Goal: Task Accomplishment & Management: Manage account settings

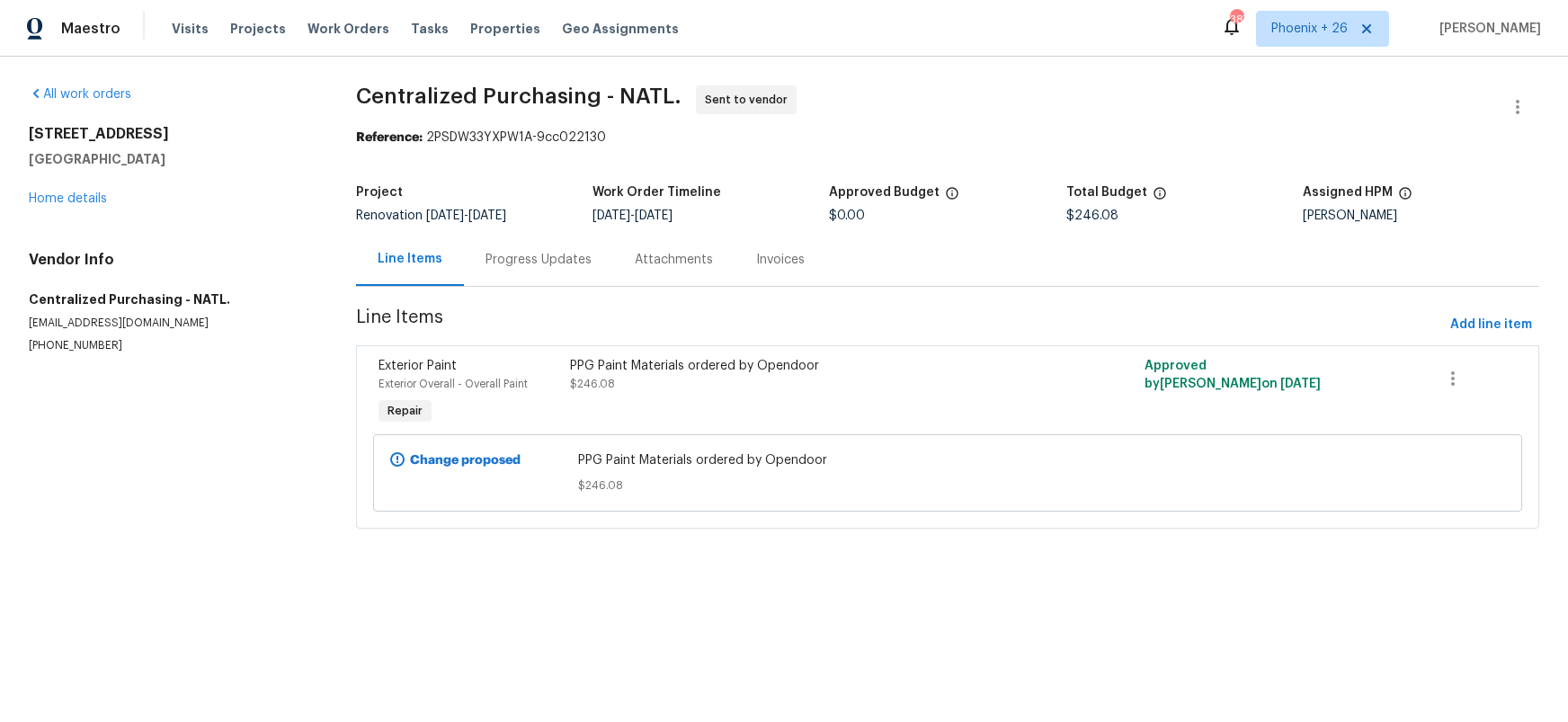
drag, startPoint x: 341, startPoint y: 26, endPoint x: 429, endPoint y: 33, distance: 88.3
click at [341, 26] on span "Work Orders" at bounding box center [348, 29] width 81 height 18
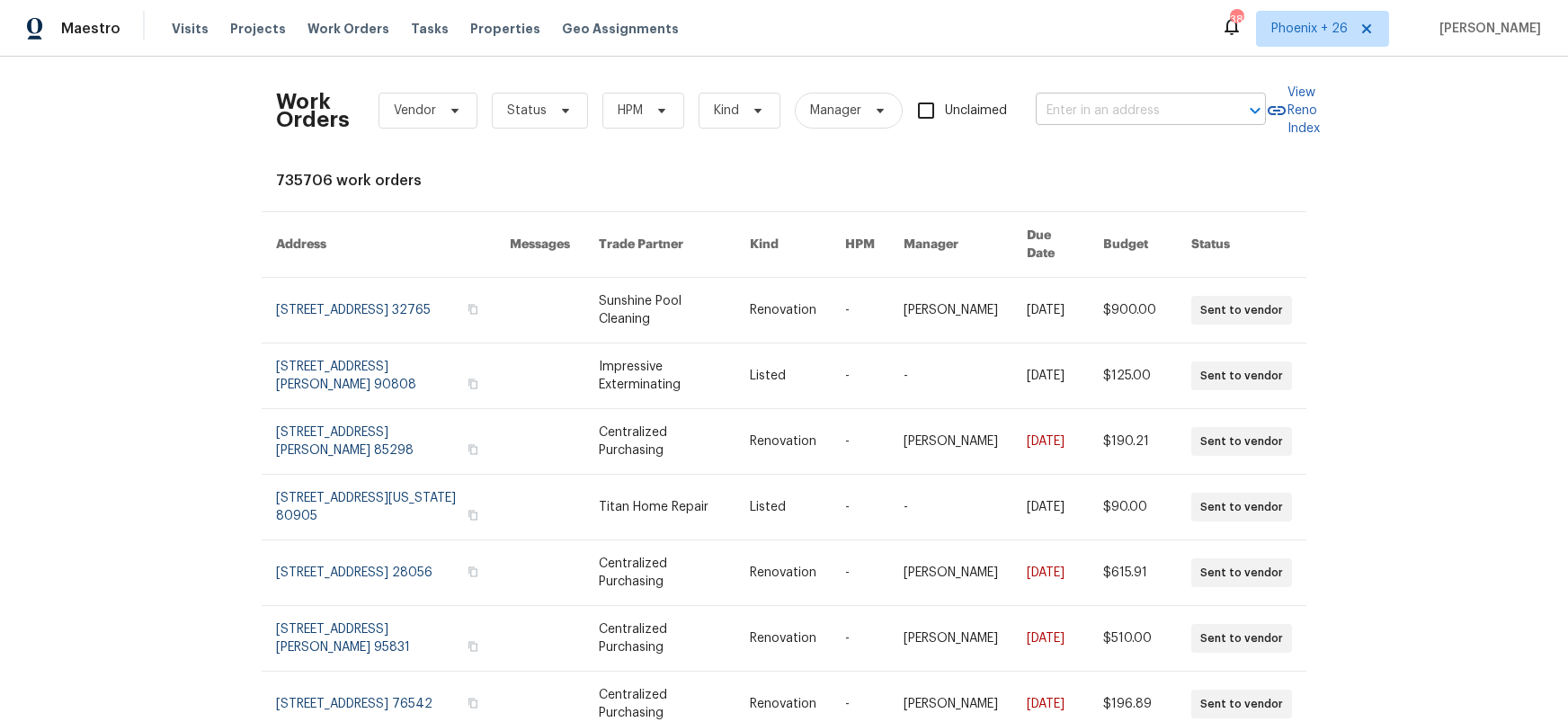
drag, startPoint x: 1198, startPoint y: 91, endPoint x: 1194, endPoint y: 100, distance: 9.8
click at [1198, 93] on div "Work Orders Vendor Status HPM Kind Manager Unclaimed ​" at bounding box center [770, 111] width 990 height 80
click at [1190, 105] on input "text" at bounding box center [1125, 110] width 180 height 28
paste input "1013 Millbridge Rd, Belmont, NC 28012"
type input "1013 Millbridge Rd, Belmont, NC 28012"
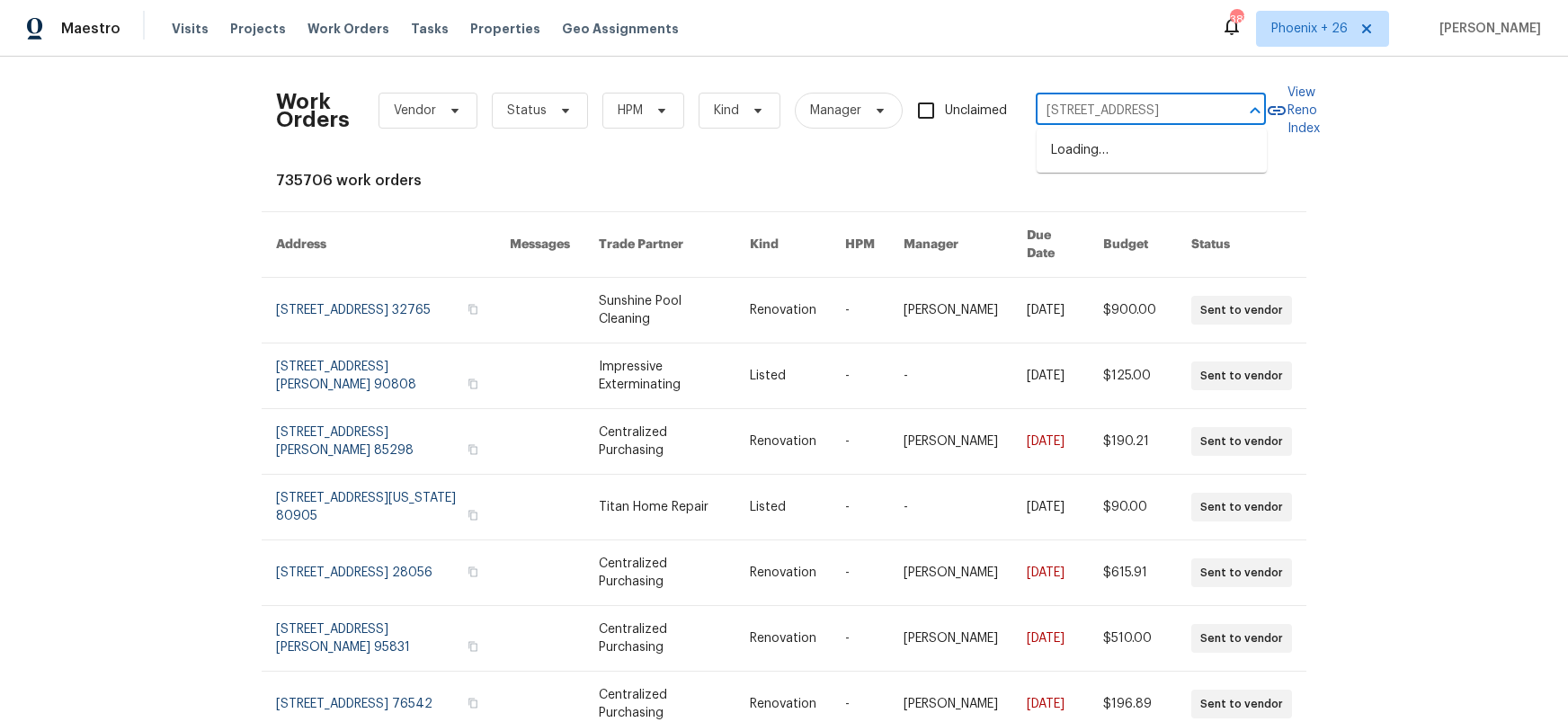
scroll to position [0, 58]
click at [1124, 157] on li "1013 Millbridge Rd, Belmont, NC 28012" at bounding box center [1151, 150] width 231 height 30
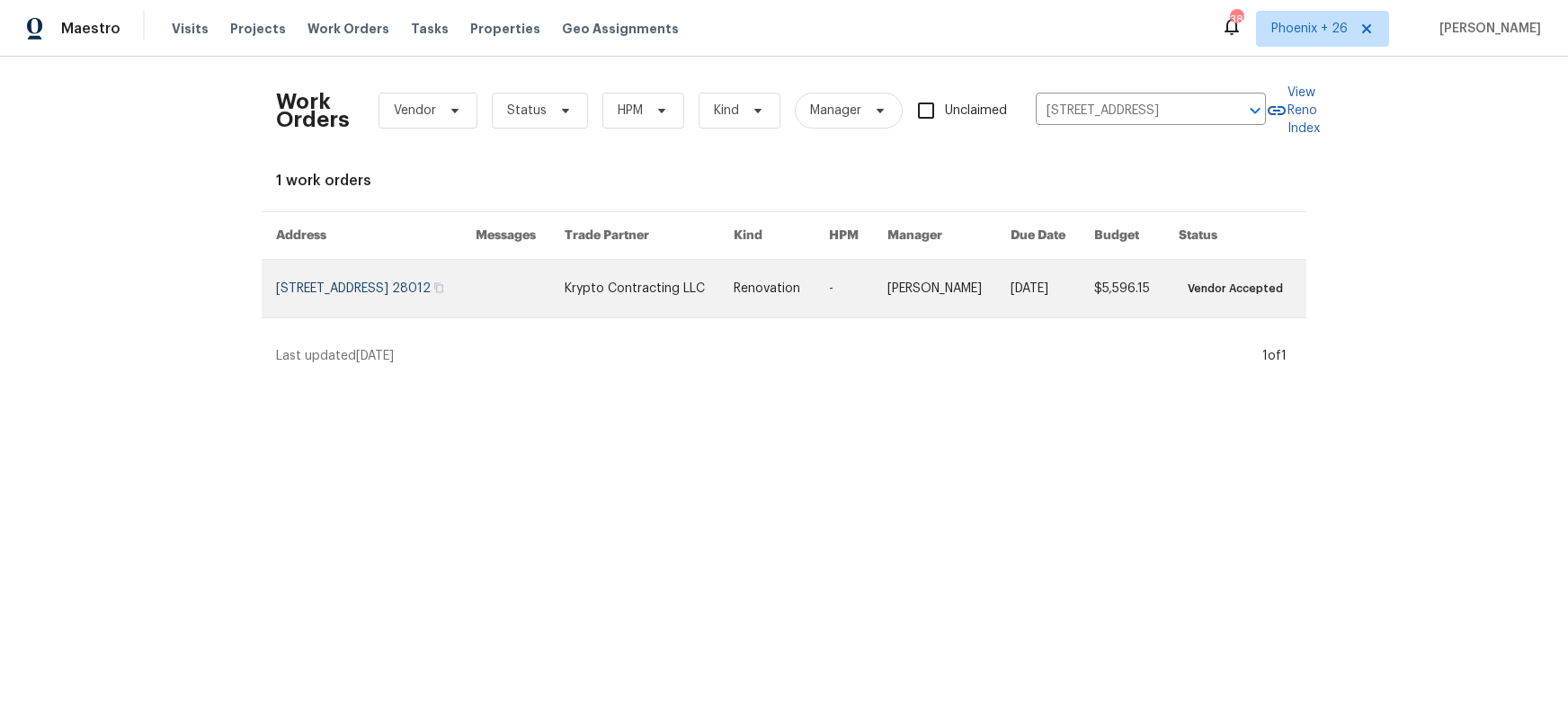
click at [619, 310] on link at bounding box center [648, 289] width 169 height 58
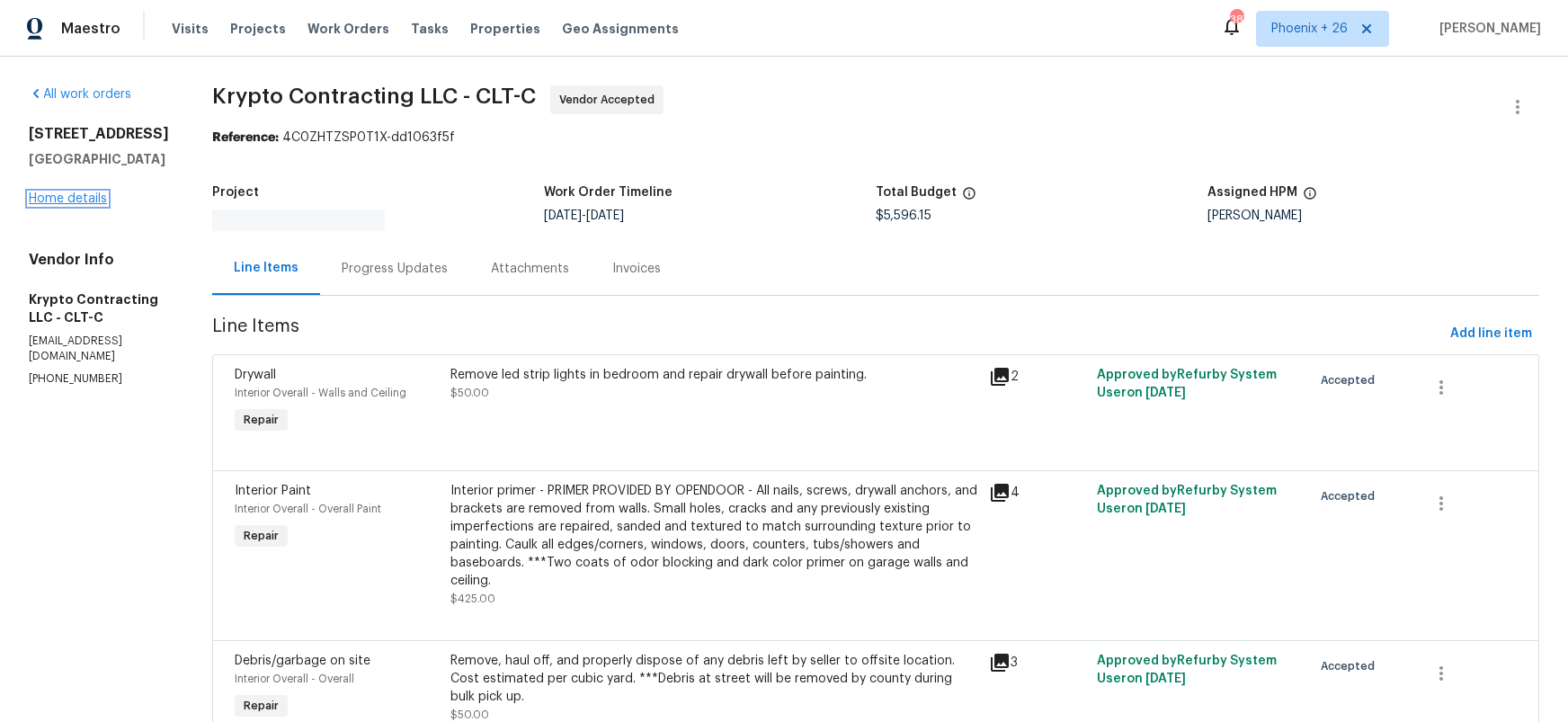
click at [94, 194] on link "Home details" at bounding box center [68, 199] width 79 height 13
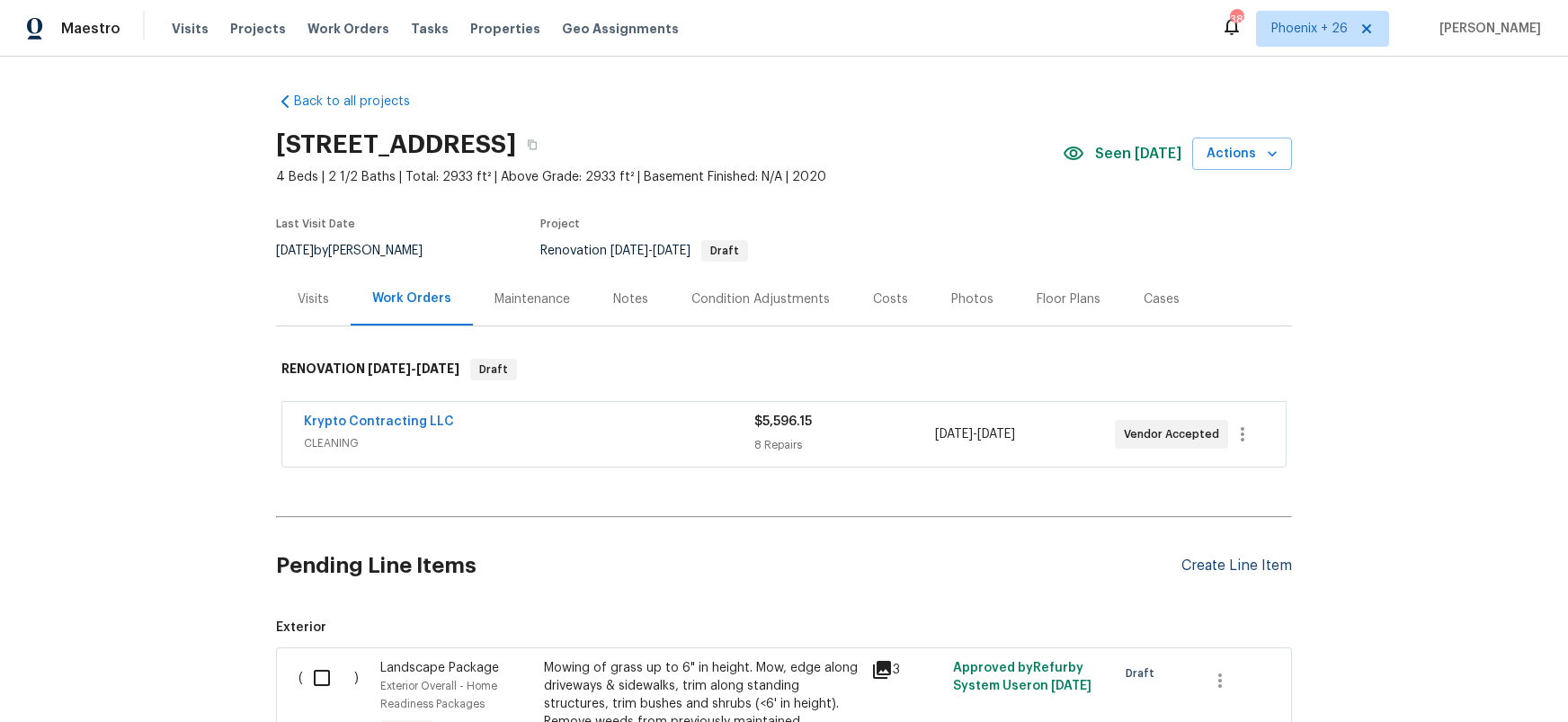
click at [1260, 559] on div "Create Line Item" at bounding box center [1237, 565] width 110 height 17
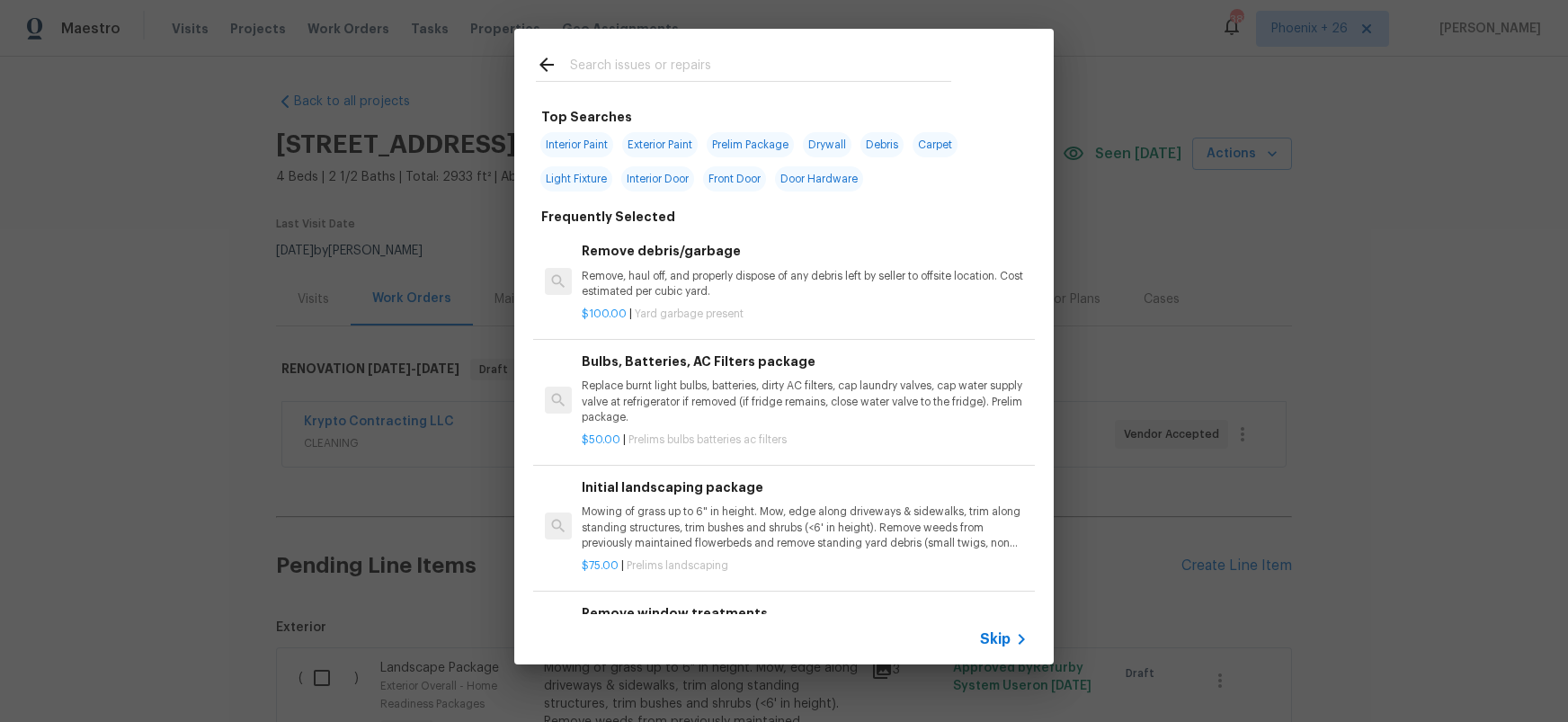
click at [757, 81] on h2 at bounding box center [743, 68] width 415 height 28
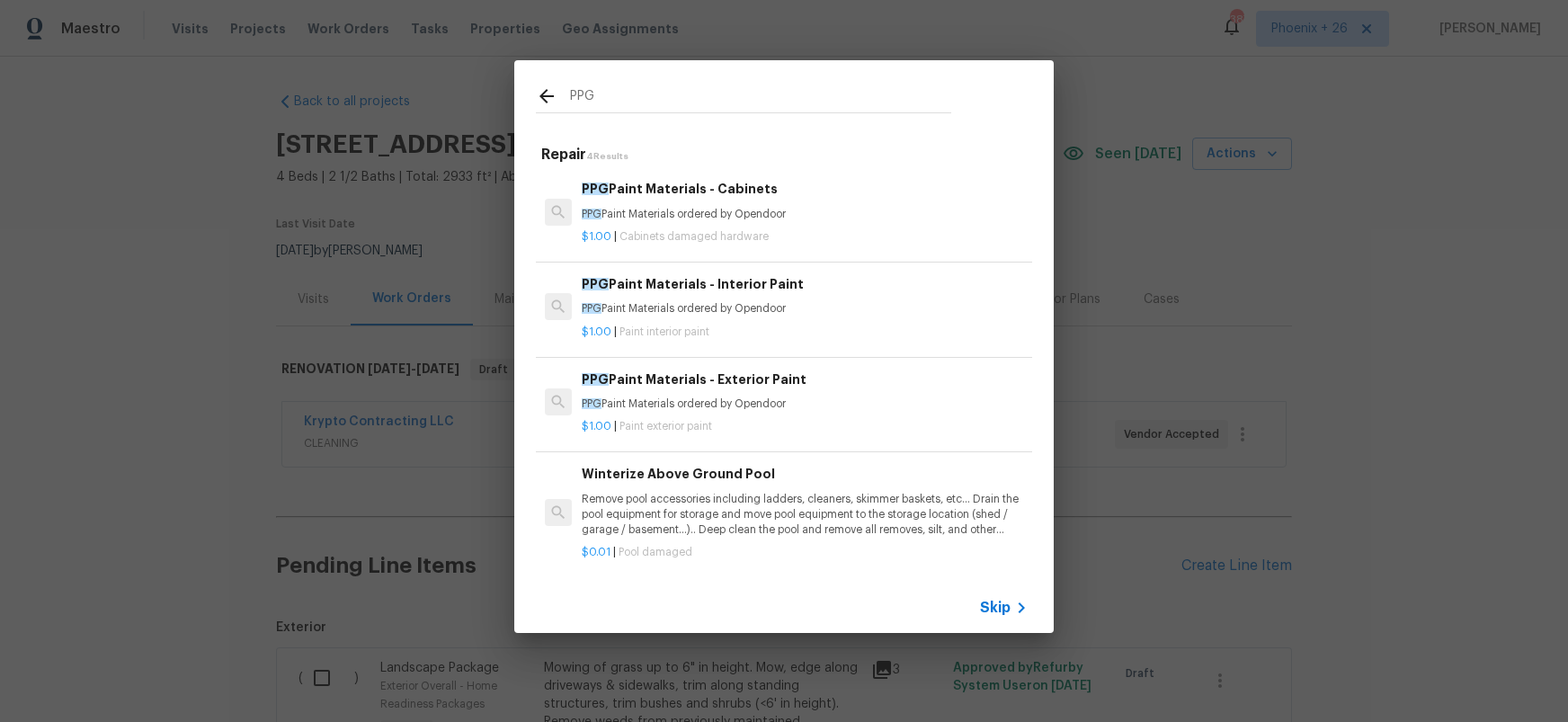
type input "PPG"
click at [831, 301] on p "PPG Paint Materials ordered by Opendoor" at bounding box center [804, 309] width 446 height 15
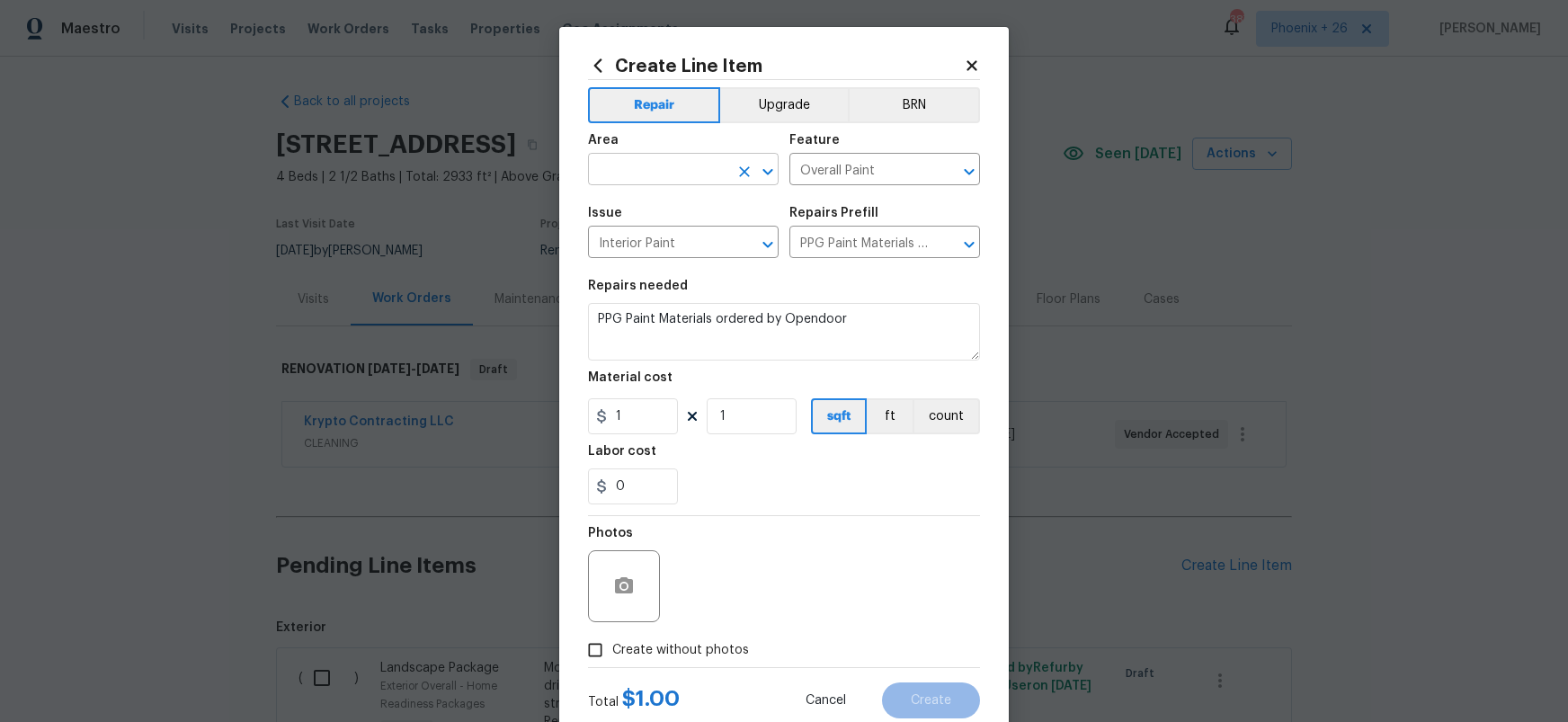
click at [641, 175] on input "text" at bounding box center [657, 171] width 140 height 28
click at [679, 233] on li "Interior Overall" at bounding box center [683, 242] width 191 height 30
type input "Interior Overall"
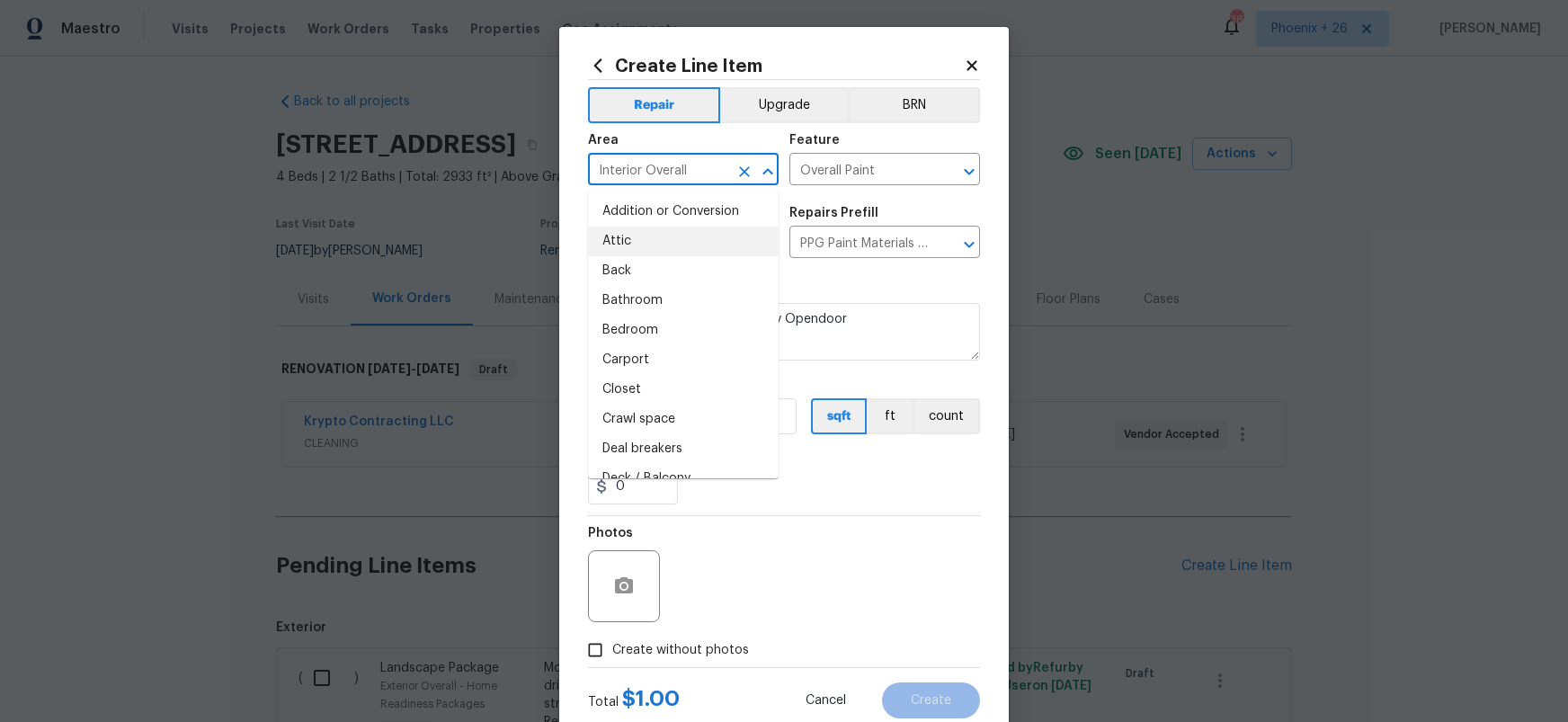
click at [790, 513] on div "Repair Upgrade BRN Area Interior Overall ​ Feature Overall Paint ​ Issue Interi…" at bounding box center [784, 373] width 392 height 587
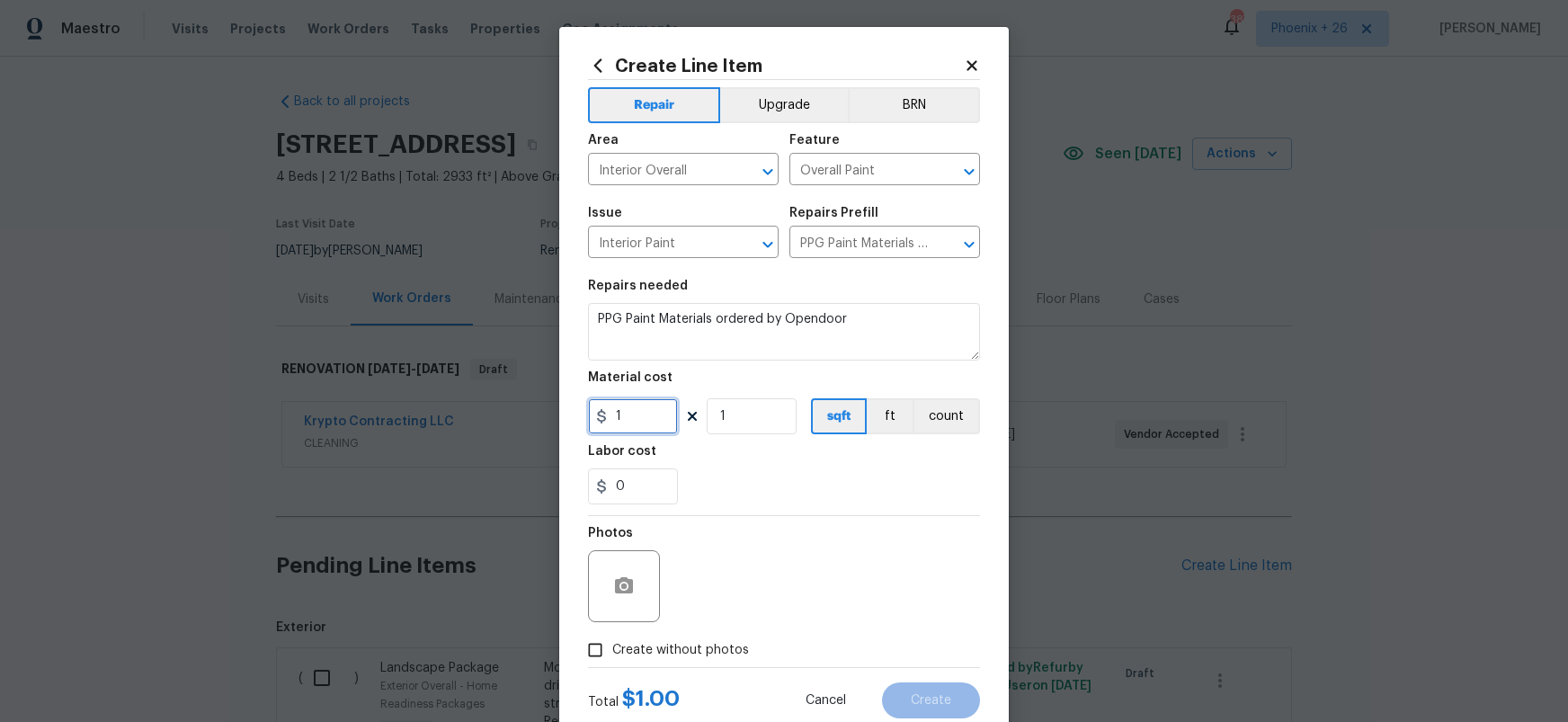
click at [590, 415] on input "1" at bounding box center [632, 416] width 90 height 36
type input "845.44"
click at [715, 640] on label "Create without photos" at bounding box center [663, 651] width 171 height 34
click at [612, 640] on input "Create without photos" at bounding box center [595, 651] width 34 height 34
checkbox input "true"
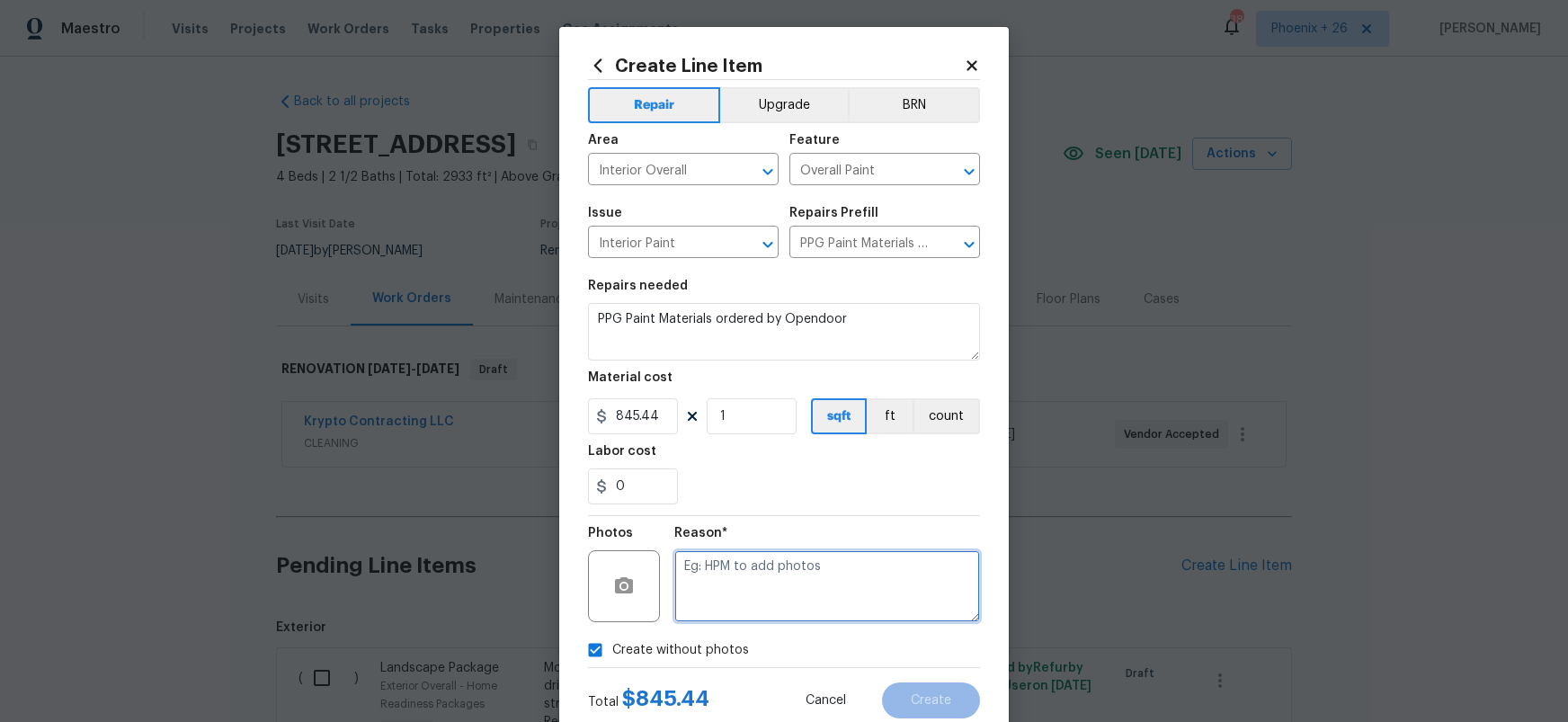
click at [725, 613] on textarea at bounding box center [827, 587] width 306 height 72
type textarea "NA"
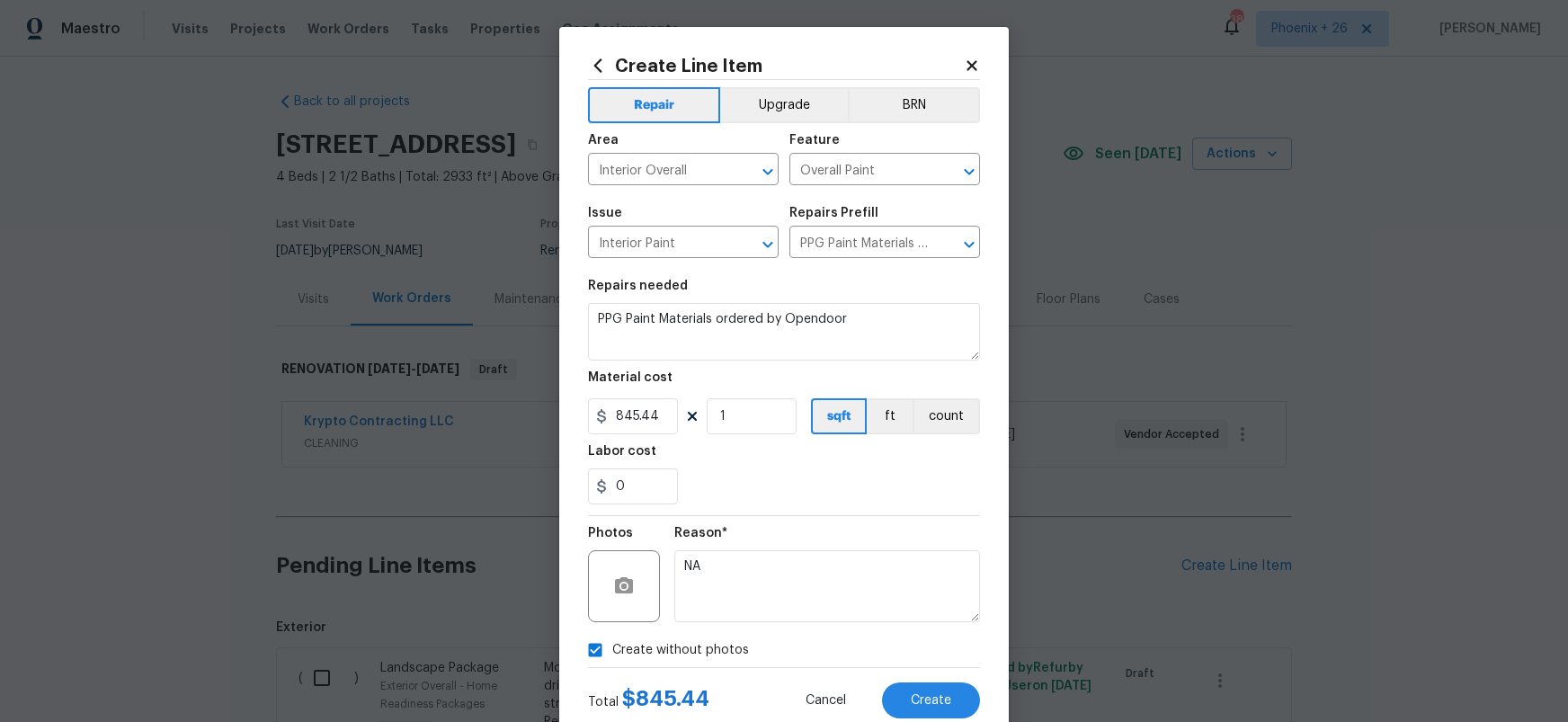
click at [761, 523] on div "Reason* NA" at bounding box center [827, 575] width 306 height 117
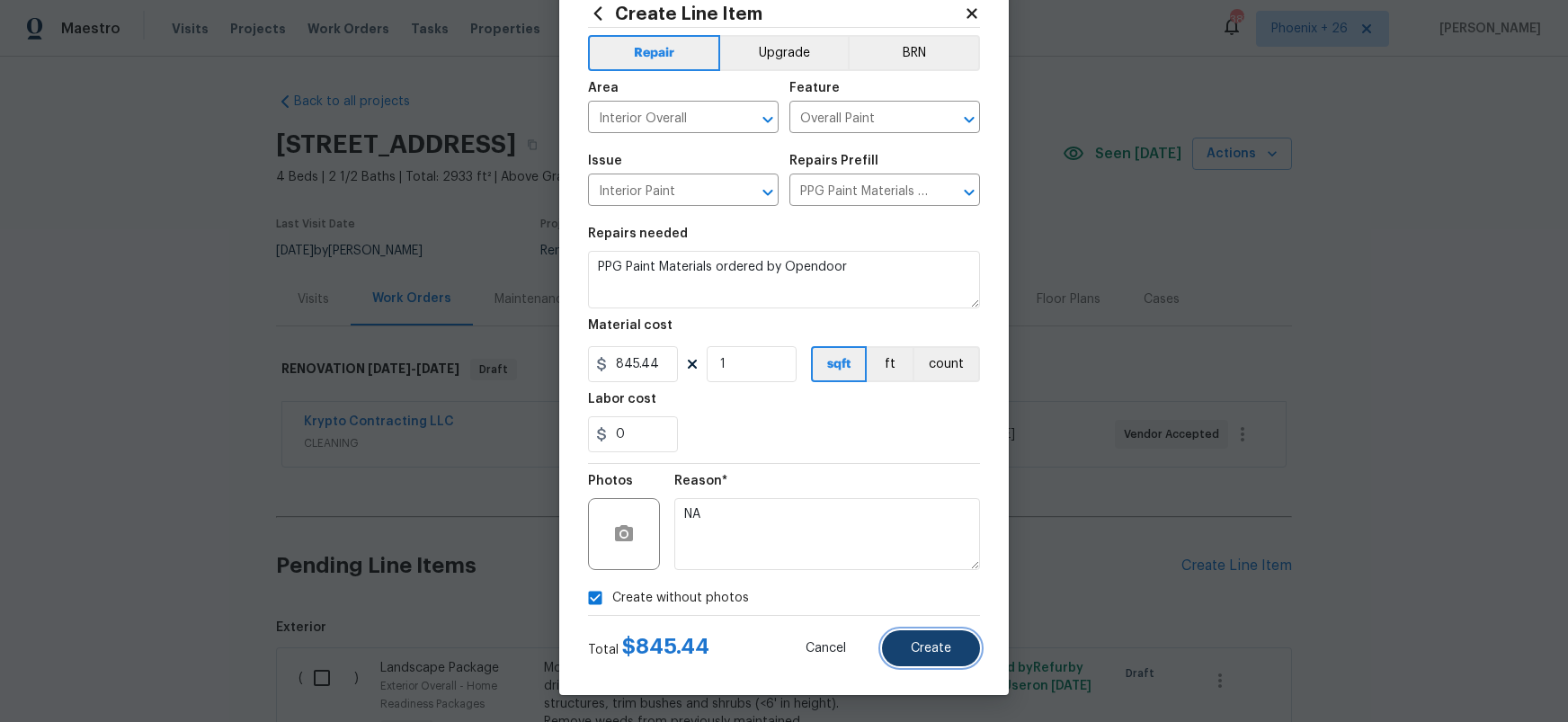
click at [940, 661] on button "Create" at bounding box center [930, 649] width 98 height 36
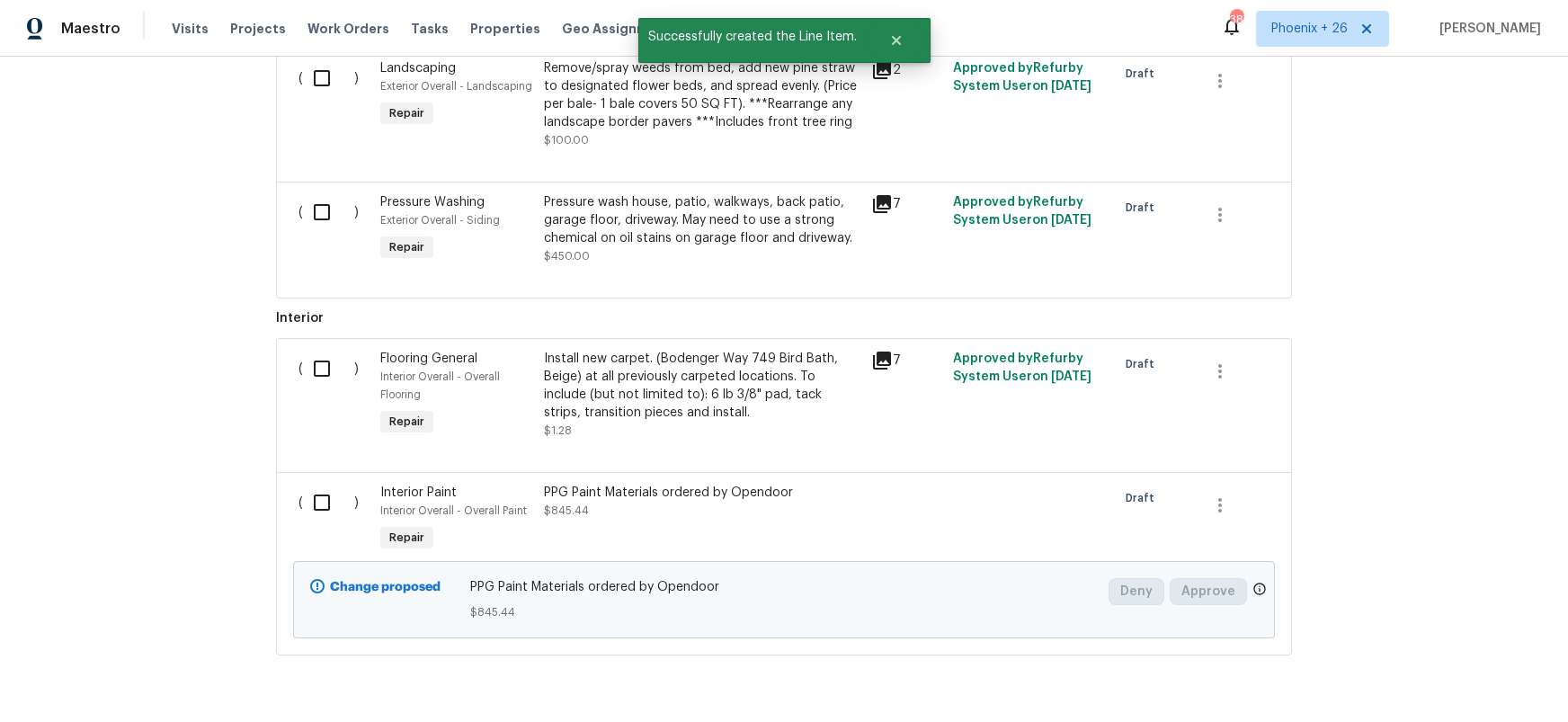
scroll to position [1097, 0]
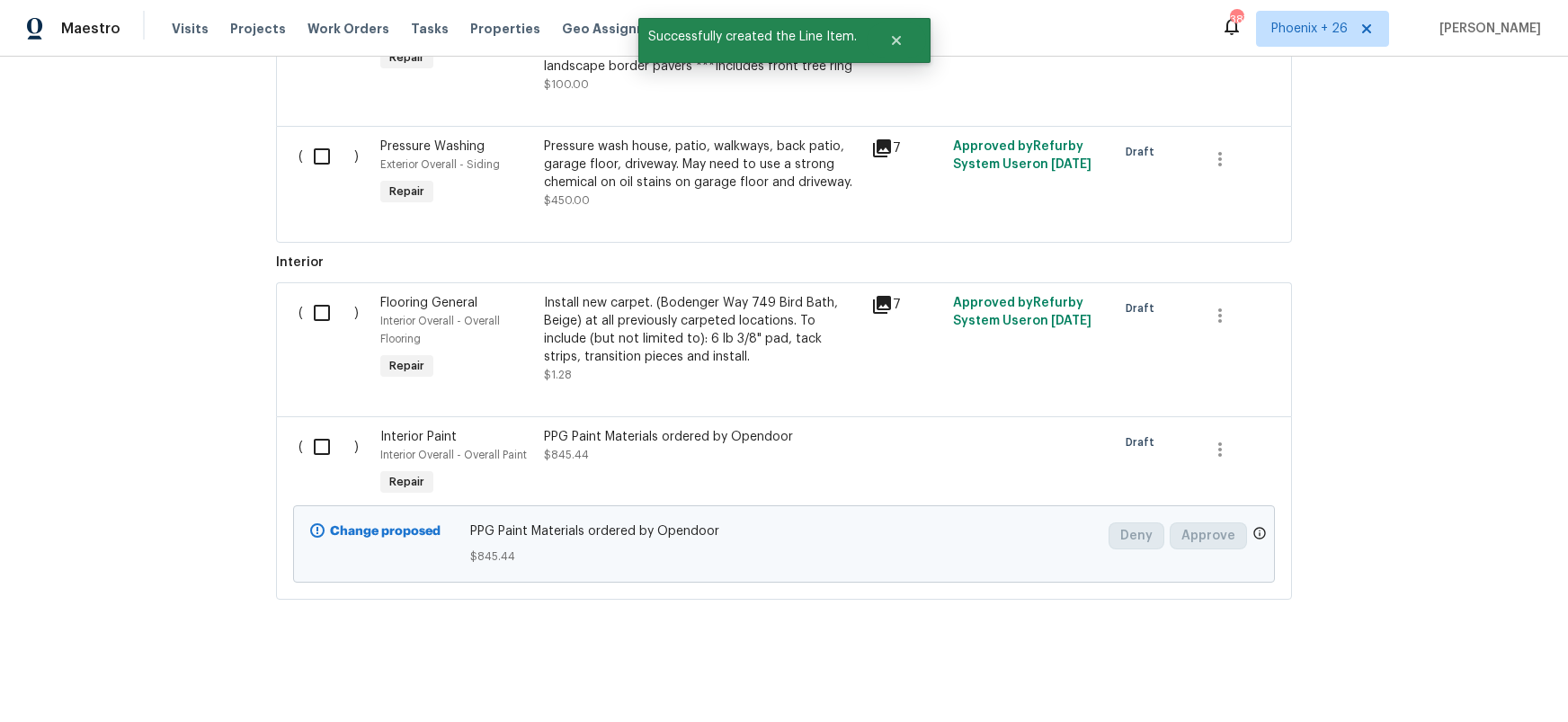
click at [310, 437] on input "checkbox" at bounding box center [328, 447] width 52 height 38
checkbox input "true"
click at [1433, 667] on button "Create Work Order" at bounding box center [1465, 678] width 148 height 33
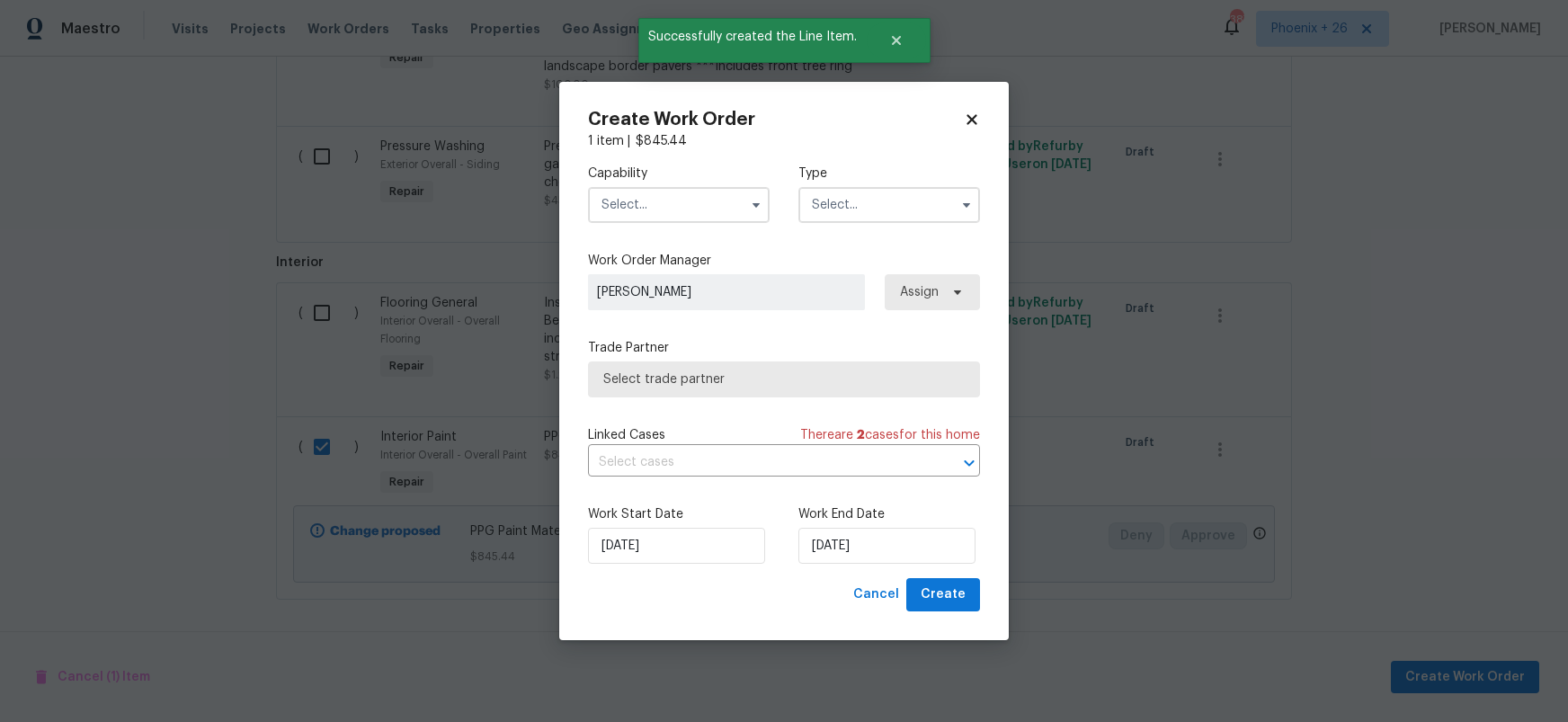
click at [717, 206] on input "text" at bounding box center [678, 205] width 182 height 36
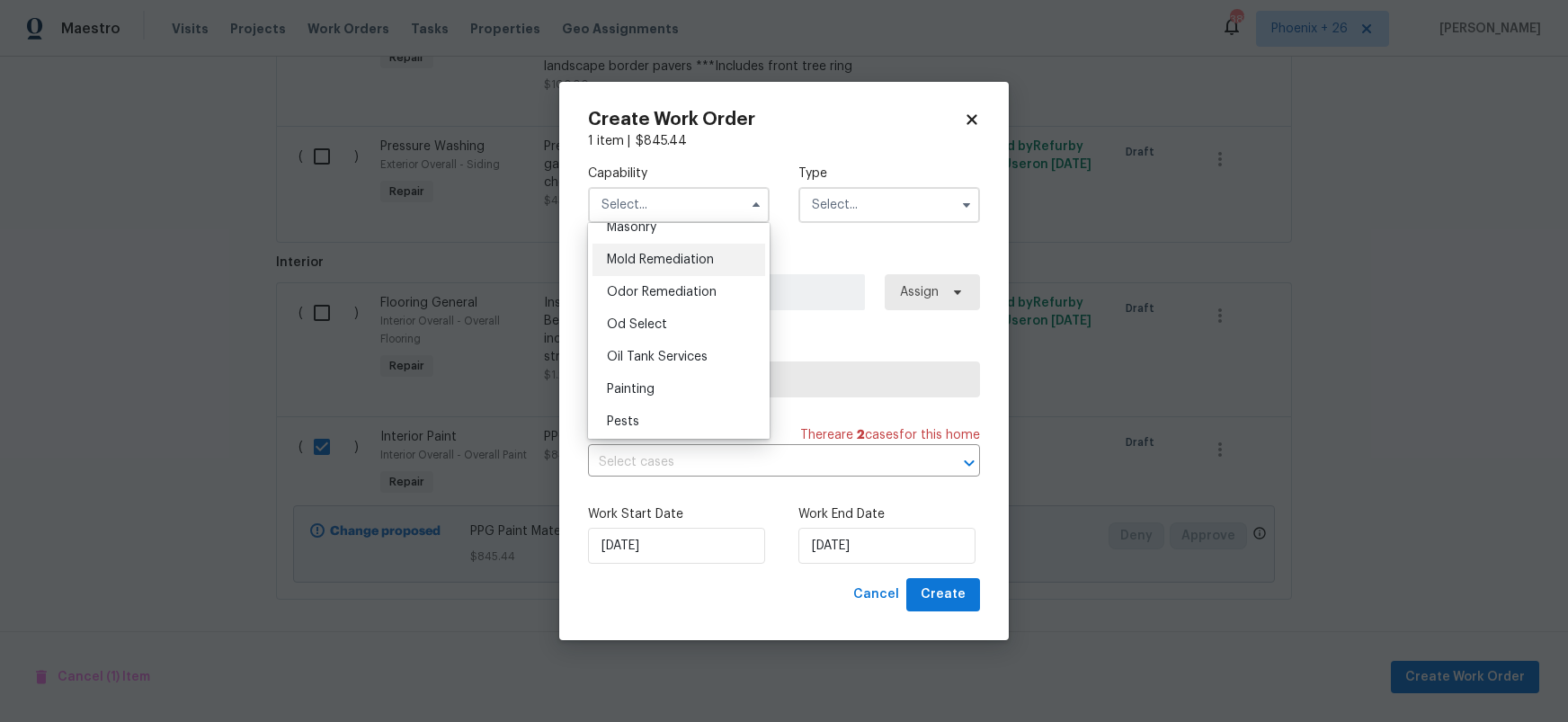
scroll to position [1388, 0]
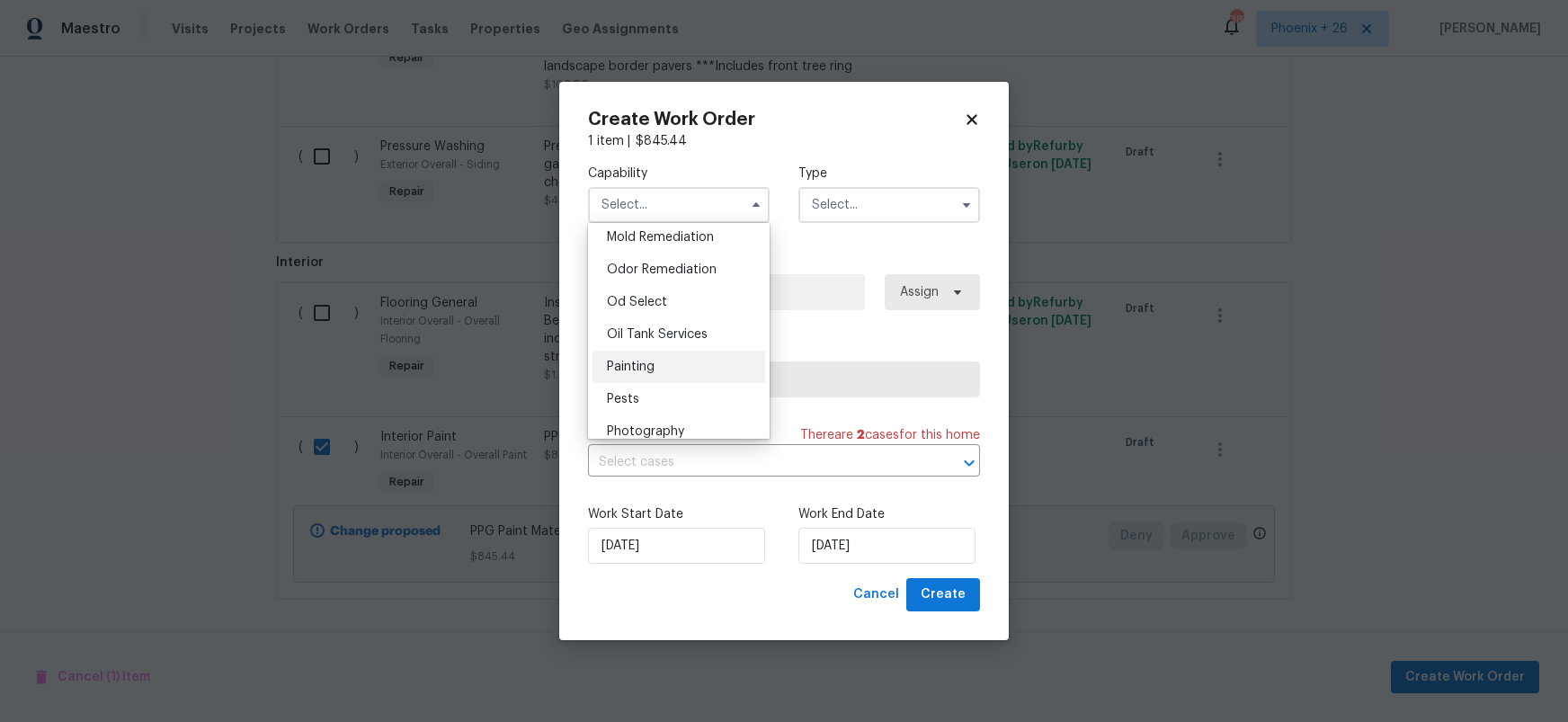
drag, startPoint x: 689, startPoint y: 366, endPoint x: 763, endPoint y: 338, distance: 79.1
click at [689, 366] on div "Painting" at bounding box center [678, 367] width 173 height 33
type input "Painting"
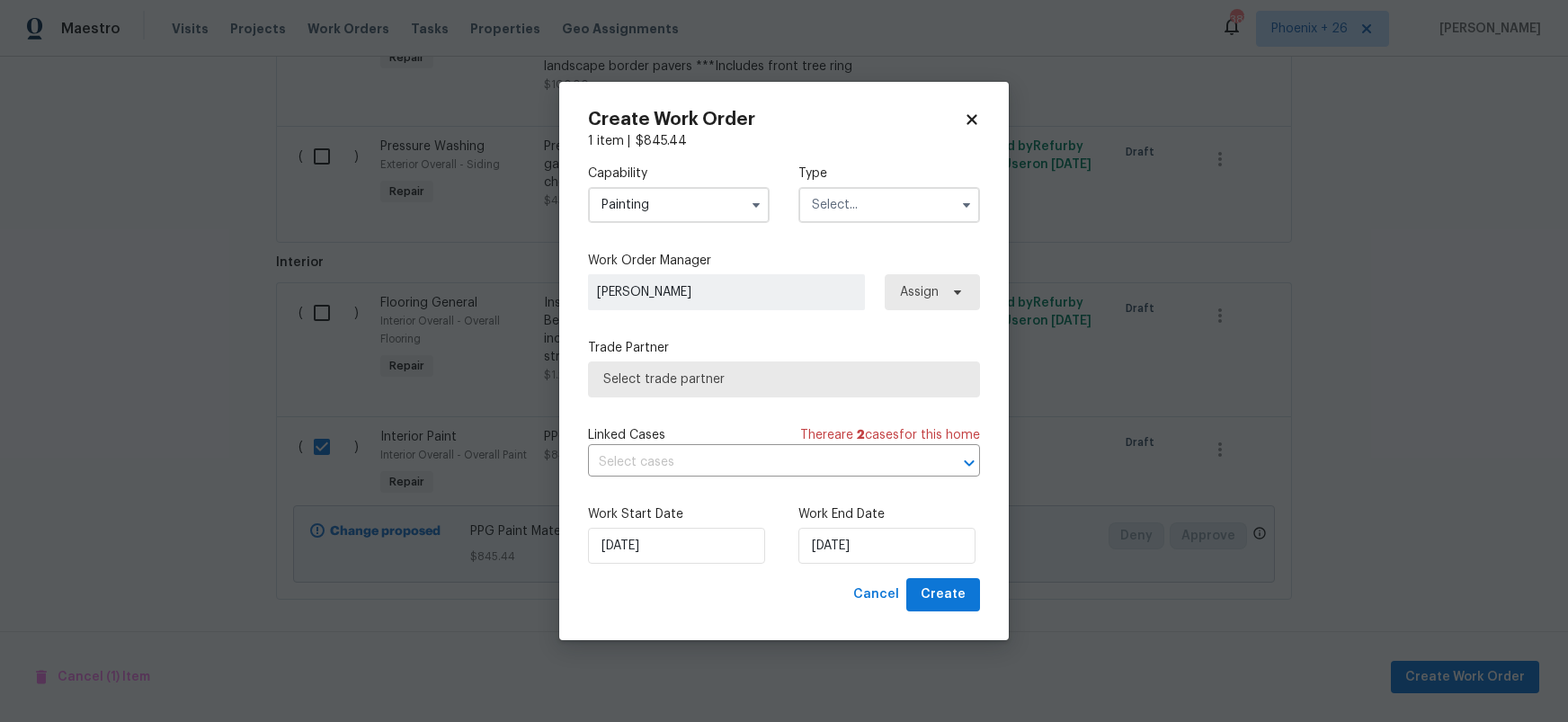
click at [845, 217] on input "text" at bounding box center [889, 205] width 182 height 36
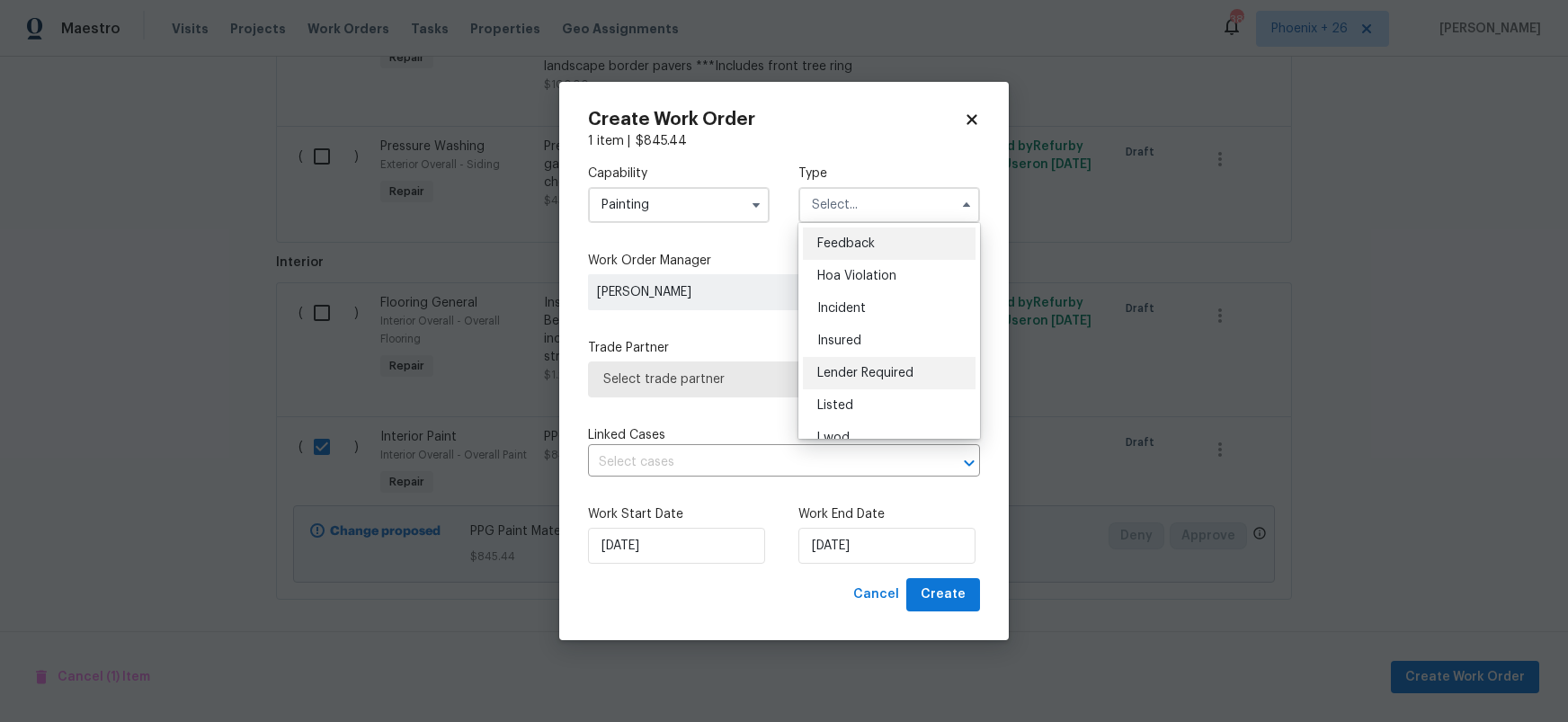
scroll to position [214, 0]
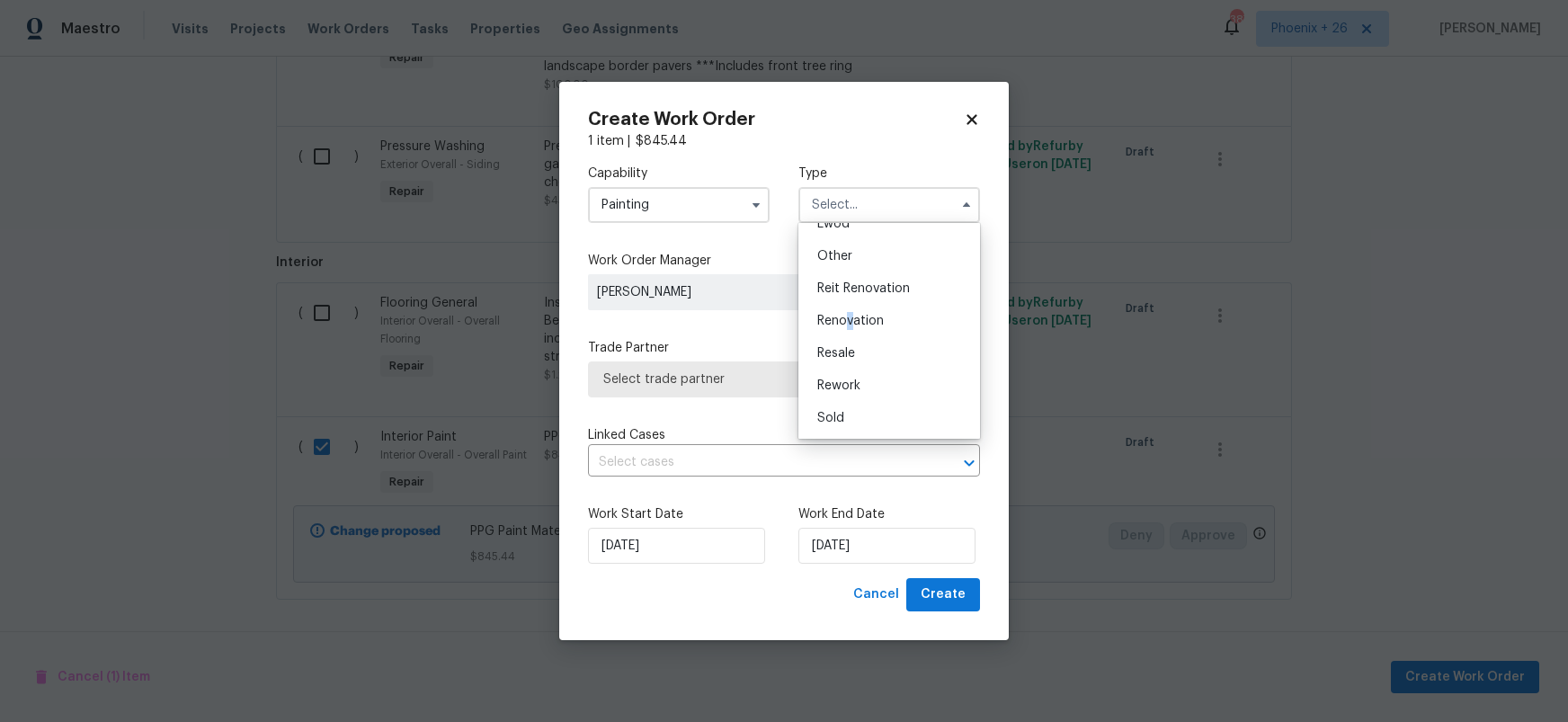
drag, startPoint x: 850, startPoint y: 318, endPoint x: 872, endPoint y: 301, distance: 27.8
click at [852, 318] on span "Renovation" at bounding box center [851, 321] width 67 height 13
type input "Renovation"
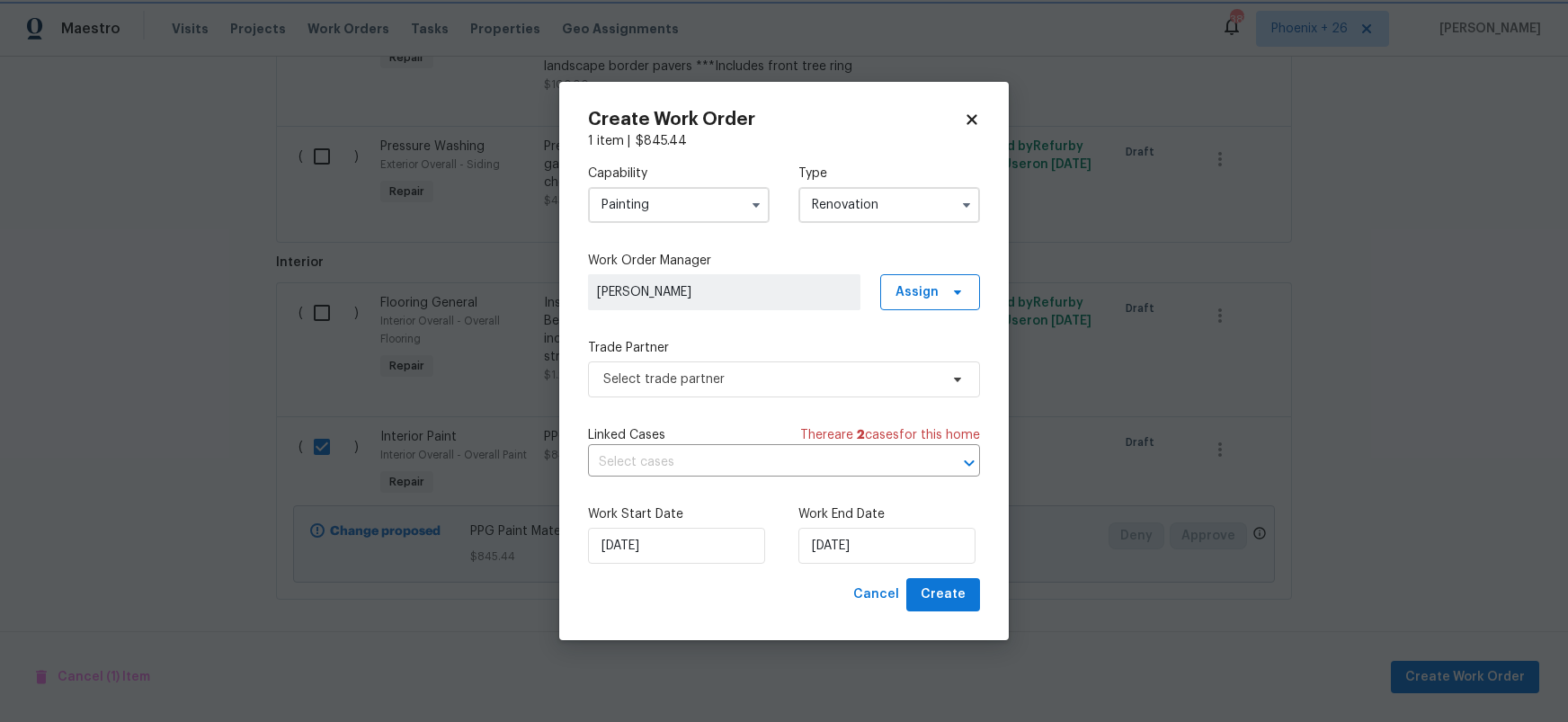
scroll to position [0, 0]
drag, startPoint x: 906, startPoint y: 286, endPoint x: 912, endPoint y: 303, distance: 18.0
click at [907, 287] on span "Assign" at bounding box center [917, 292] width 43 height 18
click at [924, 374] on div "Assign to me" at bounding box center [932, 369] width 79 height 18
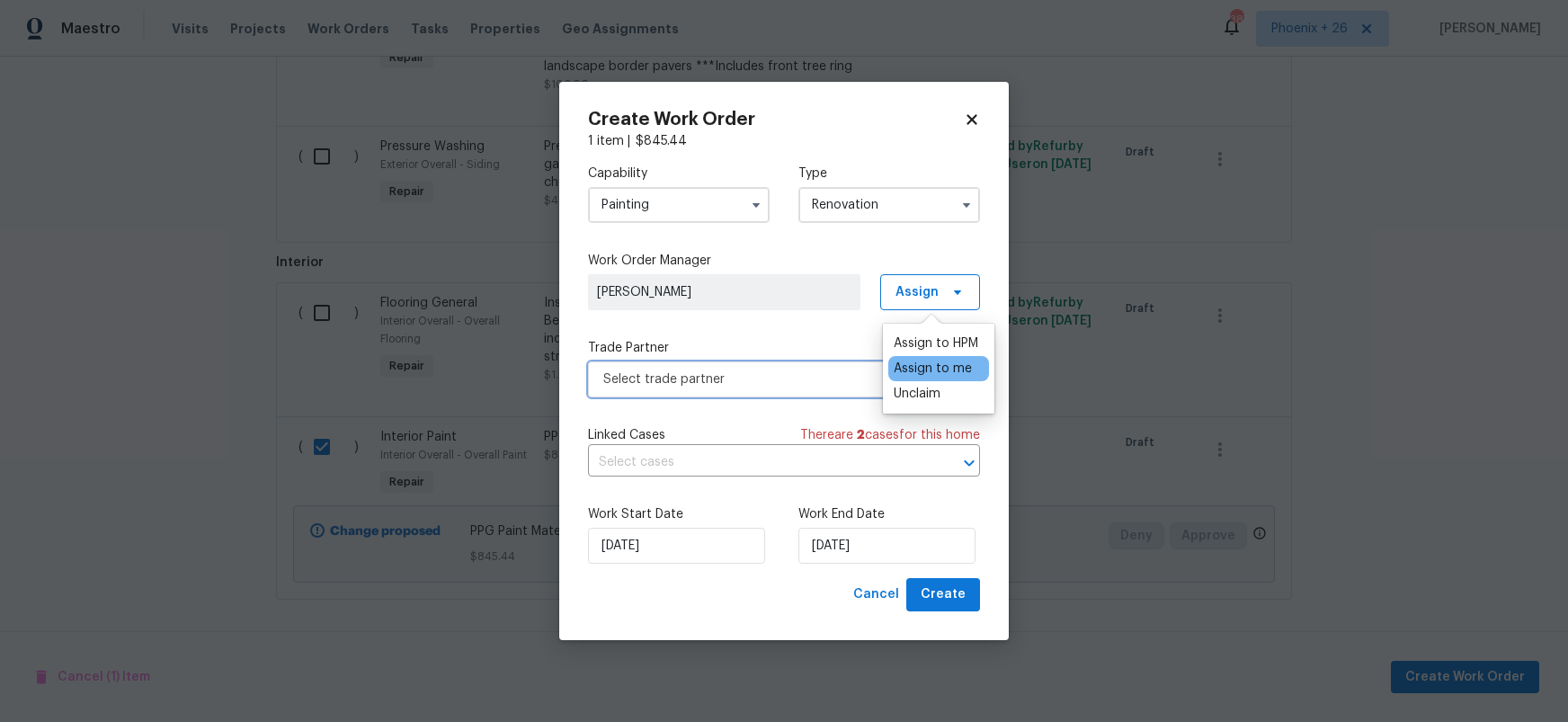
click at [750, 394] on span "Select trade partner" at bounding box center [784, 380] width 392 height 36
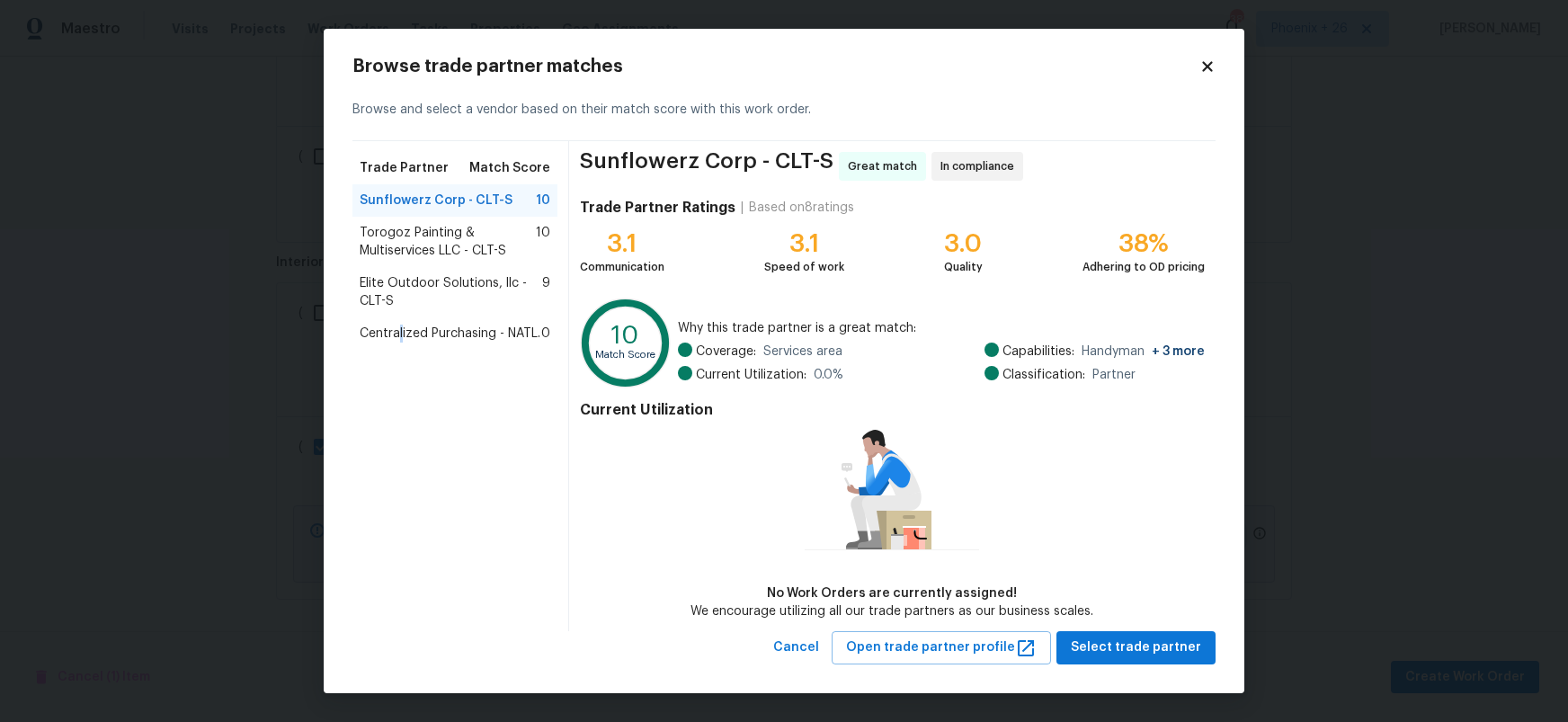
click at [401, 341] on span "Centralized Purchasing - NATL." at bounding box center [450, 334] width 181 height 18
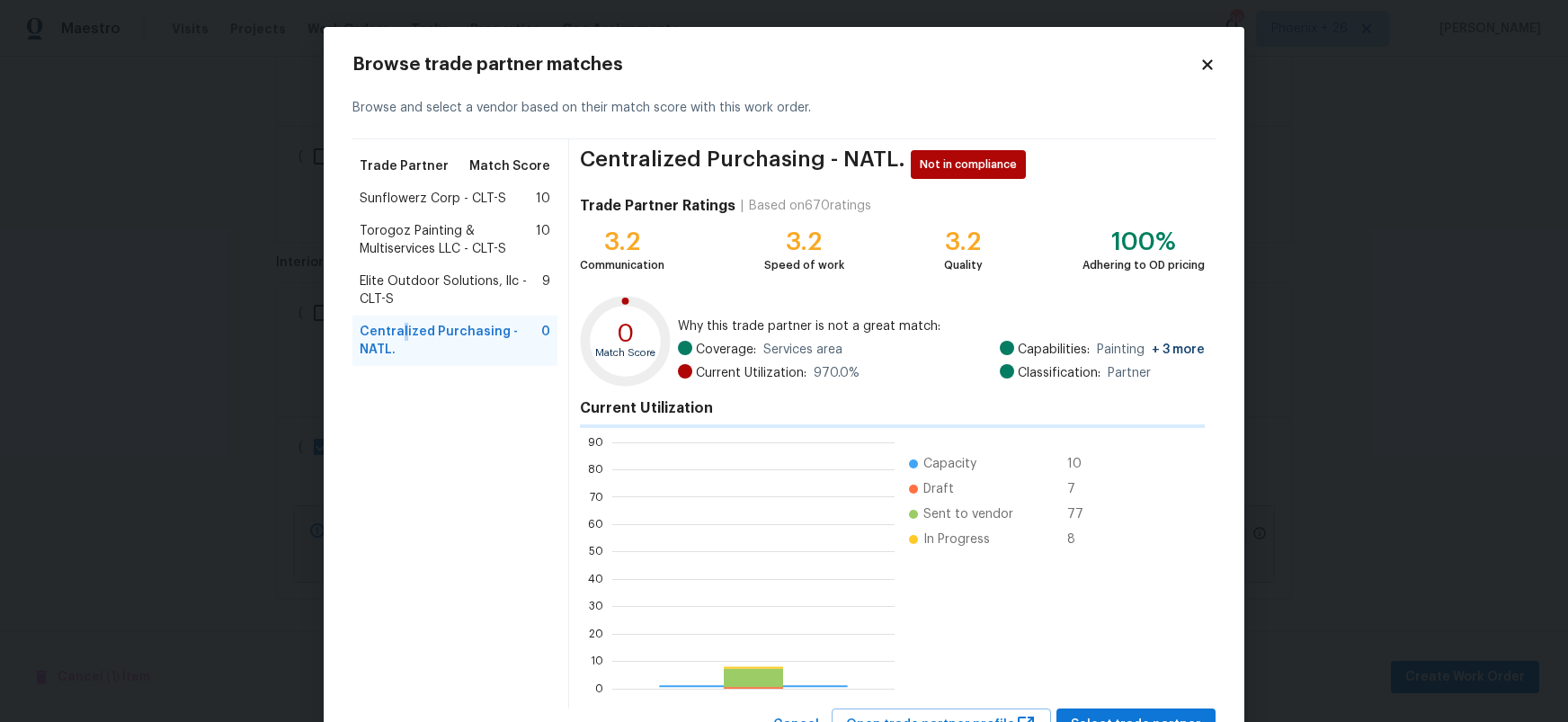
scroll to position [252, 282]
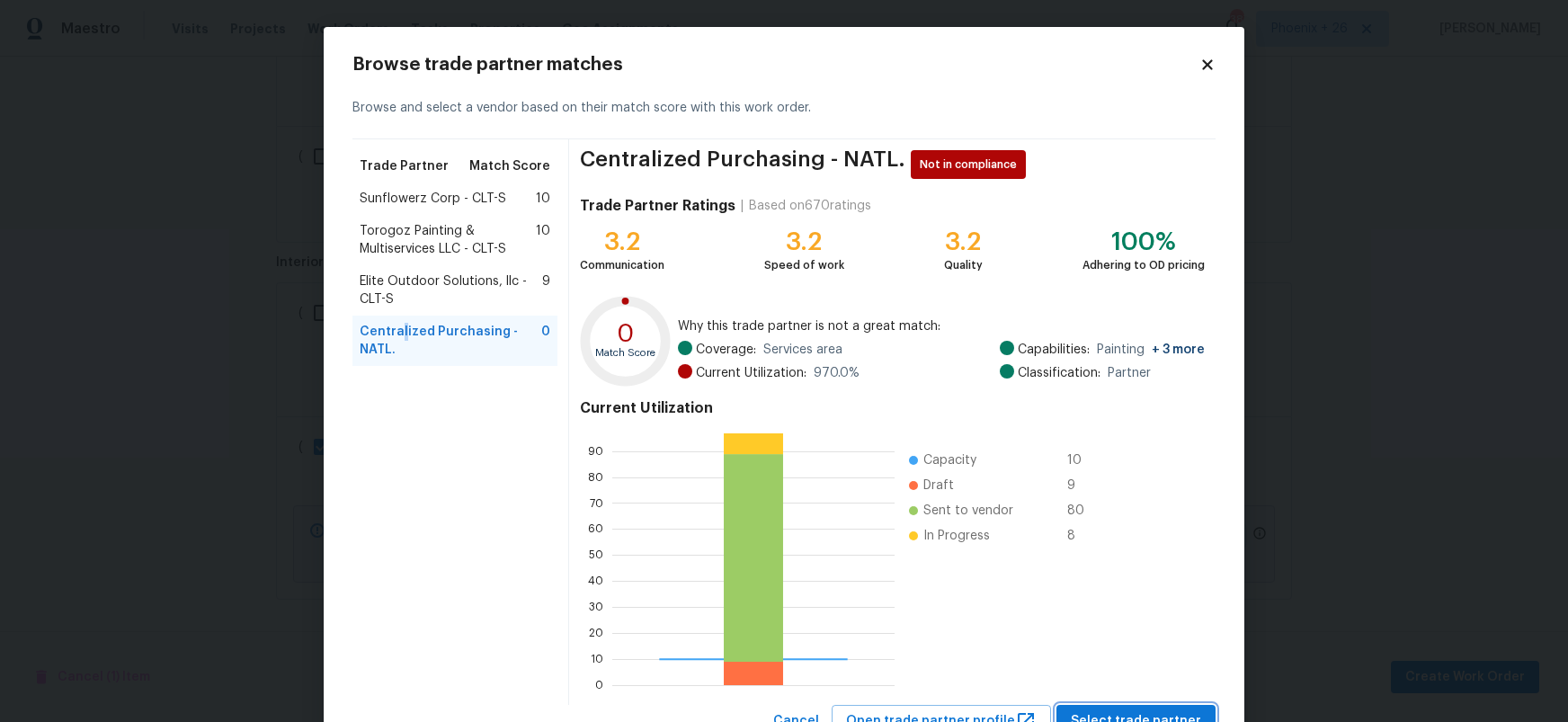
click at [1123, 713] on span "Select trade partner" at bounding box center [1136, 722] width 130 height 23
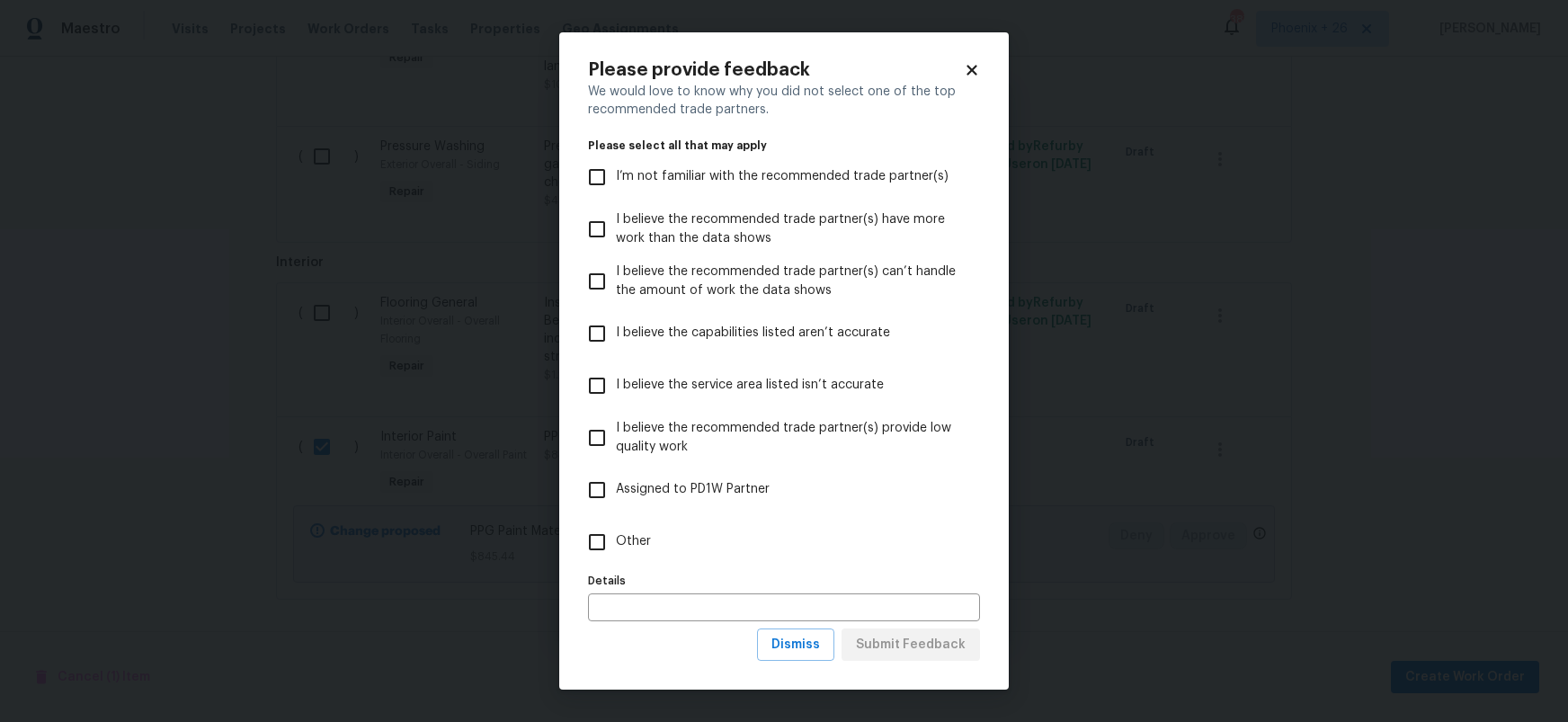
click at [751, 526] on label "Other" at bounding box center [771, 543] width 388 height 52
click at [616, 526] on input "Other" at bounding box center [597, 543] width 38 height 38
checkbox input "true"
click at [901, 633] on button "Submit Feedback" at bounding box center [911, 645] width 138 height 33
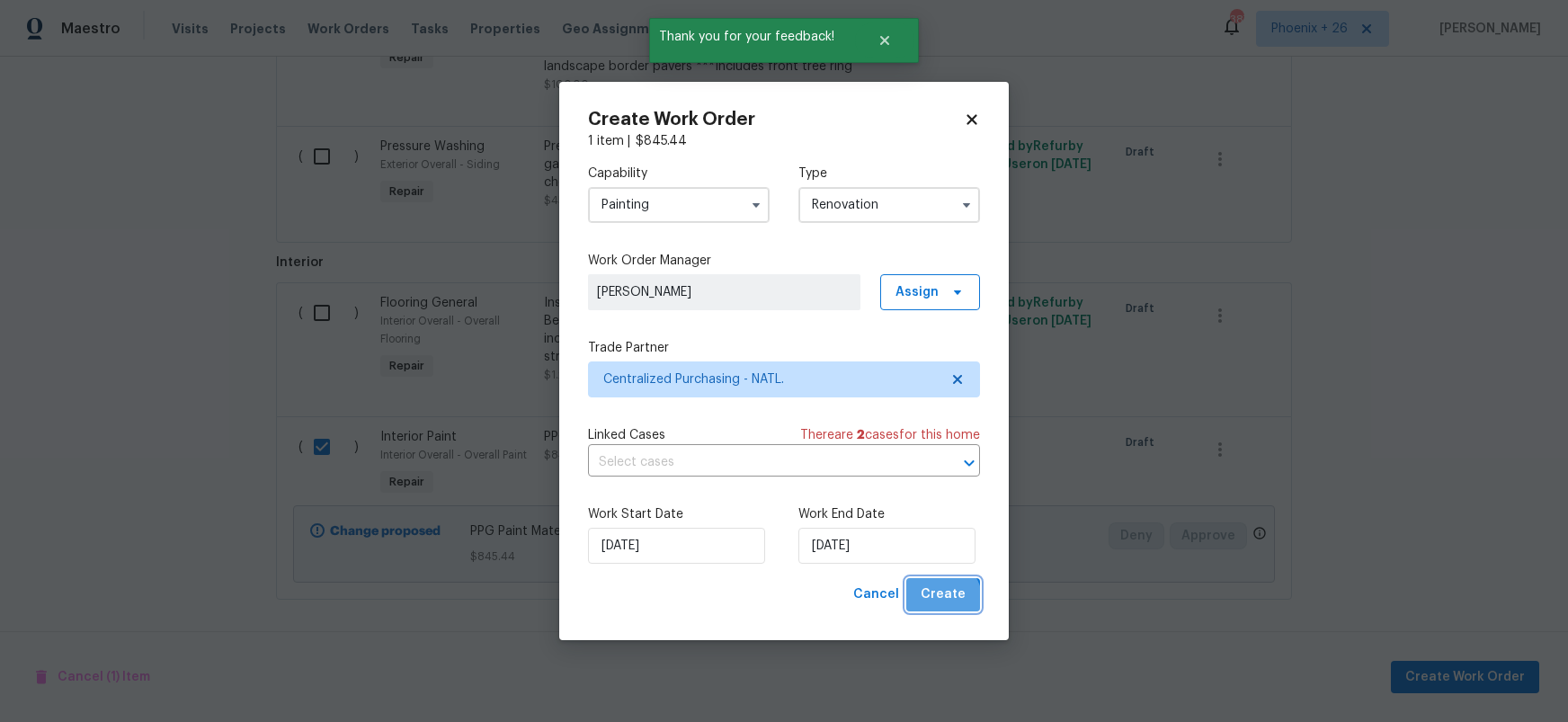
click at [930, 607] on button "Create" at bounding box center [943, 594] width 74 height 33
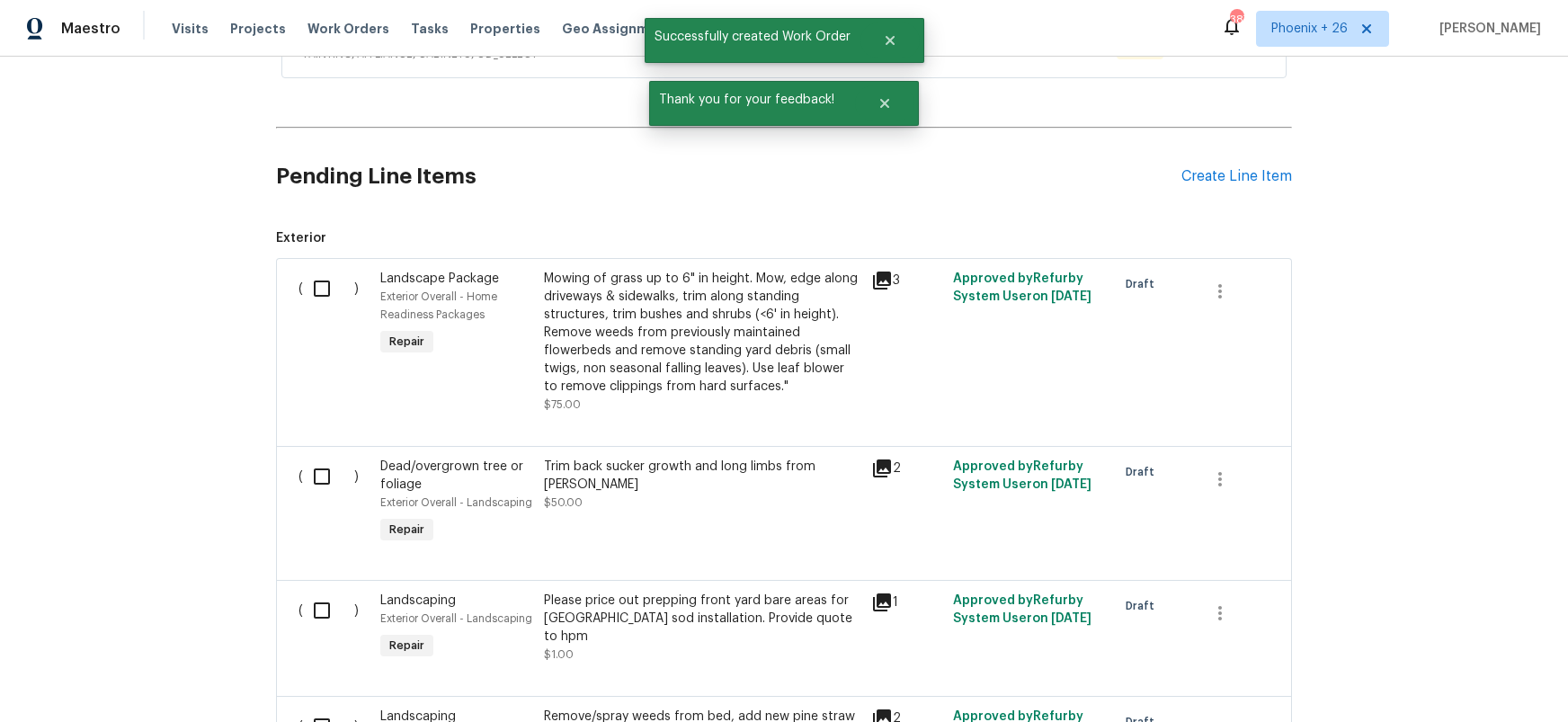
scroll to position [0, 0]
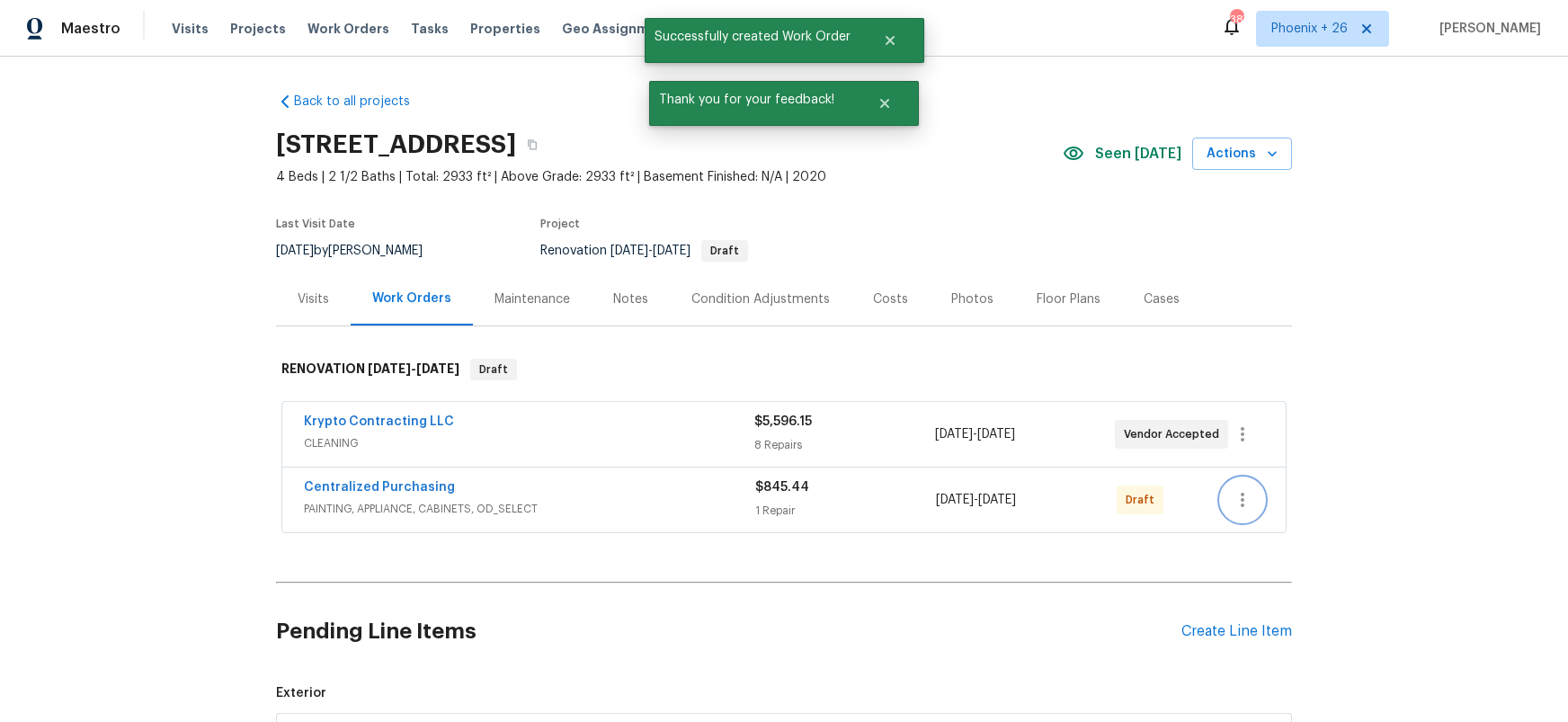
click at [1239, 495] on icon "button" at bounding box center [1242, 500] width 22 height 22
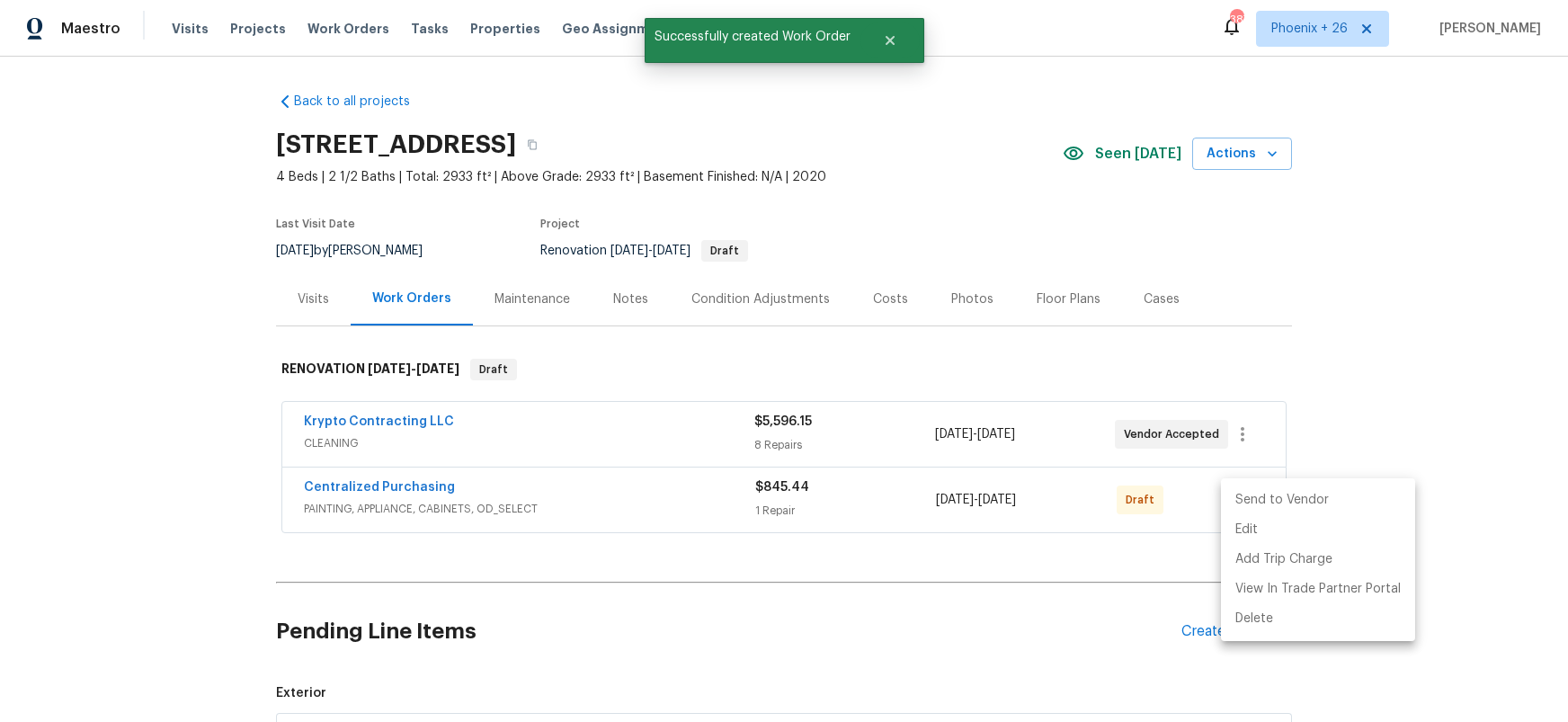
click at [1249, 508] on li "Send to Vendor" at bounding box center [1318, 500] width 194 height 30
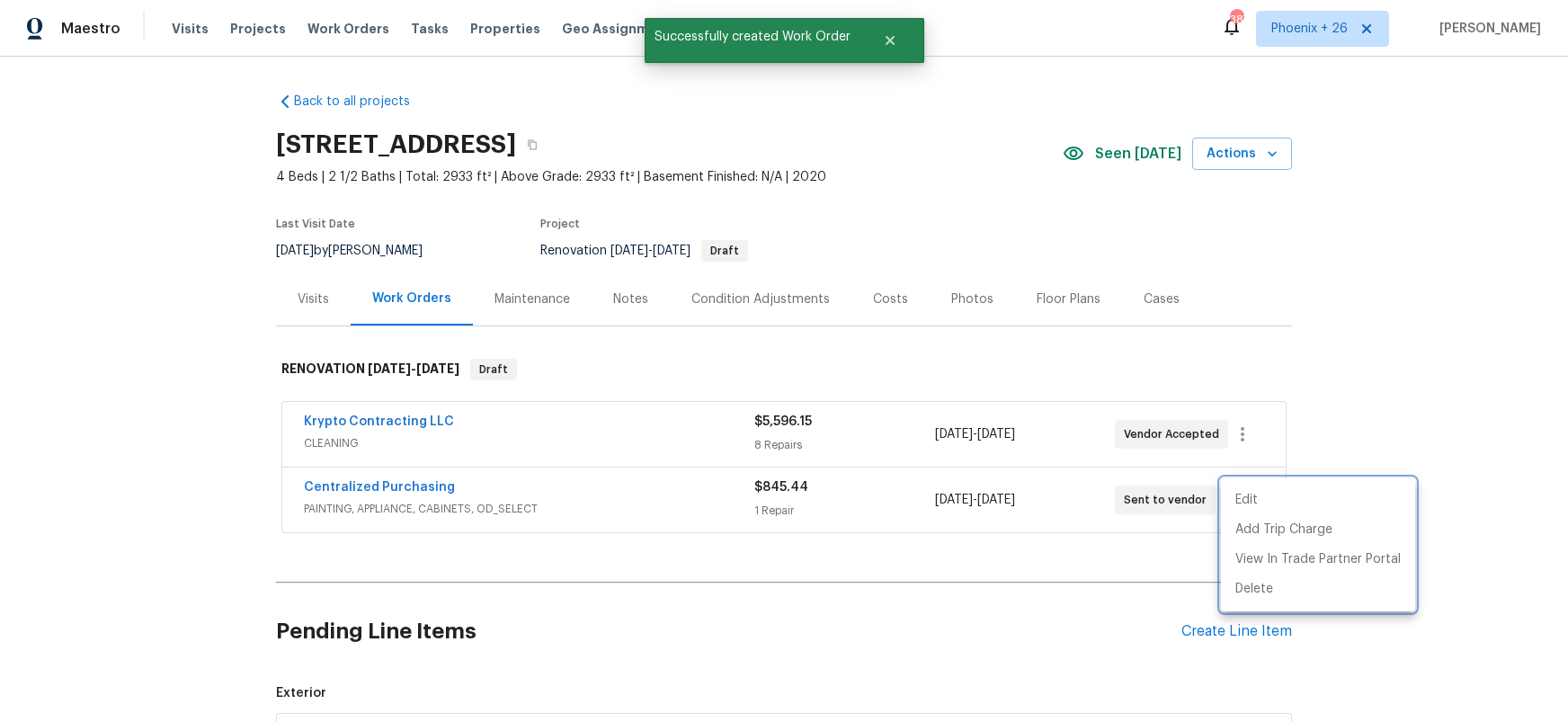
click at [464, 508] on div at bounding box center [784, 361] width 1568 height 722
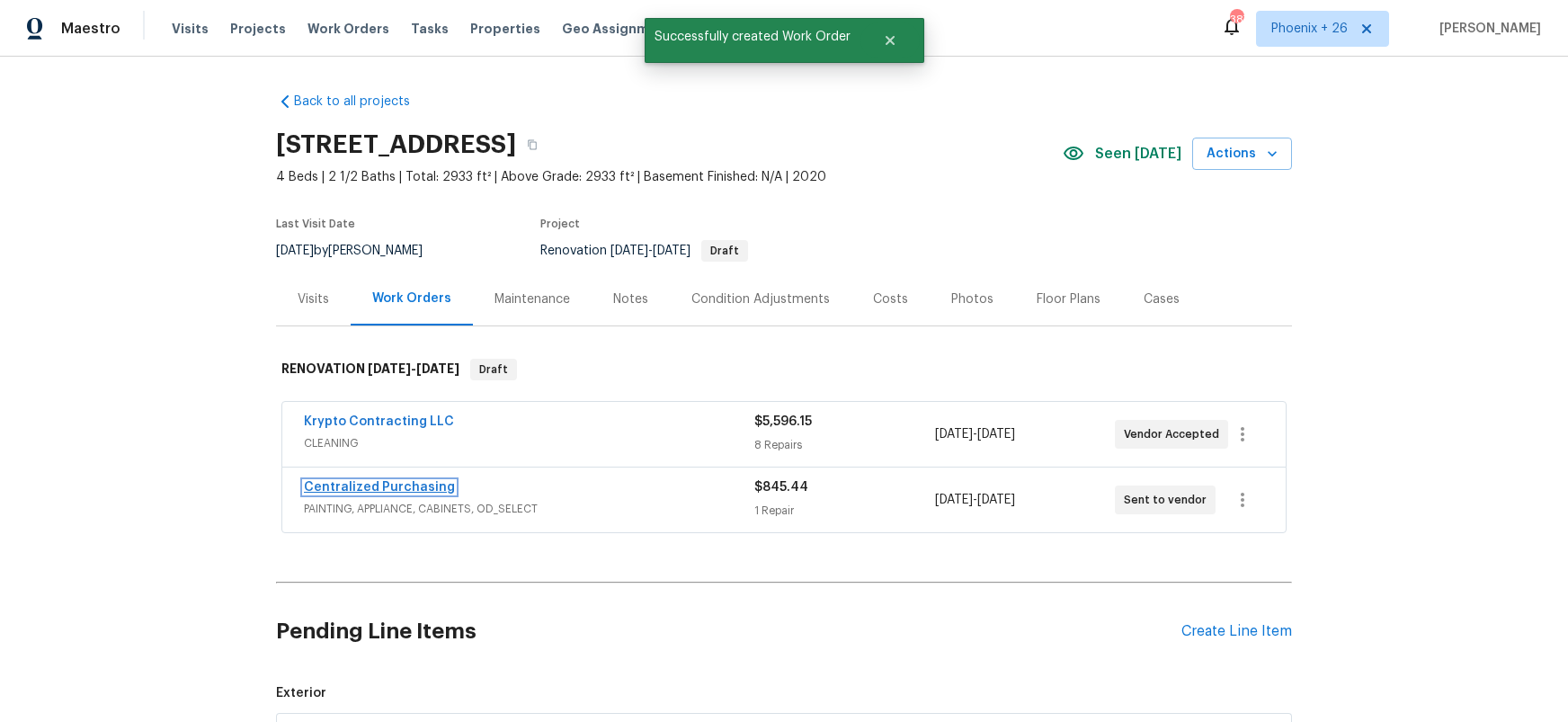
click at [423, 488] on link "Centralized Purchasing" at bounding box center [379, 488] width 151 height 13
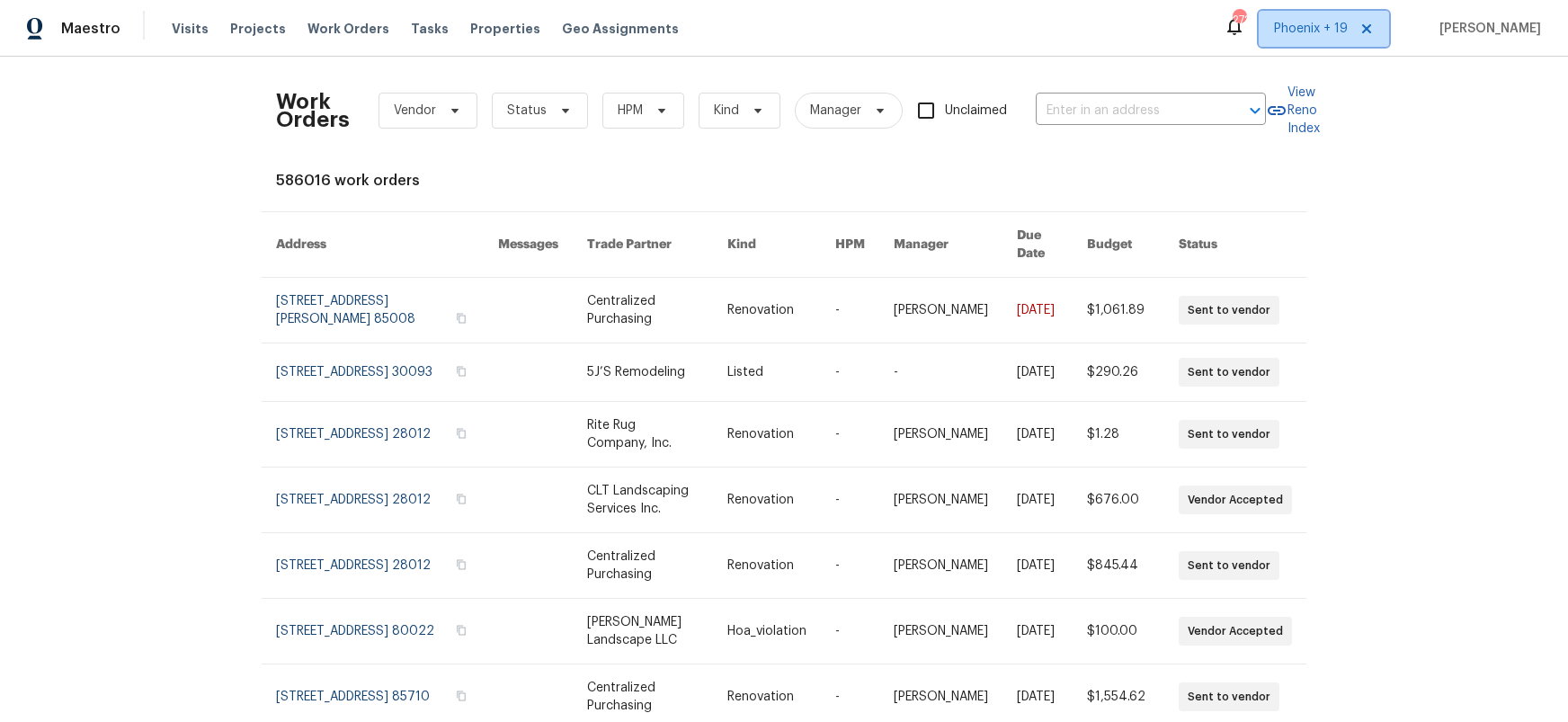
drag, startPoint x: 1359, startPoint y: 36, endPoint x: 1308, endPoint y: 42, distance: 51.4
click at [1348, 36] on span "Phoenix + 19" at bounding box center [1324, 29] width 130 height 36
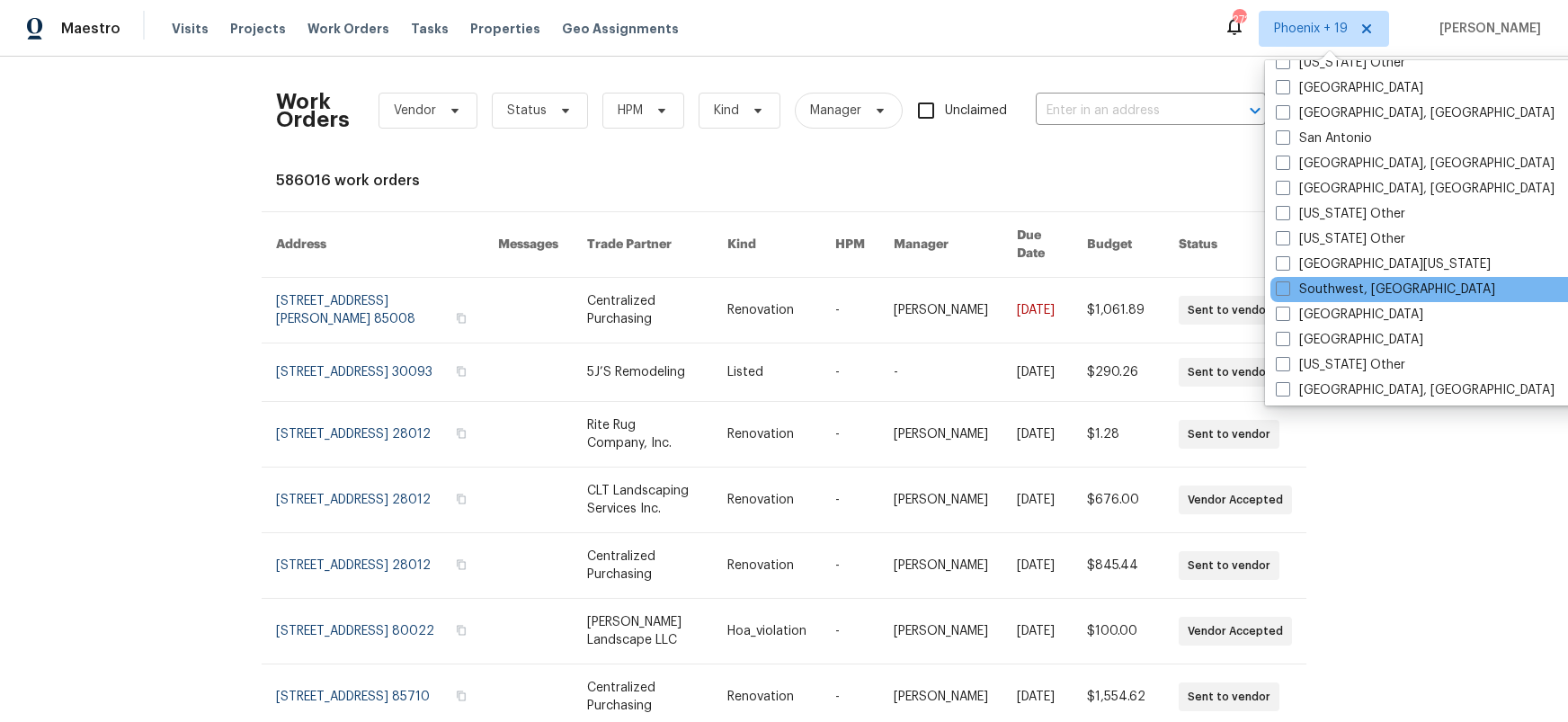
scroll to position [2418, 0]
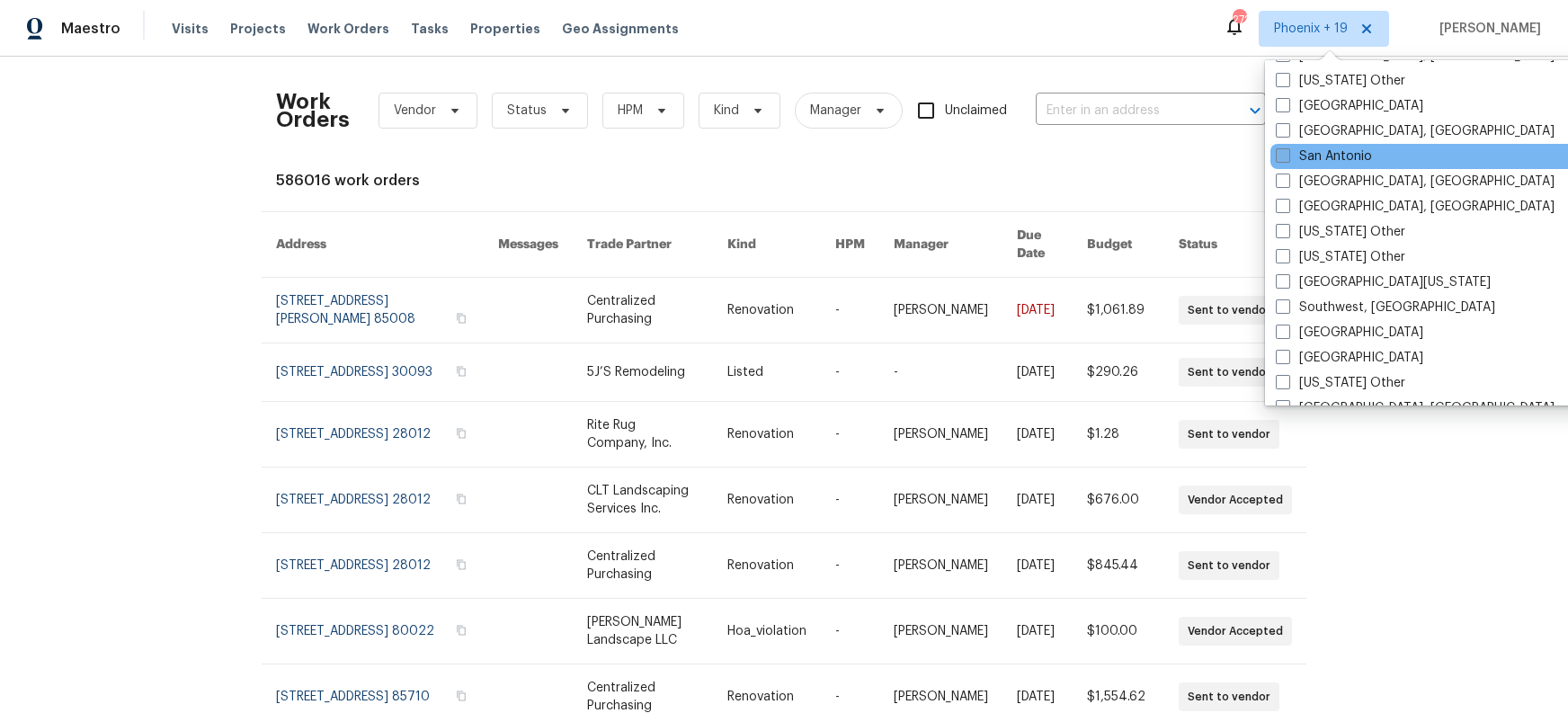
click at [1303, 160] on label "San Antonio" at bounding box center [1324, 157] width 96 height 18
click at [1288, 159] on input "San Antonio" at bounding box center [1281, 153] width 12 height 12
checkbox input "true"
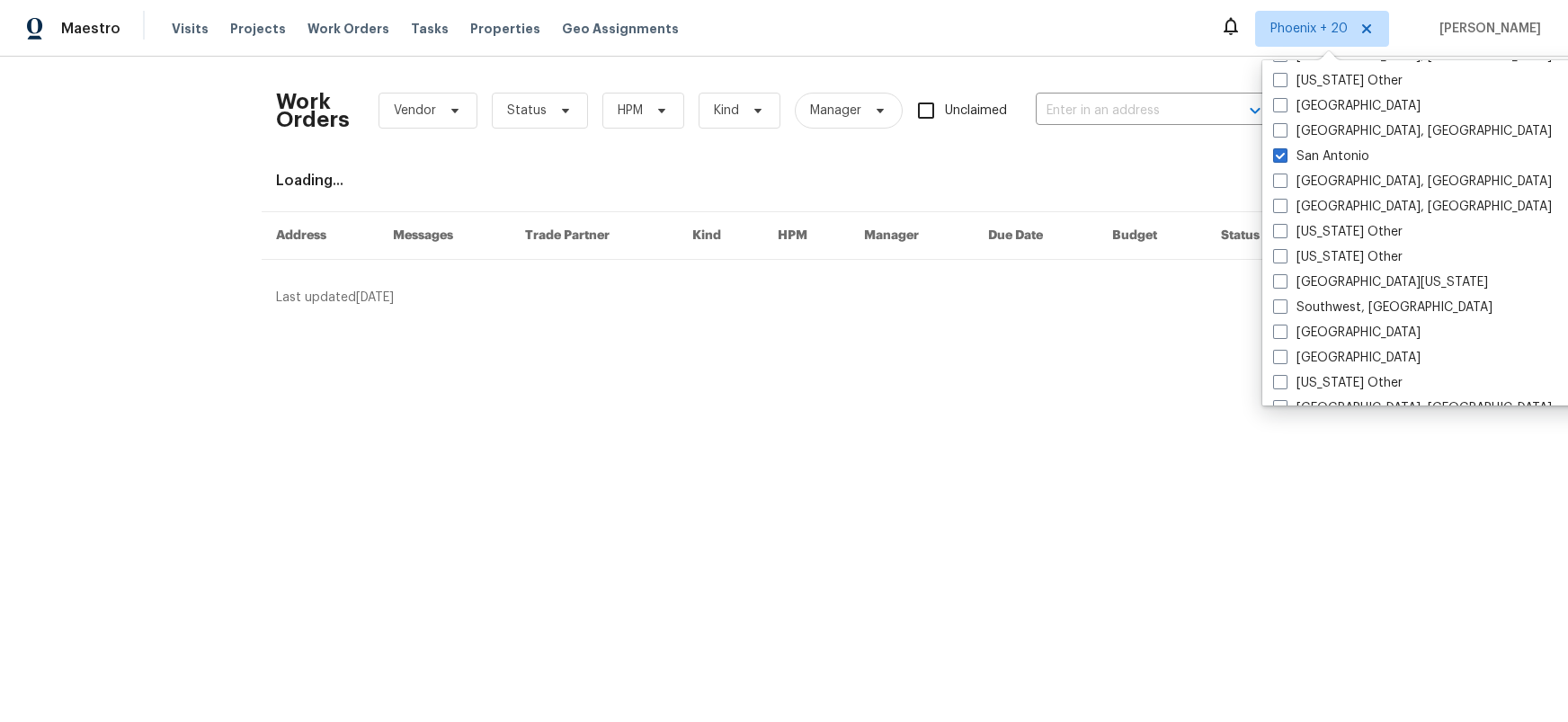
click at [1094, 89] on div "Work Orders Vendor Status HPM Kind Manager Unclaimed ​" at bounding box center [770, 111] width 990 height 80
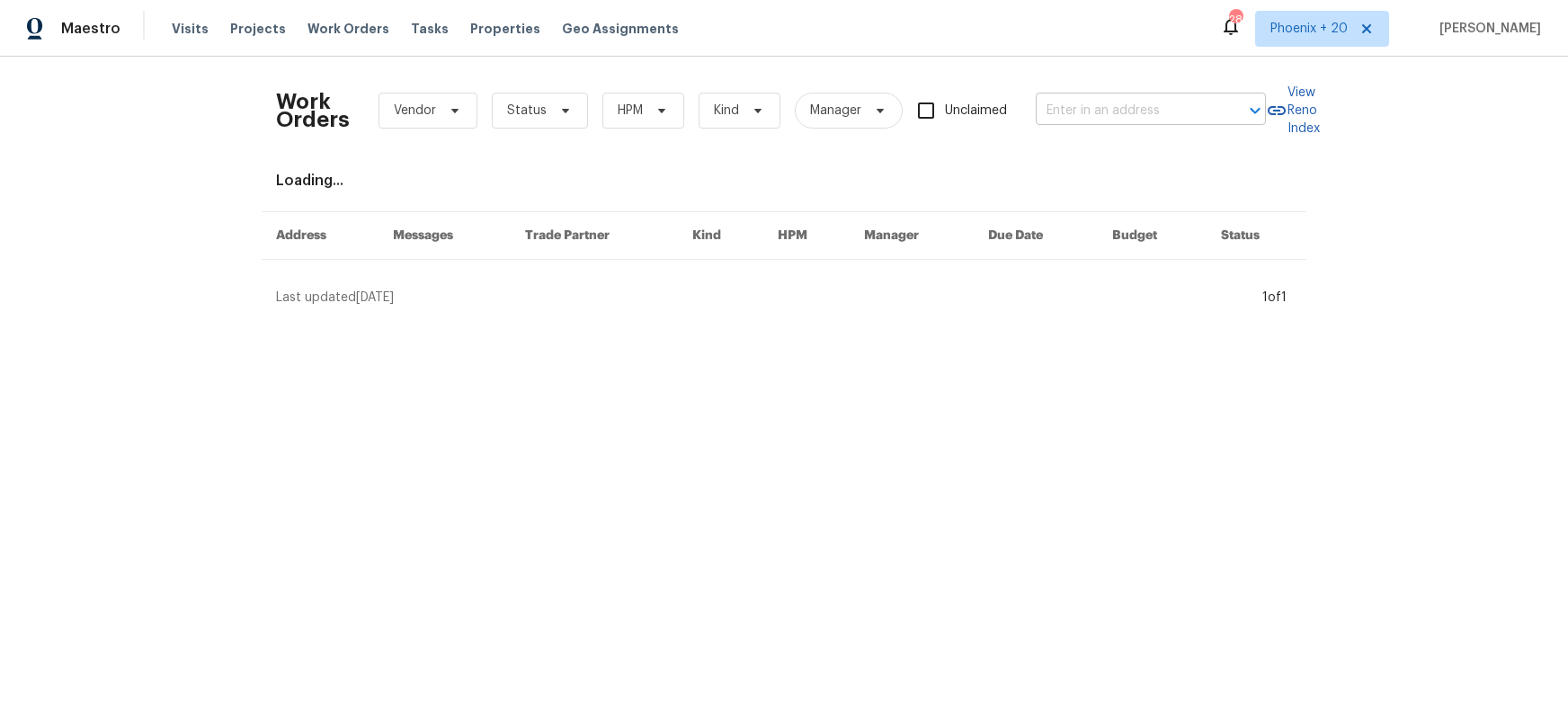
click at [1097, 106] on input "text" at bounding box center [1125, 110] width 180 height 28
paste input "[STREET_ADDRESS]"
type input "[STREET_ADDRESS]"
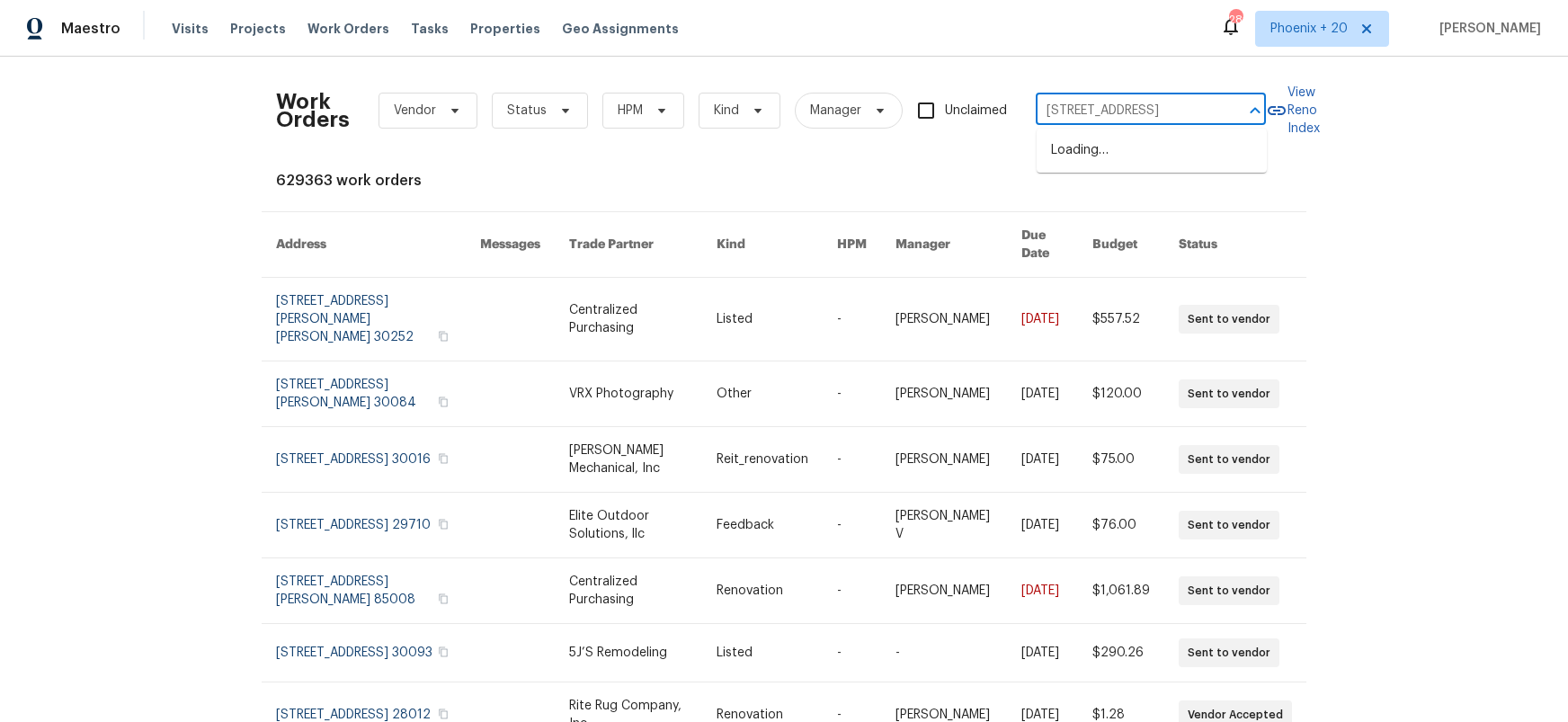
scroll to position [0, 44]
click at [1105, 156] on li "[STREET_ADDRESS]" at bounding box center [1151, 150] width 231 height 30
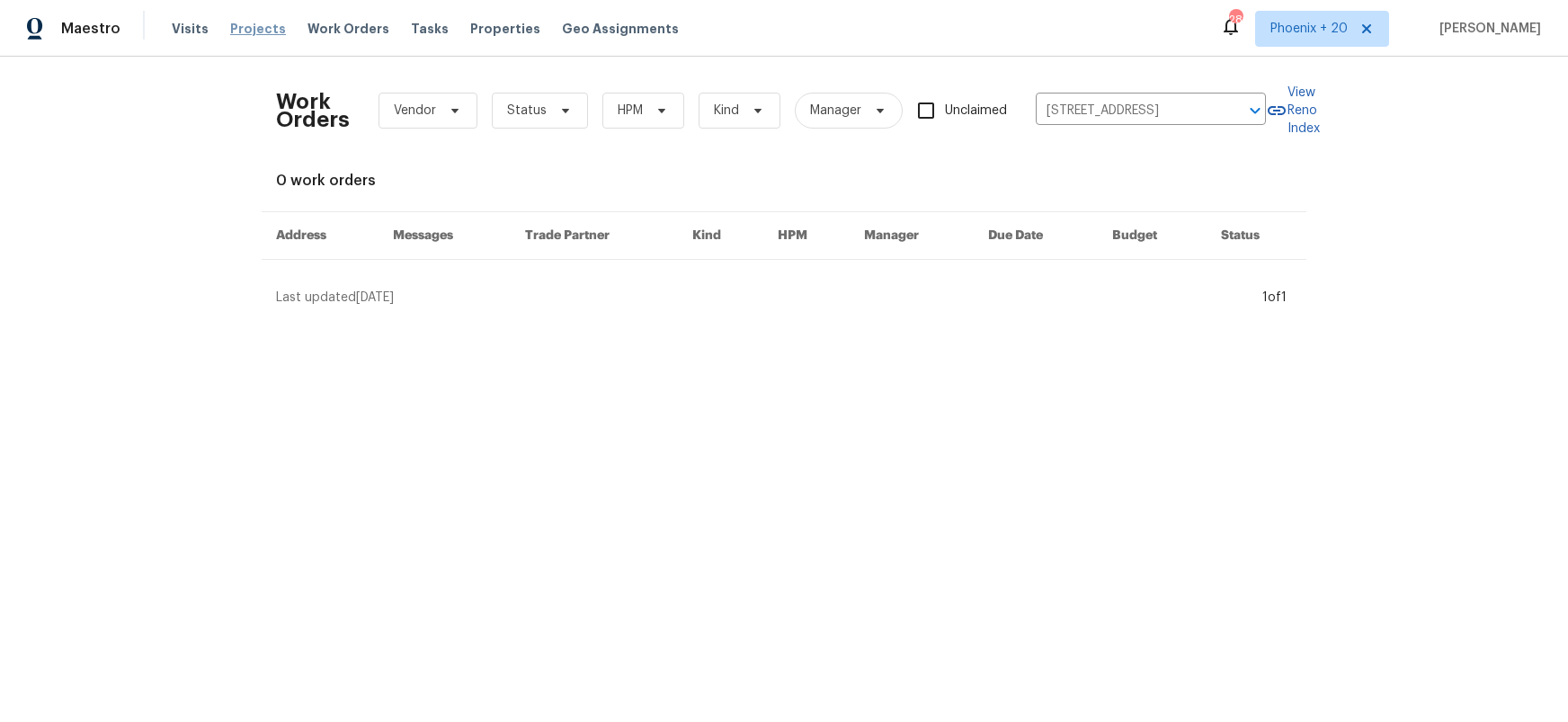
click at [243, 37] on span "Projects" at bounding box center [259, 29] width 56 height 18
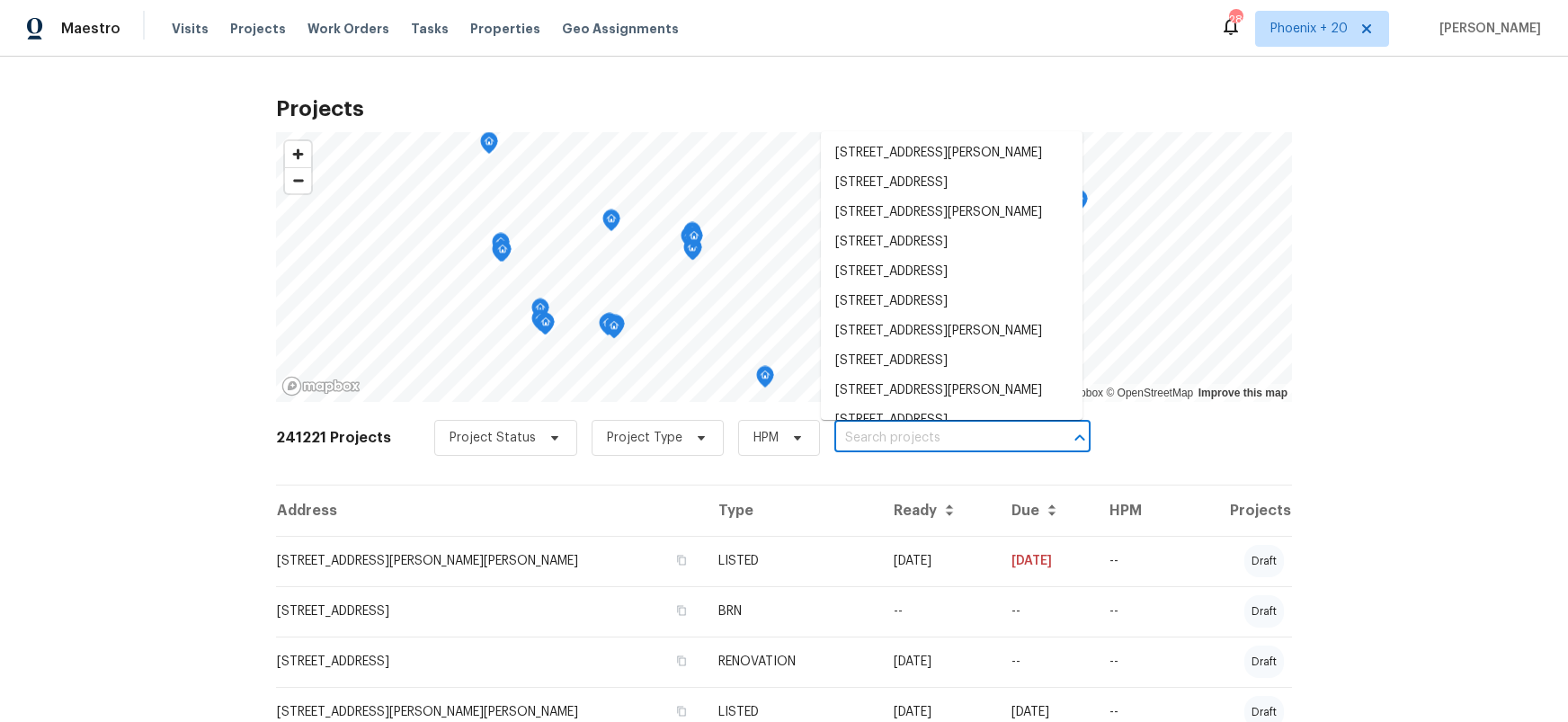
click at [874, 428] on input "text" at bounding box center [938, 438] width 206 height 28
paste input "[STREET_ADDRESS]"
type input "[STREET_ADDRESS]"
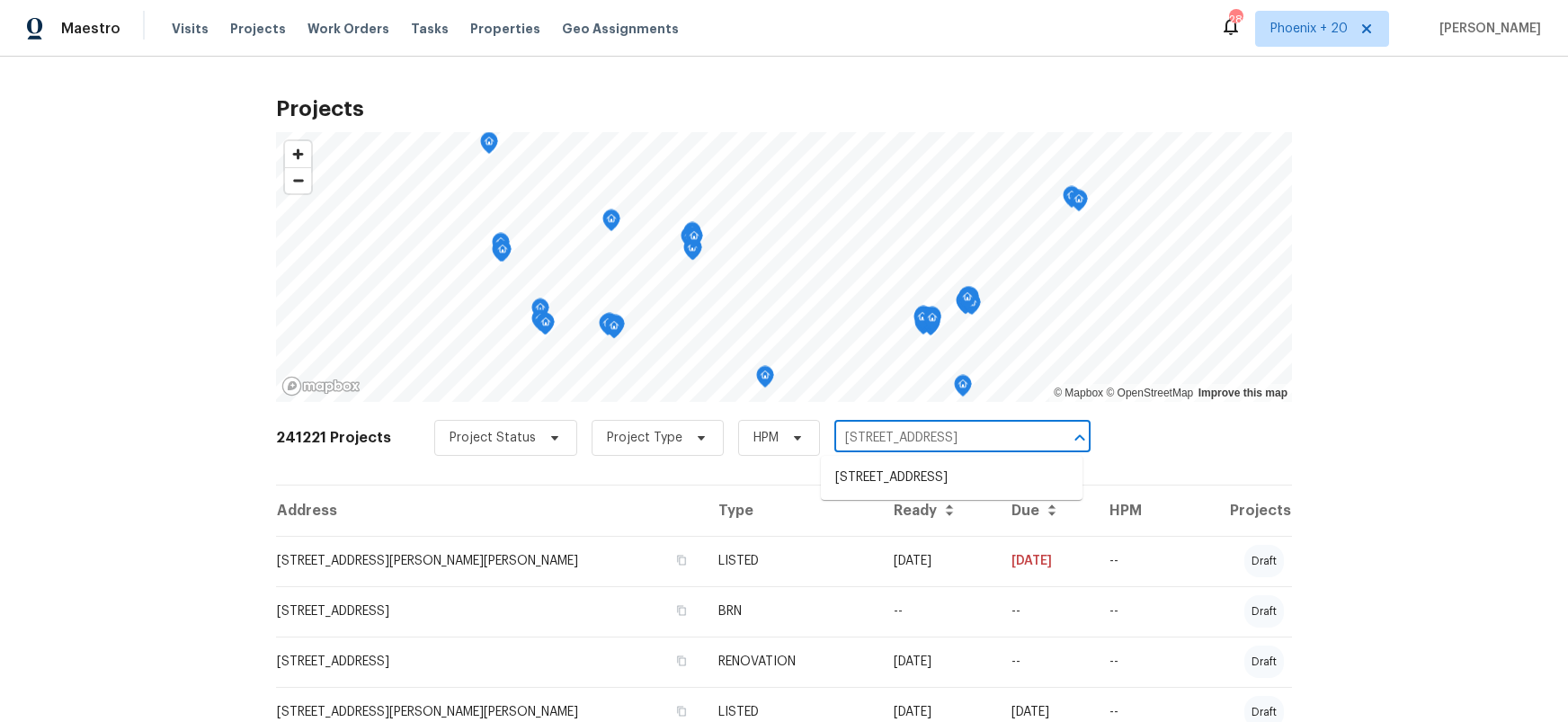
scroll to position [0, 13]
click at [881, 472] on li "[STREET_ADDRESS]" at bounding box center [951, 478] width 261 height 30
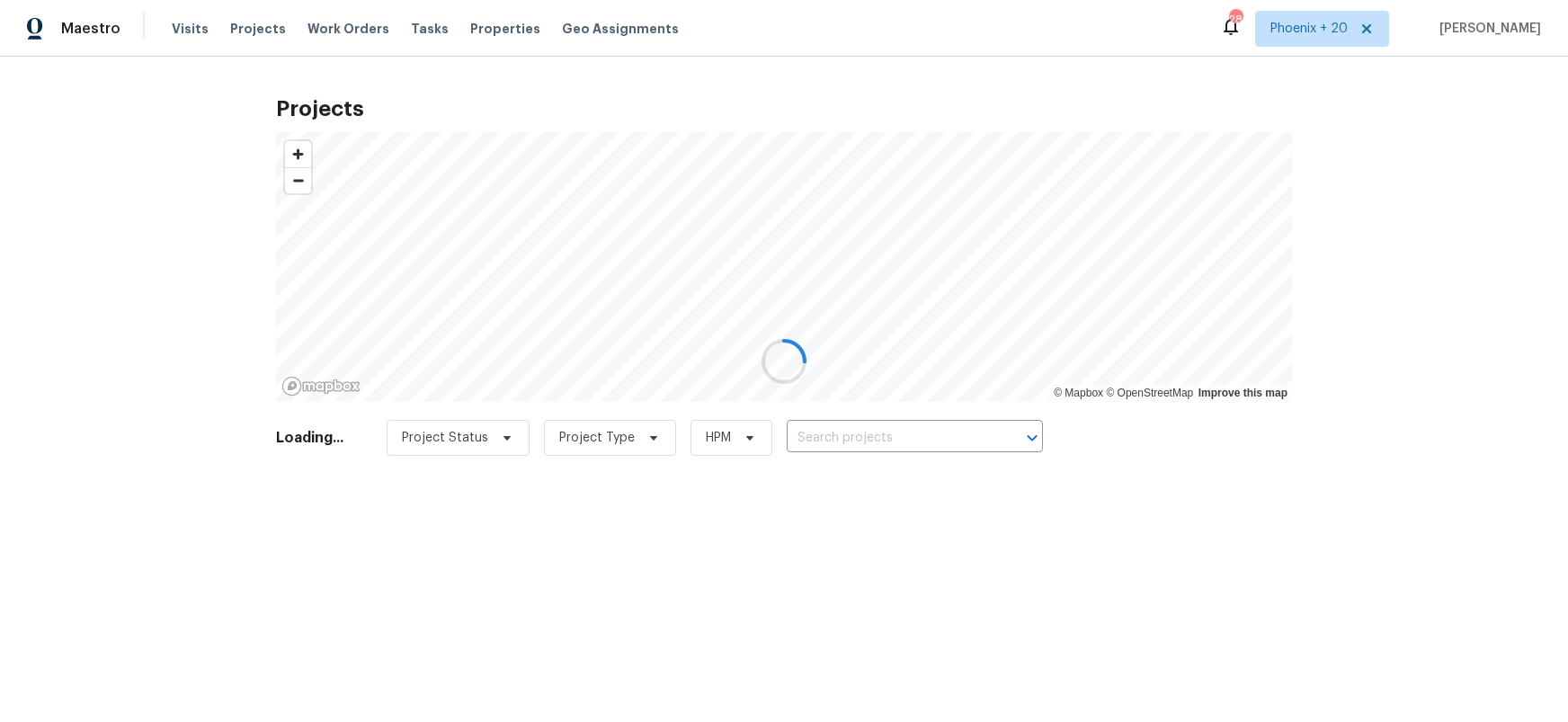
type input "[STREET_ADDRESS]"
click at [855, 443] on input "[STREET_ADDRESS]" at bounding box center [898, 438] width 206 height 28
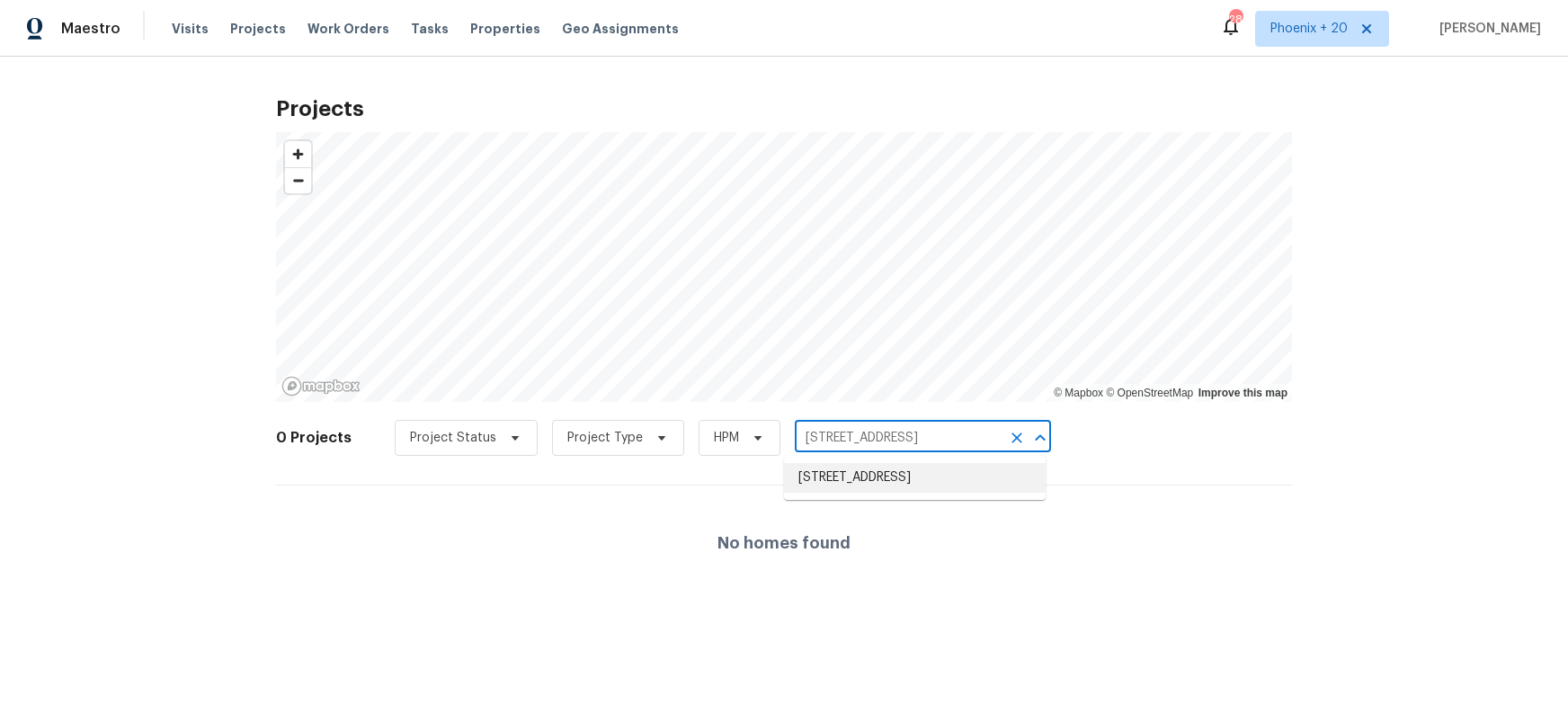
click at [903, 483] on li "[STREET_ADDRESS]" at bounding box center [914, 478] width 261 height 30
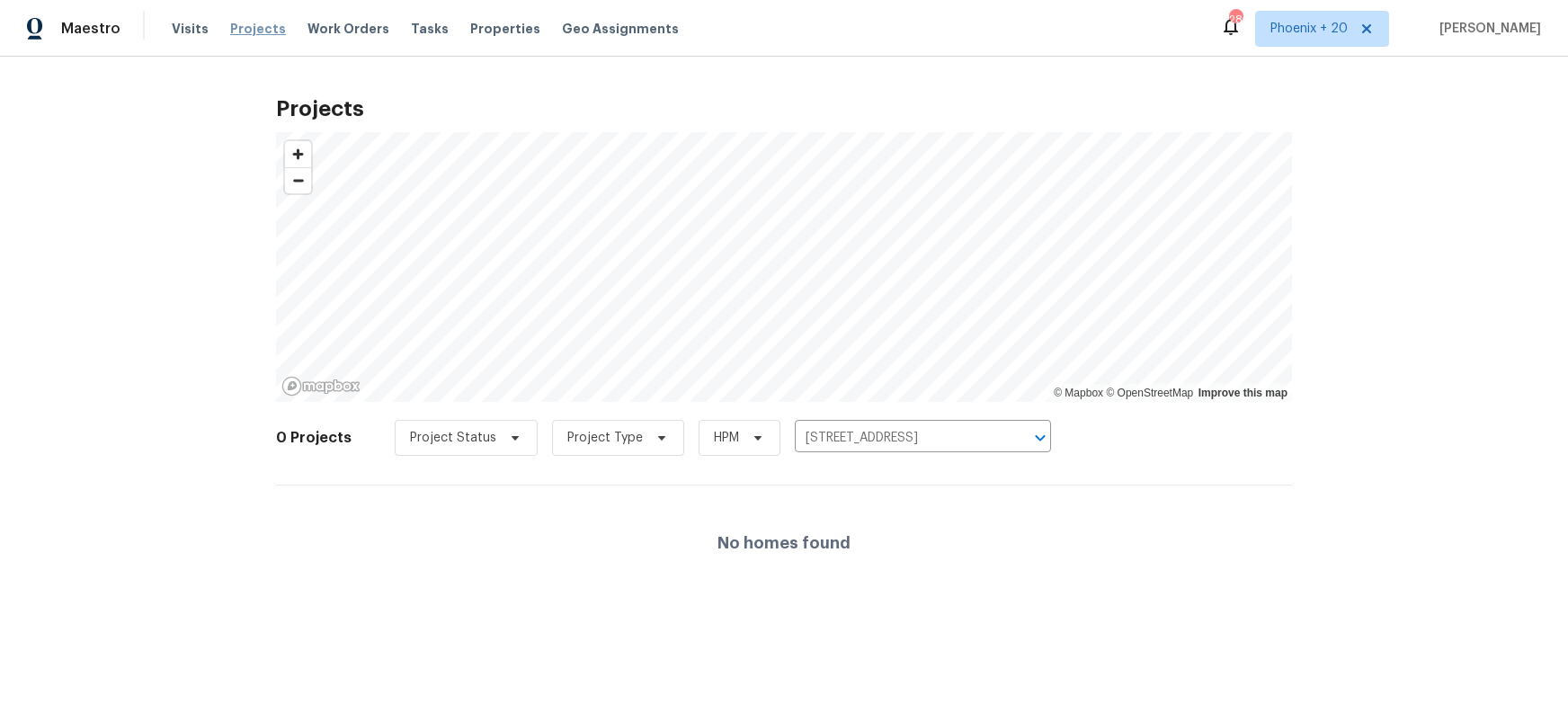
click at [258, 31] on span "Projects" at bounding box center [259, 29] width 56 height 18
click at [327, 31] on span "Work Orders" at bounding box center [348, 29] width 81 height 18
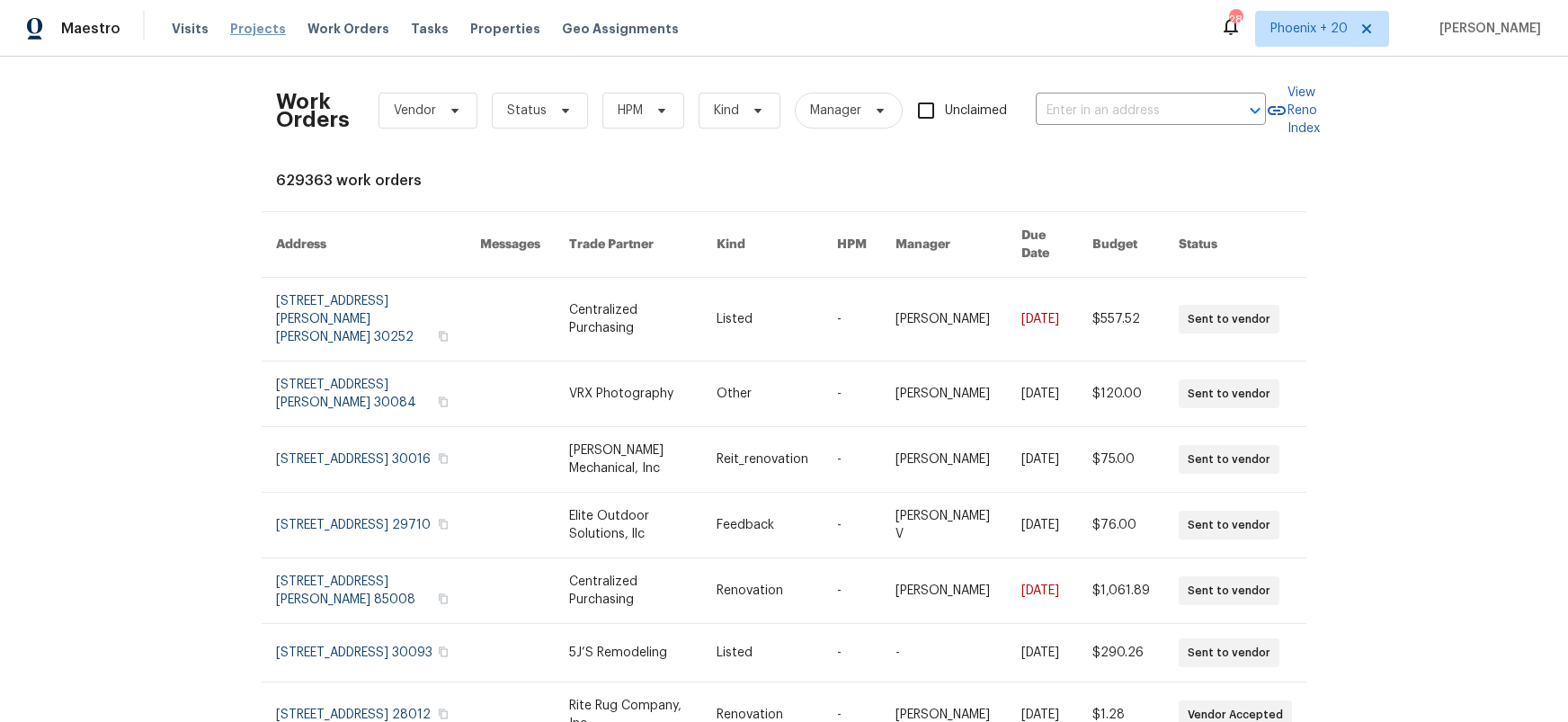
click at [252, 30] on span "Projects" at bounding box center [259, 29] width 56 height 18
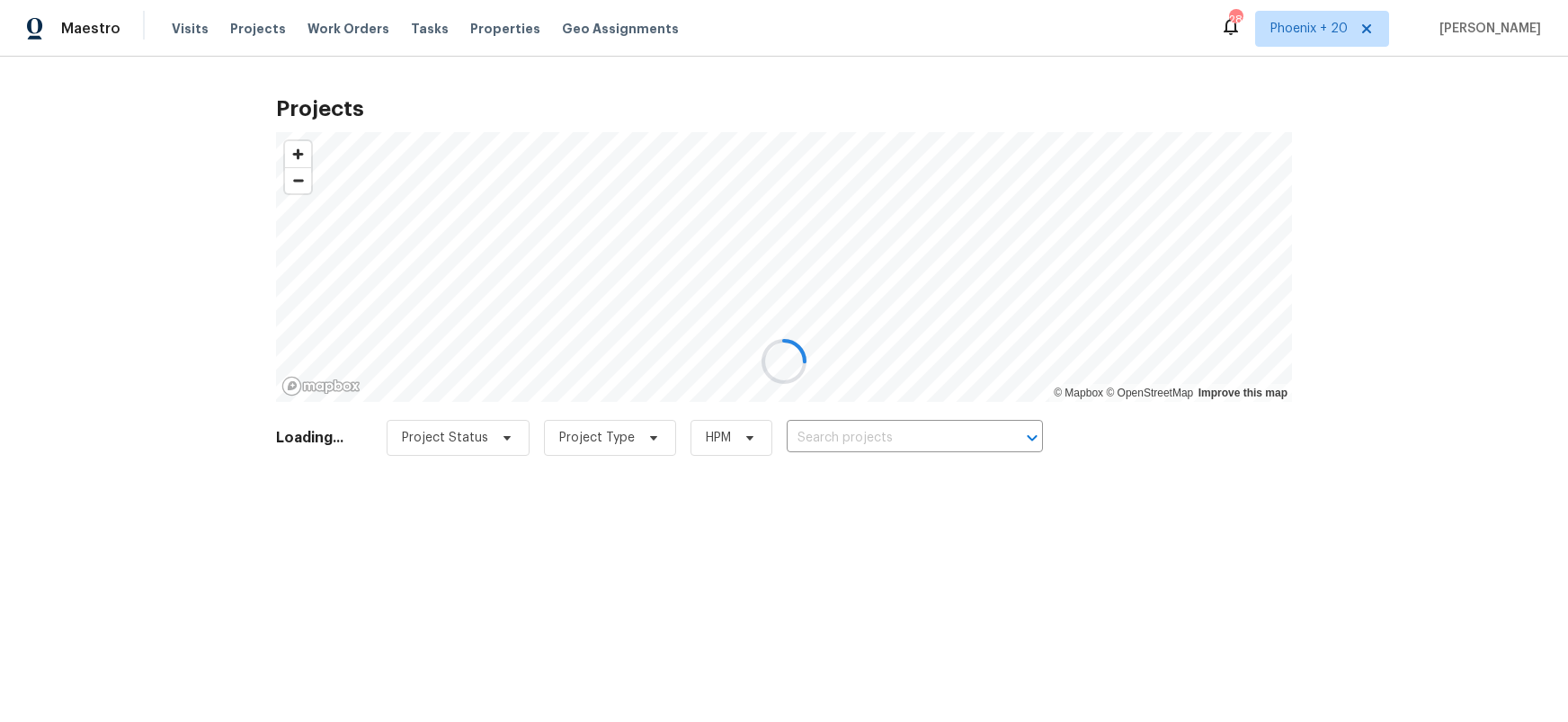
click at [832, 443] on div at bounding box center [784, 361] width 1568 height 722
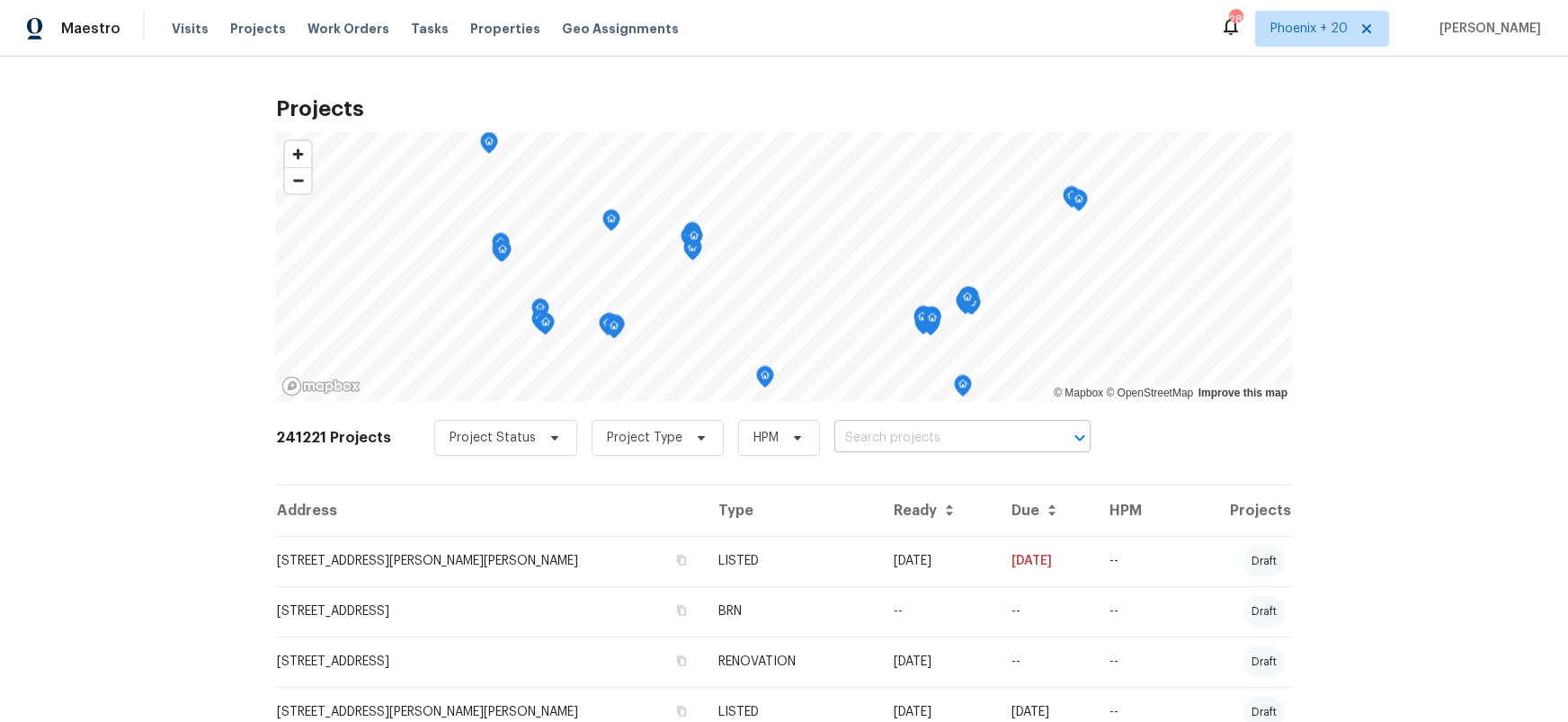
click at [835, 442] on input "text" at bounding box center [938, 438] width 206 height 28
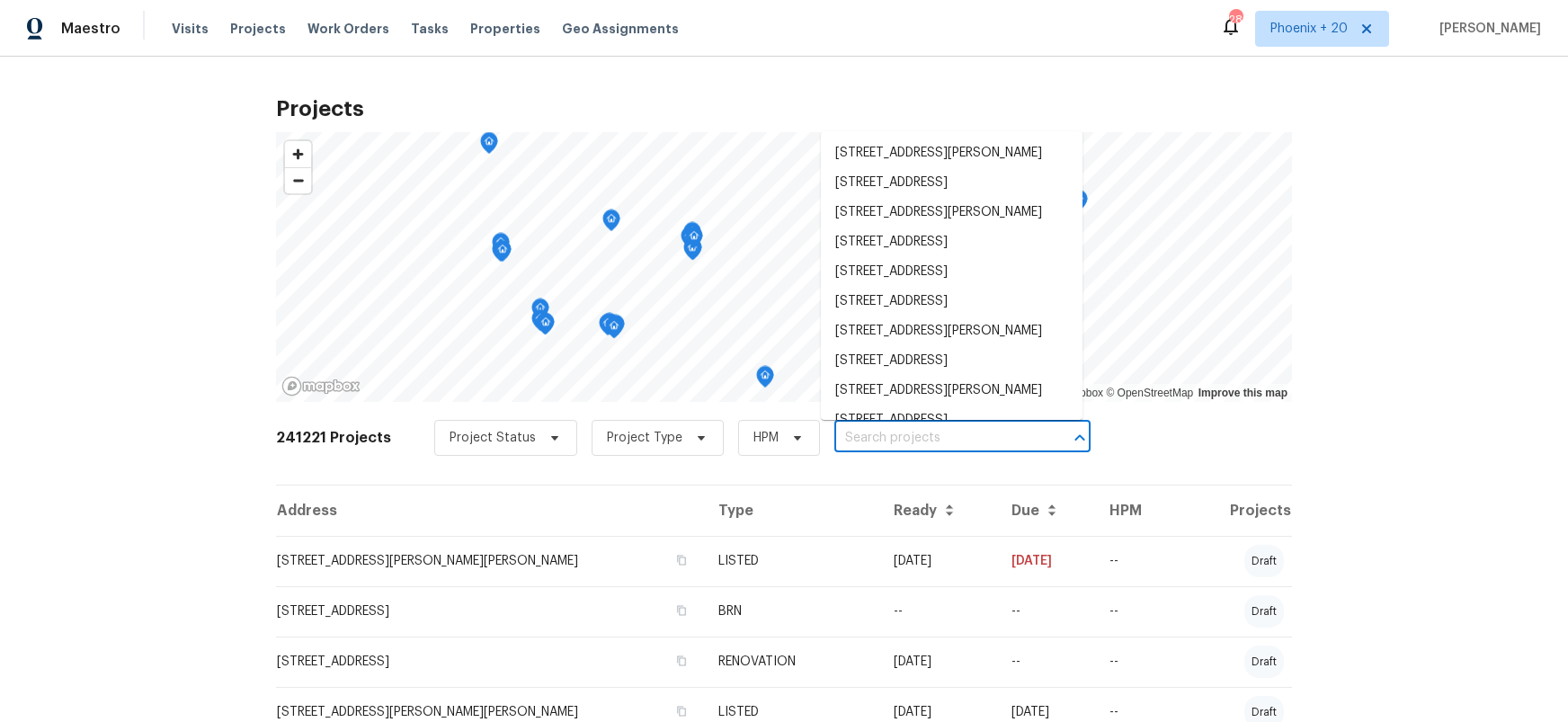
paste input "[STREET_ADDRESS]"
type input "[STREET_ADDRESS]"
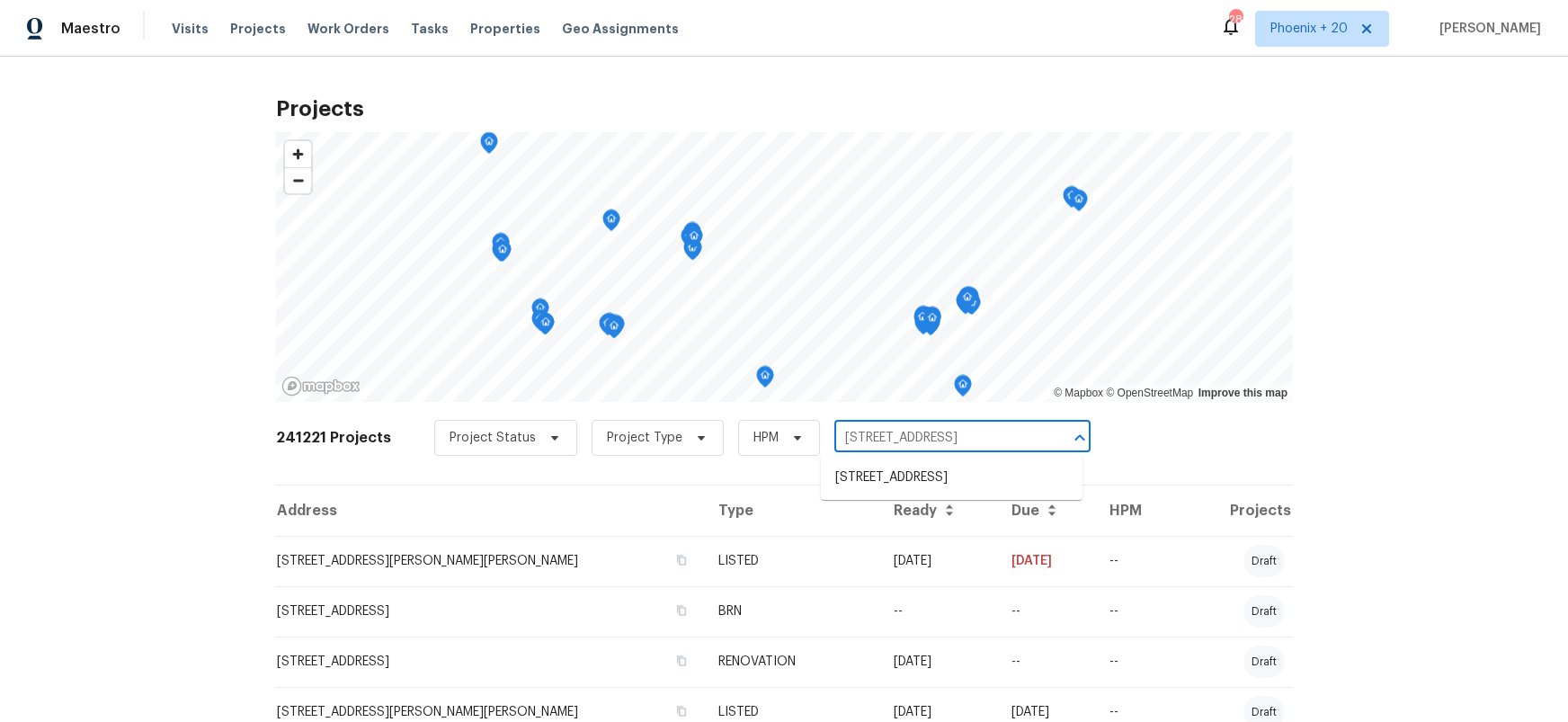
scroll to position [0, 13]
click at [857, 469] on li "[STREET_ADDRESS]" at bounding box center [951, 478] width 261 height 30
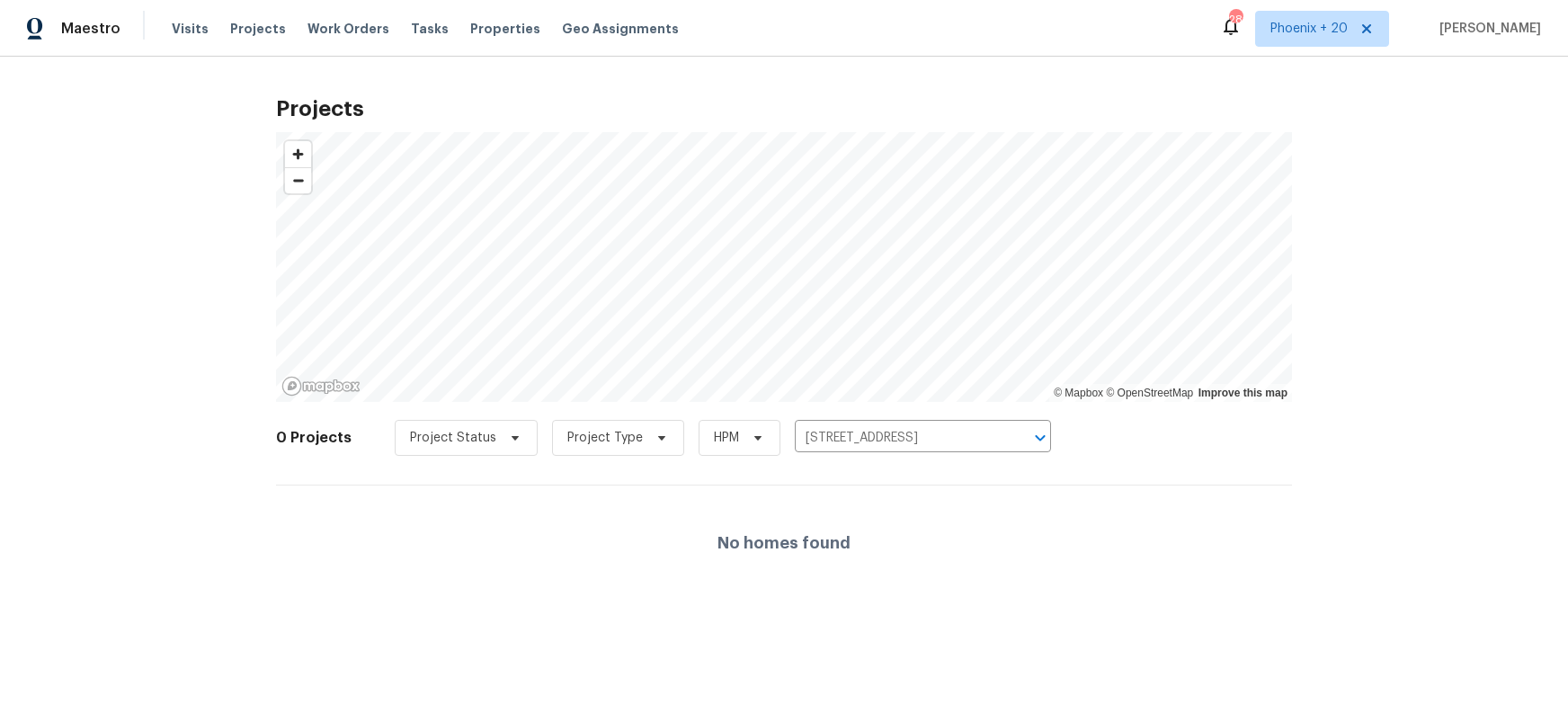
click at [788, 543] on h4 "No homes found" at bounding box center [783, 544] width 133 height 18
click at [1337, 20] on span "Phoenix + 20" at bounding box center [1309, 29] width 78 height 18
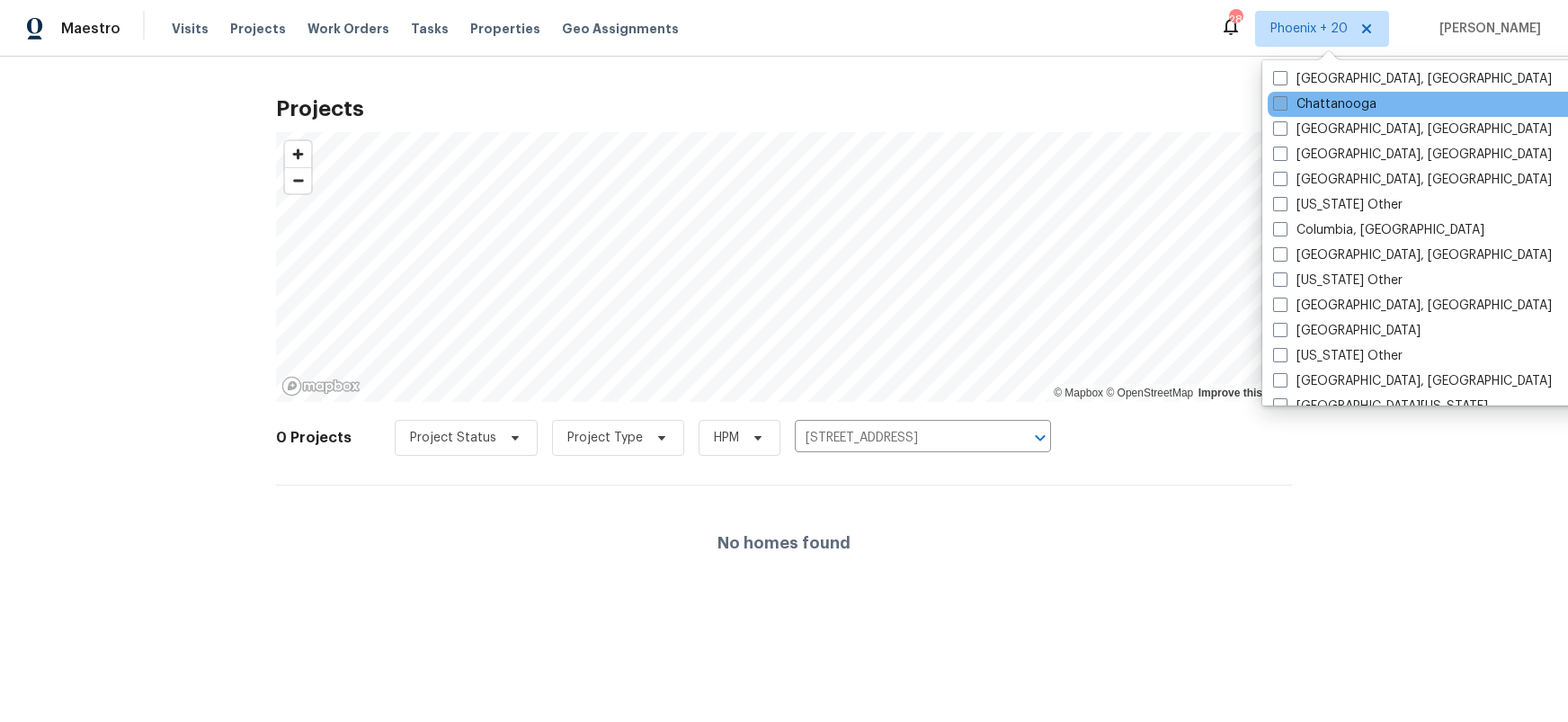
scroll to position [689, 0]
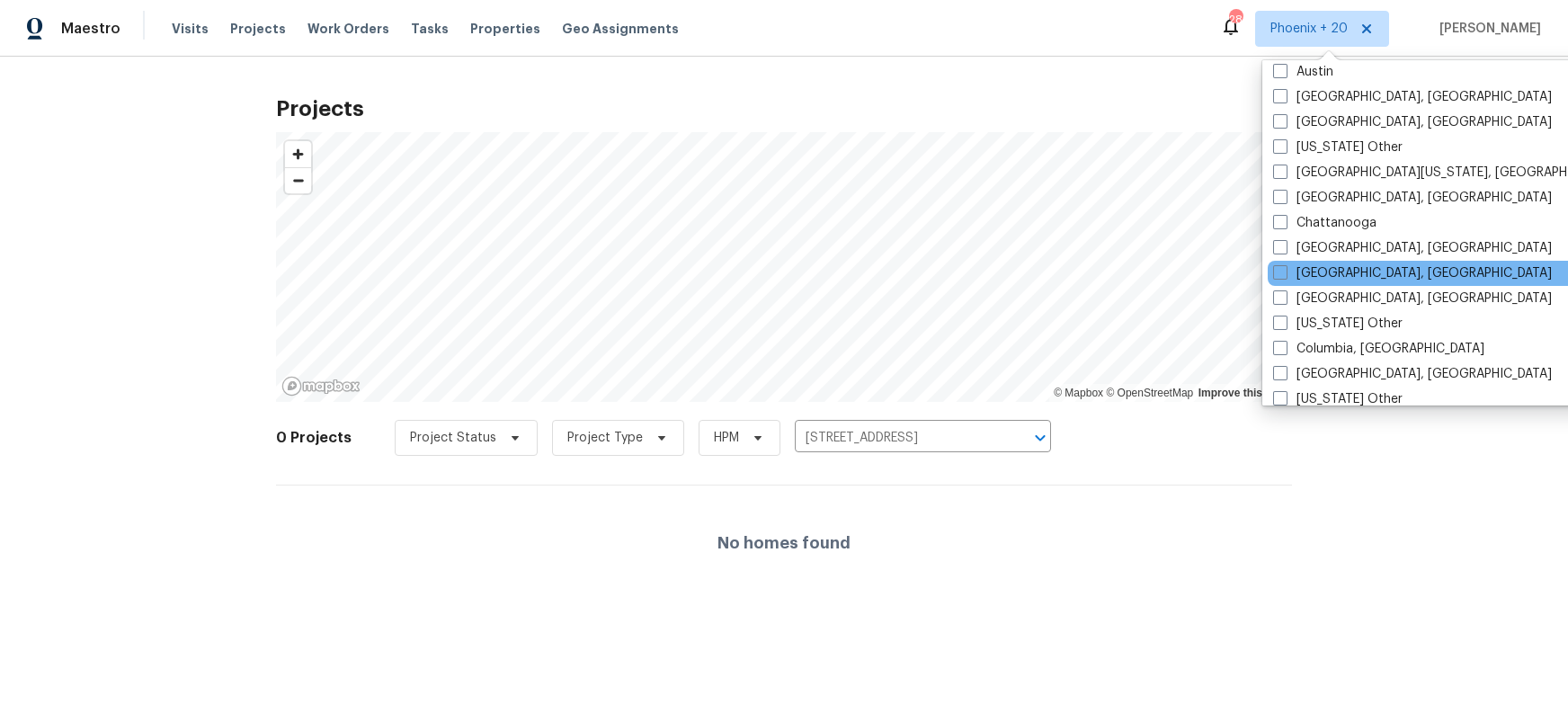
click at [1319, 262] on div "Cincinnati, OH" at bounding box center [1449, 273] width 363 height 25
click at [1321, 269] on label "Cincinnati, OH" at bounding box center [1412, 273] width 279 height 18
click at [1285, 269] on input "Cincinnati, OH" at bounding box center [1279, 270] width 12 height 12
checkbox input "true"
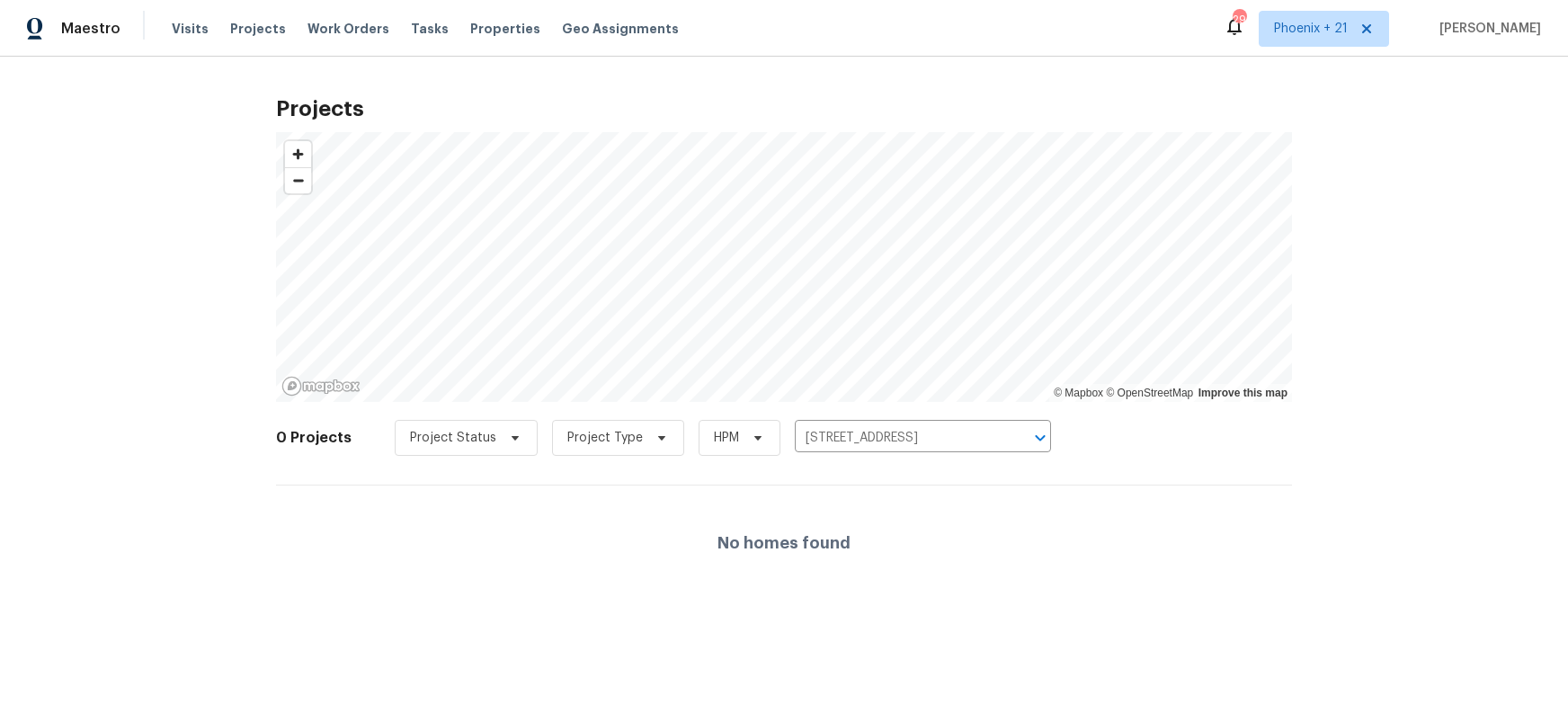
drag, startPoint x: 253, startPoint y: 53, endPoint x: 273, endPoint y: 41, distance: 23.3
click at [254, 52] on div "Maestro Visits Projects Work Orders Tasks Properties Geo Assignments 290 Phoeni…" at bounding box center [784, 28] width 1568 height 57
click at [326, 20] on span "Work Orders" at bounding box center [348, 29] width 81 height 18
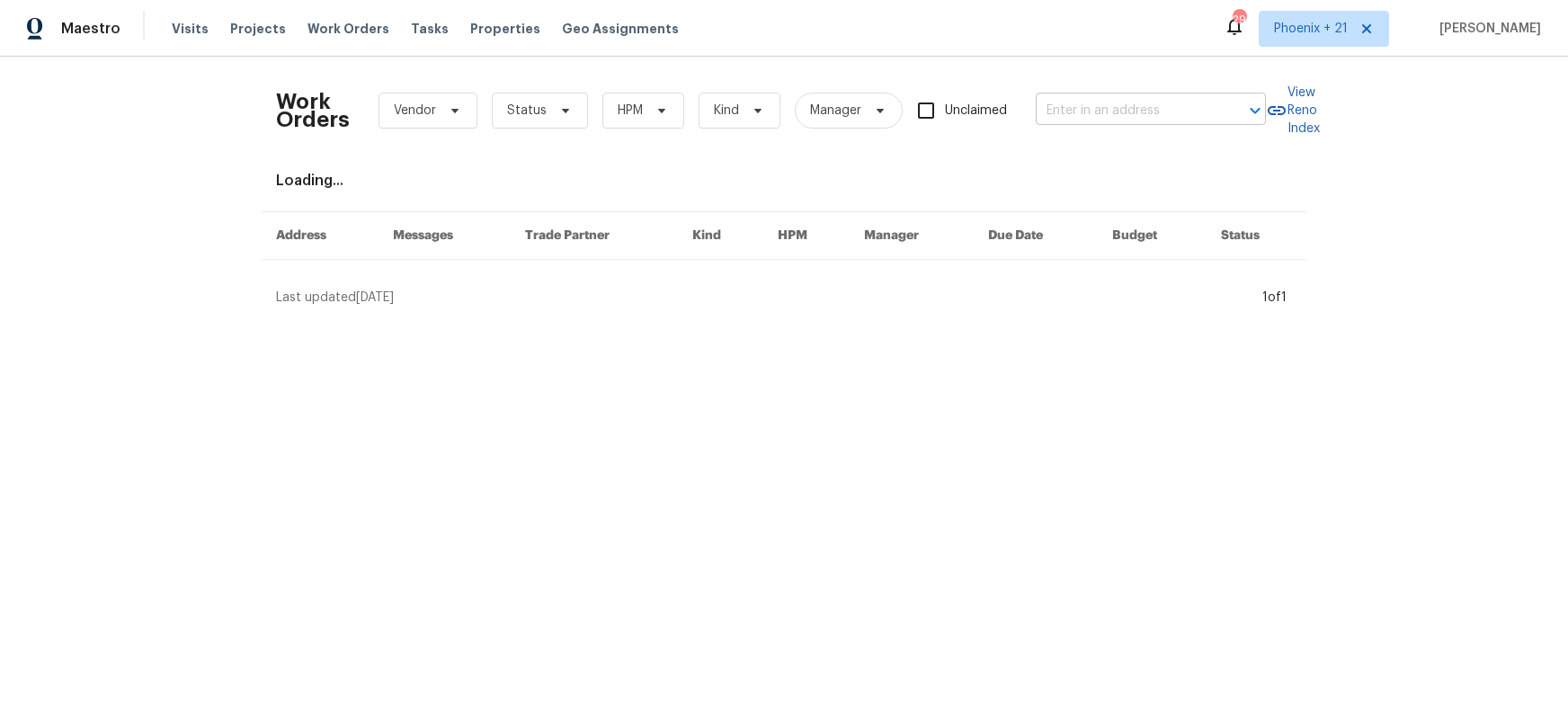
click at [1058, 104] on input "text" at bounding box center [1125, 110] width 180 height 28
paste input "6038 Glennsbury Ct, West Chester, OH 45069"
type input "6038 Glennsbury Ct, West Chester, OH 45069"
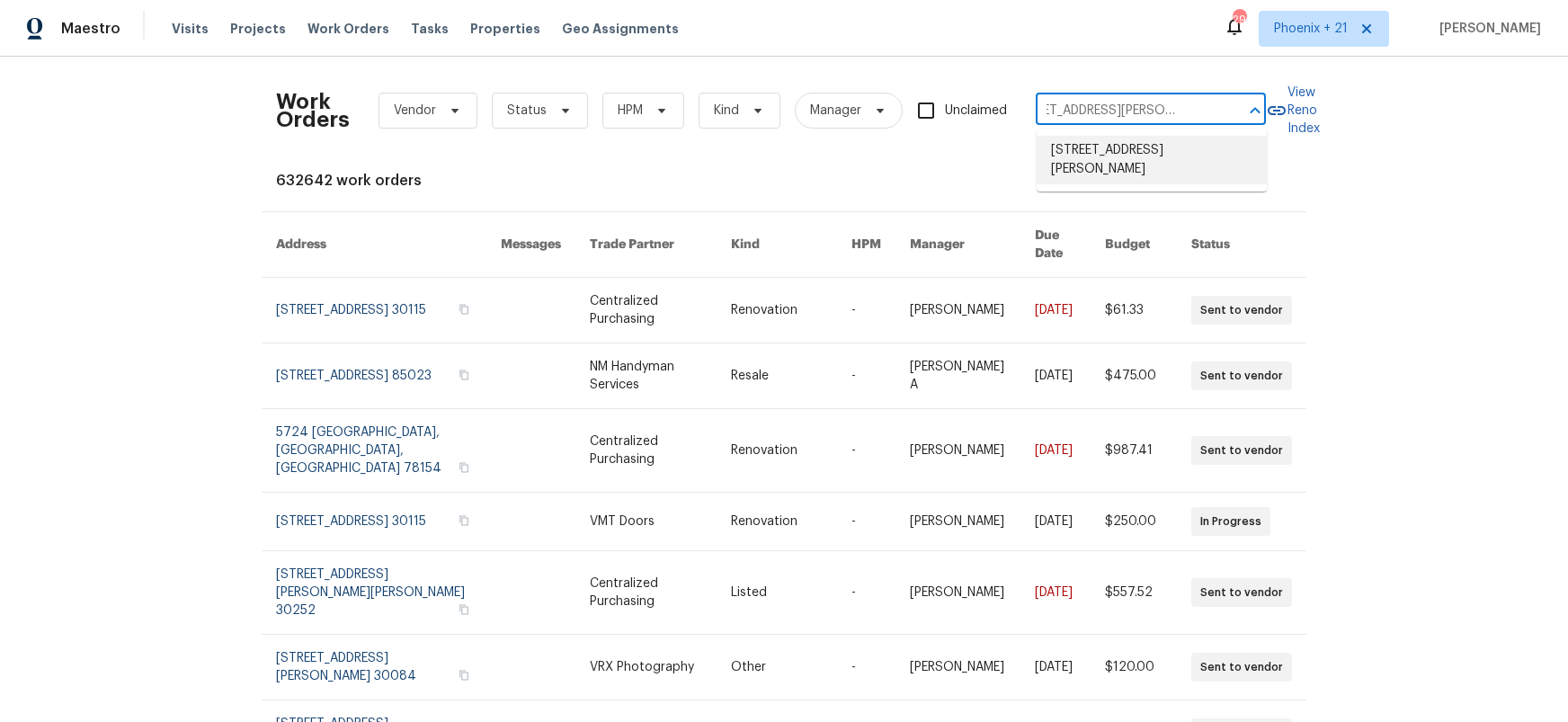
click at [1162, 154] on li "6038 Glennsbury Ct, West Chester, OH 45069" at bounding box center [1151, 160] width 231 height 49
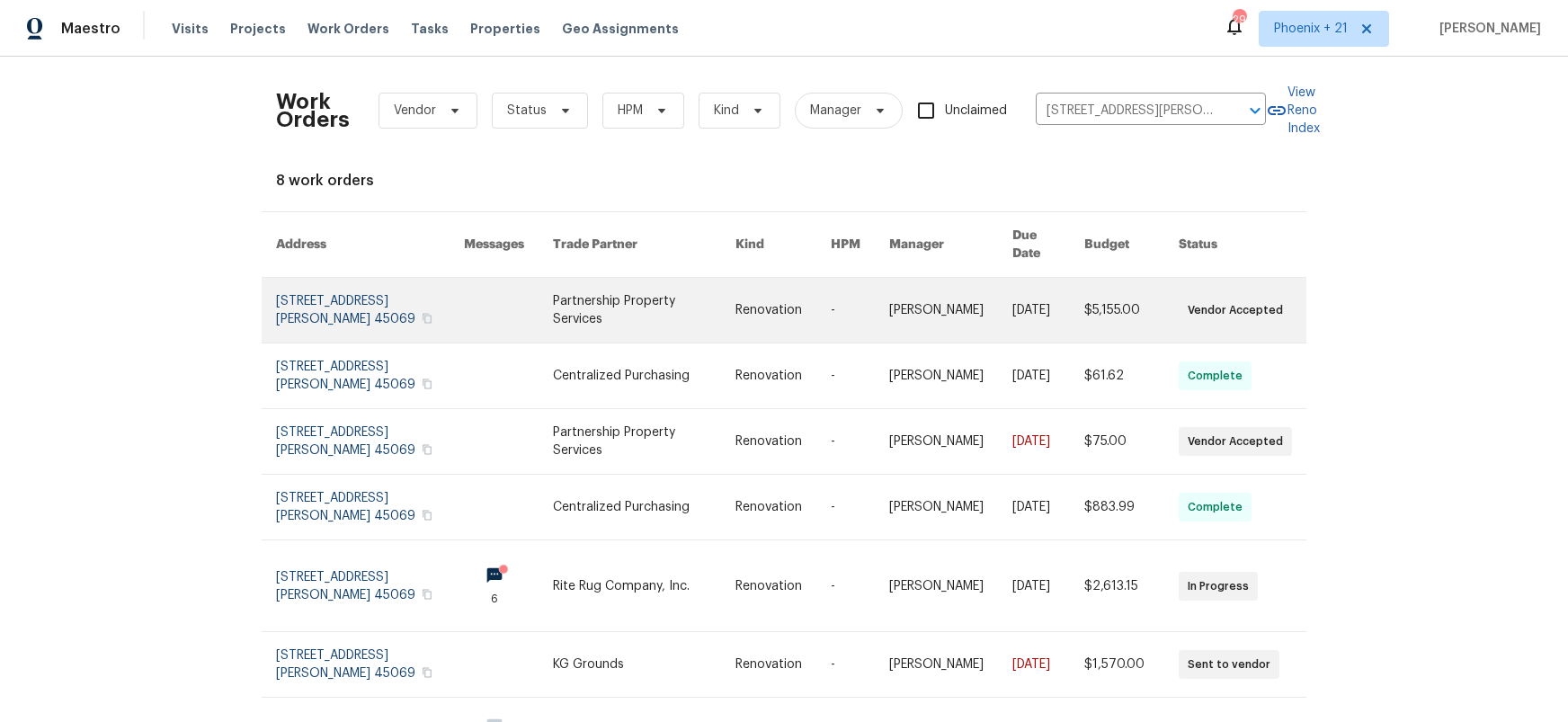
click at [671, 288] on link at bounding box center [645, 310] width 183 height 65
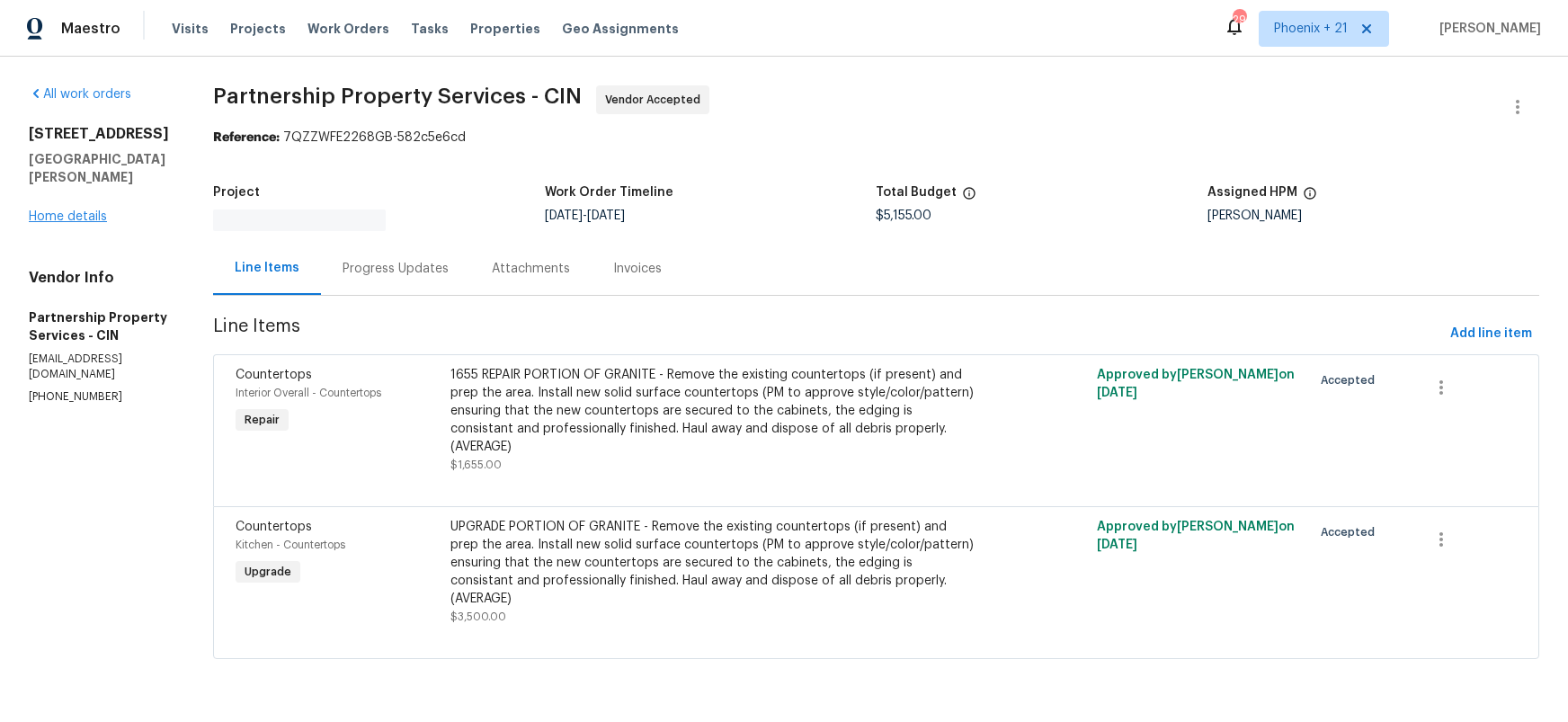
click at [83, 191] on div "6038 Glennsbury Ct West Chester, OH 45069 Home details" at bounding box center [99, 175] width 141 height 100
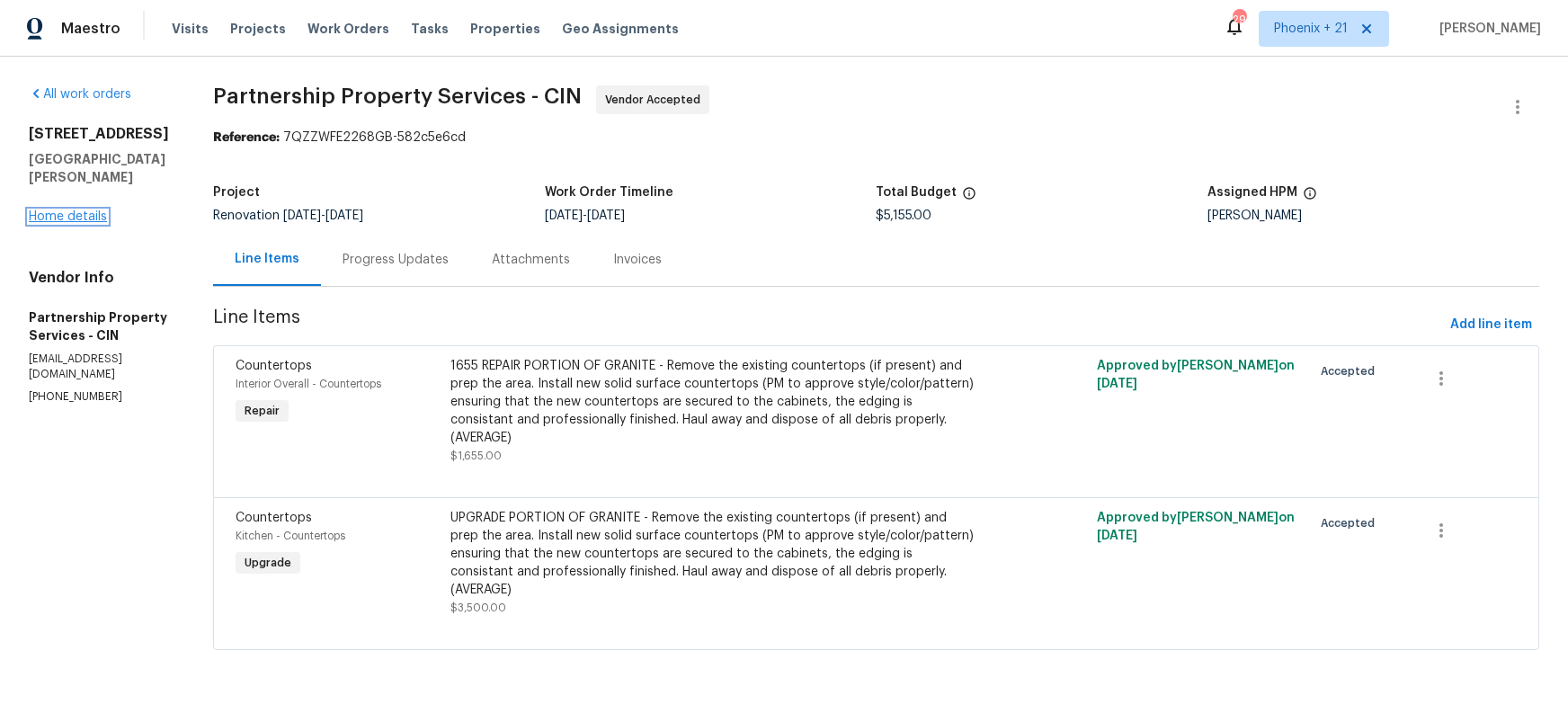
click at [82, 211] on link "Home details" at bounding box center [68, 217] width 79 height 13
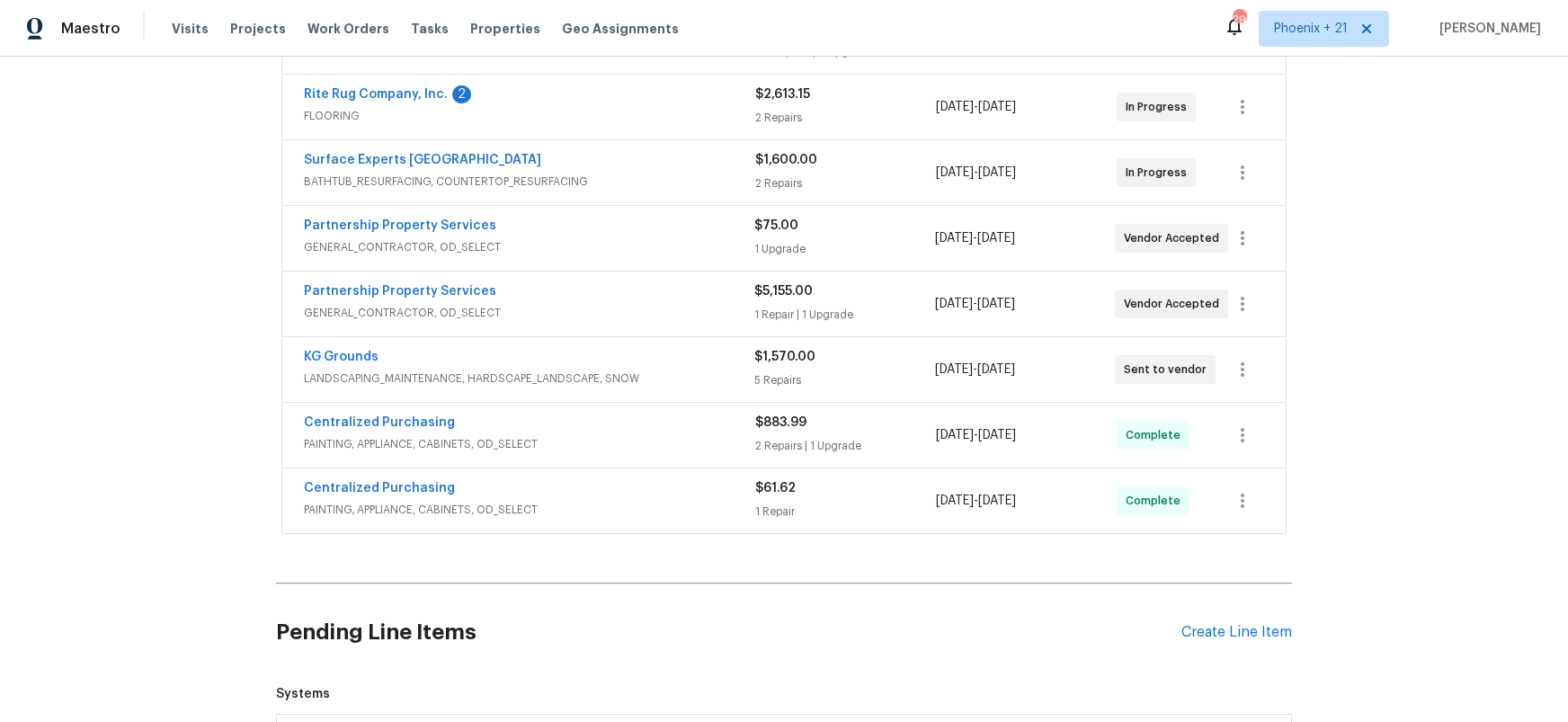
scroll to position [442, 0]
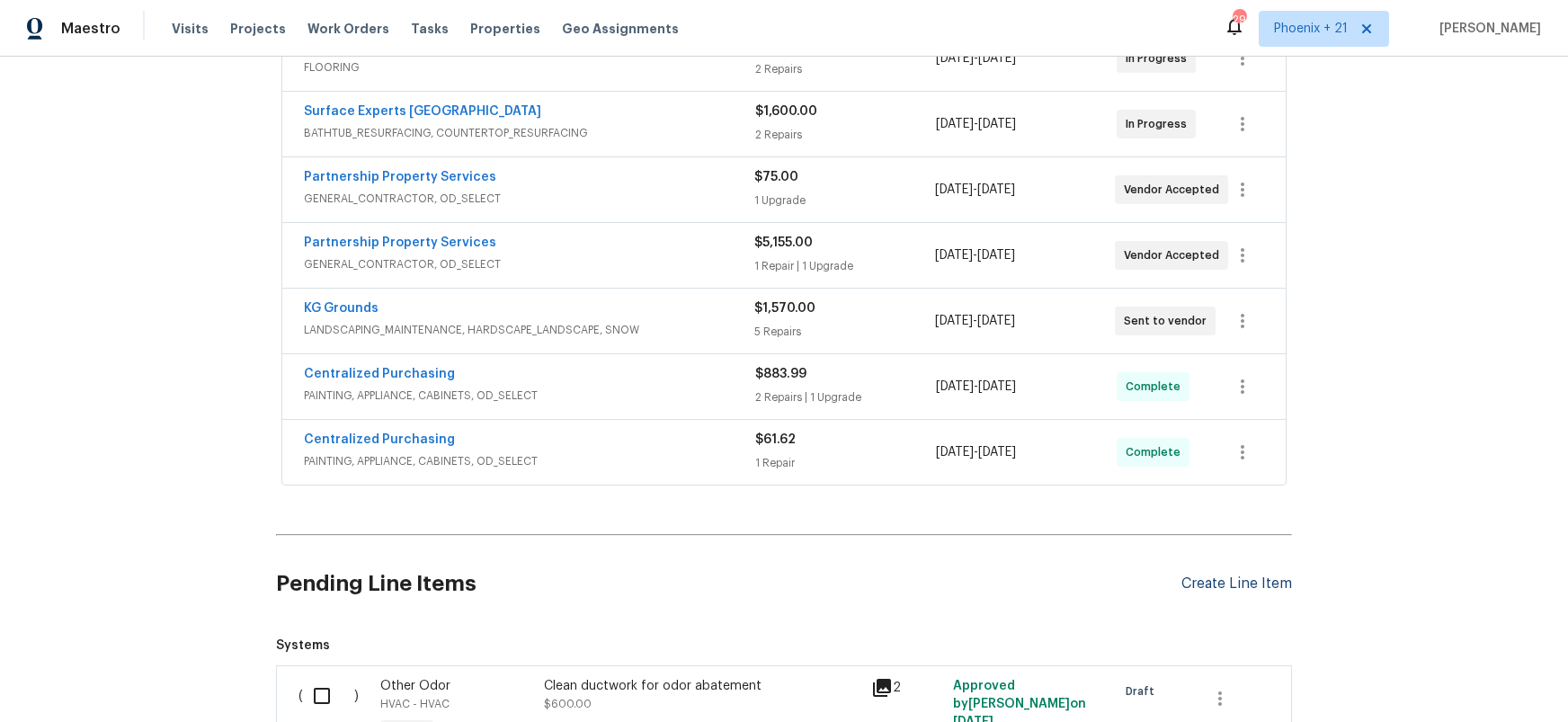
click at [1246, 592] on div "Create Line Item" at bounding box center [1237, 584] width 110 height 17
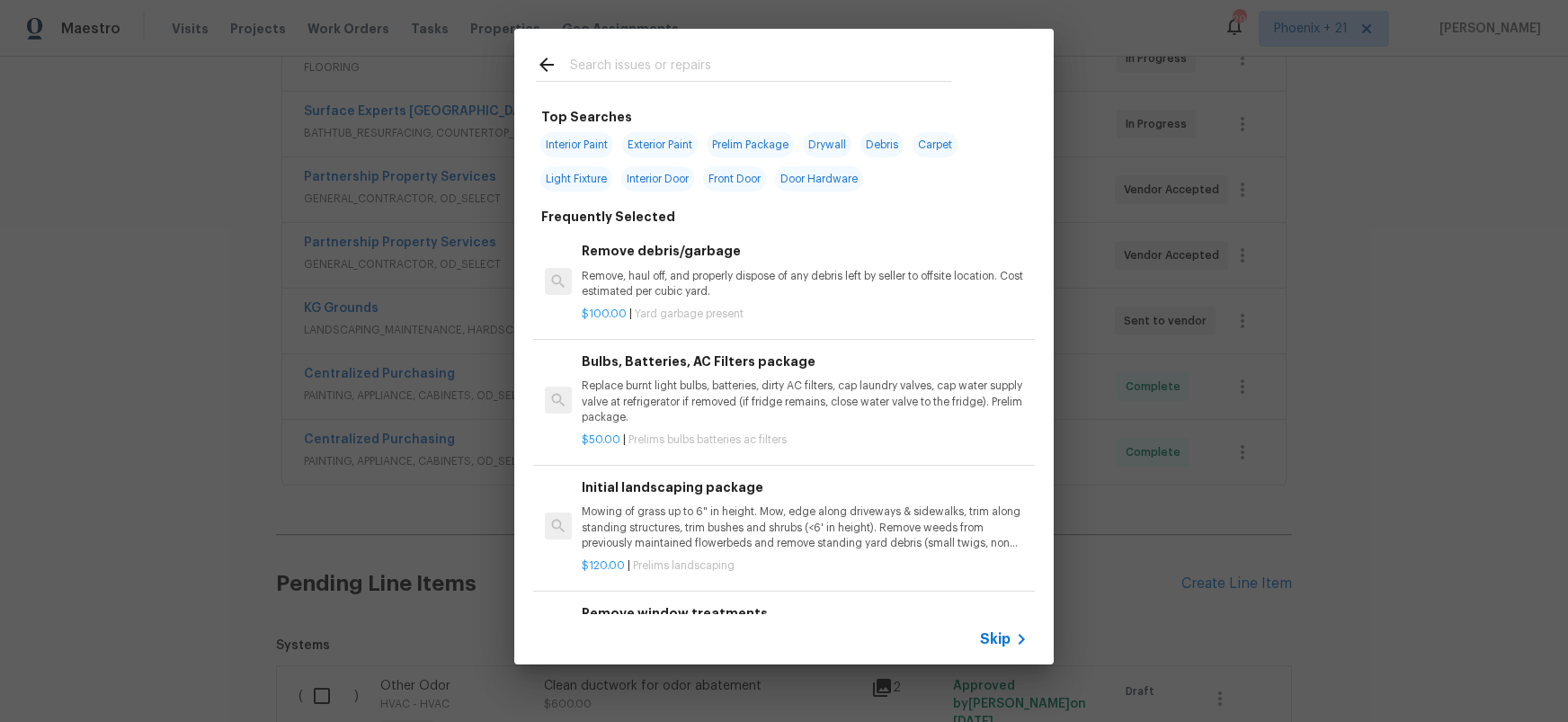
click at [704, 68] on input "text" at bounding box center [760, 68] width 382 height 27
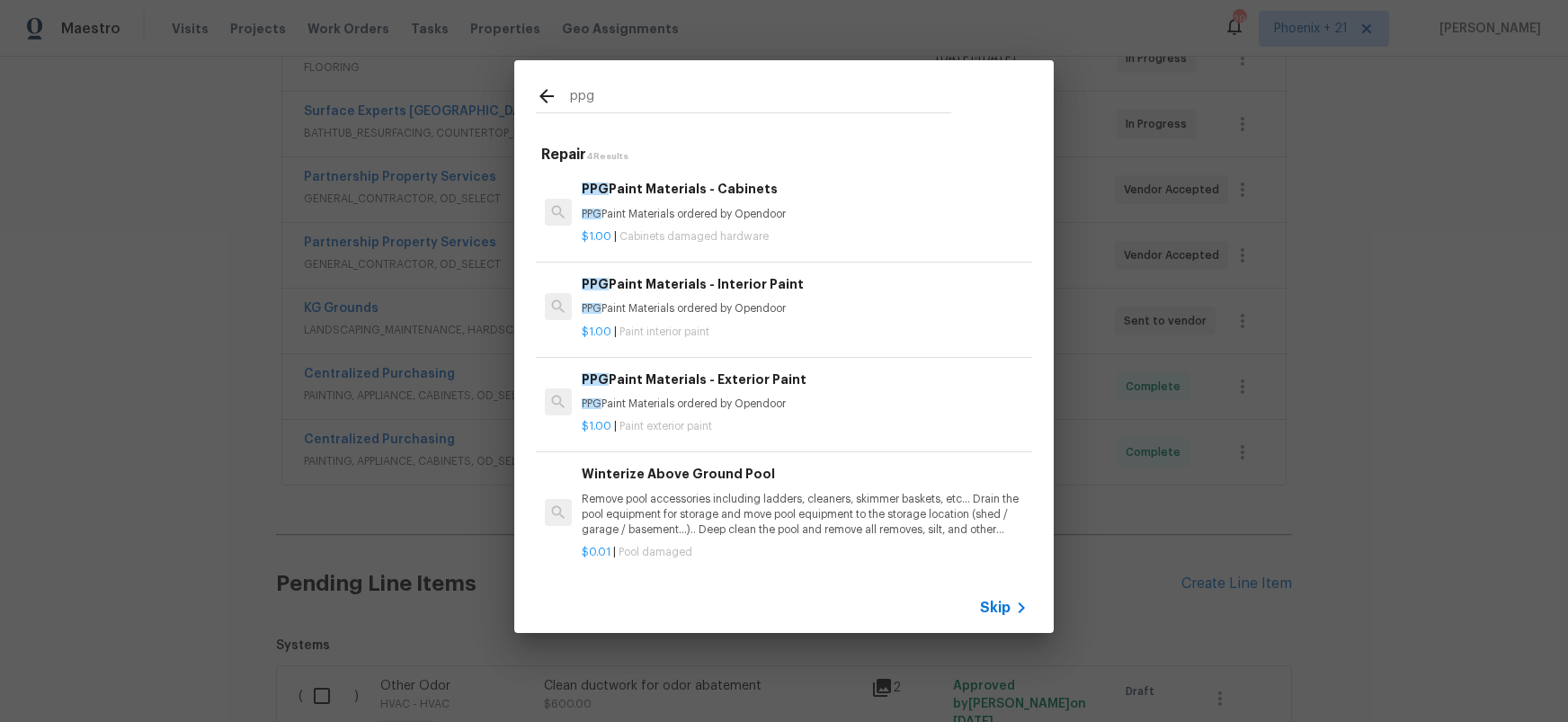
type input "ppg"
click at [759, 382] on h6 "PPG Paint Materials - Exterior Paint" at bounding box center [804, 380] width 446 height 20
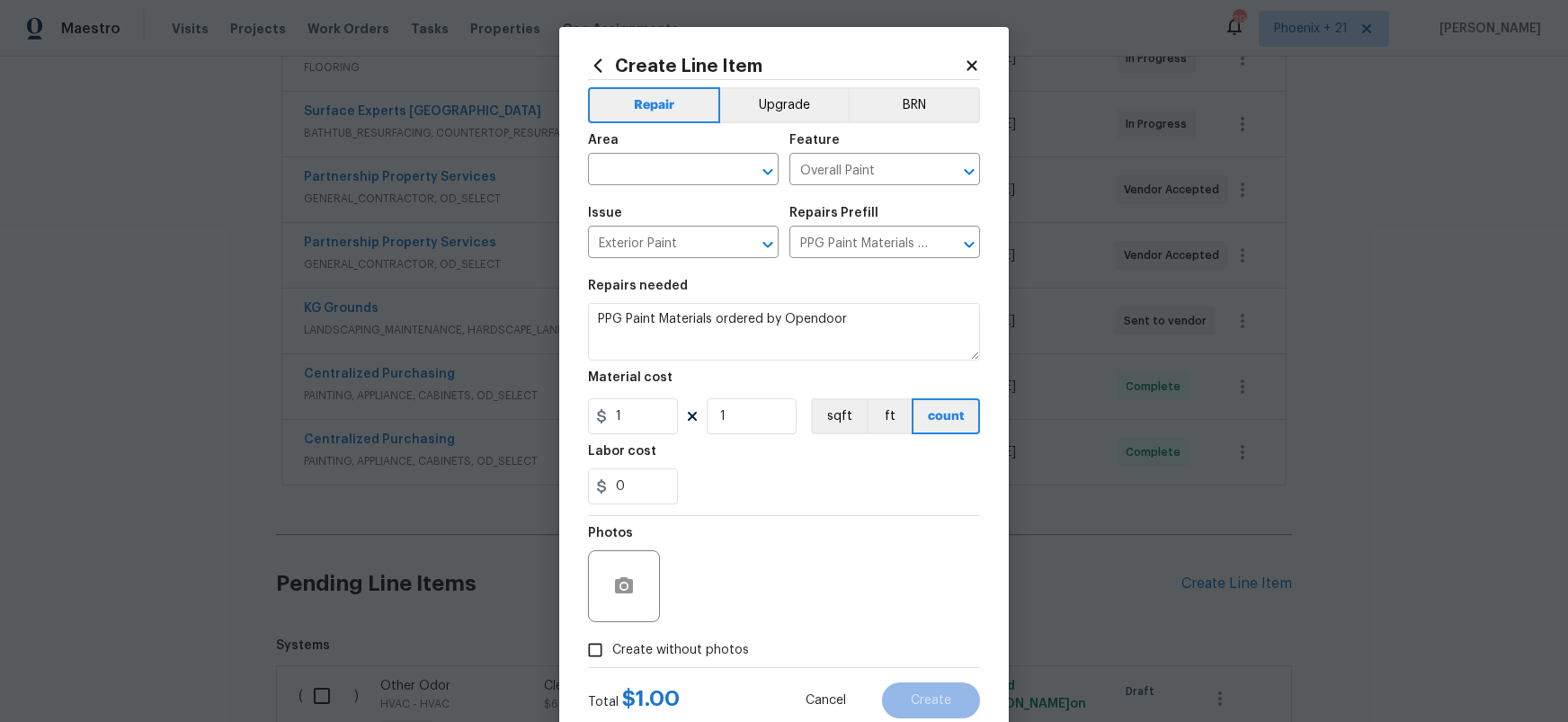
click at [759, 382] on div "Material cost" at bounding box center [784, 384] width 392 height 24
click at [593, 64] on icon at bounding box center [598, 66] width 20 height 20
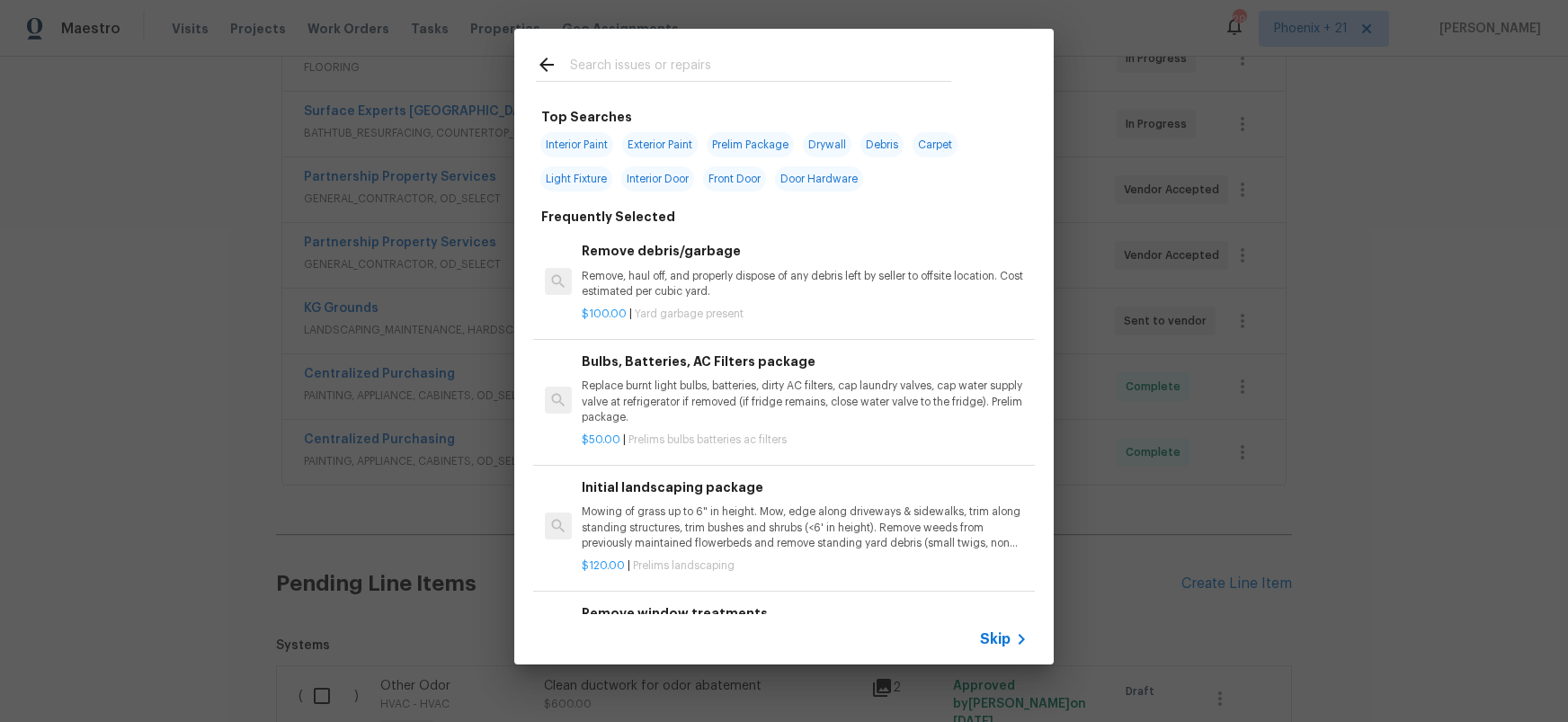
click at [656, 87] on div at bounding box center [743, 64] width 458 height 71
click at [651, 70] on input "text" at bounding box center [760, 68] width 382 height 27
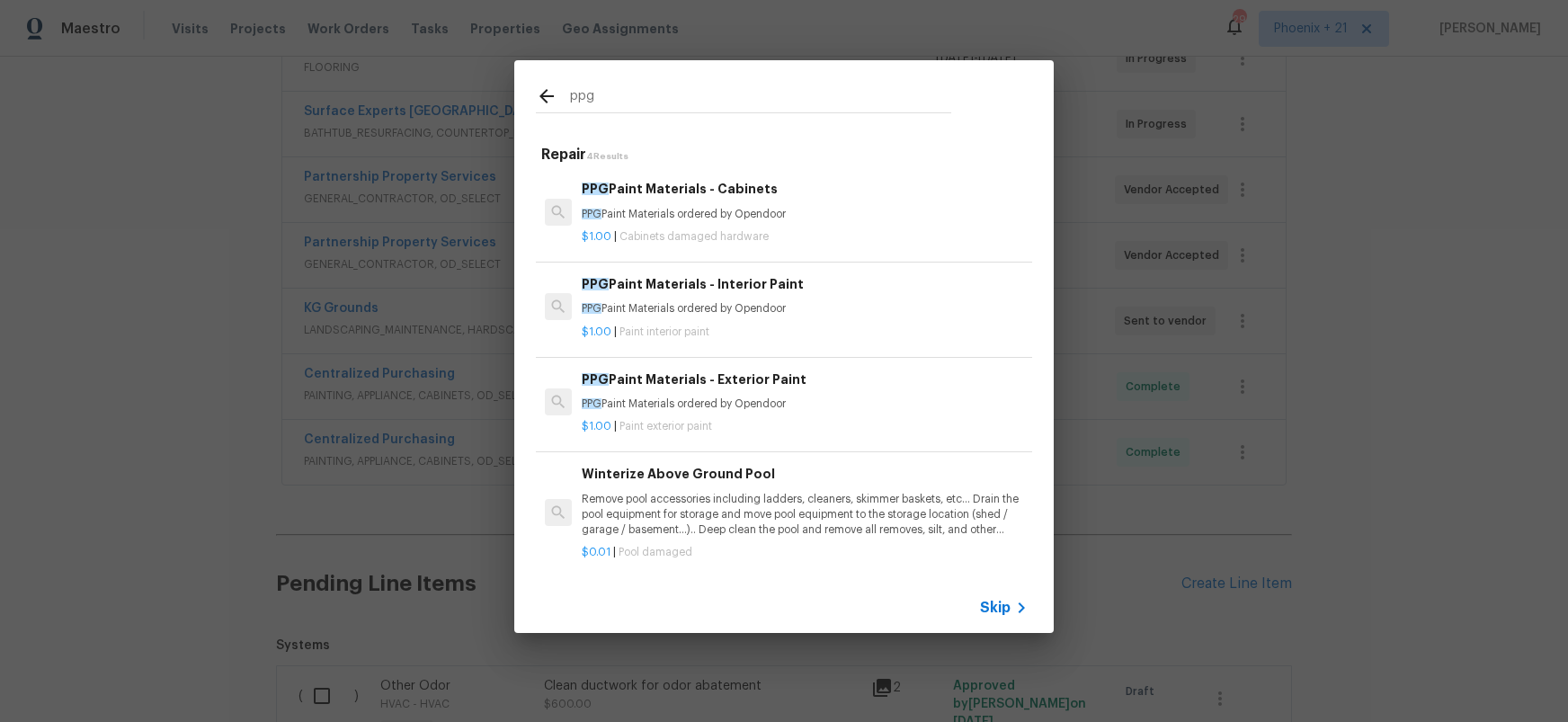
type input "ppg"
click at [828, 321] on div "$1.00 | Paint interior paint" at bounding box center [804, 328] width 446 height 23
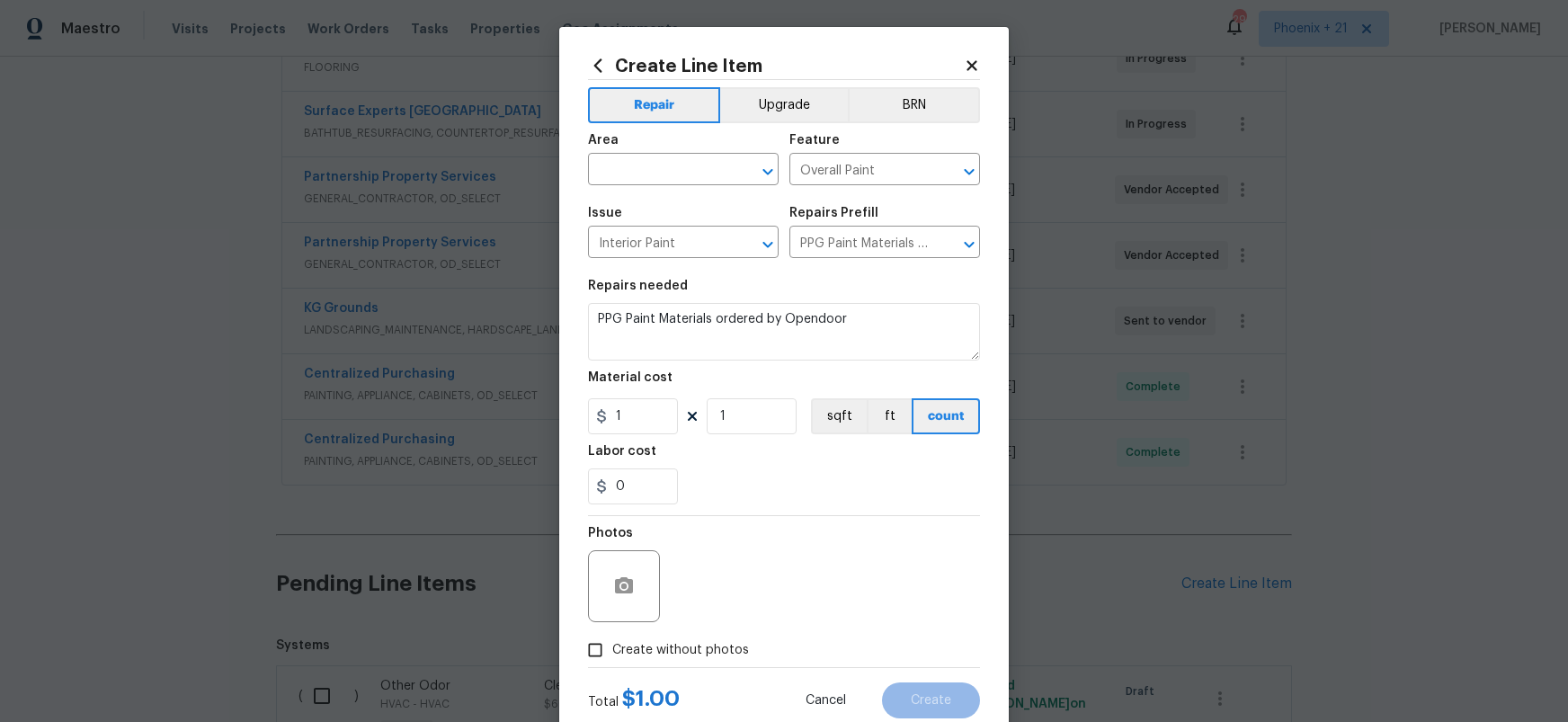
type input "PPG Paint Materials - Interior Paint $1.00"
click at [664, 142] on div "Area" at bounding box center [683, 146] width 191 height 24
click at [671, 166] on input "text" at bounding box center [657, 171] width 140 height 28
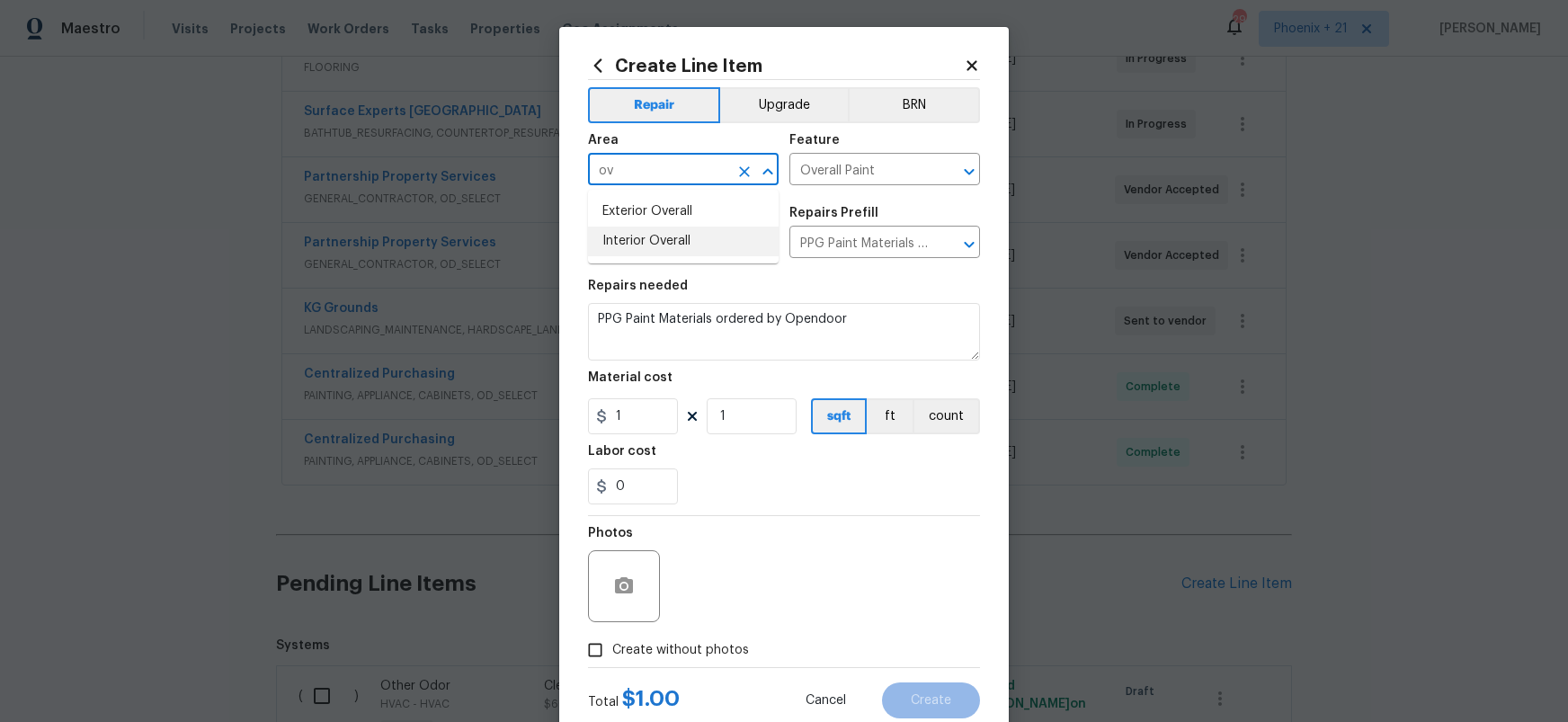
click at [751, 246] on li "Interior Overall" at bounding box center [683, 242] width 191 height 30
type input "Interior Overall"
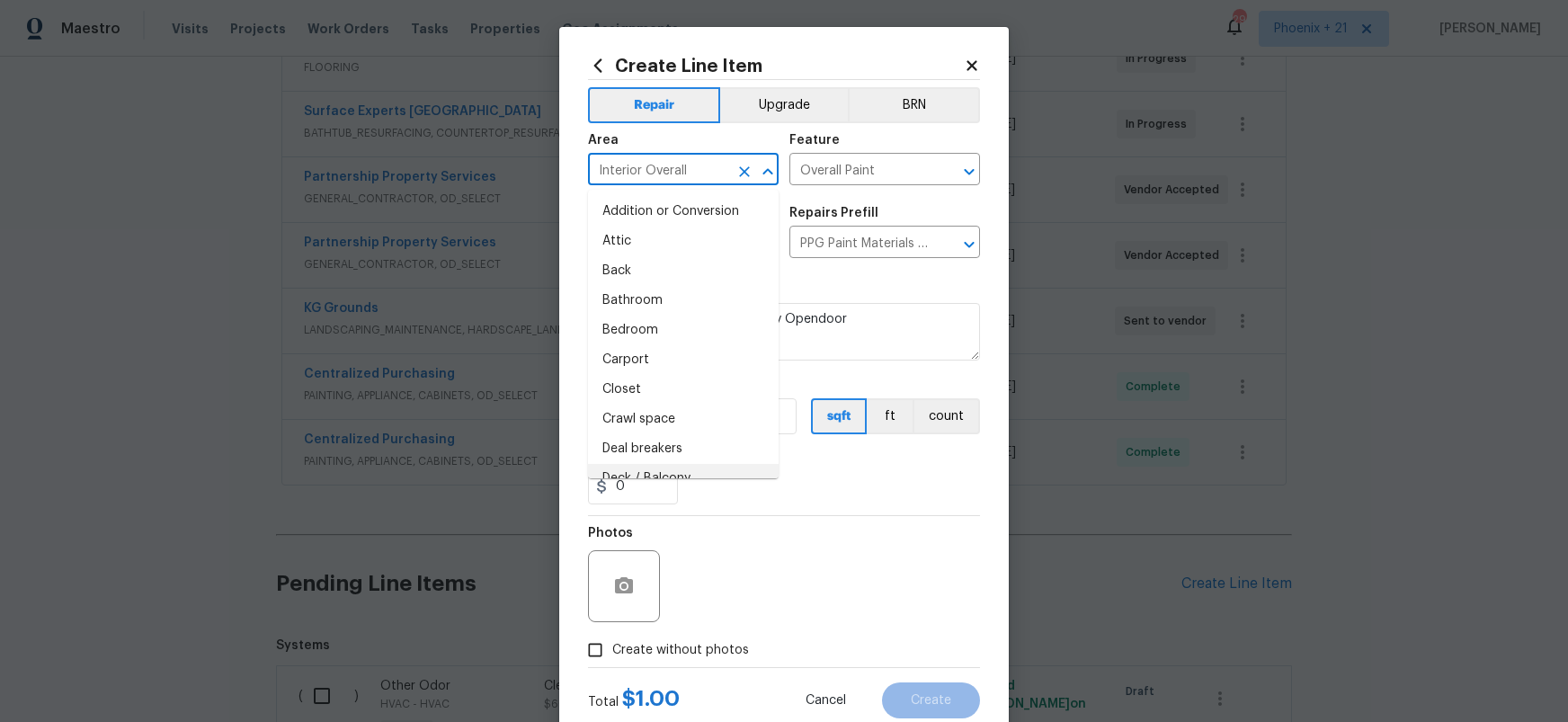
click at [759, 510] on section "Repairs needed PPG Paint Materials ordered by Opendoor Material cost 1 1 sqft f…" at bounding box center [784, 392] width 392 height 246
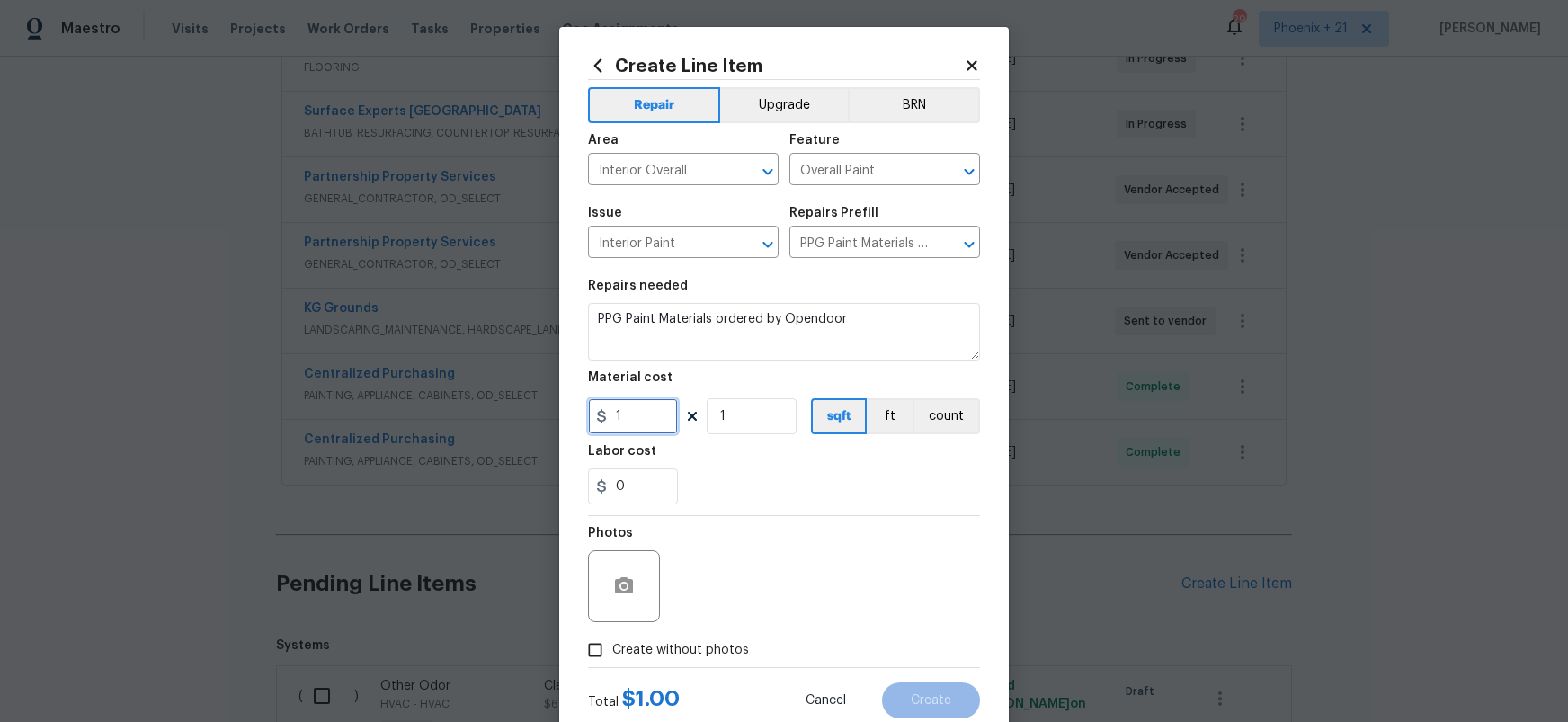
drag, startPoint x: 653, startPoint y: 418, endPoint x: 557, endPoint y: 408, distance: 96.5
click at [557, 408] on div "Create Line Item Repair Upgrade BRN Area Interior Overall ​ Feature Overall Pai…" at bounding box center [784, 361] width 1568 height 722
type input "68.66"
drag, startPoint x: 673, startPoint y: 644, endPoint x: 685, endPoint y: 635, distance: 15.0
click at [675, 643] on span "Create without photos" at bounding box center [680, 651] width 137 height 19
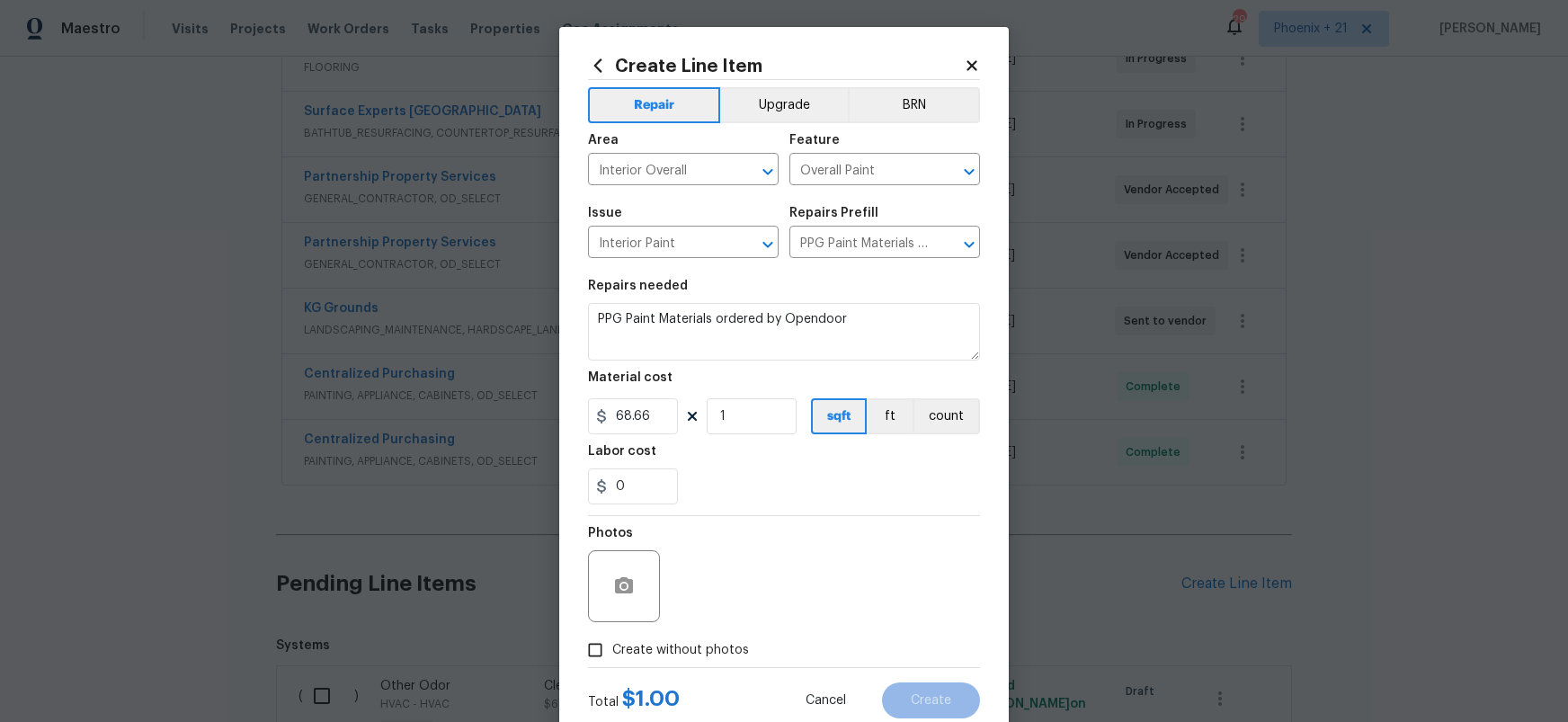
click at [612, 643] on input "Create without photos" at bounding box center [595, 651] width 34 height 34
checkbox input "true"
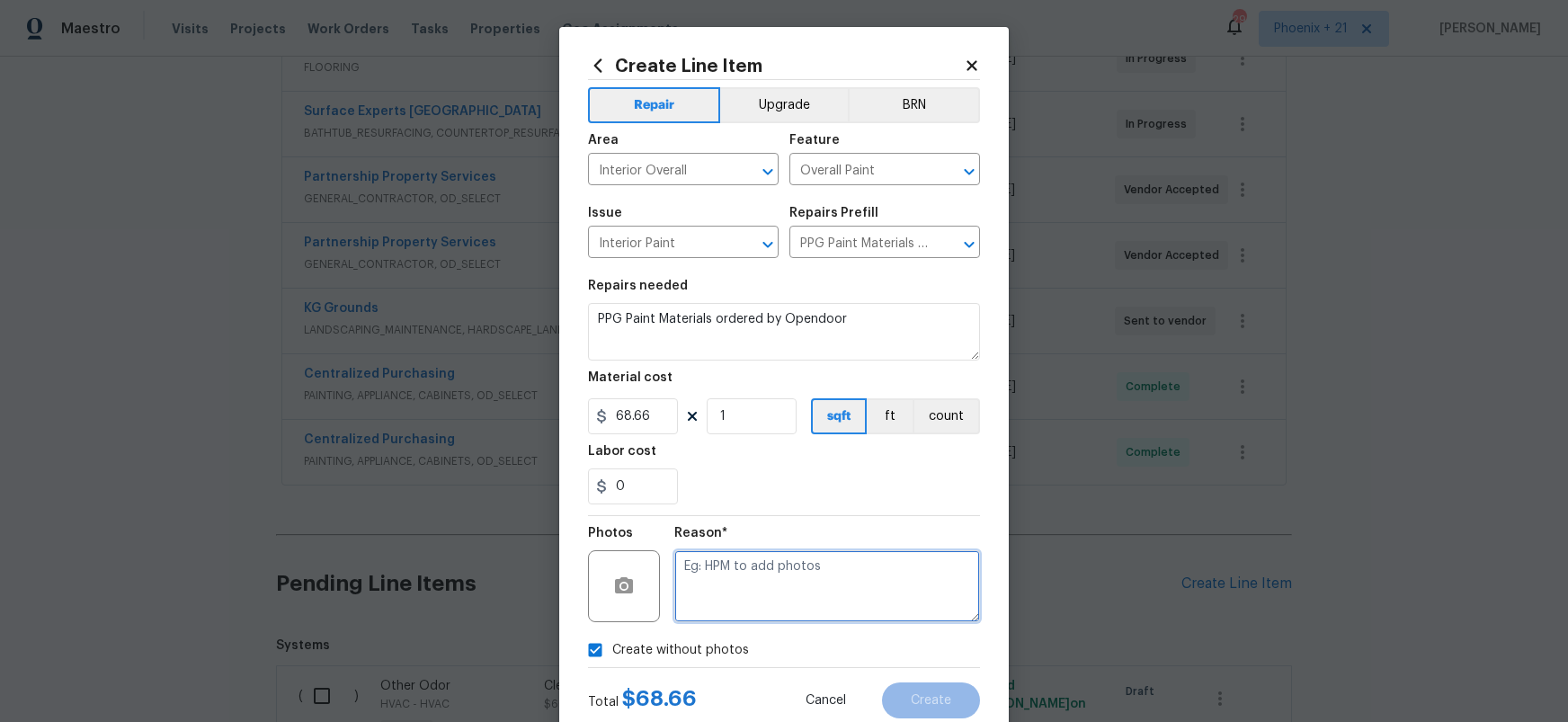
click at [713, 604] on textarea at bounding box center [827, 587] width 306 height 72
type textarea "NA"
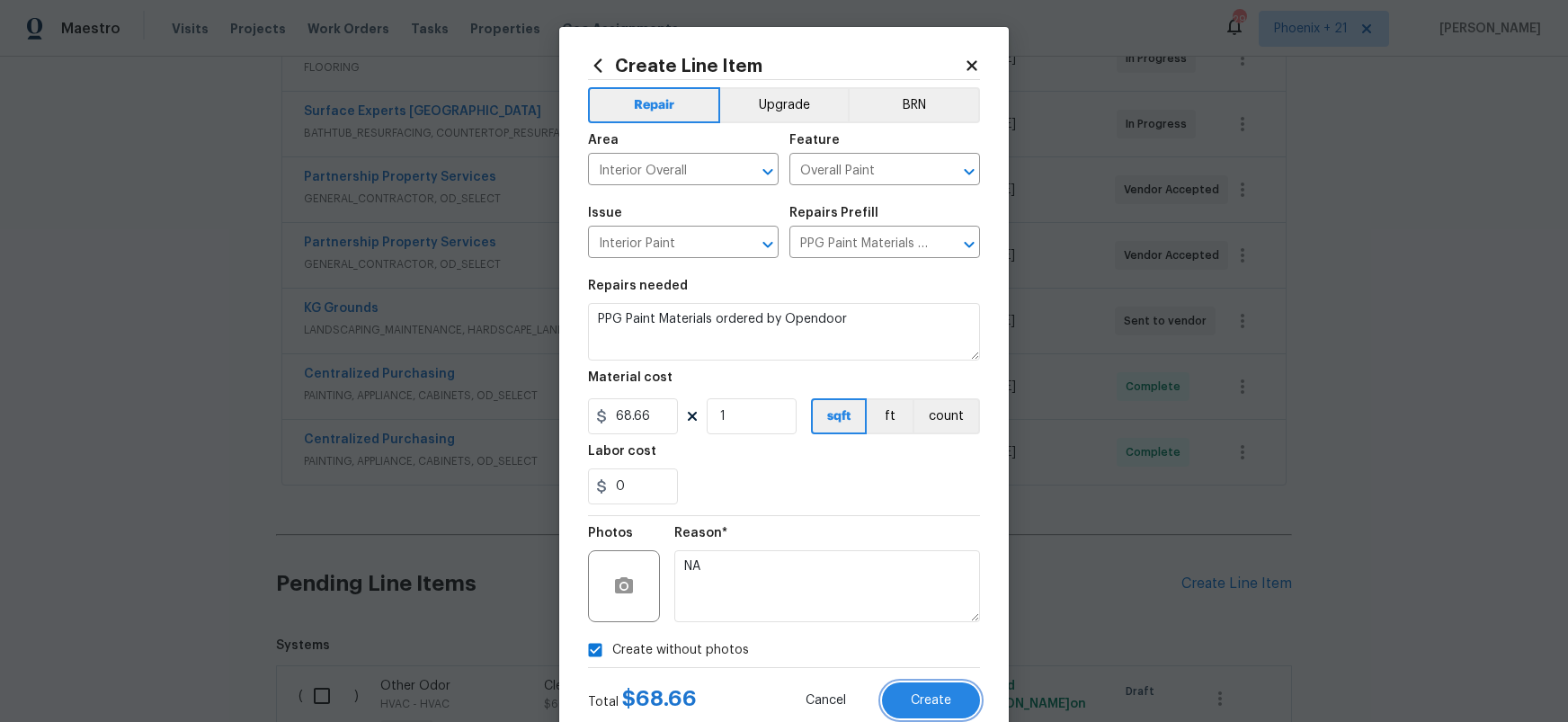
click at [902, 670] on button "Create" at bounding box center [930, 701] width 98 height 36
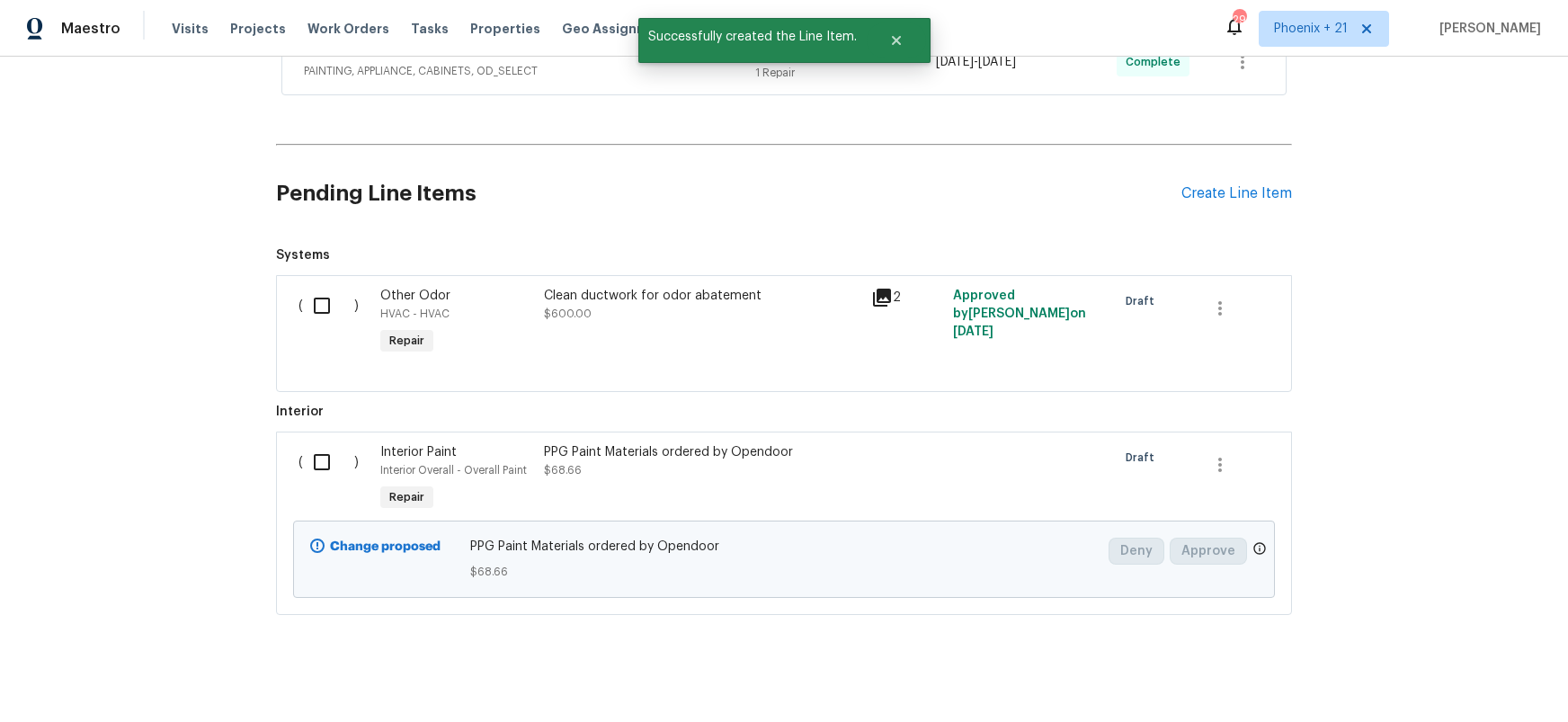
scroll to position [849, 0]
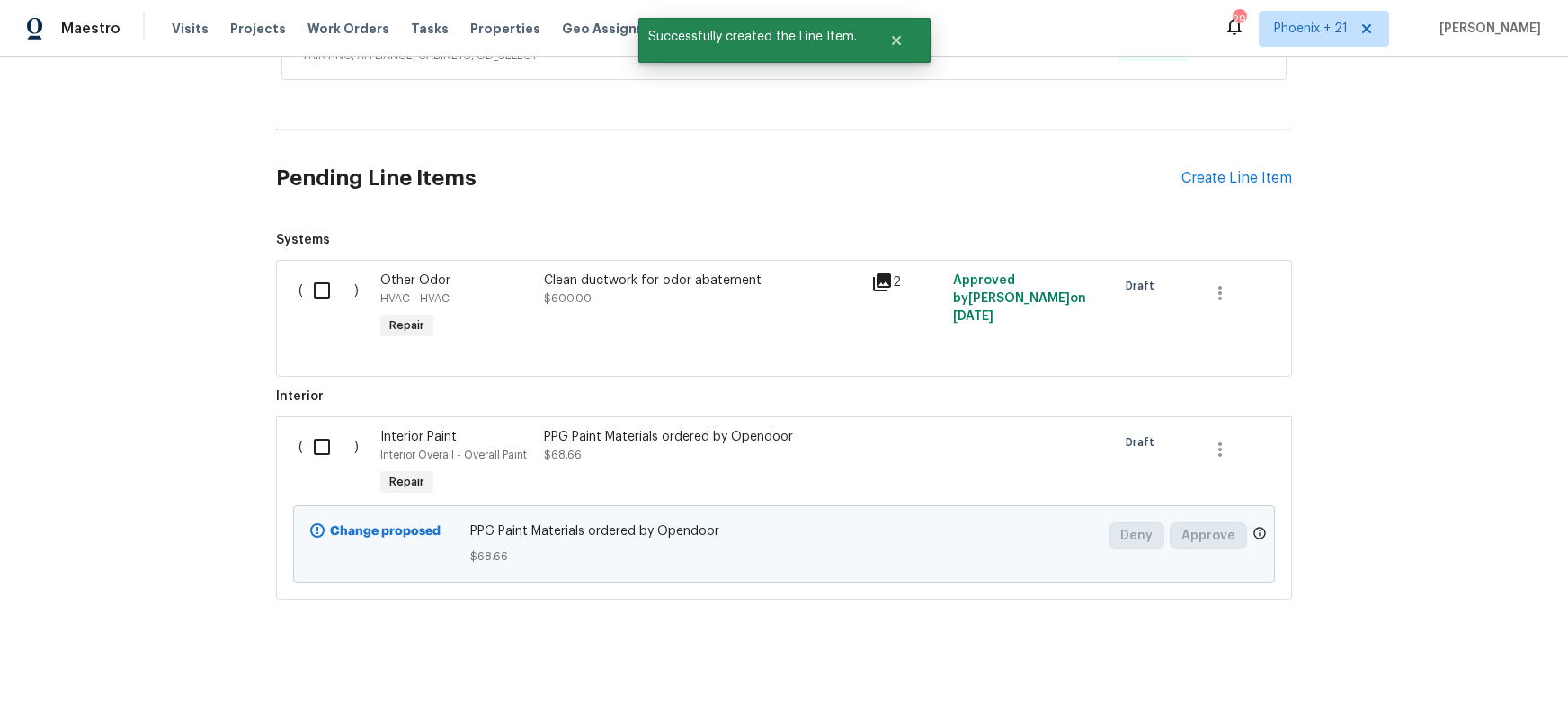
click at [310, 451] on input "checkbox" at bounding box center [328, 447] width 52 height 38
checkbox input "true"
click at [1467, 670] on span "Create Work Order" at bounding box center [1465, 678] width 119 height 23
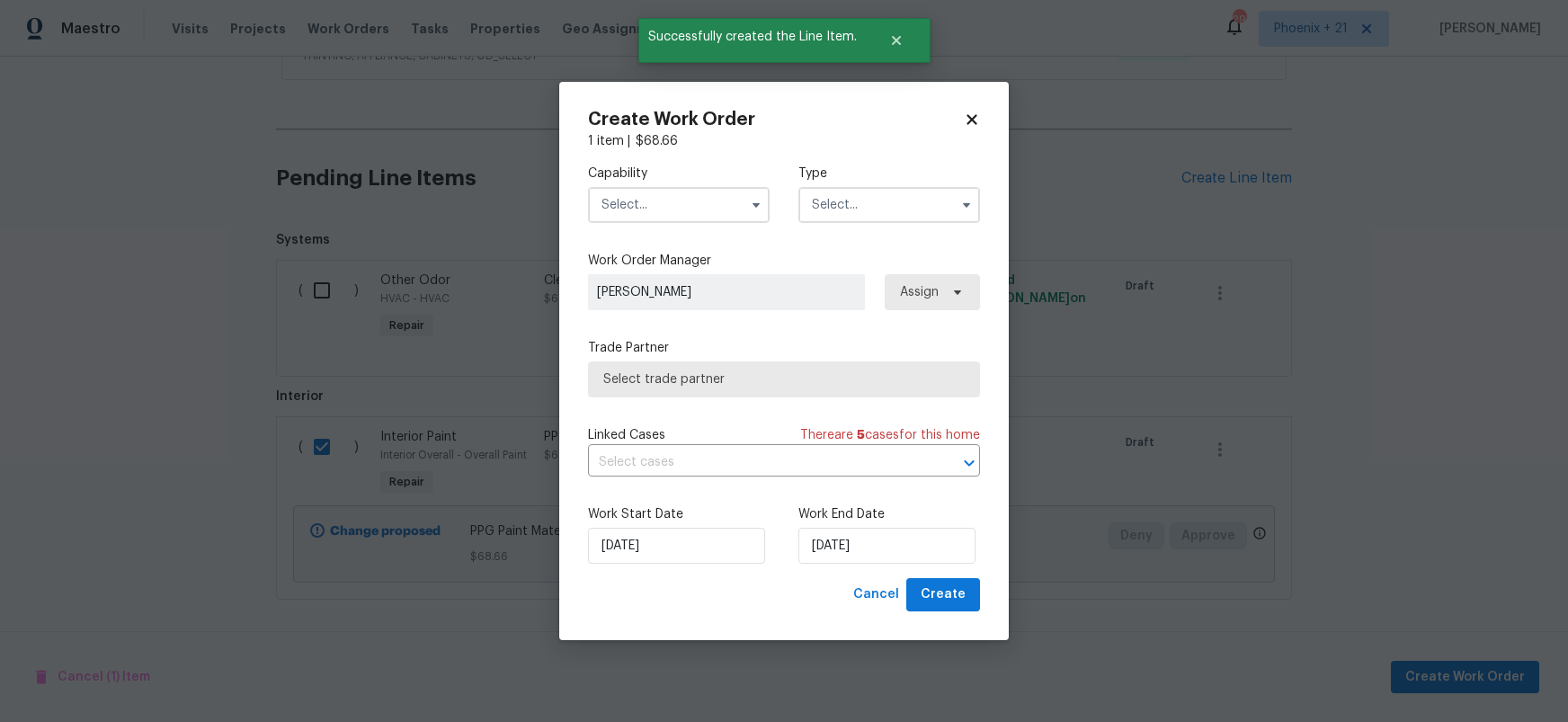
click at [648, 194] on input "text" at bounding box center [678, 205] width 182 height 36
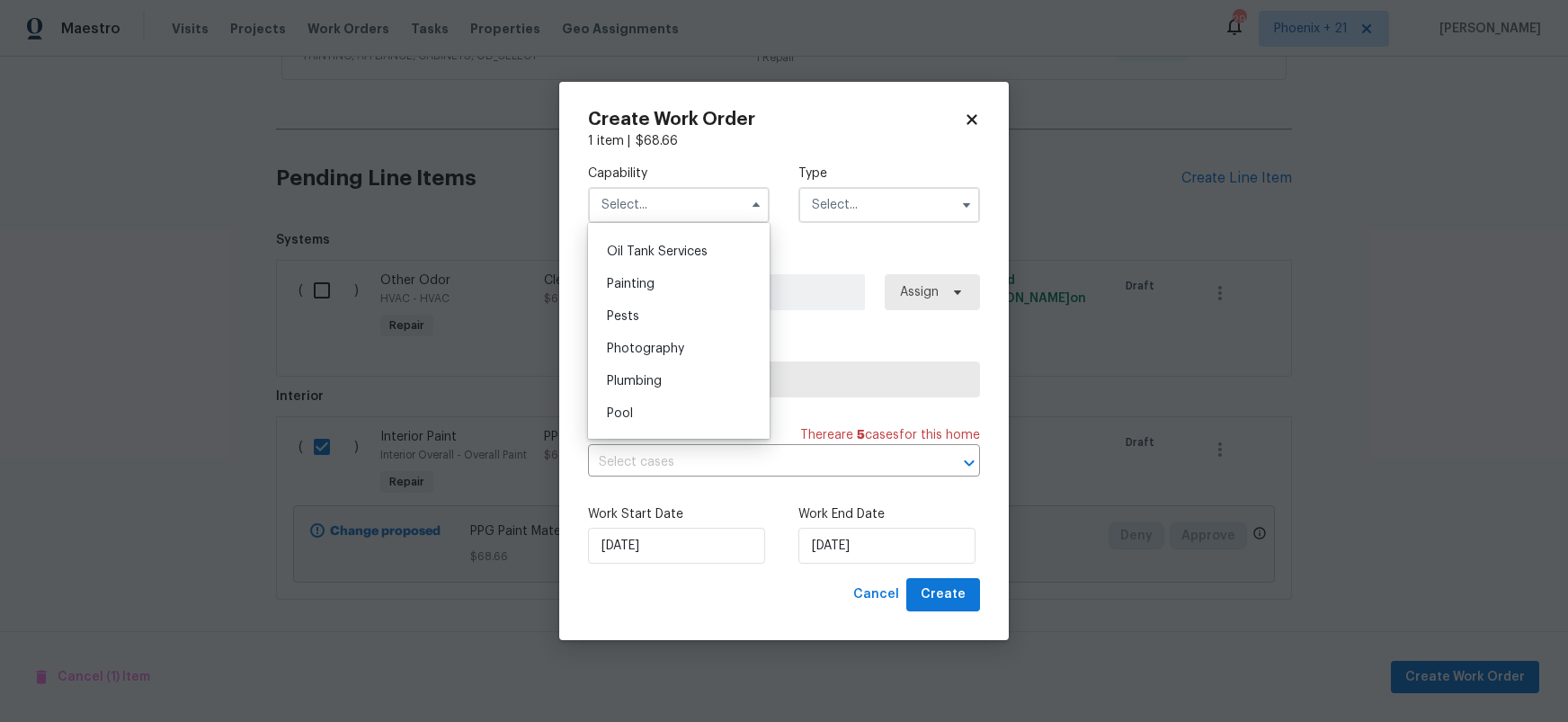
scroll to position [1430, 0]
click at [697, 329] on div "Painting" at bounding box center [678, 325] width 173 height 33
type input "Painting"
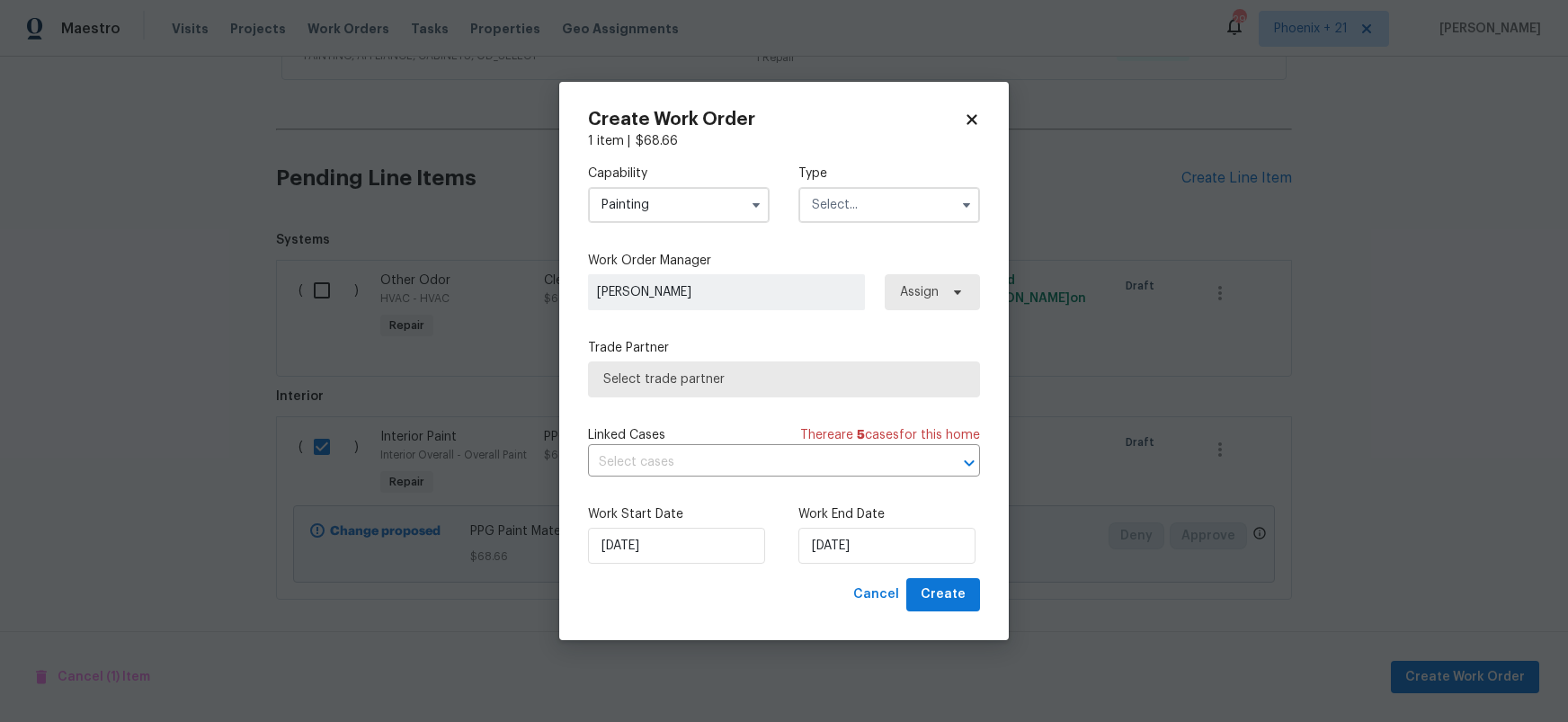
click at [911, 218] on input "text" at bounding box center [889, 205] width 182 height 36
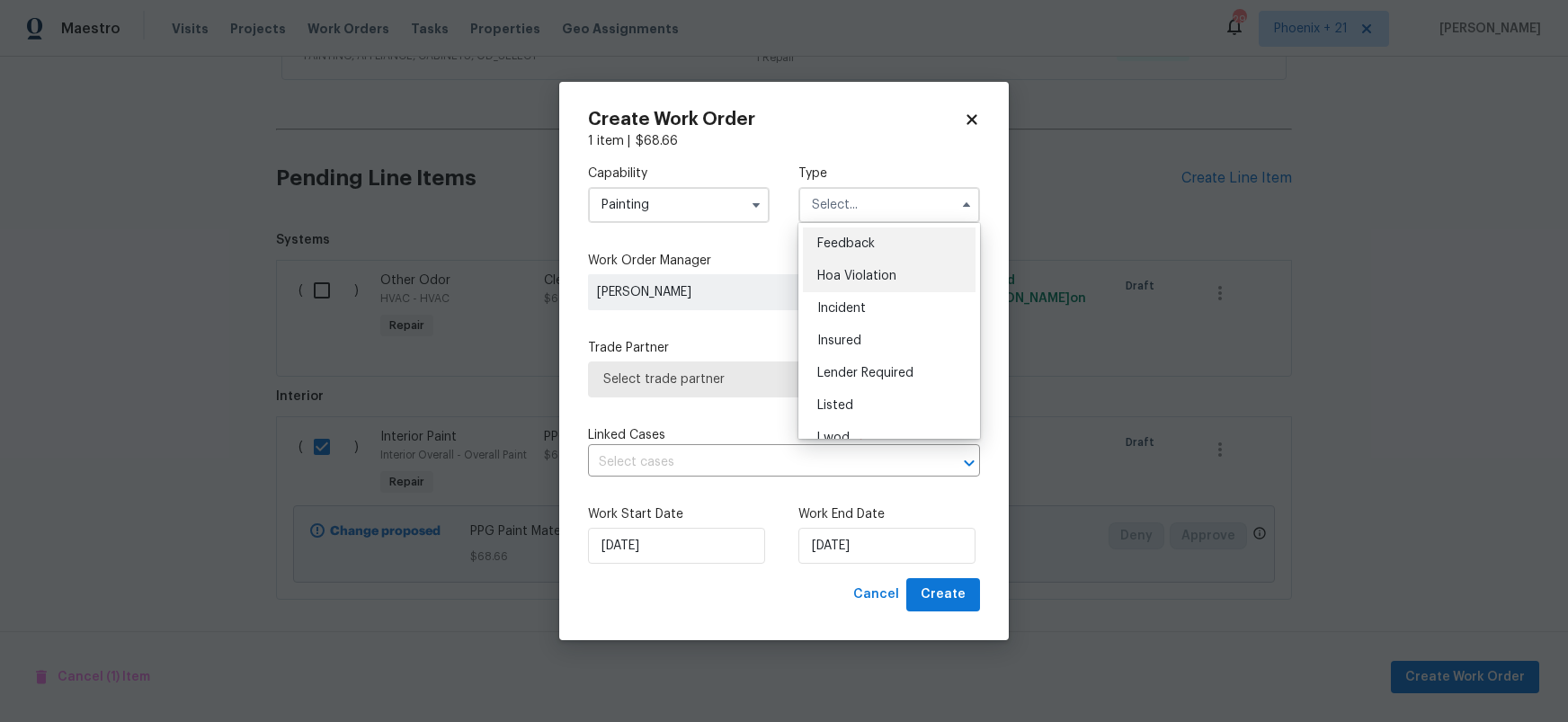
scroll to position [214, 0]
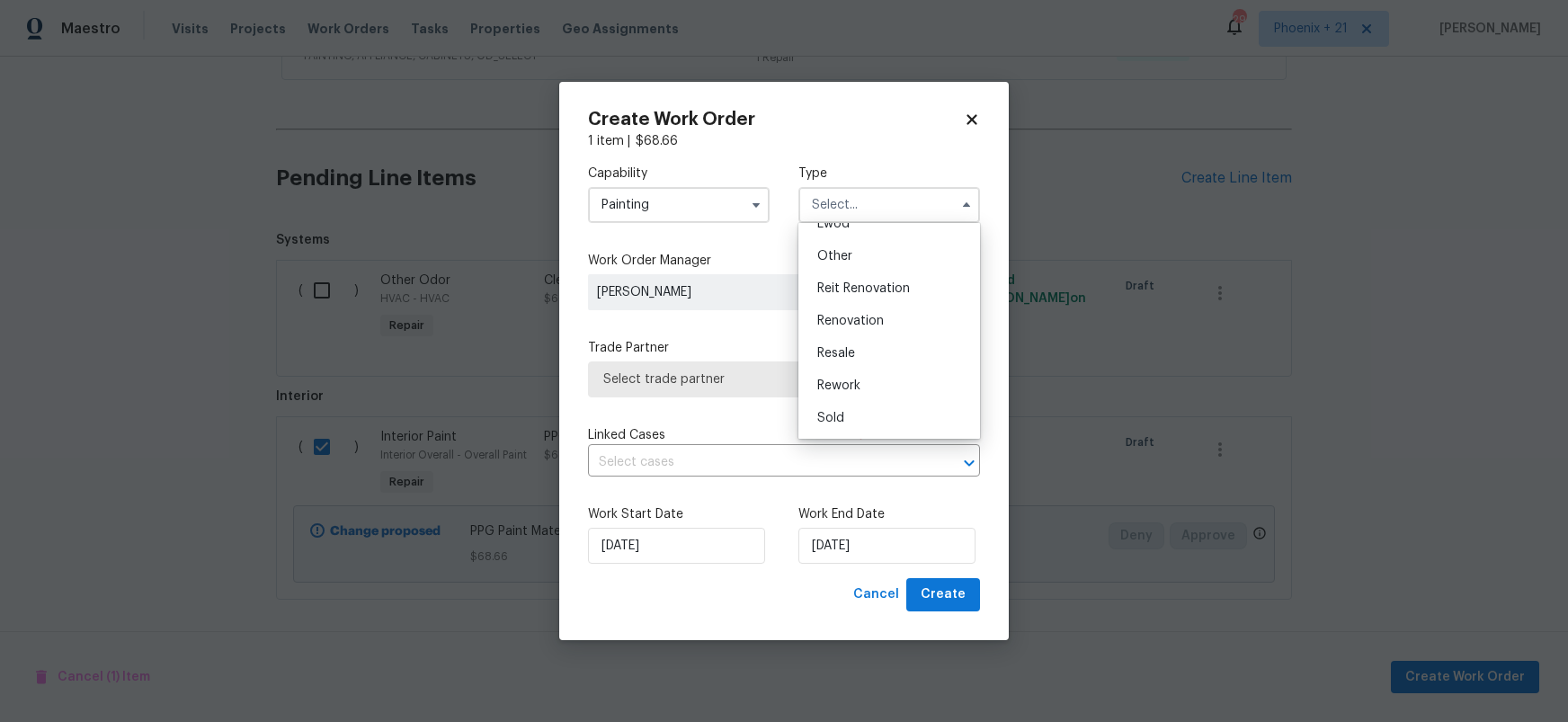
drag, startPoint x: 905, startPoint y: 328, endPoint x: 930, endPoint y: 317, distance: 27.3
click at [907, 328] on div "Renovation" at bounding box center [889, 321] width 173 height 33
type input "Renovation"
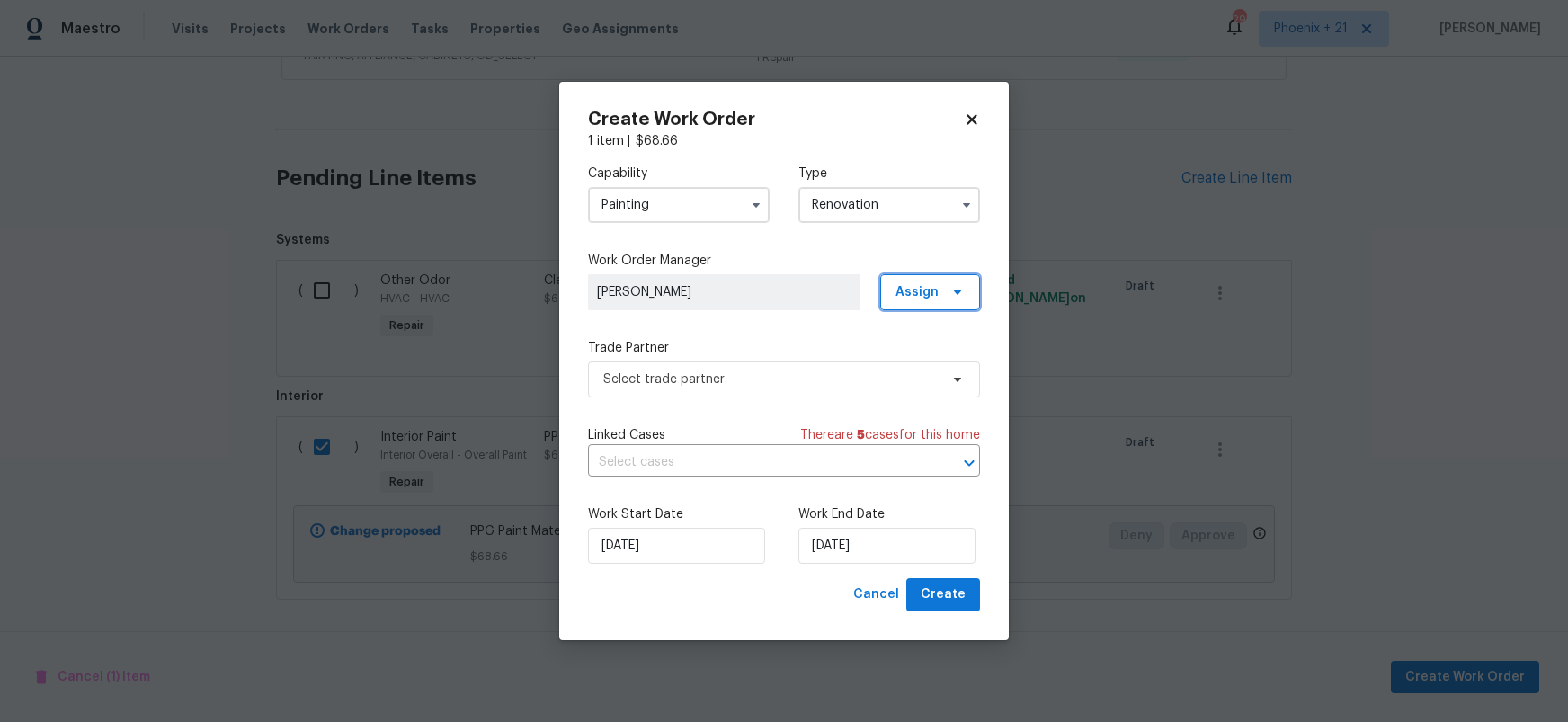
click at [967, 295] on span "Assign" at bounding box center [930, 292] width 99 height 36
click at [950, 366] on div "Assign to me" at bounding box center [932, 369] width 79 height 18
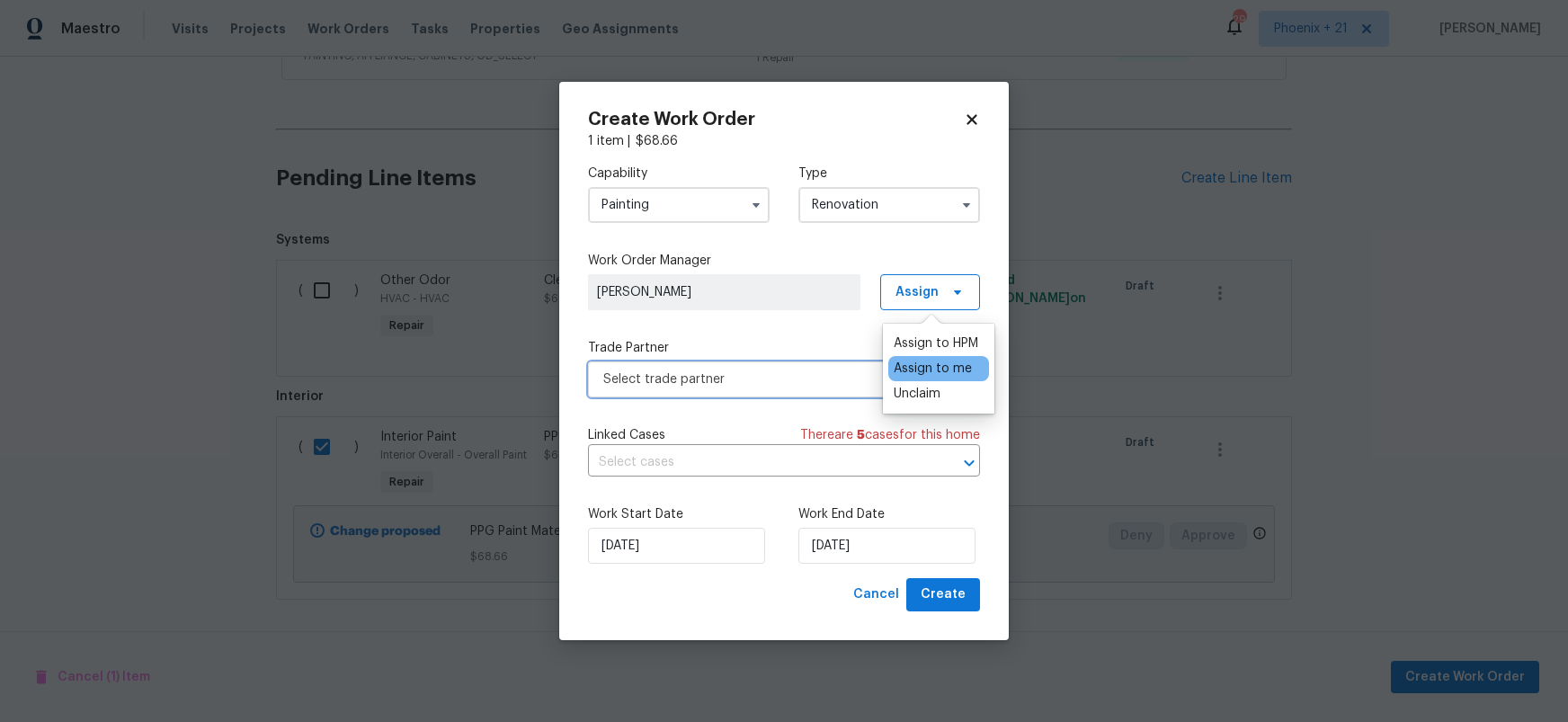
click at [734, 396] on span "Select trade partner" at bounding box center [784, 380] width 392 height 36
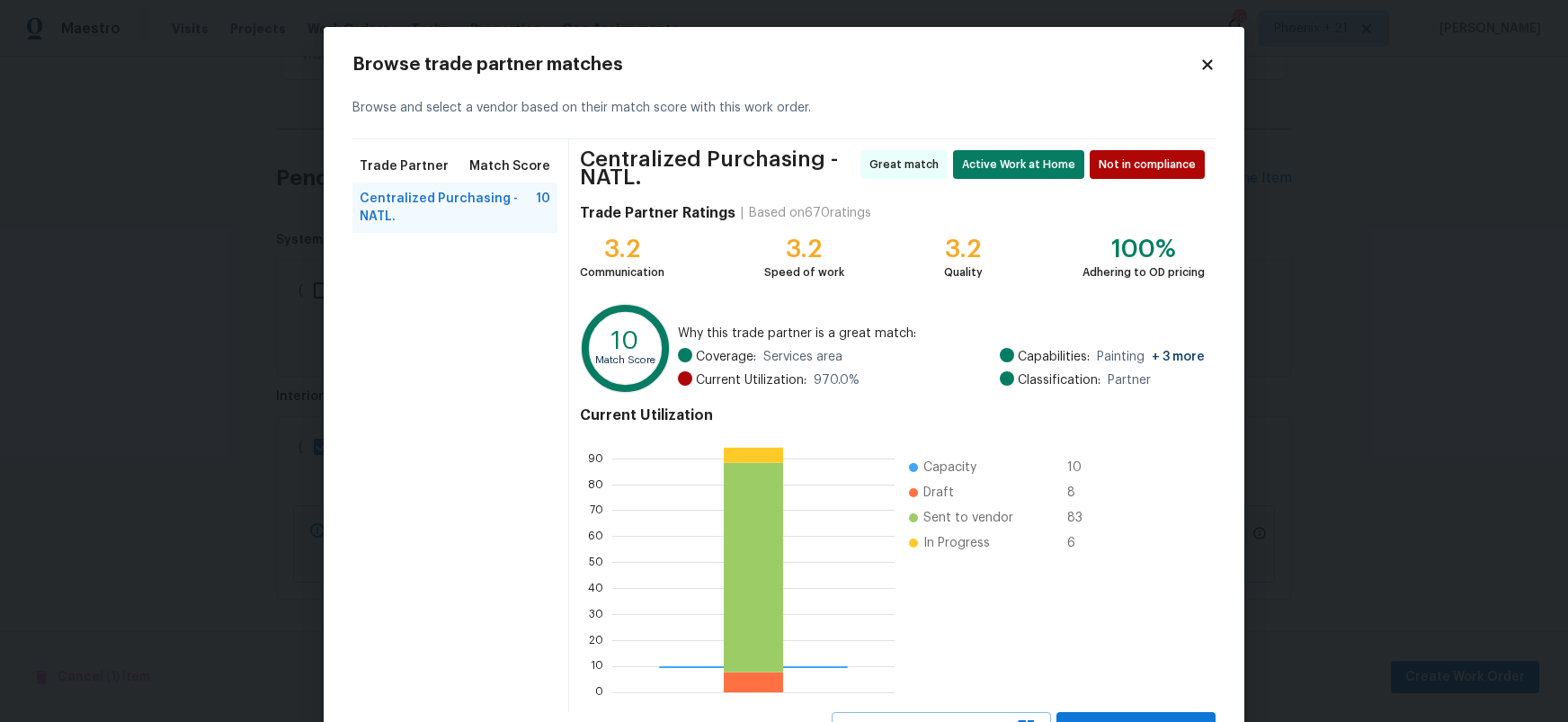
scroll to position [79, 0]
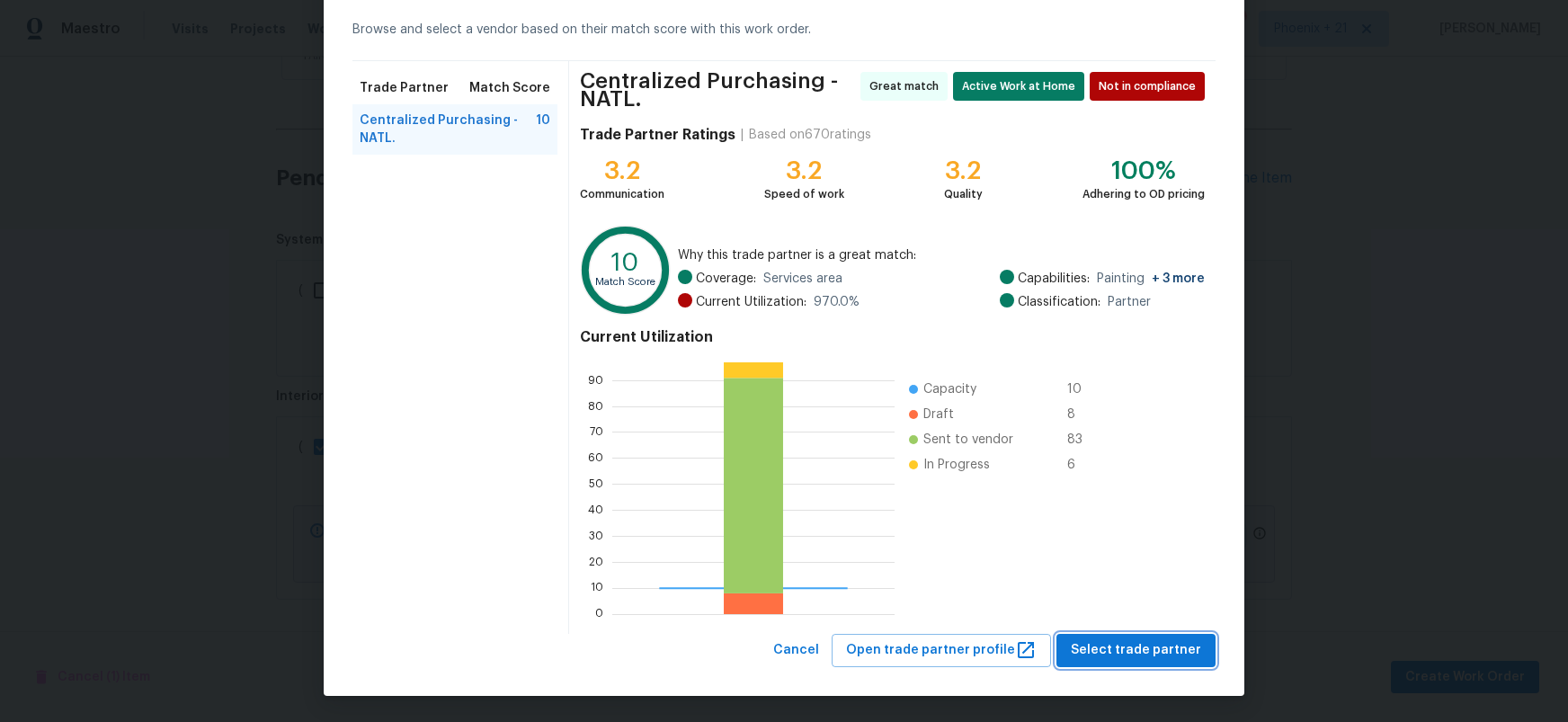
click at [1093, 651] on span "Select trade partner" at bounding box center [1136, 651] width 130 height 23
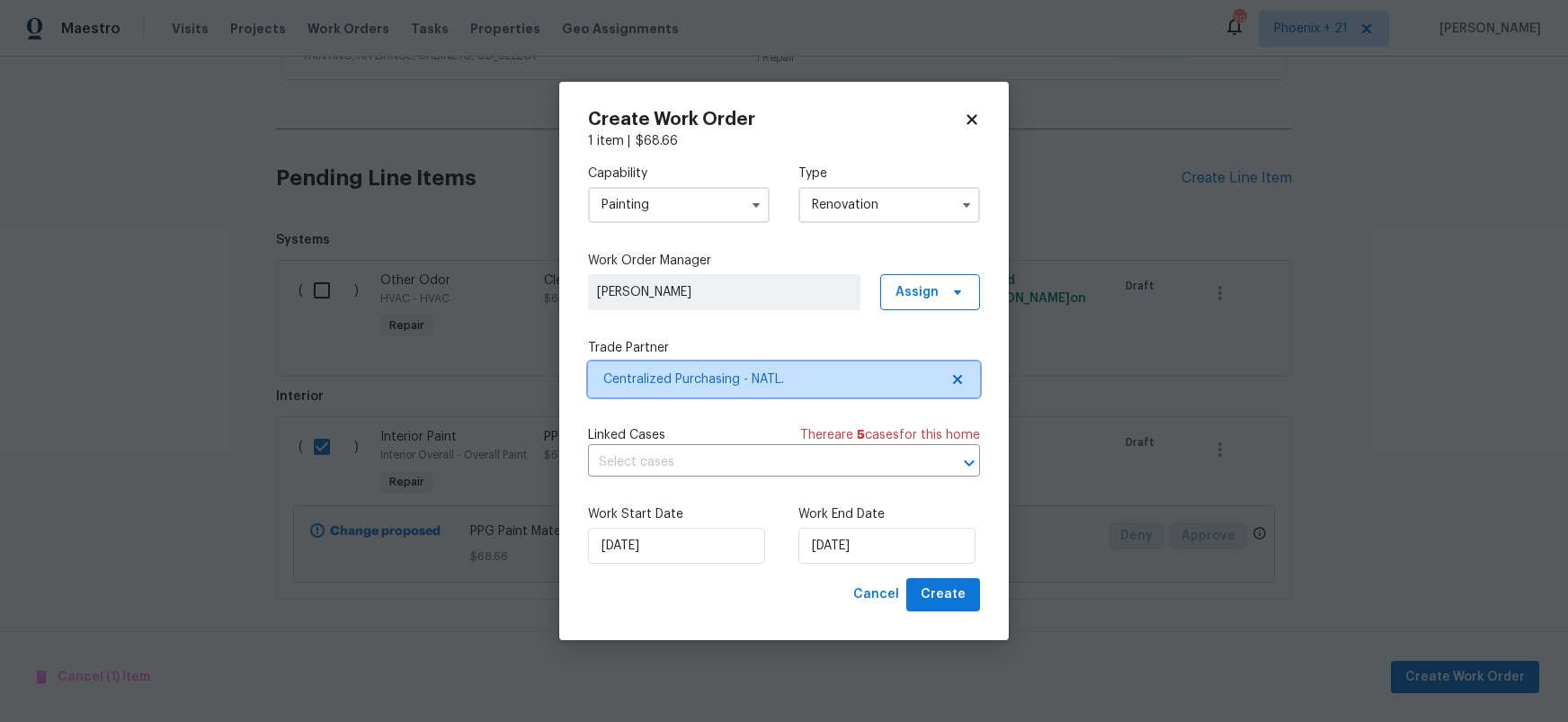
scroll to position [0, 0]
click at [959, 599] on span "Create" at bounding box center [943, 594] width 45 height 23
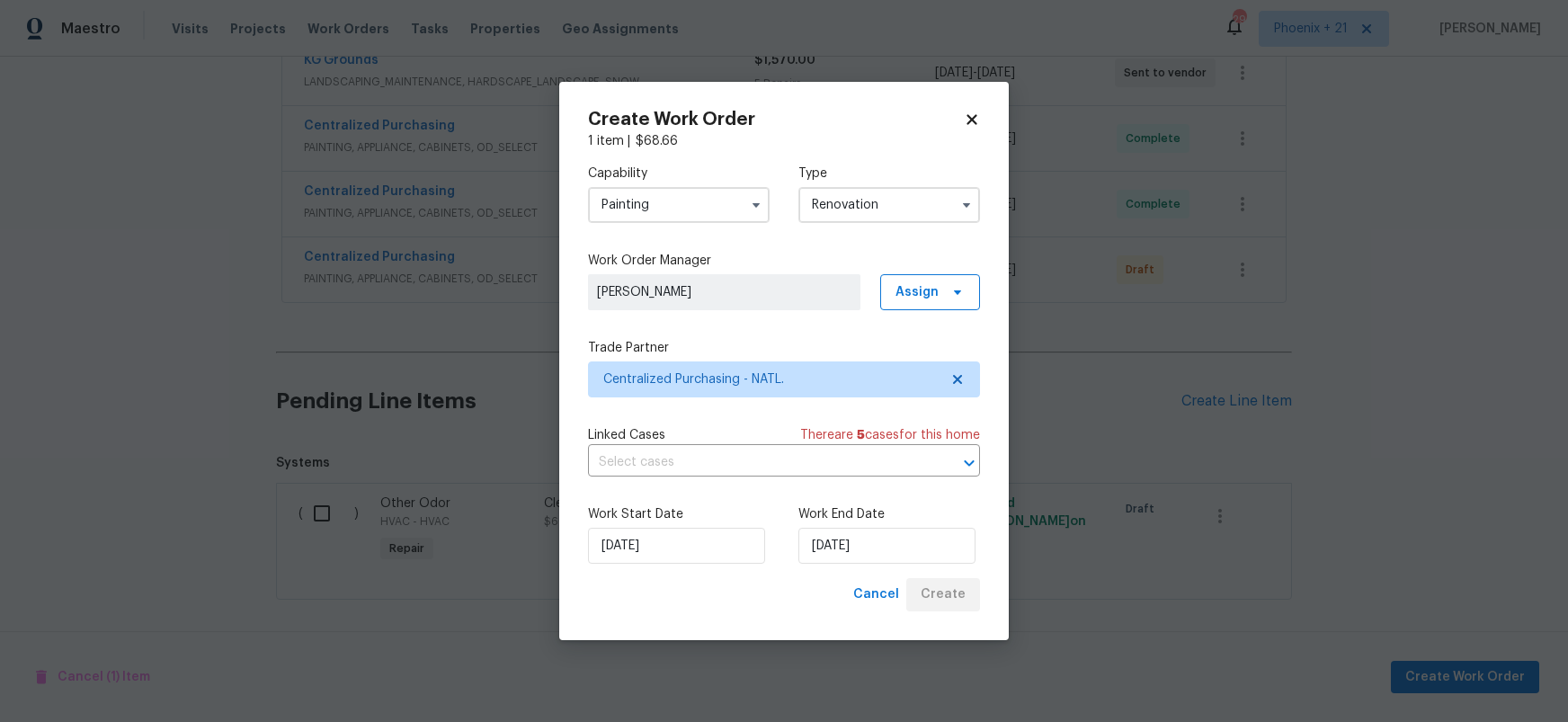
scroll to position [690, 0]
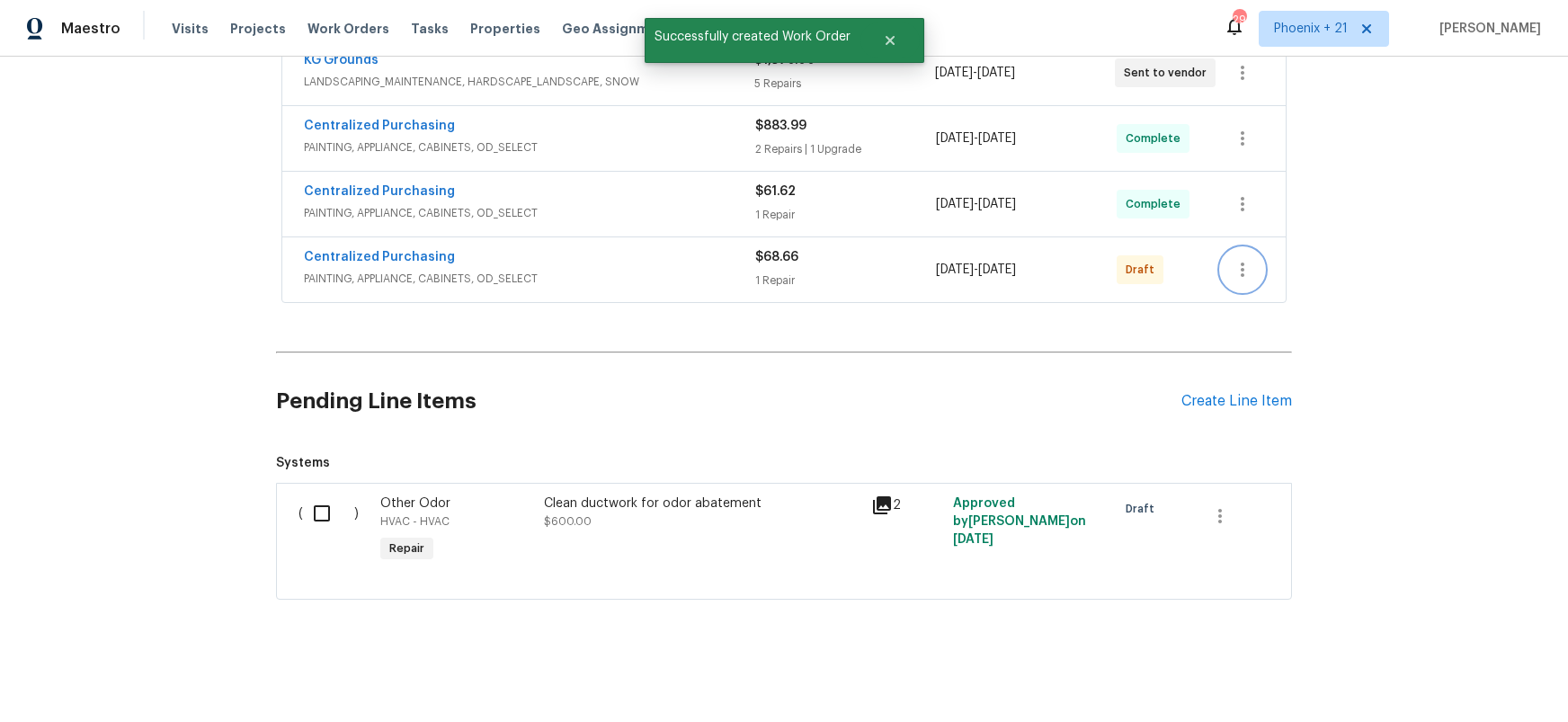
click at [1232, 273] on icon "button" at bounding box center [1242, 270] width 22 height 22
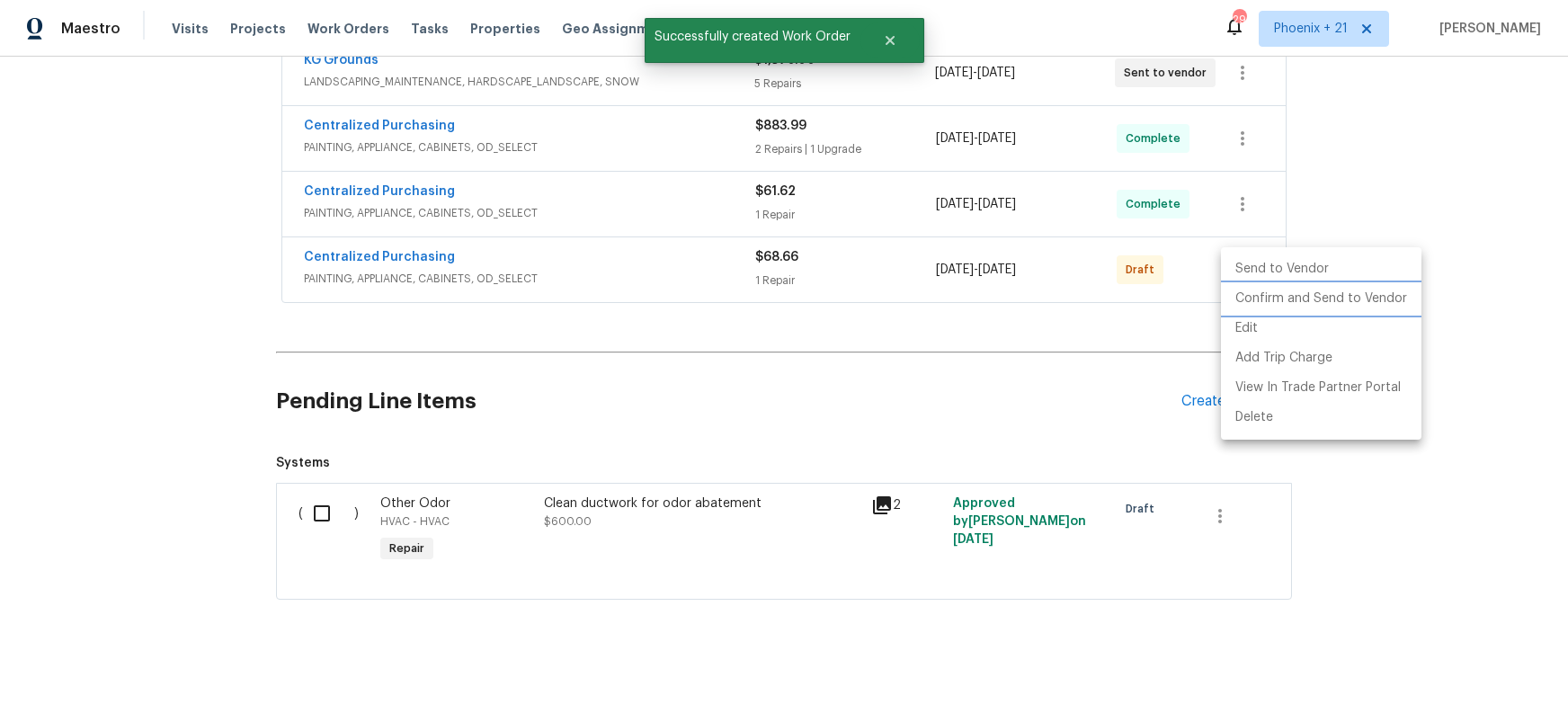
click at [1233, 298] on li "Confirm and Send to Vendor" at bounding box center [1321, 299] width 201 height 30
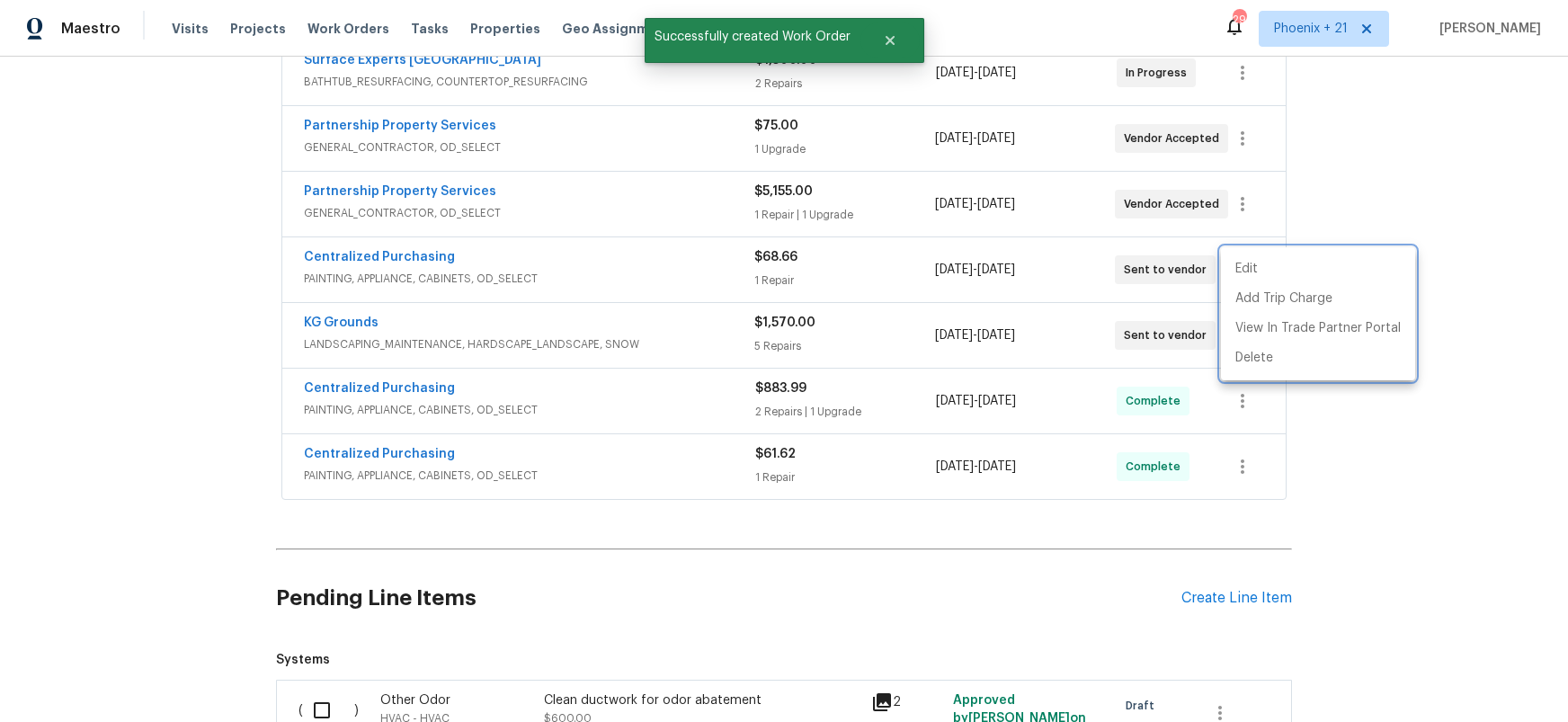
drag, startPoint x: 858, startPoint y: 273, endPoint x: 771, endPoint y: 269, distance: 87.1
click at [812, 271] on div at bounding box center [784, 361] width 1568 height 722
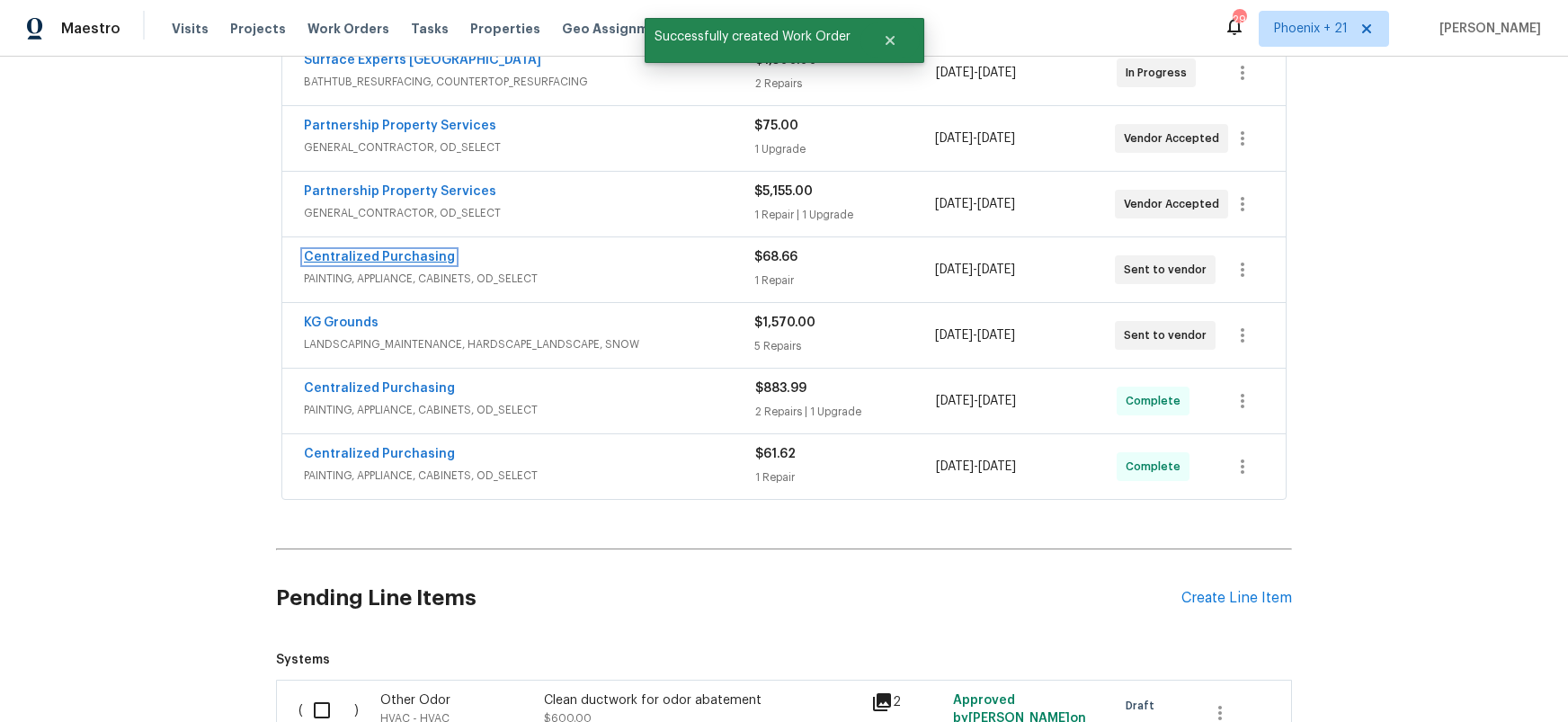
click at [385, 261] on link "Centralized Purchasing" at bounding box center [379, 257] width 151 height 13
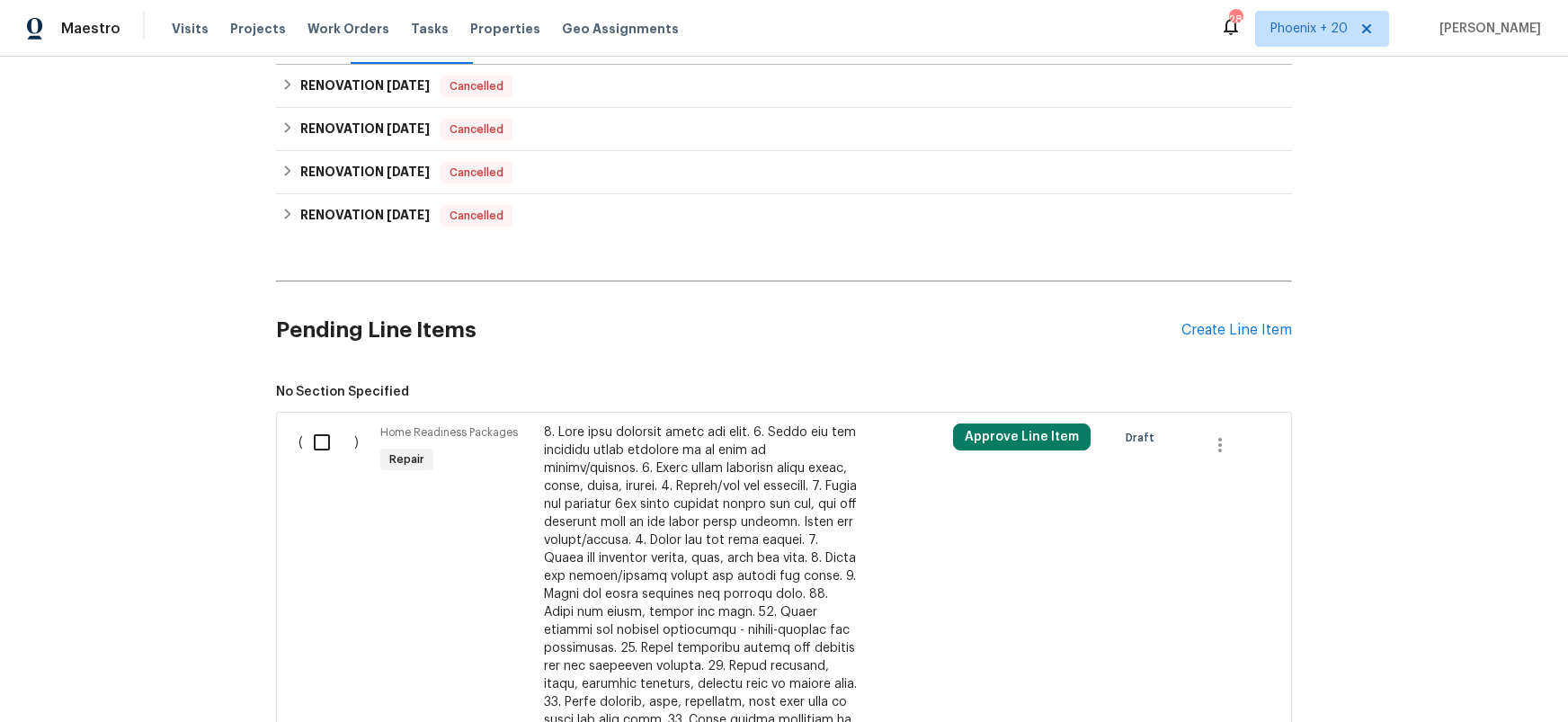
scroll to position [290, 0]
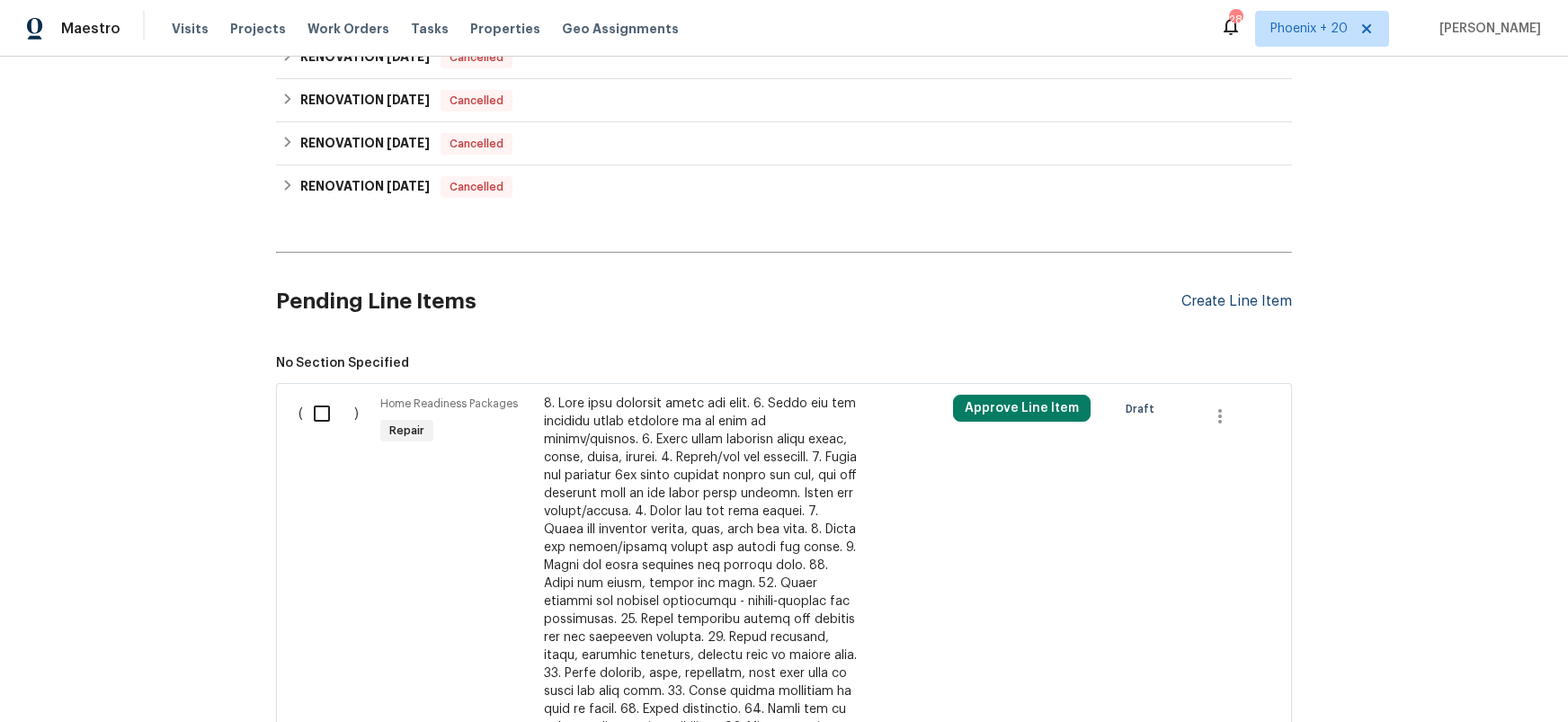
click at [1234, 299] on div "Create Line Item" at bounding box center [1237, 301] width 110 height 17
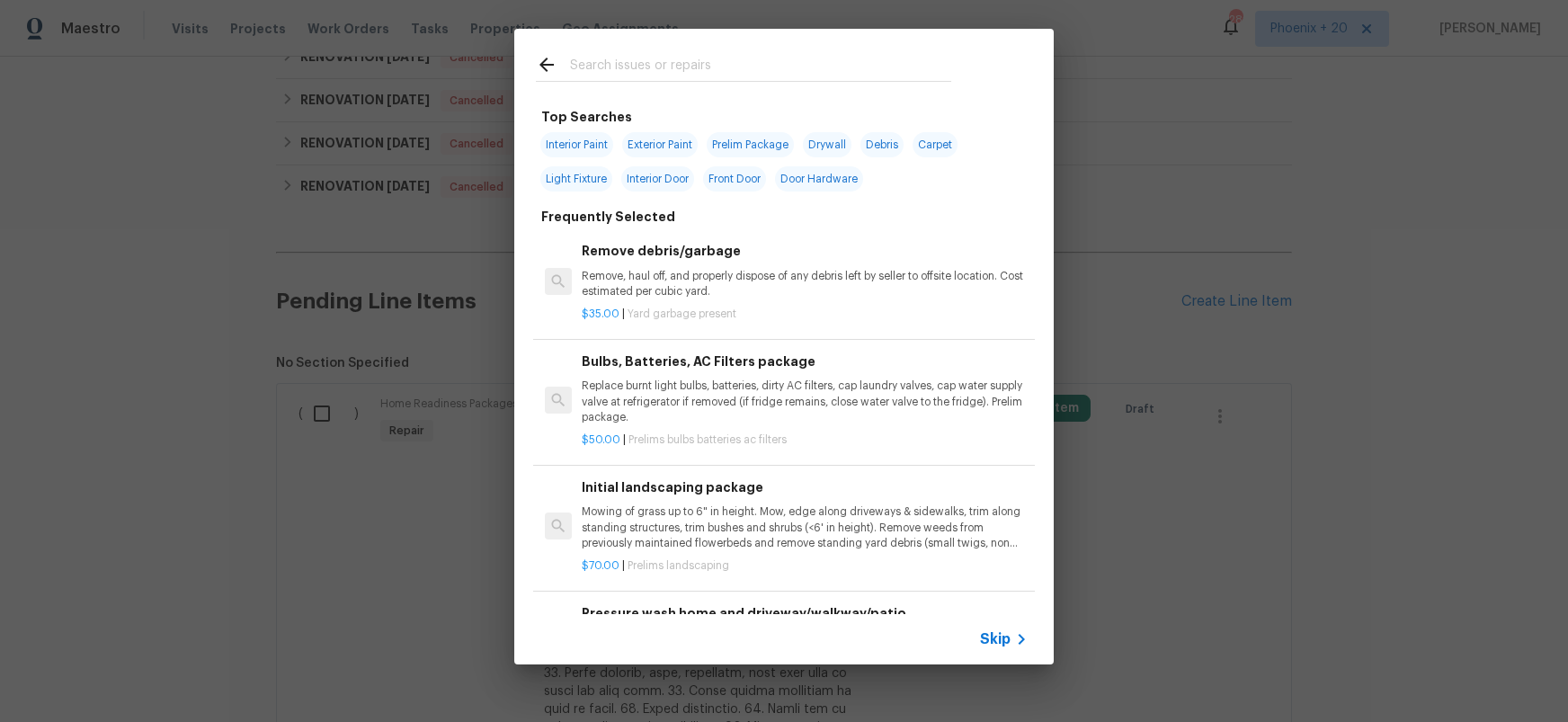
click at [737, 73] on input "text" at bounding box center [760, 68] width 382 height 27
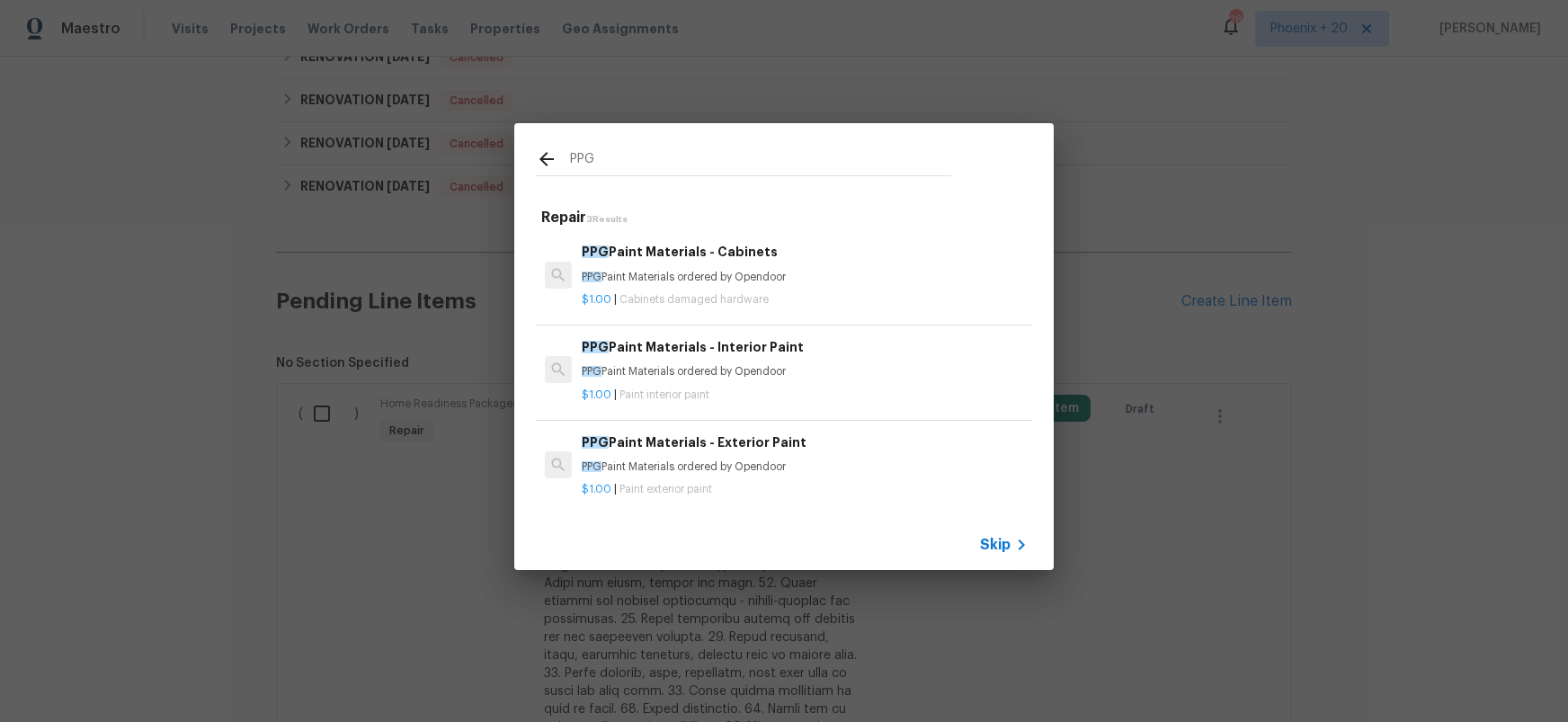
type input "PPG"
click at [827, 354] on h6 "PPG Paint Materials - Interior Paint" at bounding box center [804, 347] width 446 height 20
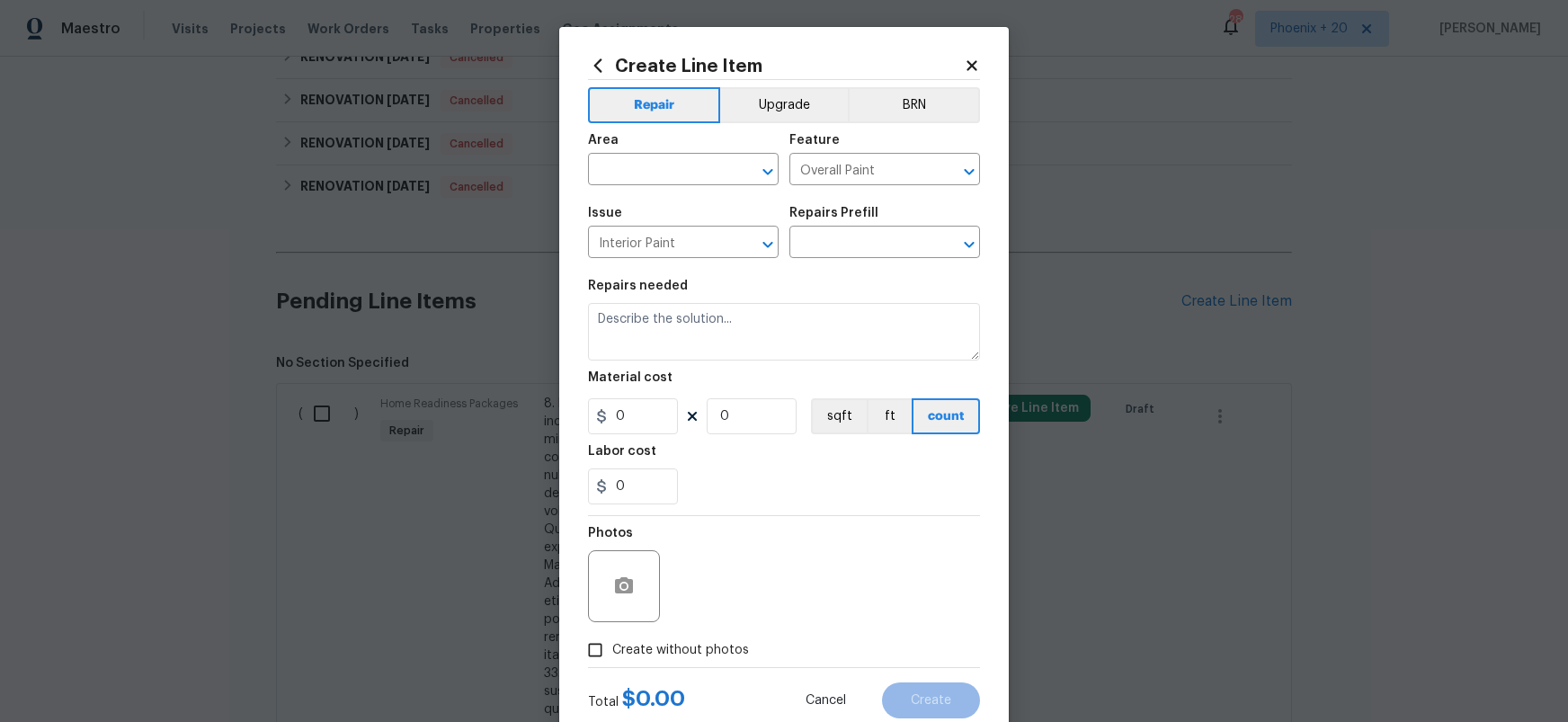
type input "PPG Paint Materials - Interior Paint $1.00"
type textarea "PPG Paint Materials ordered by Opendoor"
type input "1"
click at [661, 153] on div "Area" at bounding box center [683, 146] width 191 height 24
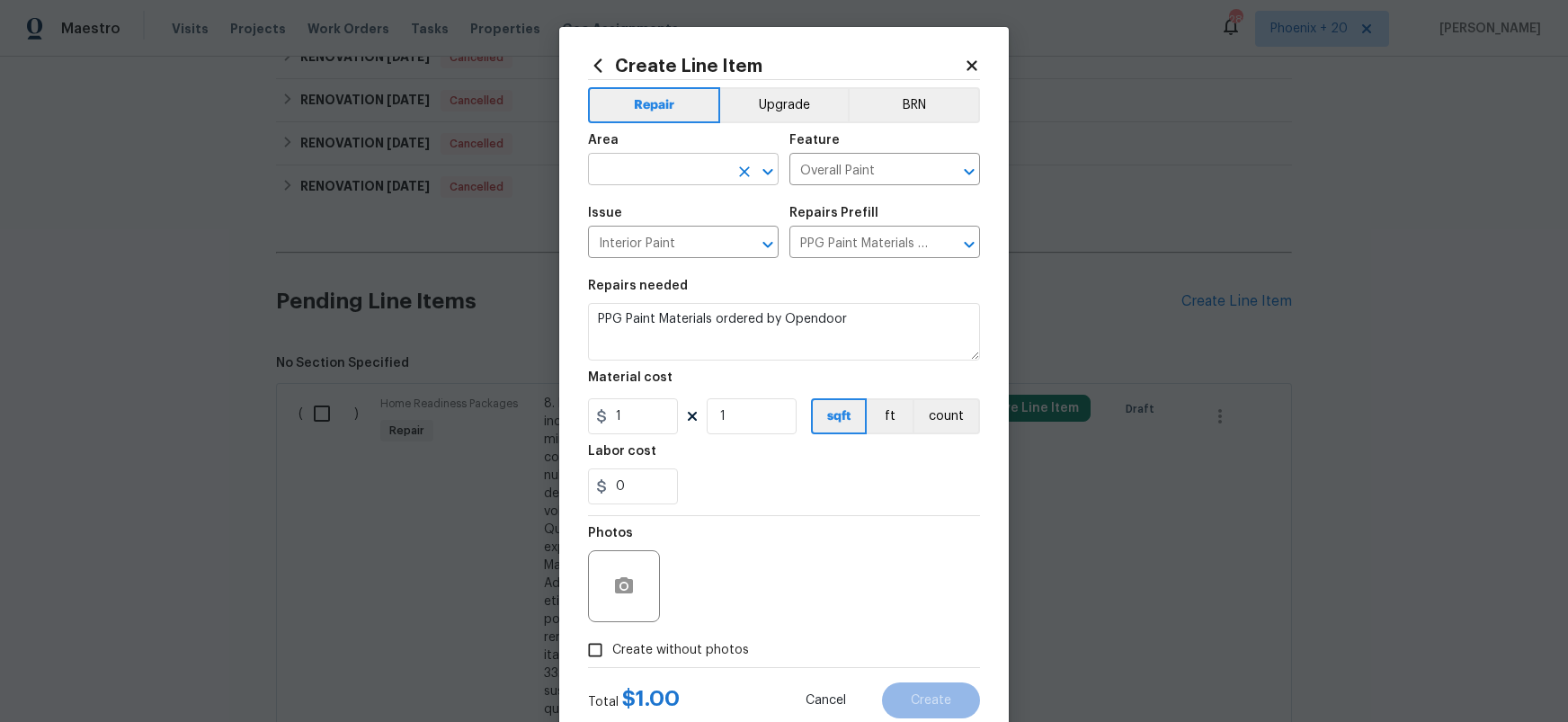
click at [665, 162] on input "text" at bounding box center [657, 171] width 140 height 28
click at [703, 245] on li "Interior Overall" at bounding box center [683, 242] width 191 height 30
type input "Interior Overall"
drag, startPoint x: 637, startPoint y: 418, endPoint x: 592, endPoint y: 413, distance: 45.3
click at [592, 413] on input "1" at bounding box center [632, 416] width 90 height 36
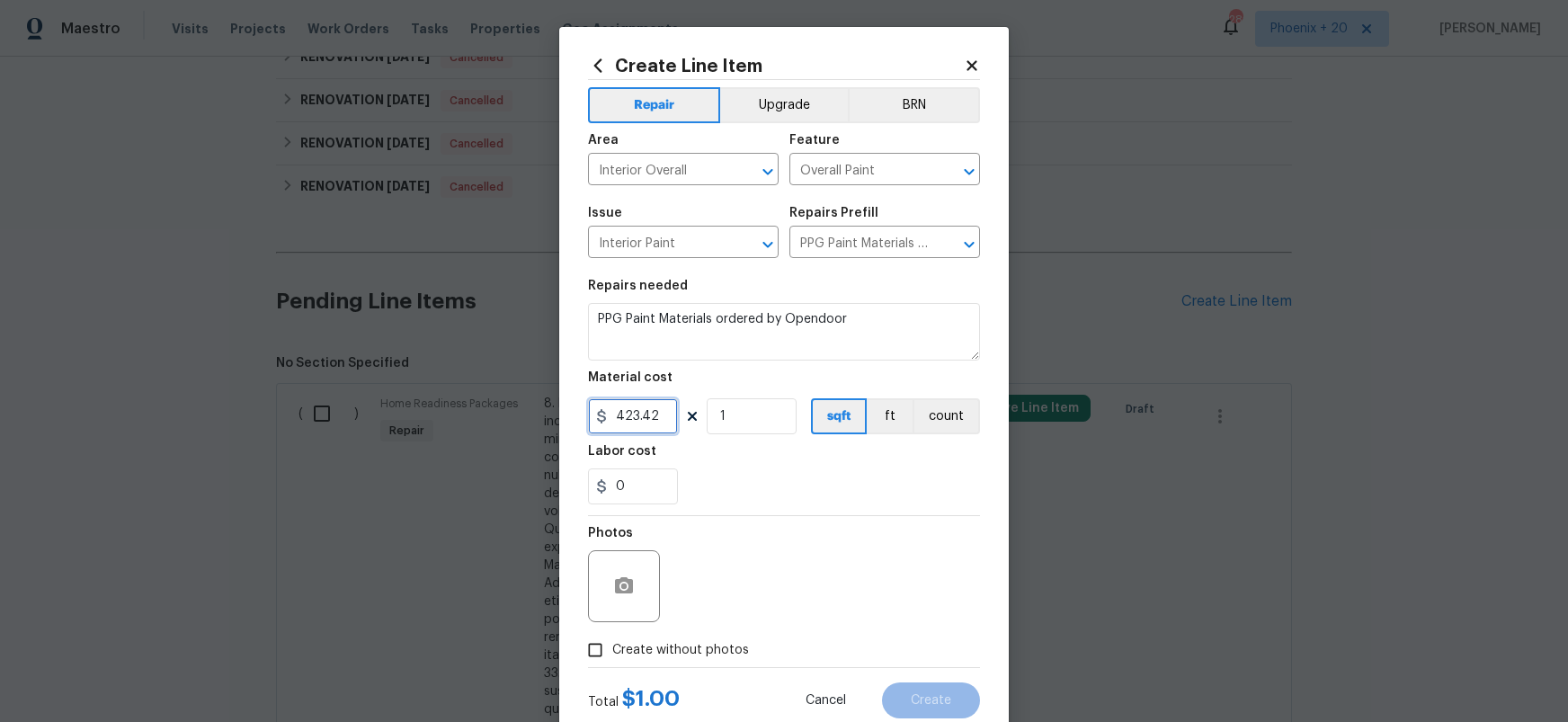
type input "423.42"
drag, startPoint x: 684, startPoint y: 648, endPoint x: 688, endPoint y: 634, distance: 14.6
click at [684, 646] on span "Create without photos" at bounding box center [680, 651] width 137 height 19
click at [612, 646] on input "Create without photos" at bounding box center [595, 651] width 34 height 34
checkbox input "true"
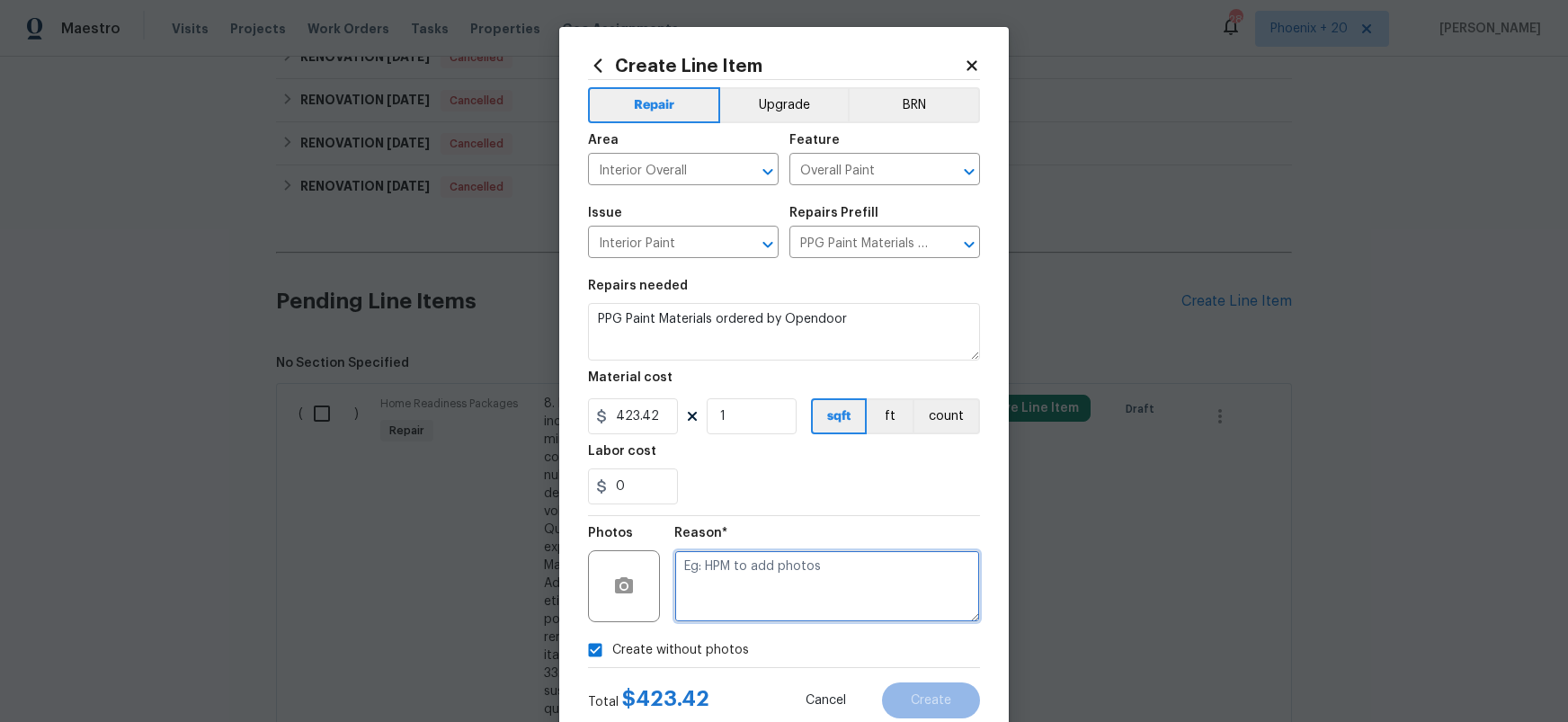
click at [713, 591] on textarea at bounding box center [827, 587] width 306 height 72
type textarea "NA"
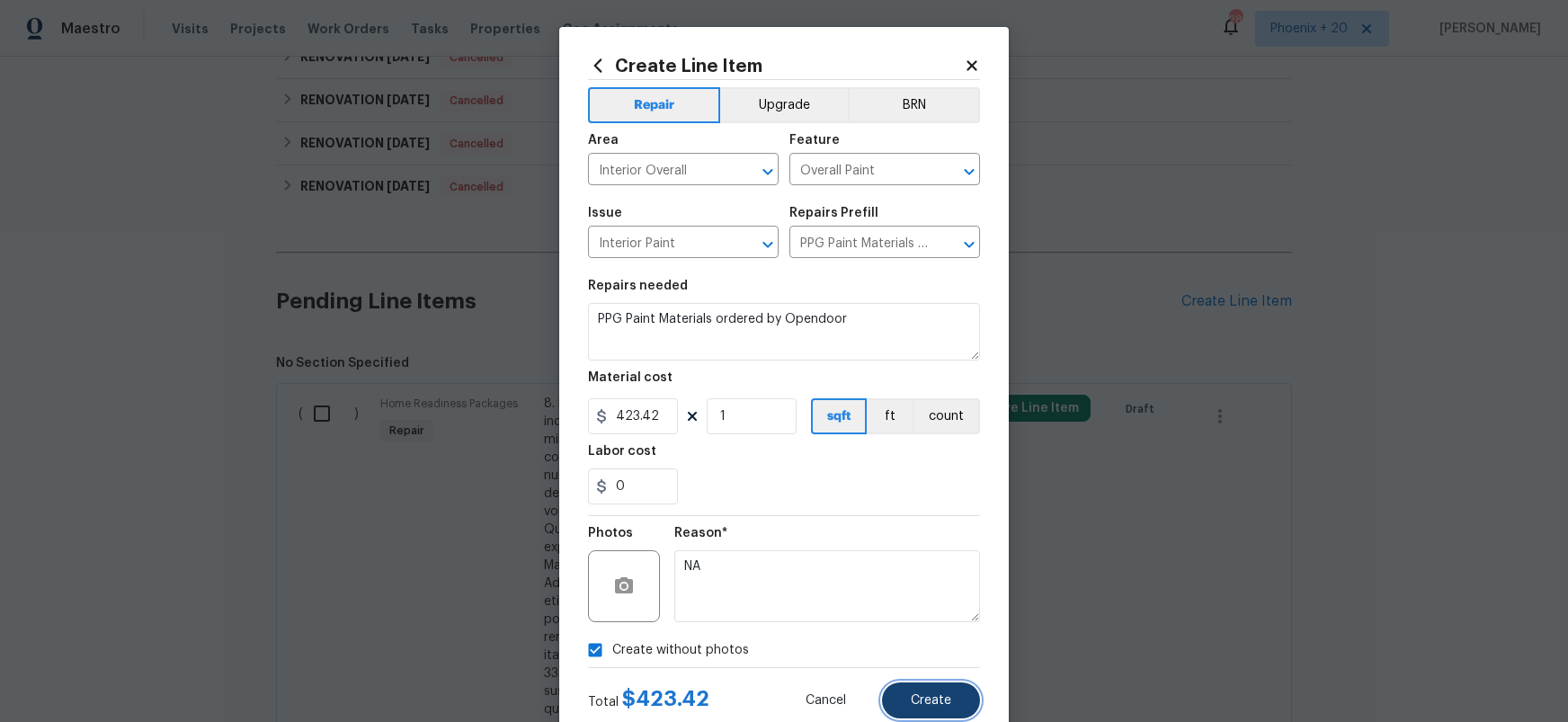
click at [936, 693] on button "Create" at bounding box center [930, 701] width 98 height 36
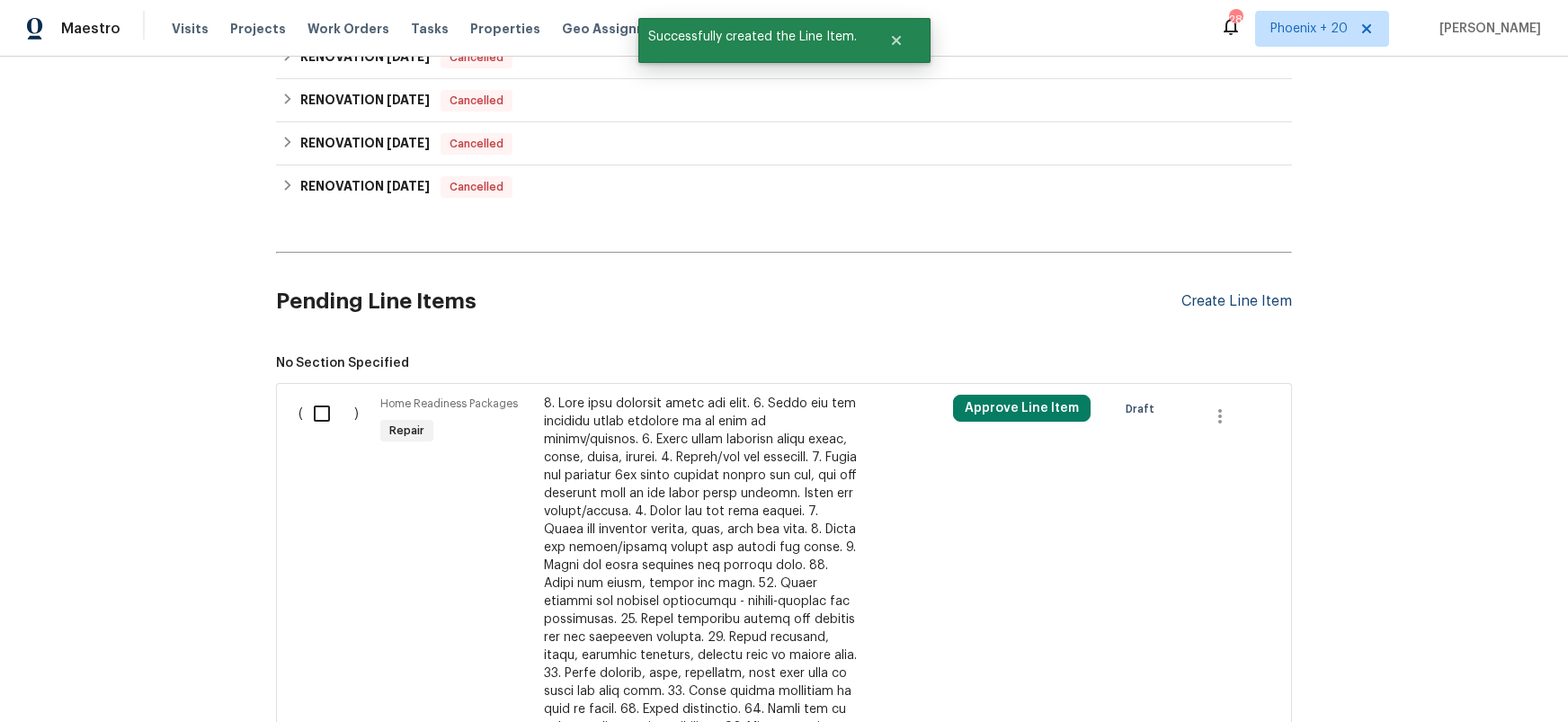
click at [1237, 299] on div "Create Line Item" at bounding box center [1237, 301] width 110 height 17
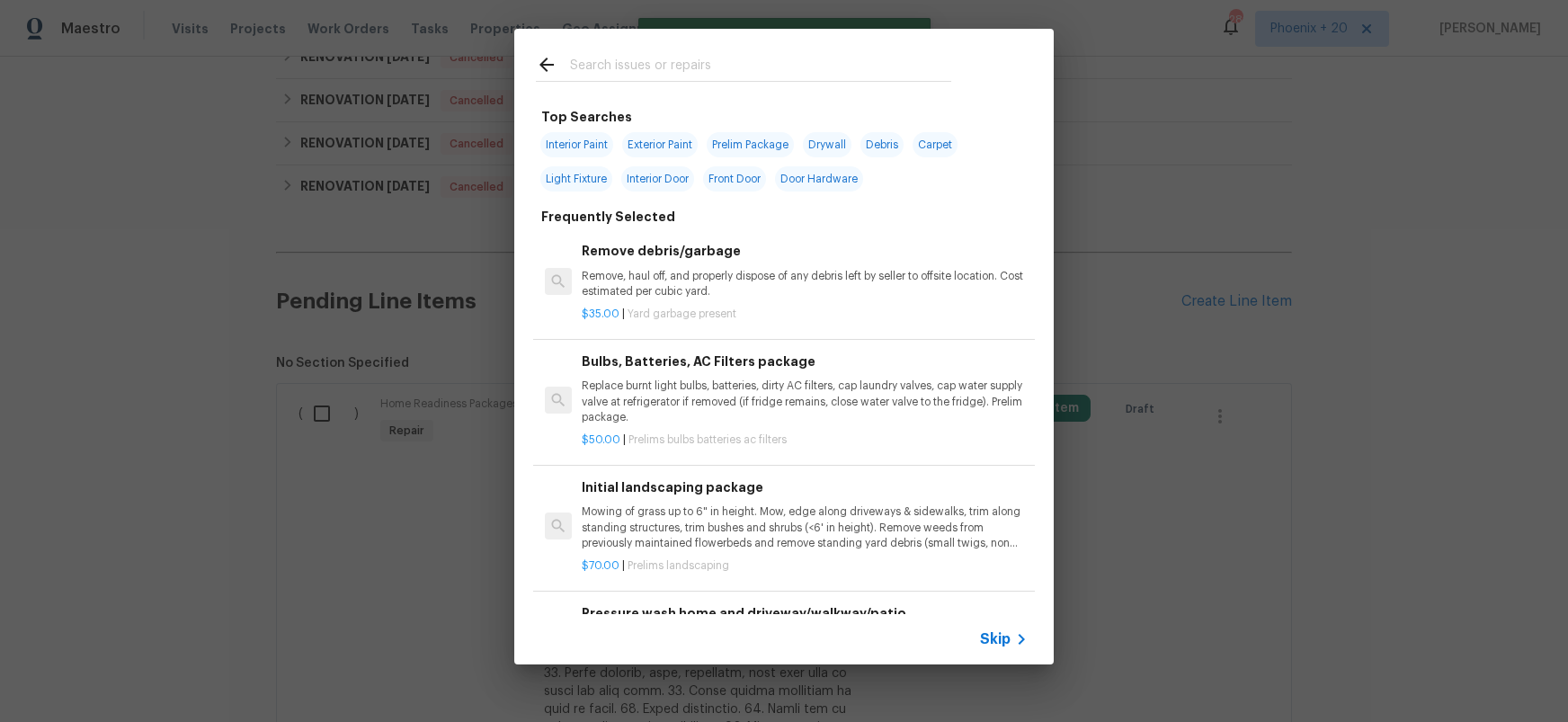
click at [723, 67] on input "text" at bounding box center [760, 68] width 382 height 27
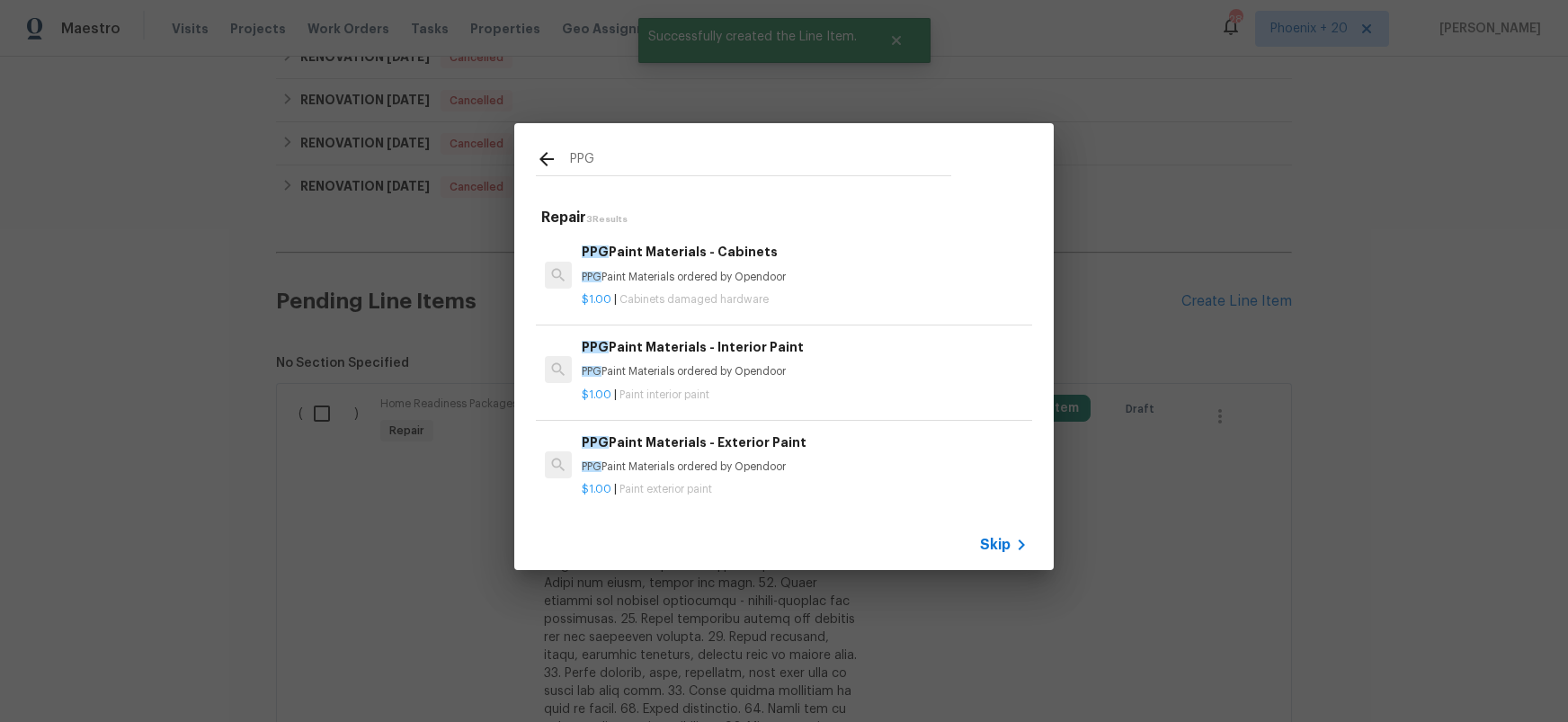
type input "PPG"
click at [838, 461] on p "PPG Paint Materials ordered by Opendoor" at bounding box center [804, 467] width 446 height 15
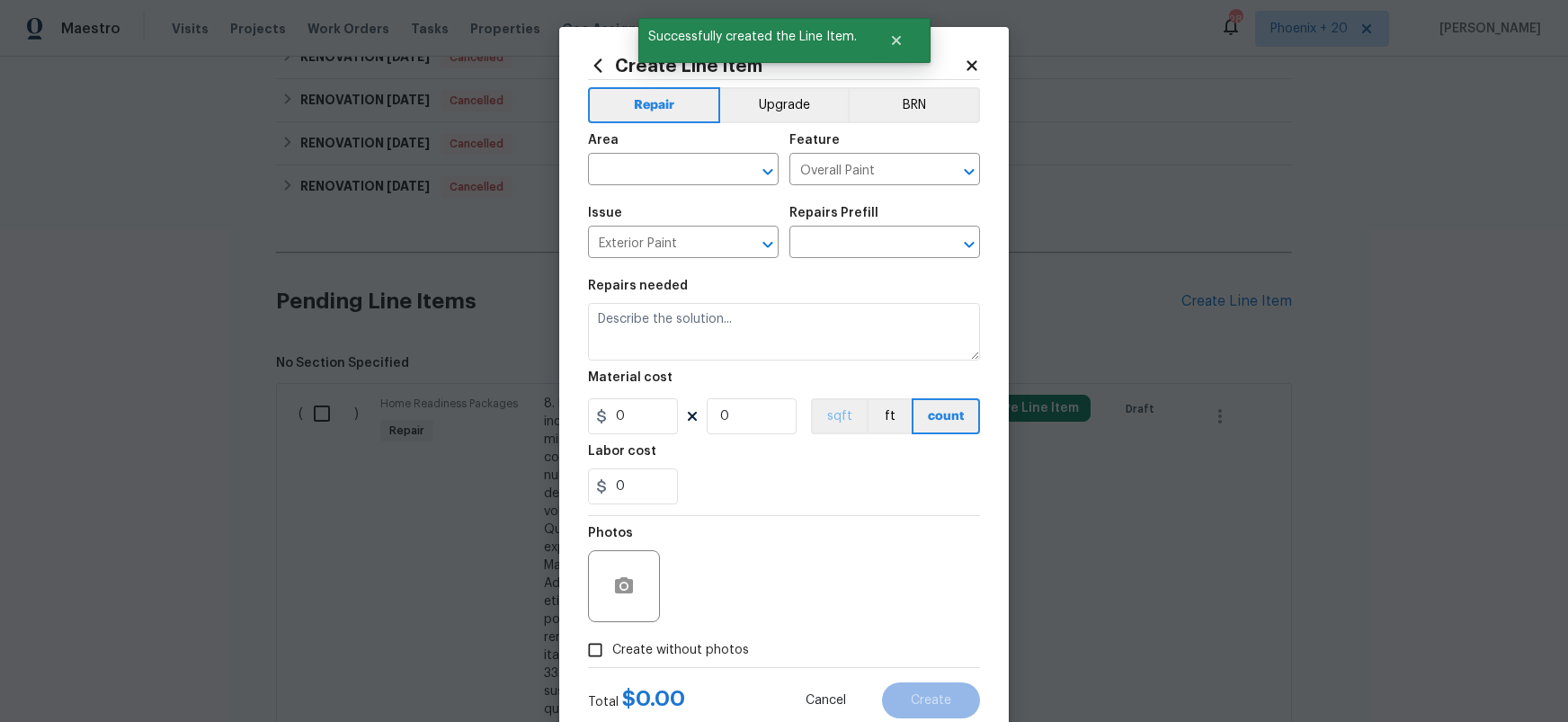
type input "PPG Paint Materials - Exterior Paint $1.00"
type textarea "PPG Paint Materials ordered by Opendoor"
type input "1"
click at [687, 180] on input "text" at bounding box center [657, 171] width 140 height 28
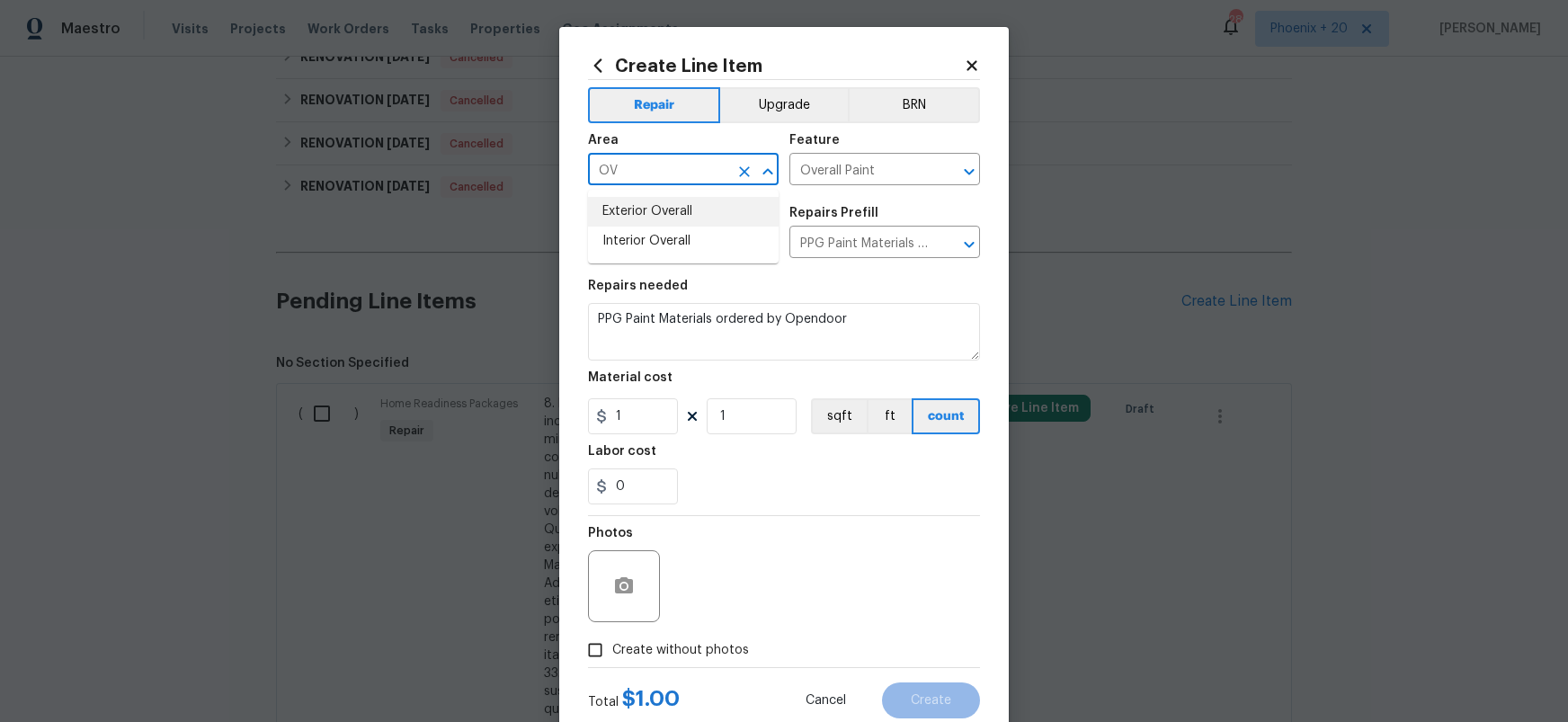
click at [686, 211] on li "Exterior Overall" at bounding box center [683, 212] width 191 height 30
type input "Exterior Overall"
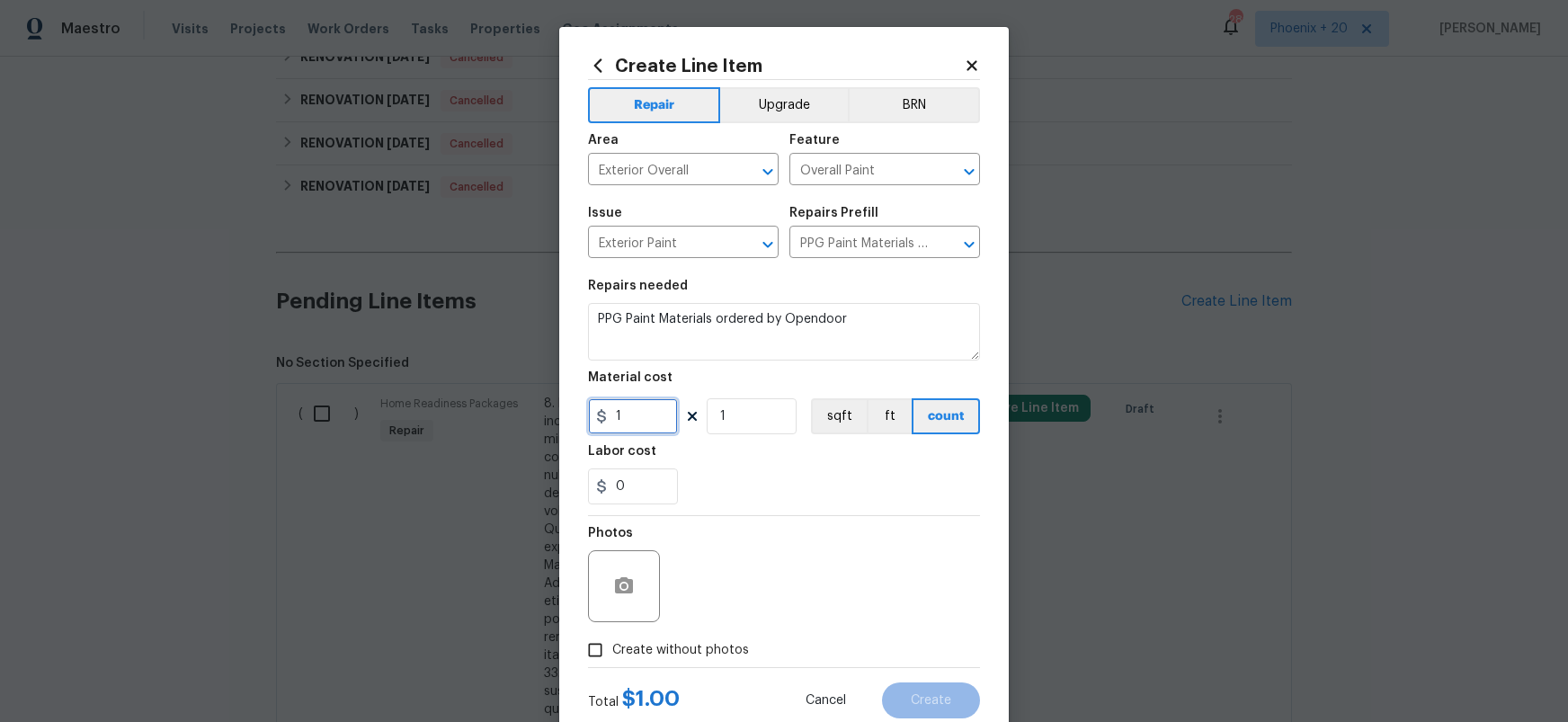
drag, startPoint x: 646, startPoint y: 423, endPoint x: 590, endPoint y: 413, distance: 56.9
click at [588, 413] on input "1" at bounding box center [632, 416] width 90 height 36
type input "563.99"
click at [721, 643] on span "Create without photos" at bounding box center [680, 651] width 137 height 19
click at [612, 643] on input "Create without photos" at bounding box center [595, 651] width 34 height 34
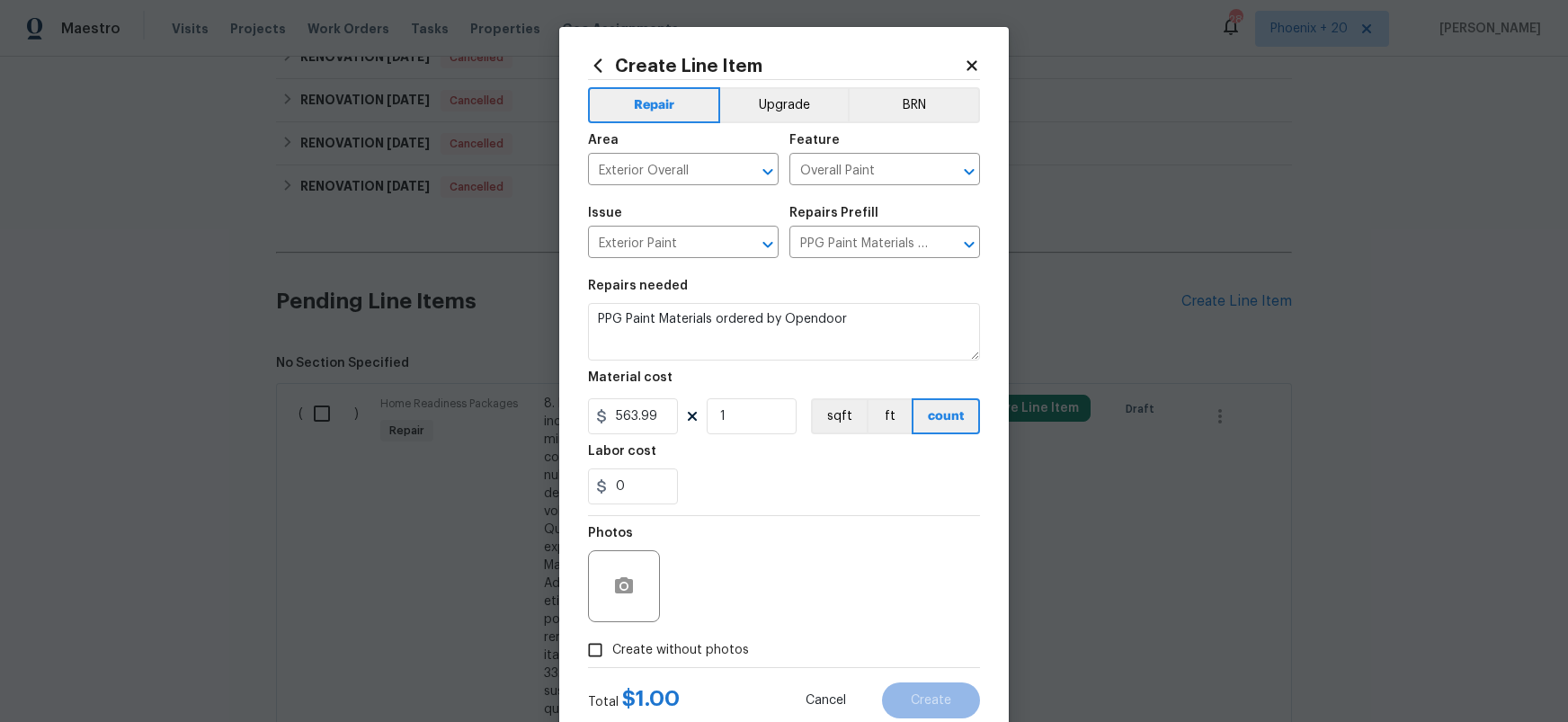
checkbox input "true"
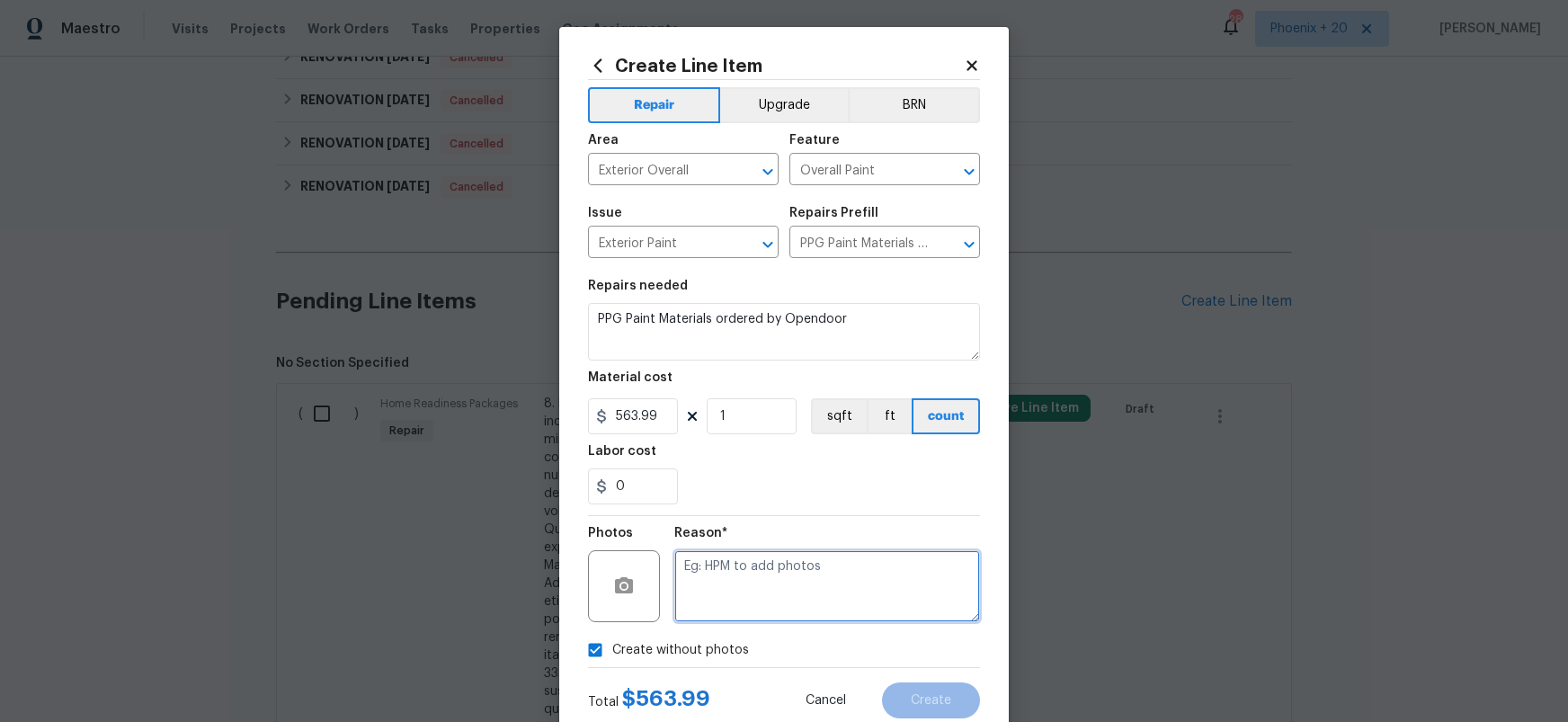
click at [739, 603] on textarea at bounding box center [827, 587] width 306 height 72
type textarea "NA"
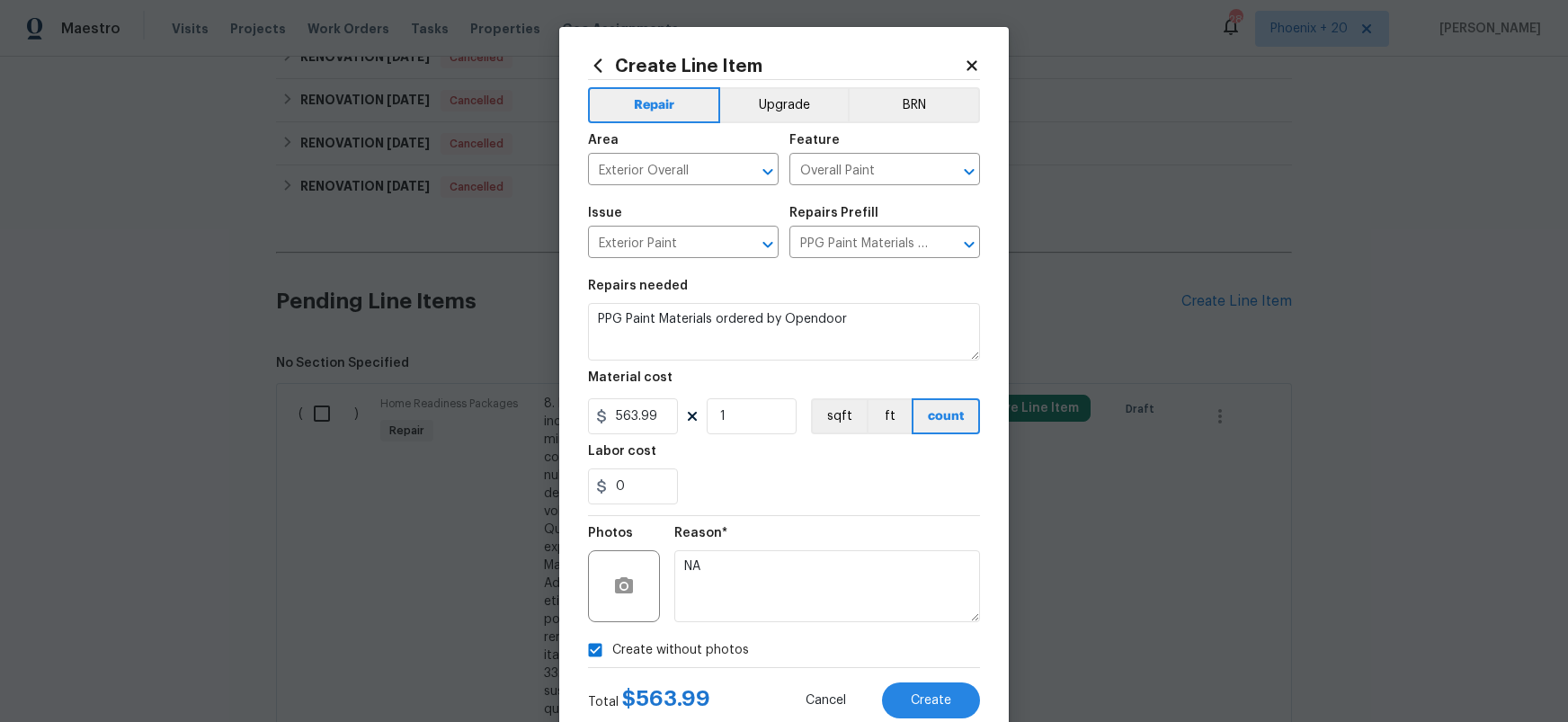
drag, startPoint x: 752, startPoint y: 509, endPoint x: 759, endPoint y: 521, distance: 13.9
click at [752, 509] on section "Repairs needed PPG Paint Materials ordered by Opendoor Material cost 563.99 1 s…" at bounding box center [784, 392] width 392 height 246
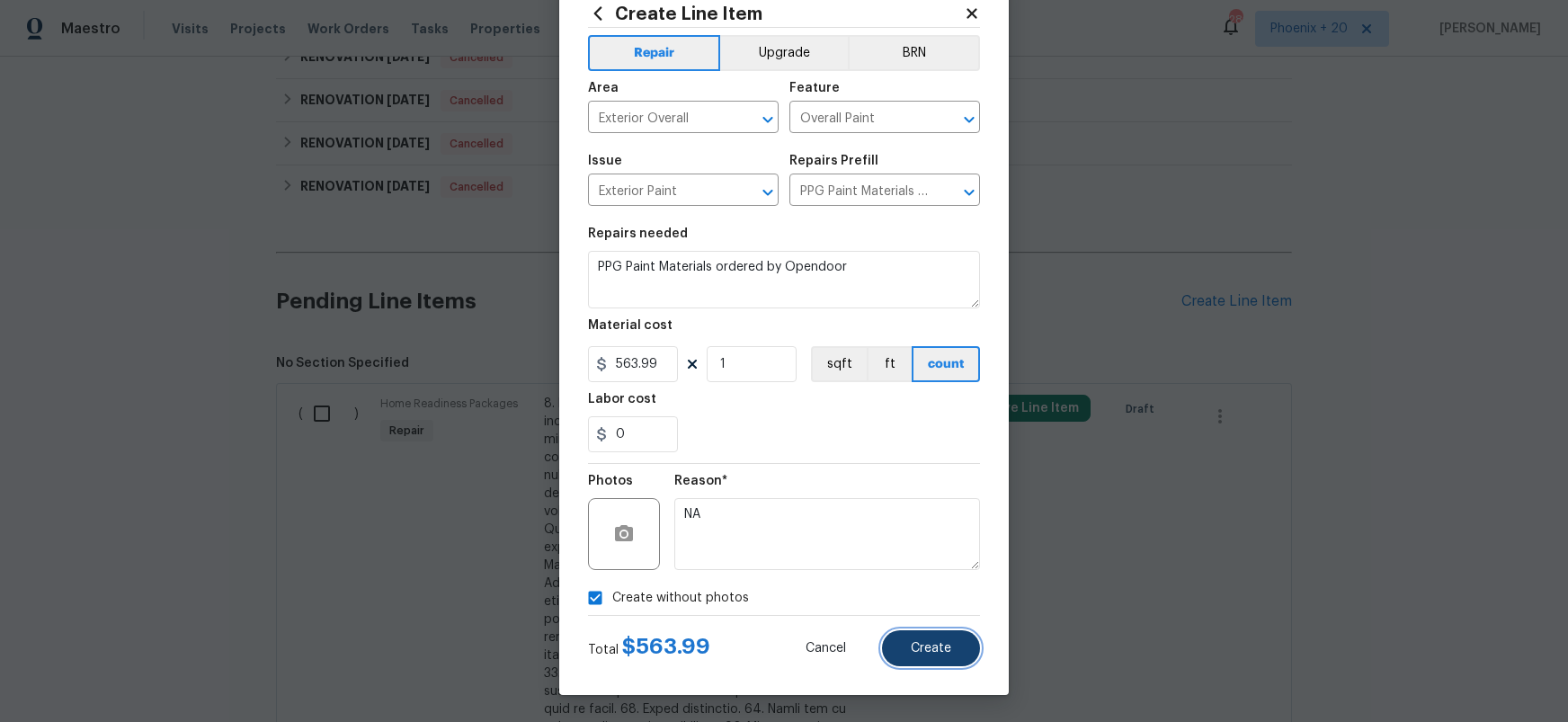
click at [950, 641] on button "Create" at bounding box center [930, 649] width 98 height 36
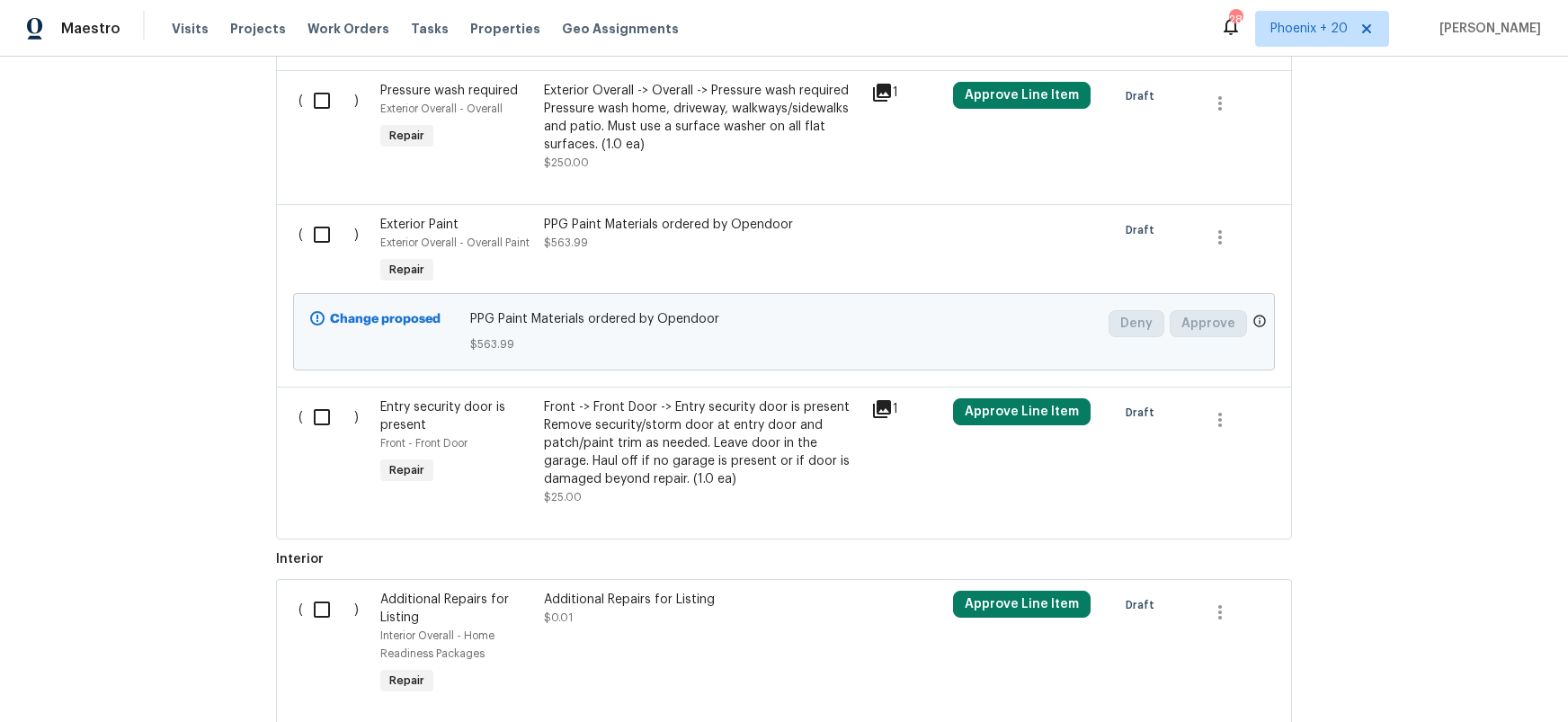
scroll to position [2134, 0]
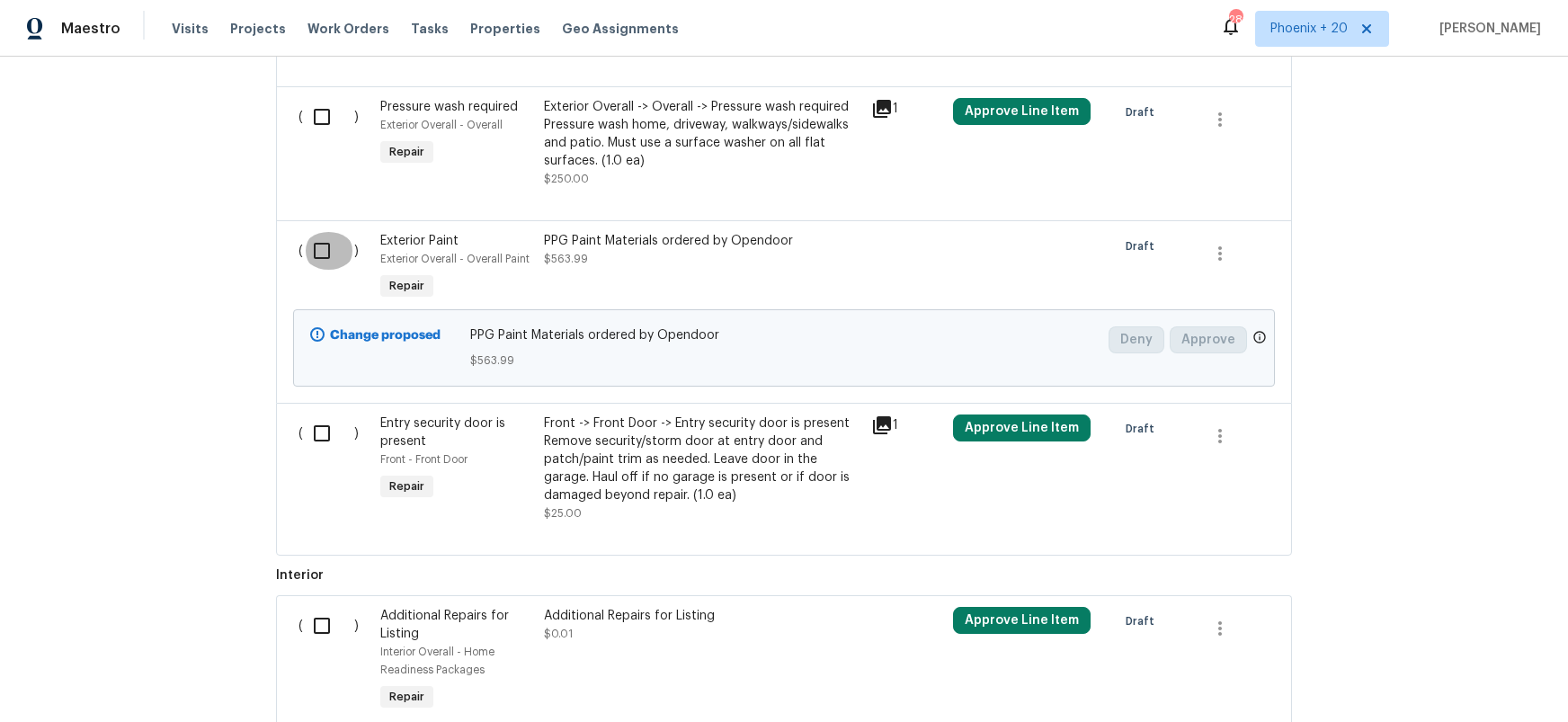
click at [323, 233] on input "checkbox" at bounding box center [328, 252] width 52 height 38
checkbox input "true"
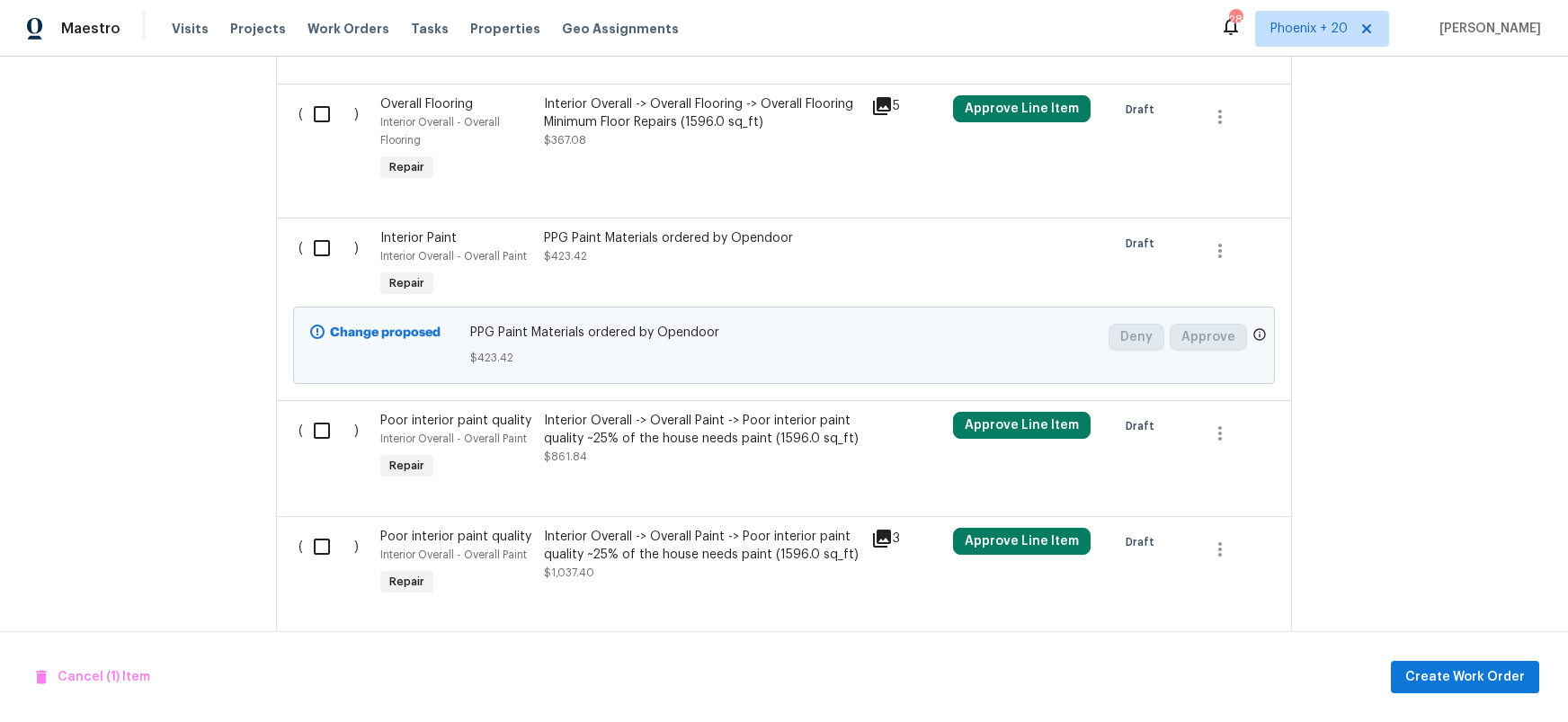
scroll to position [3086, 0]
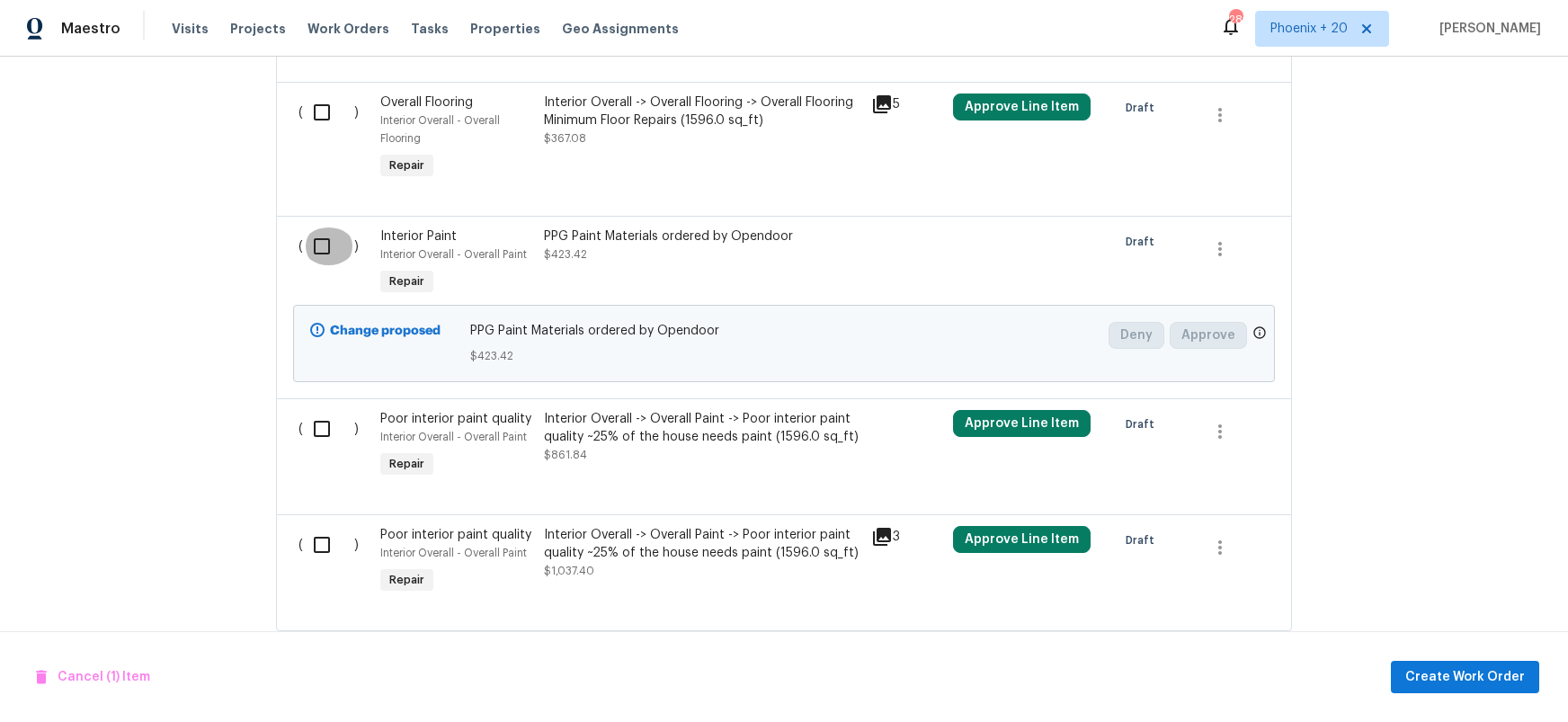
click at [326, 228] on input "checkbox" at bounding box center [328, 247] width 52 height 38
checkbox input "true"
click at [1472, 670] on span "Create Work Order" at bounding box center [1465, 678] width 119 height 23
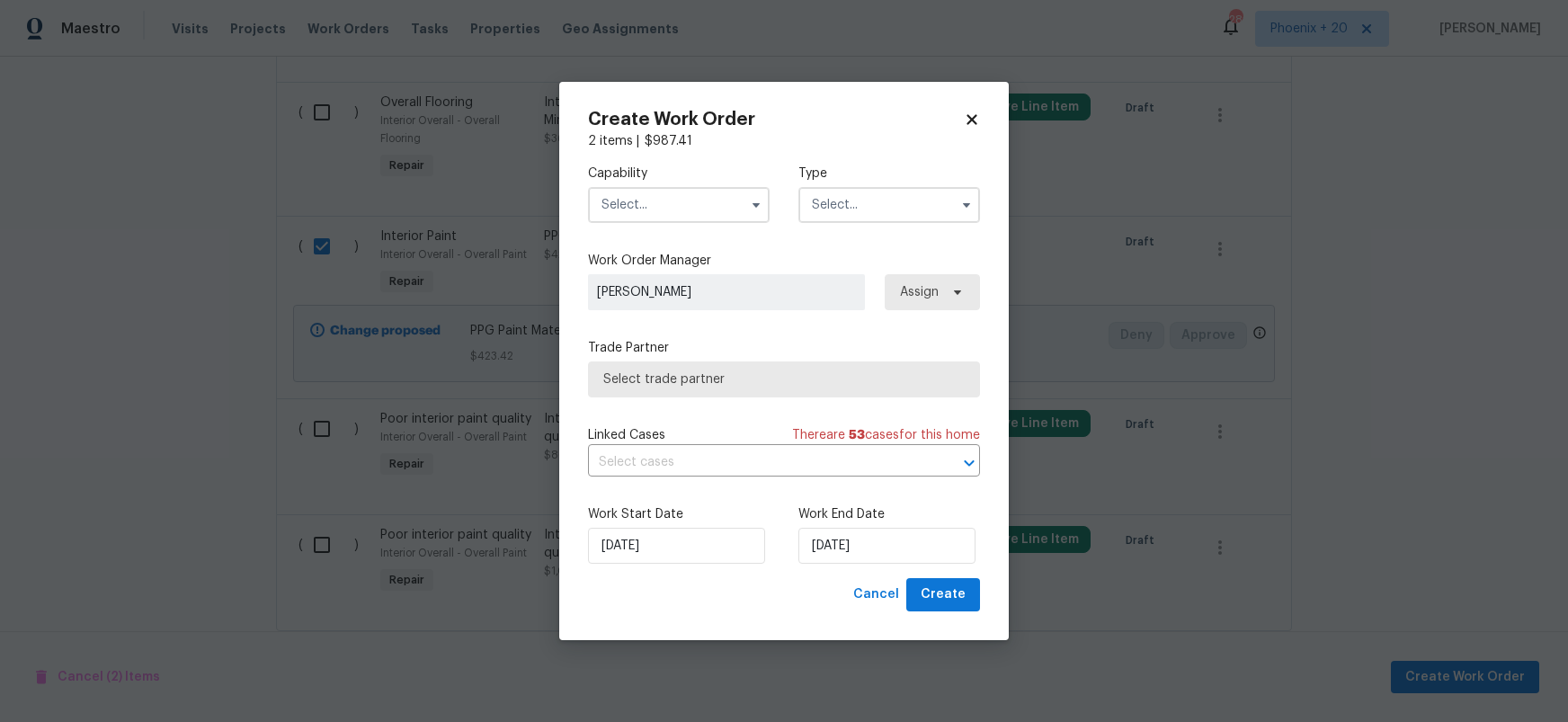
click at [628, 195] on input "text" at bounding box center [678, 205] width 182 height 36
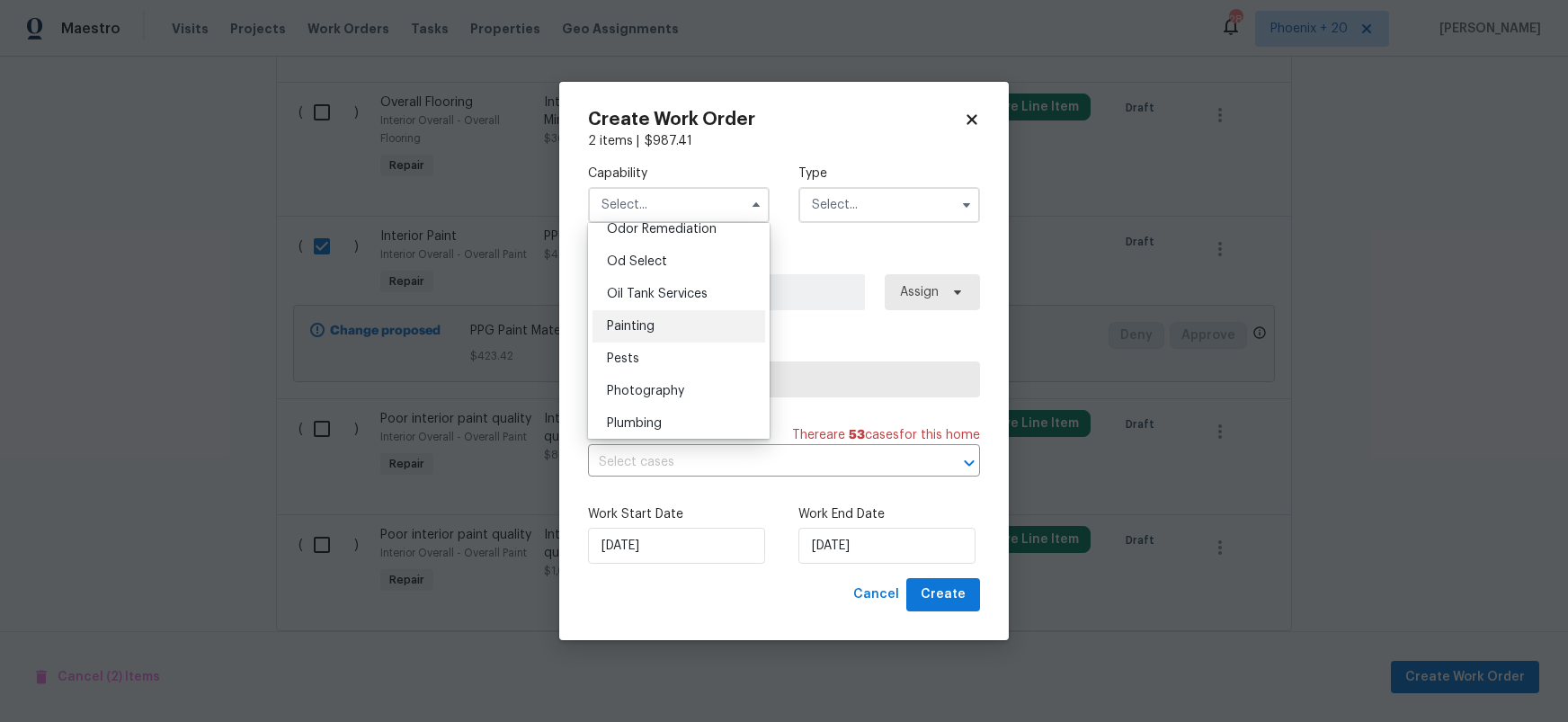
scroll to position [1444, 0]
click at [658, 320] on div "Painting" at bounding box center [678, 311] width 173 height 33
type input "Painting"
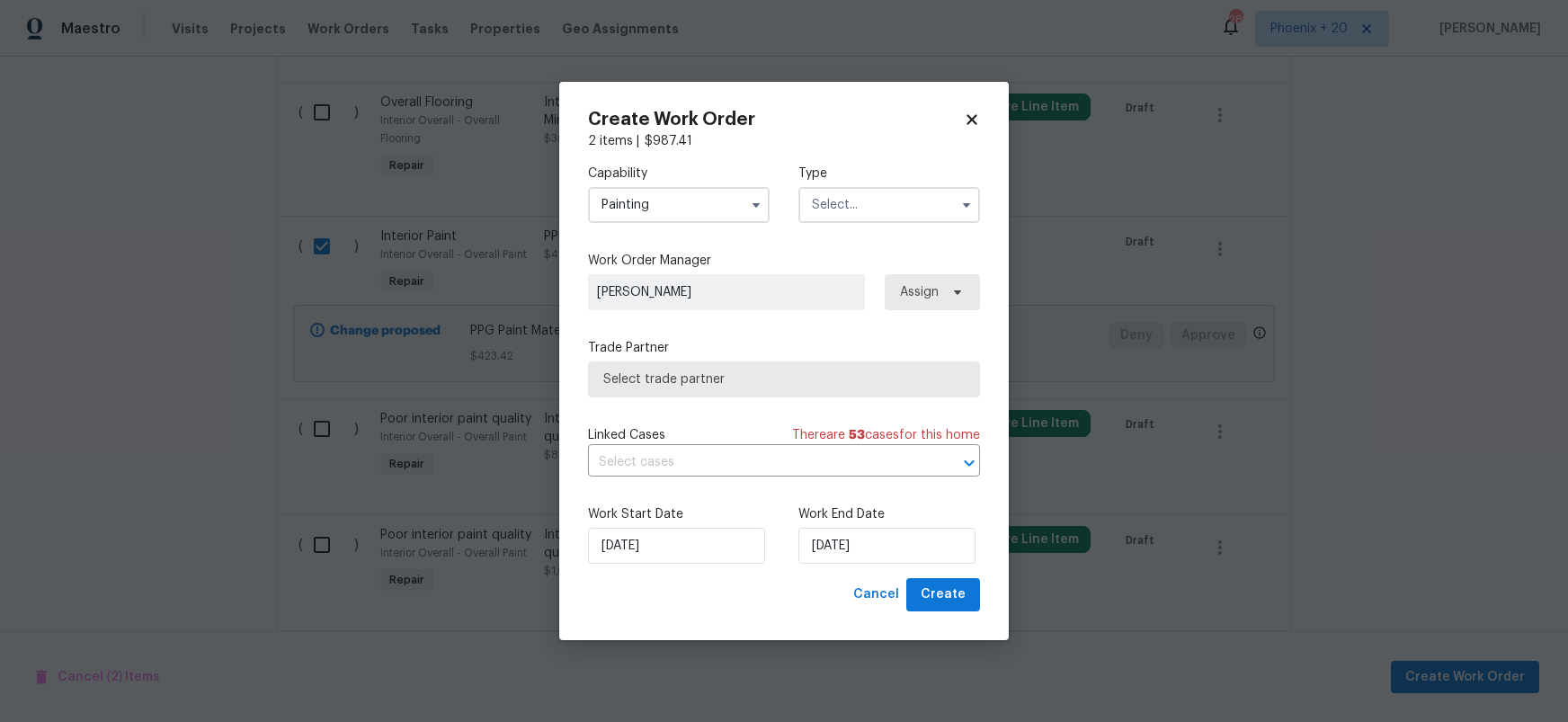
click at [889, 193] on input "text" at bounding box center [889, 205] width 182 height 36
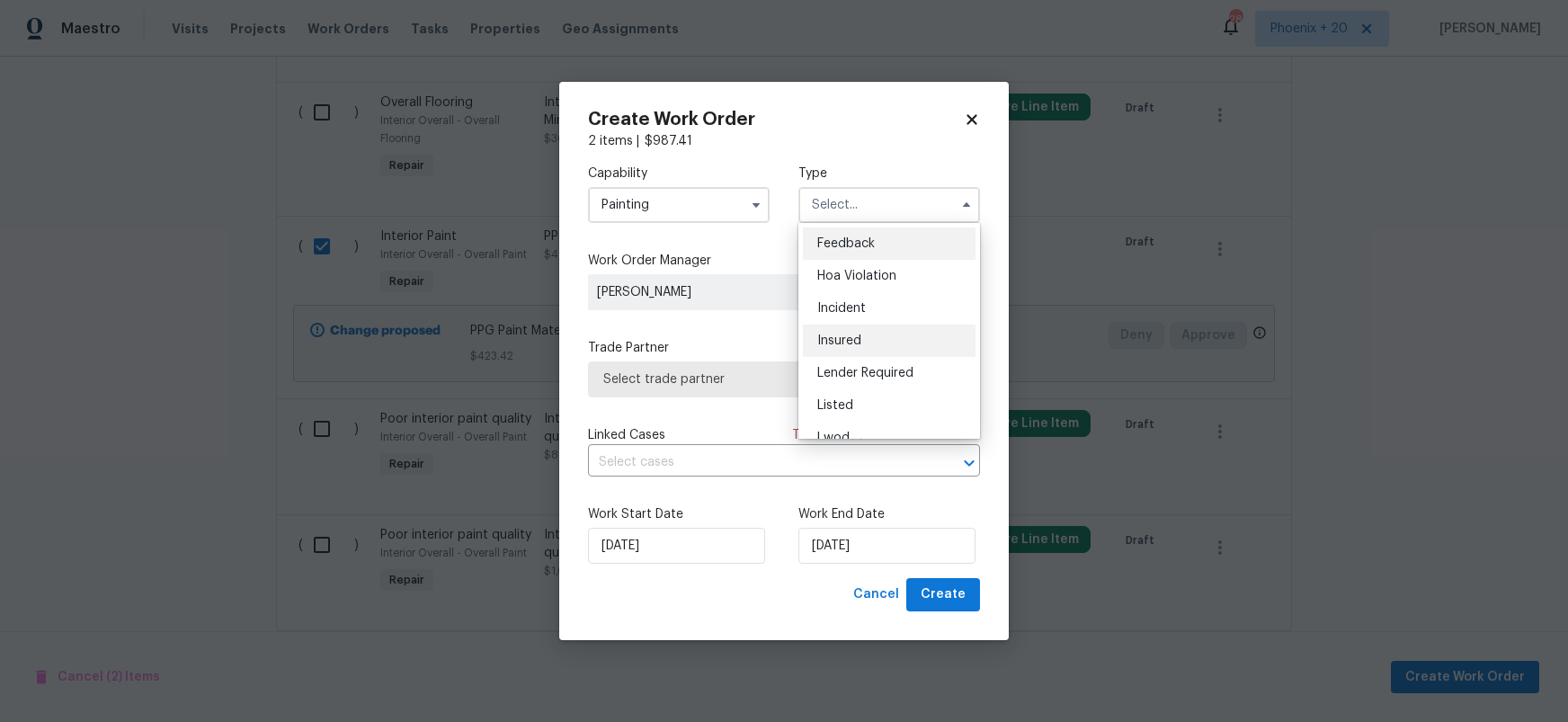
scroll to position [214, 0]
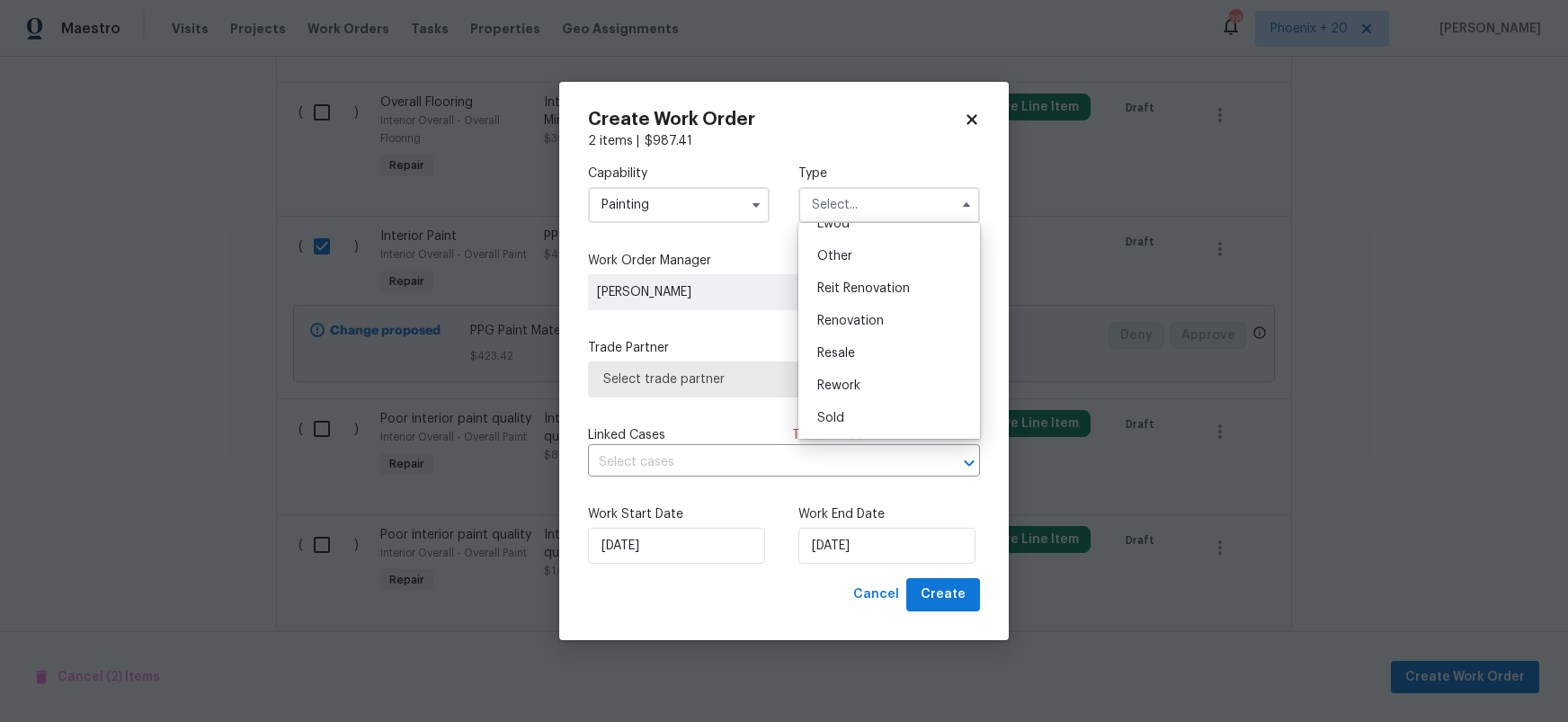
click at [885, 325] on div "Renovation" at bounding box center [889, 321] width 173 height 33
type input "Renovation"
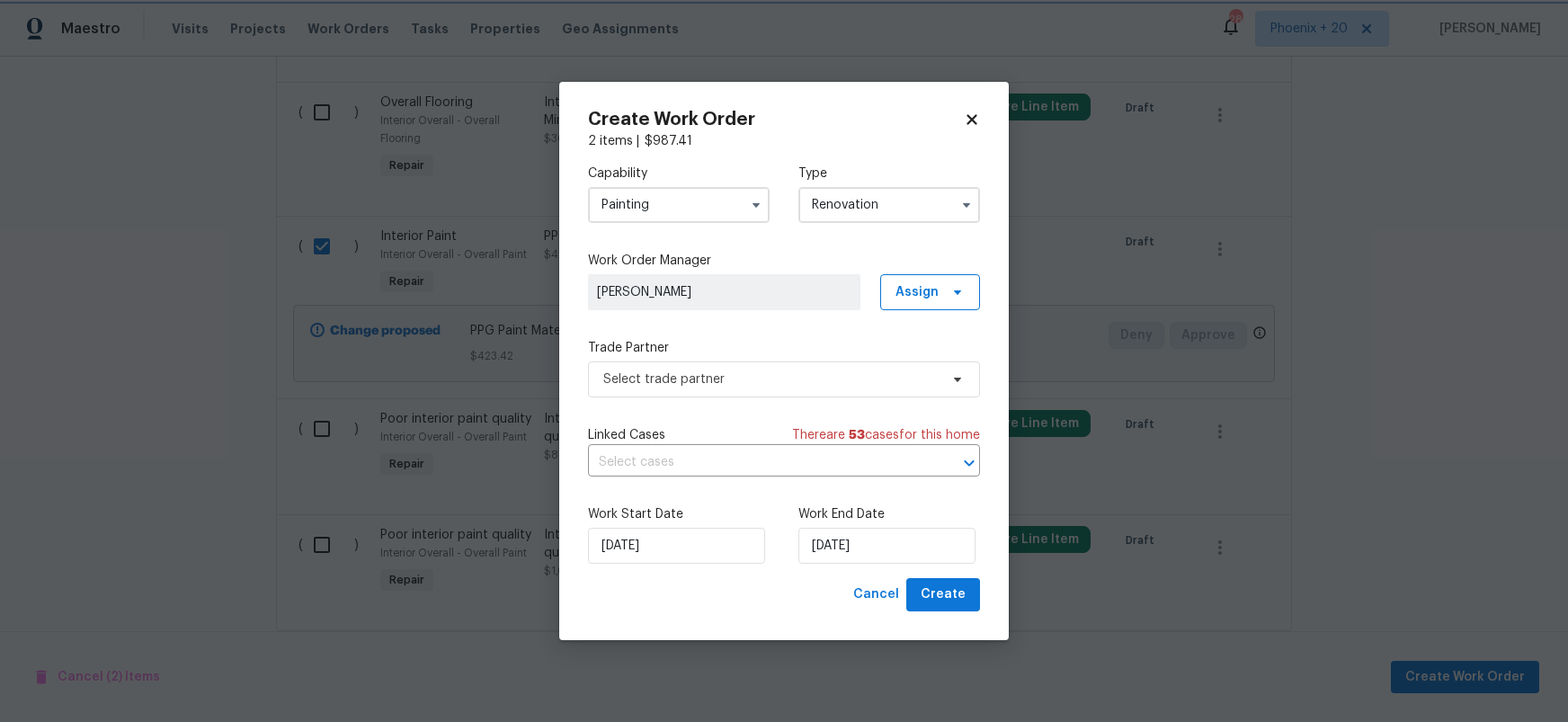
scroll to position [0, 0]
drag, startPoint x: 925, startPoint y: 282, endPoint x: 926, endPoint y: 310, distance: 28.0
click at [925, 283] on span "Assign" at bounding box center [917, 292] width 43 height 18
click at [923, 363] on div "Assign to me" at bounding box center [932, 369] width 79 height 18
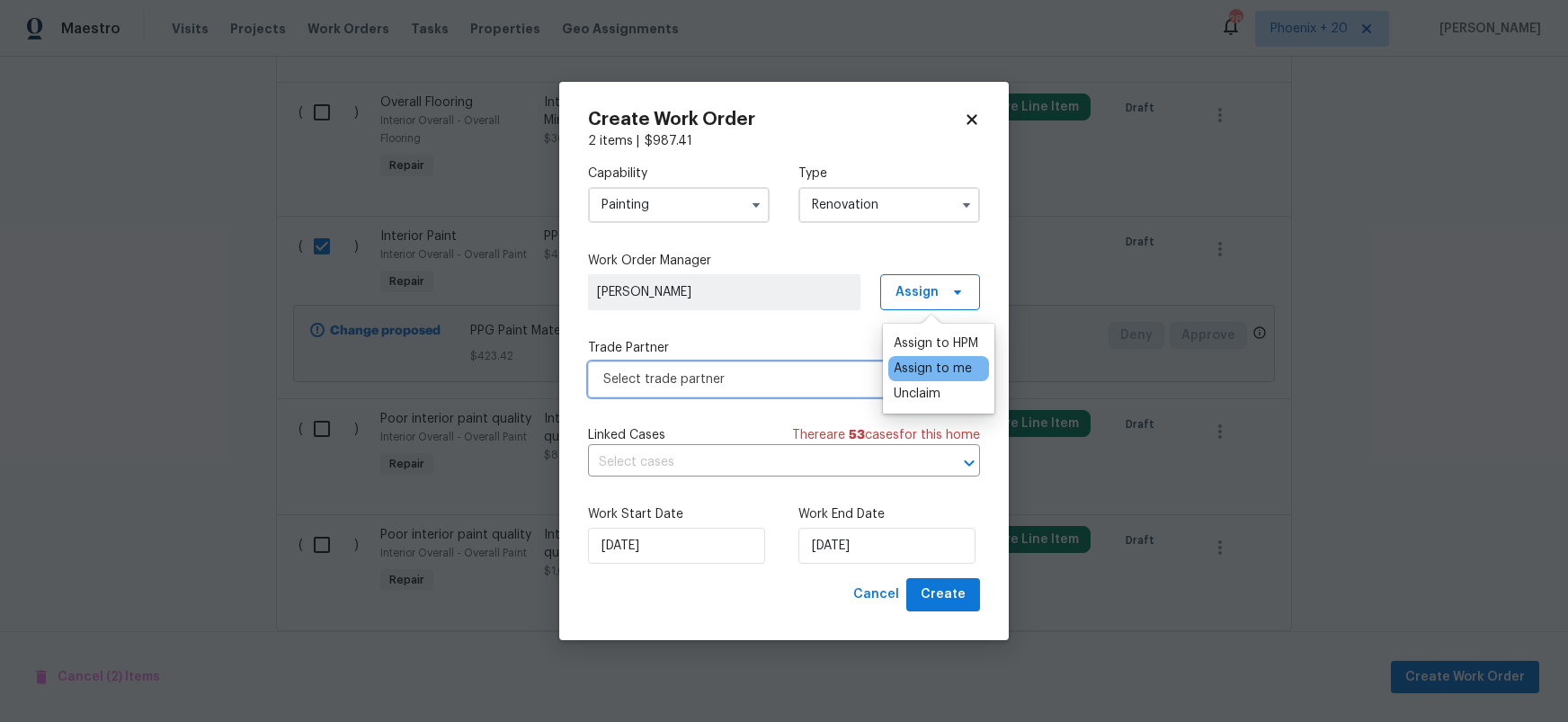
click at [703, 389] on span "Select trade partner" at bounding box center [784, 380] width 392 height 36
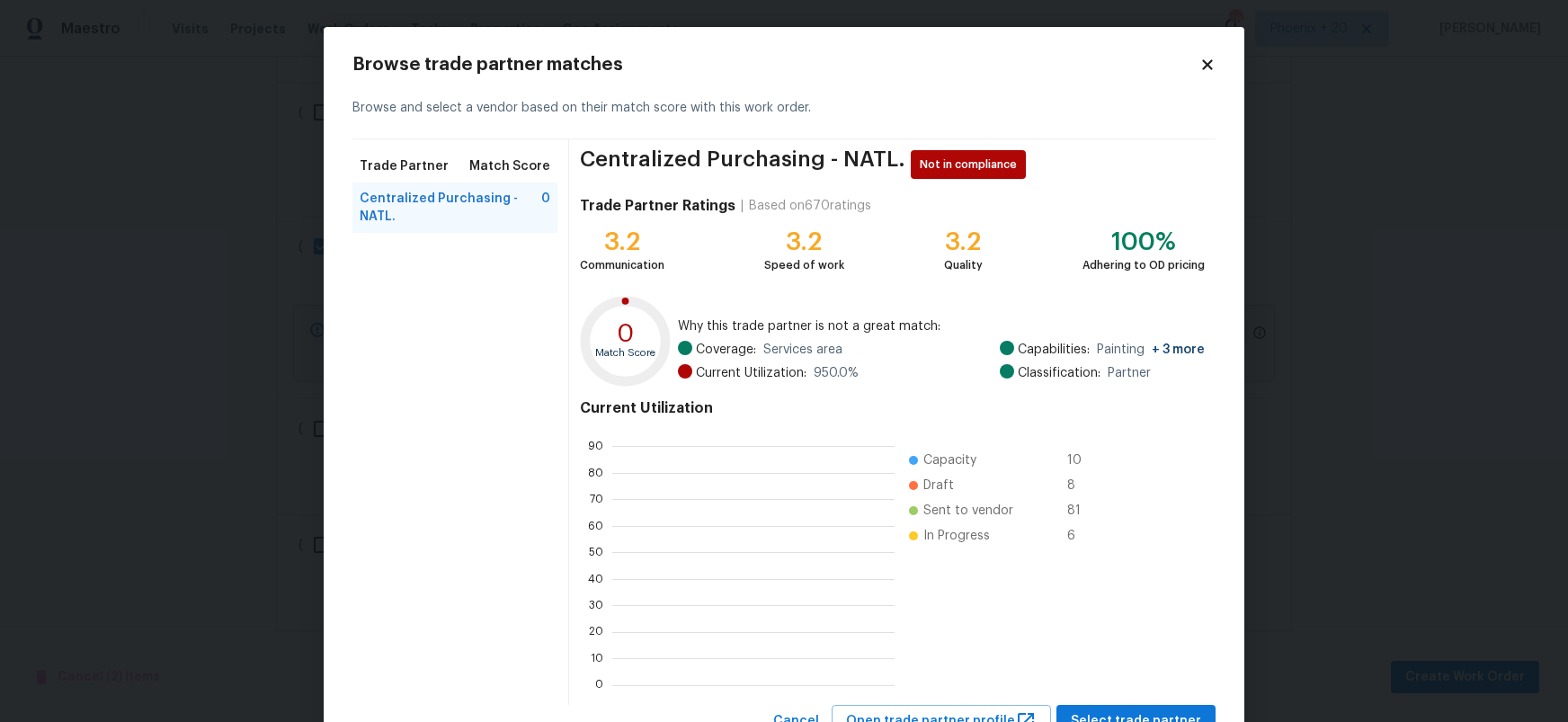
scroll to position [252, 282]
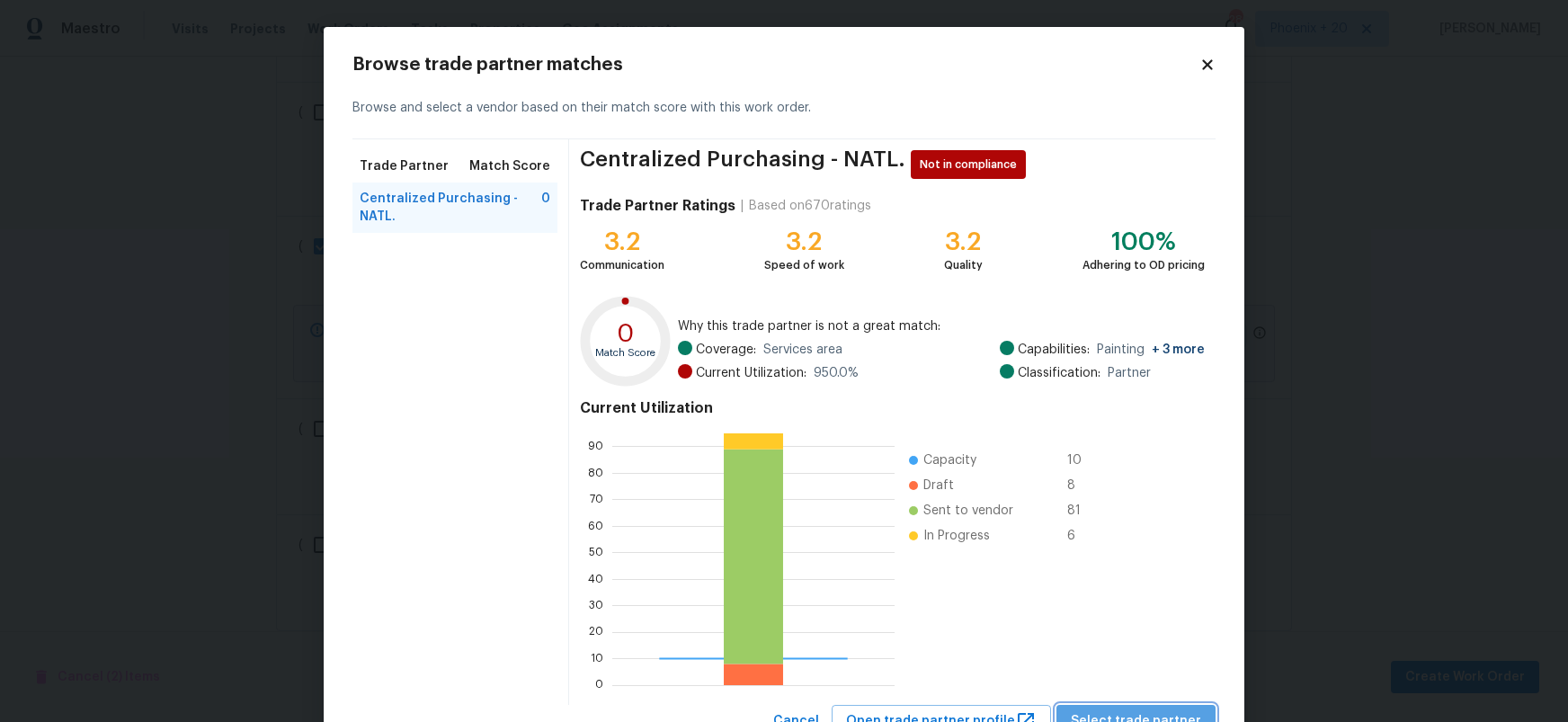
click at [1188, 716] on span "Select trade partner" at bounding box center [1136, 722] width 130 height 23
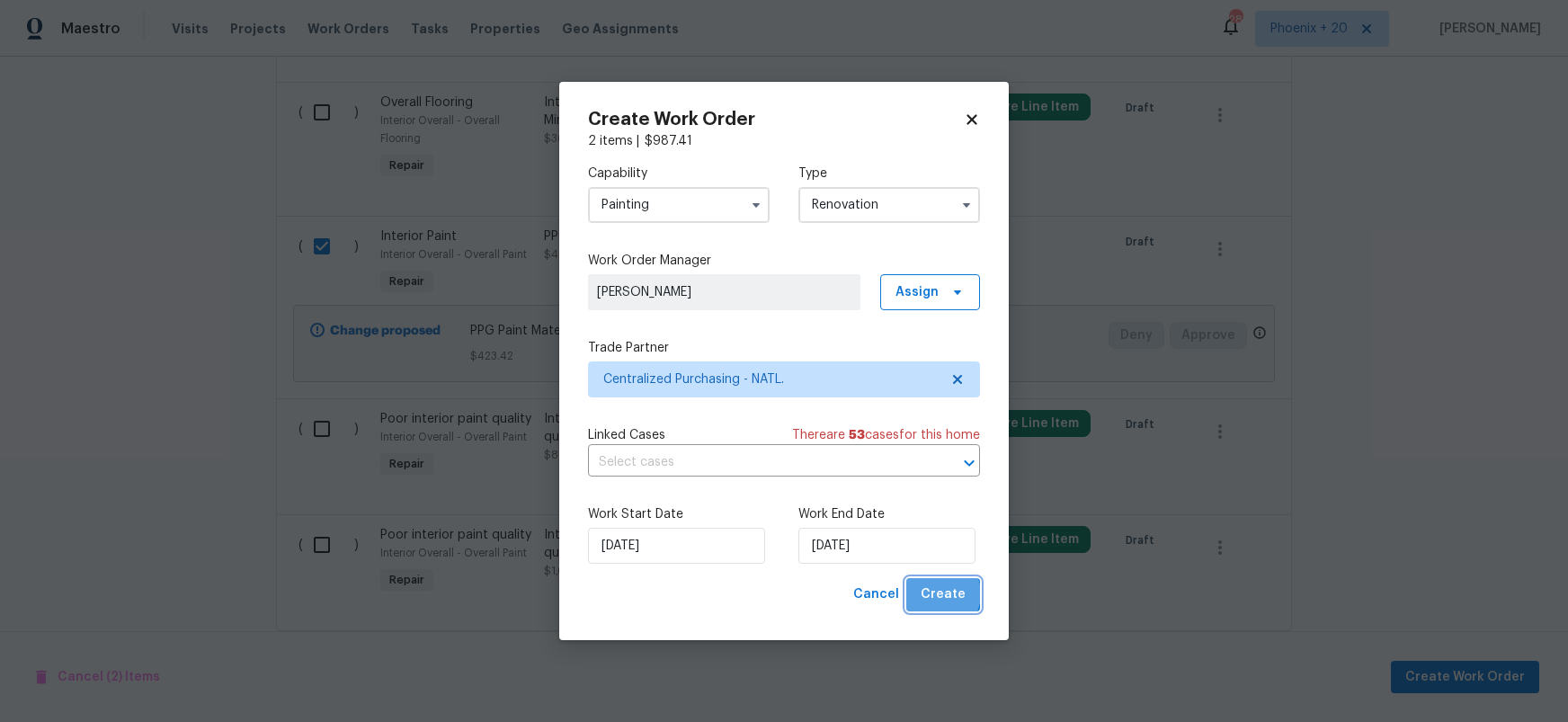
click at [940, 594] on span "Create" at bounding box center [943, 594] width 45 height 23
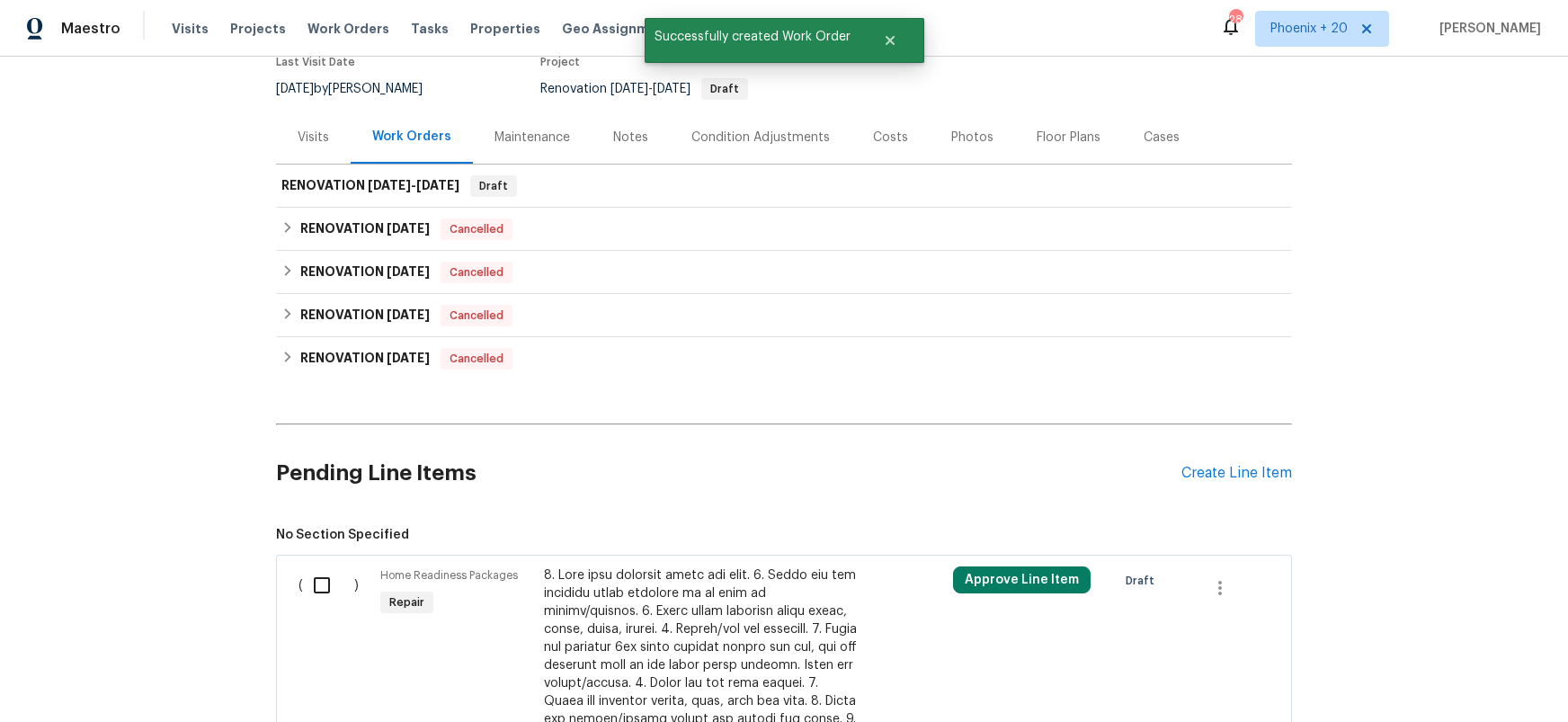
scroll to position [0, 0]
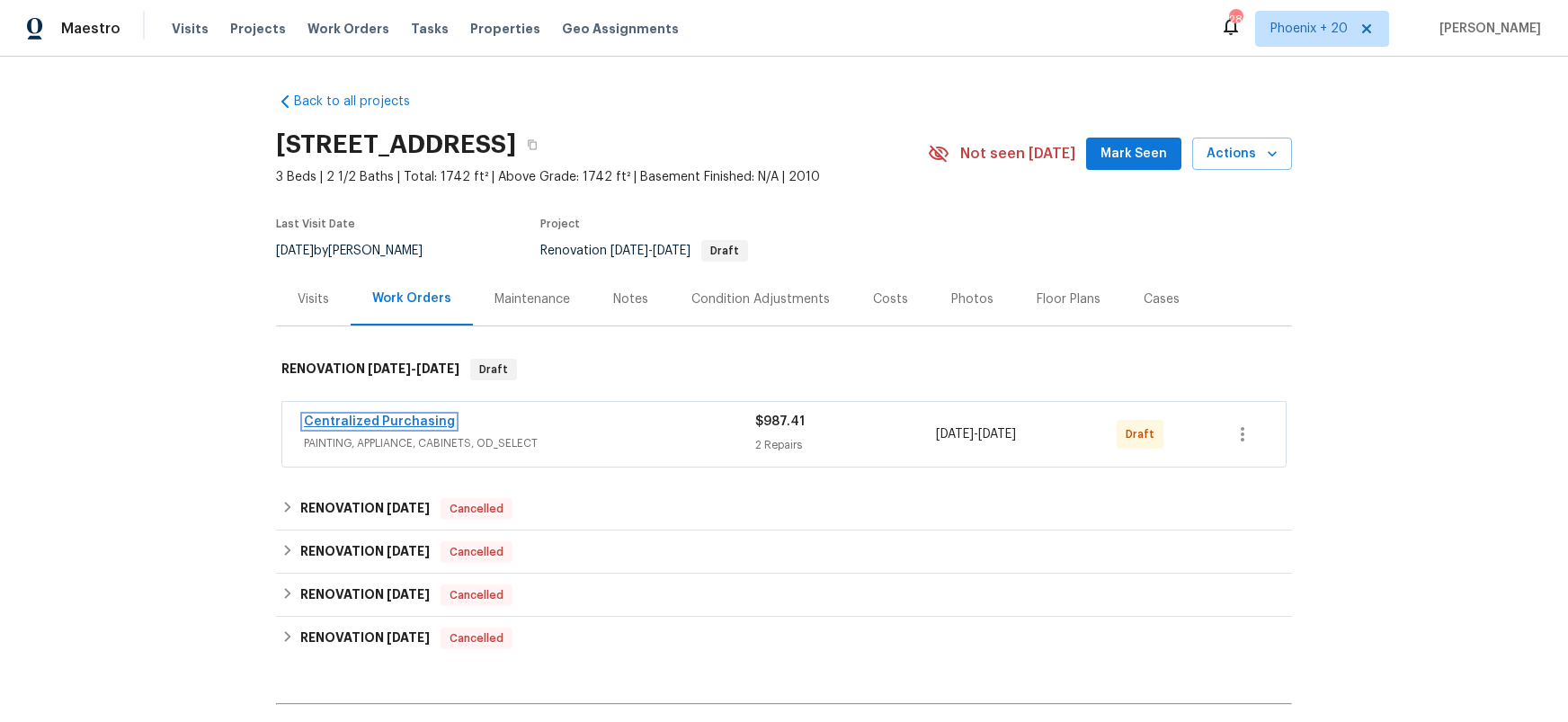
click at [411, 423] on link "Centralized Purchasing" at bounding box center [379, 422] width 151 height 13
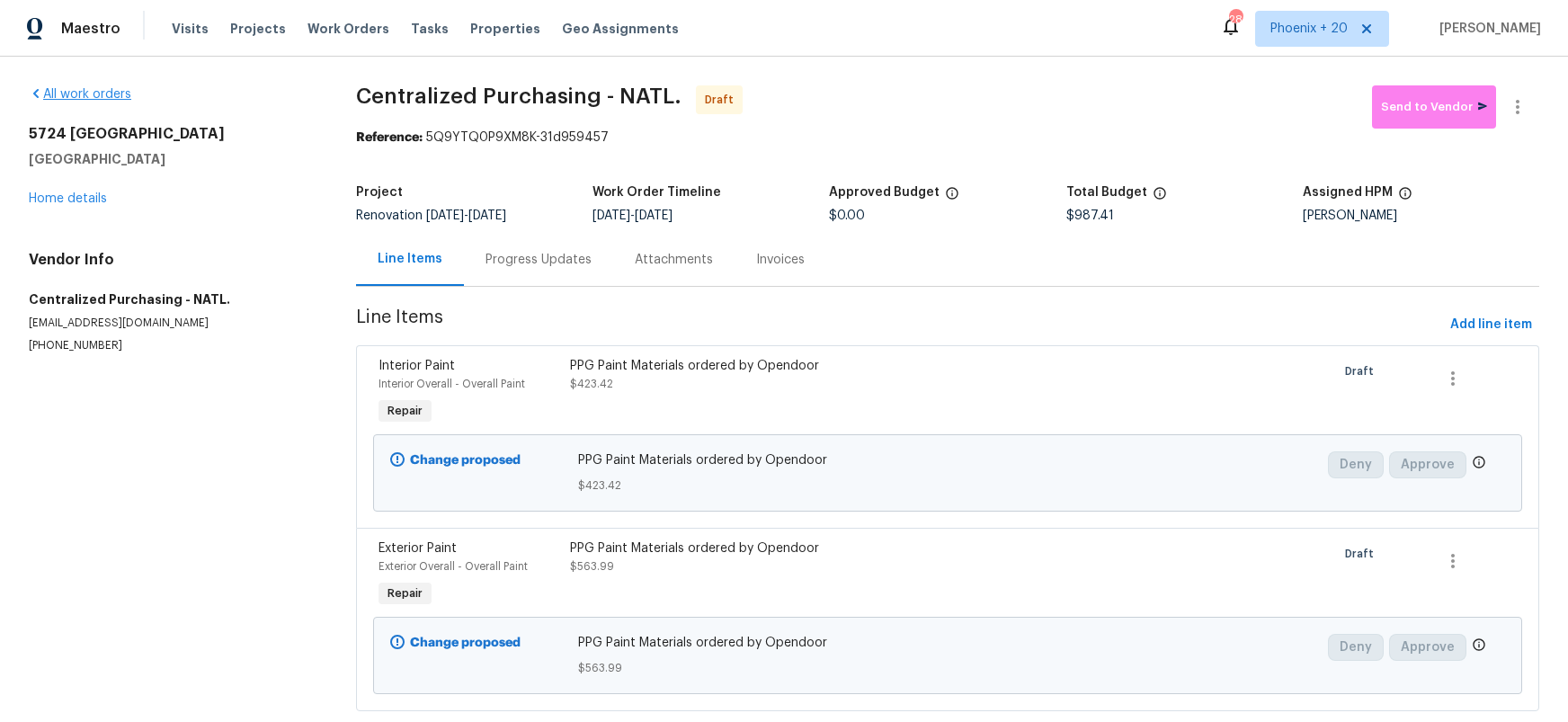
drag, startPoint x: 64, startPoint y: 80, endPoint x: 76, endPoint y: 94, distance: 18.4
click at [64, 80] on div "All work orders [STREET_ADDRESS] Home details Vendor Info Centralized Purchasin…" at bounding box center [784, 410] width 1568 height 706
click at [78, 96] on link "All work orders" at bounding box center [80, 94] width 102 height 13
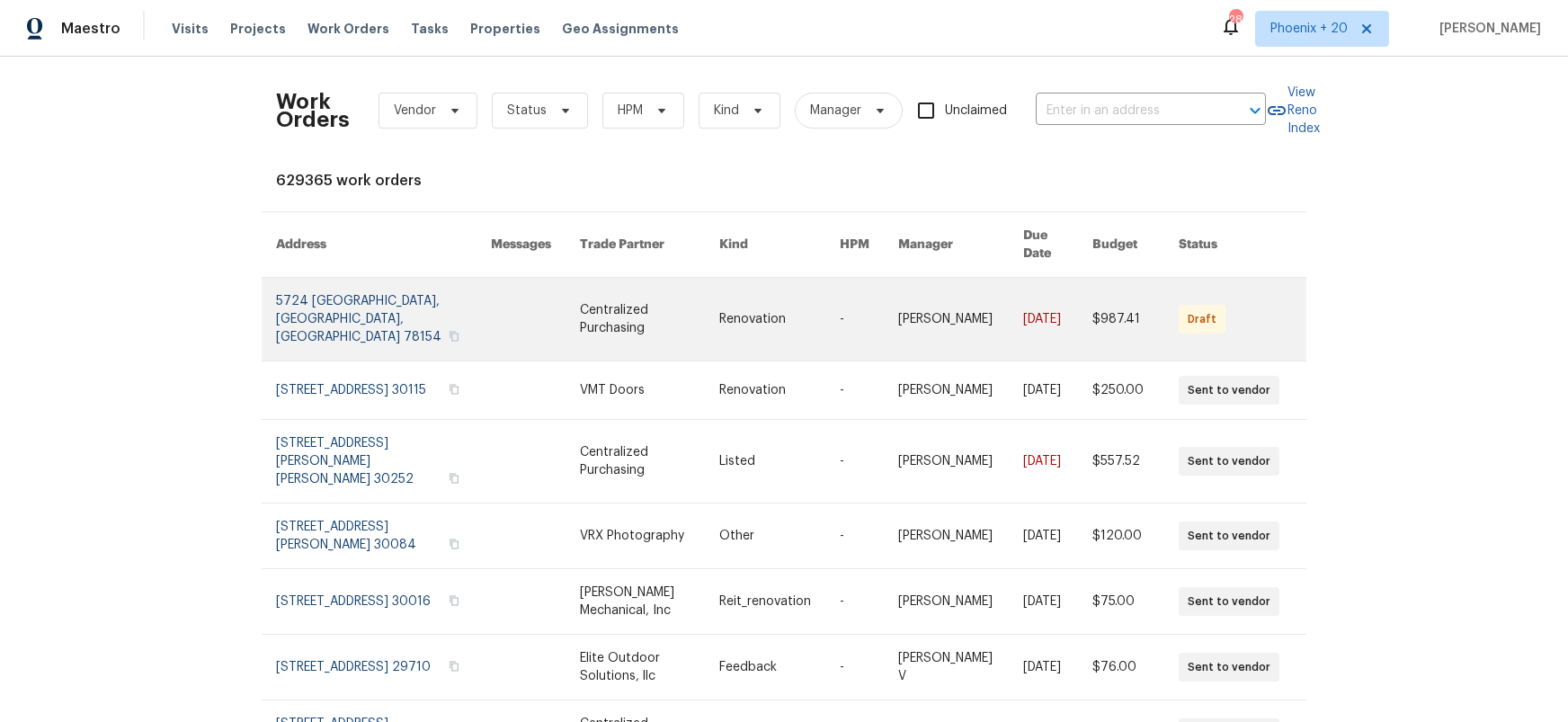
click at [491, 278] on link at bounding box center [535, 318] width 89 height 82
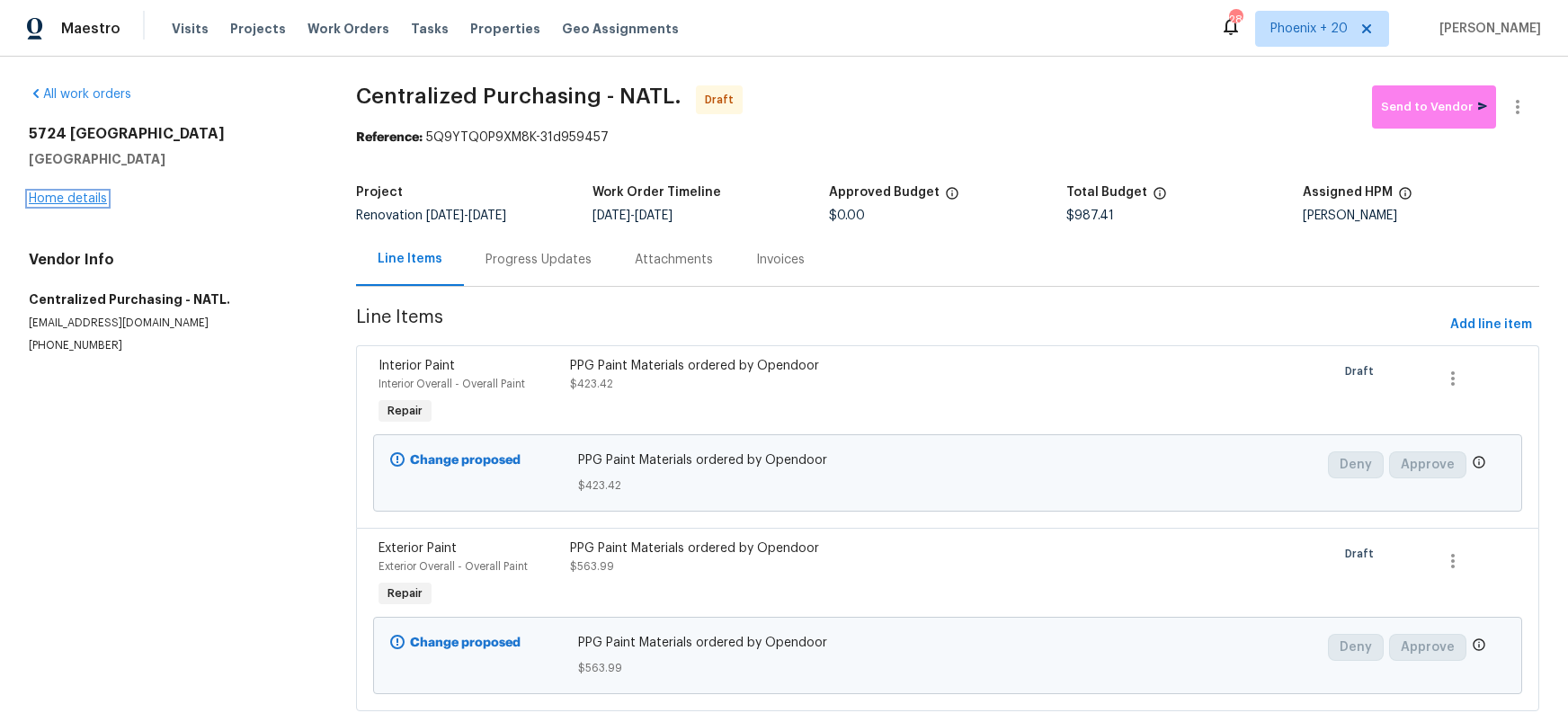
click at [90, 201] on link "Home details" at bounding box center [68, 199] width 79 height 13
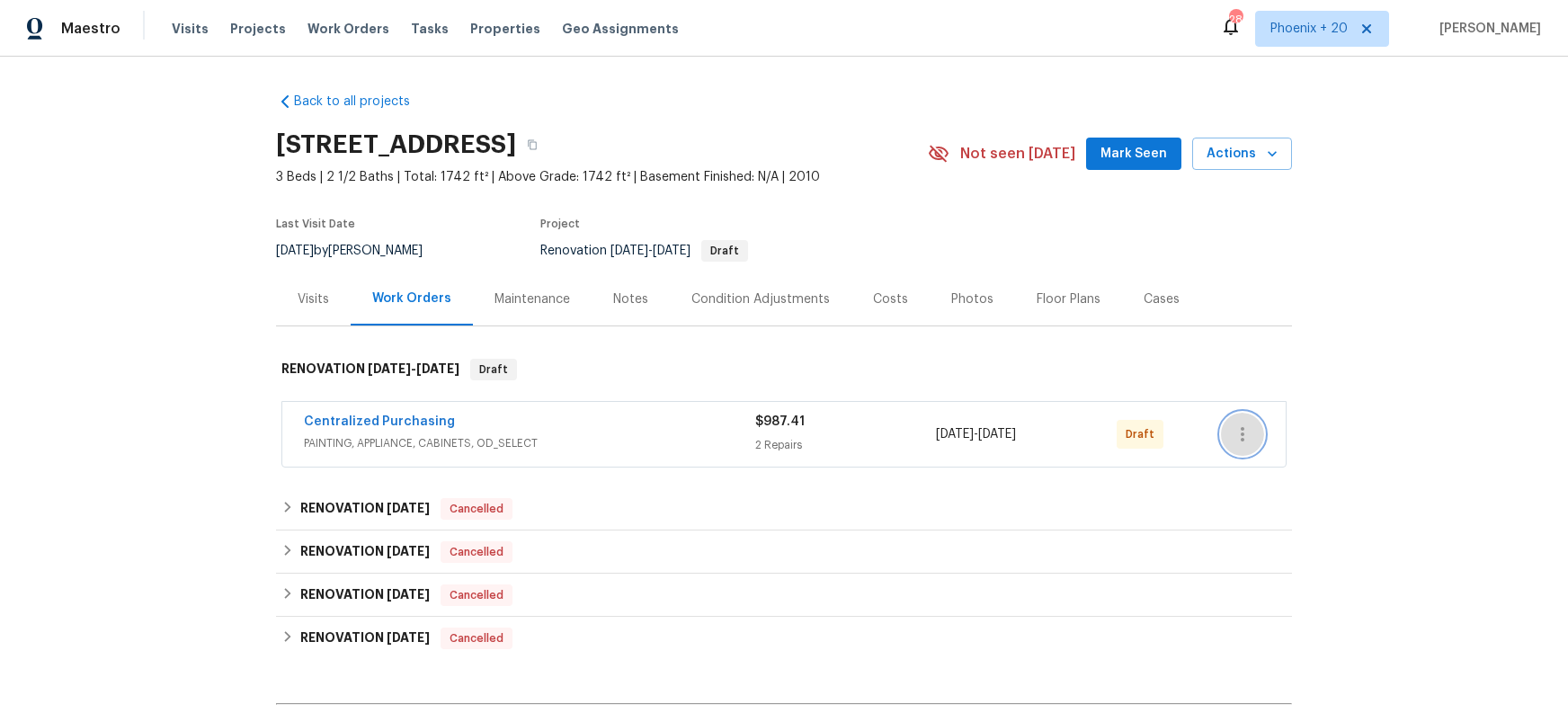
click at [1254, 442] on button "button" at bounding box center [1242, 434] width 43 height 43
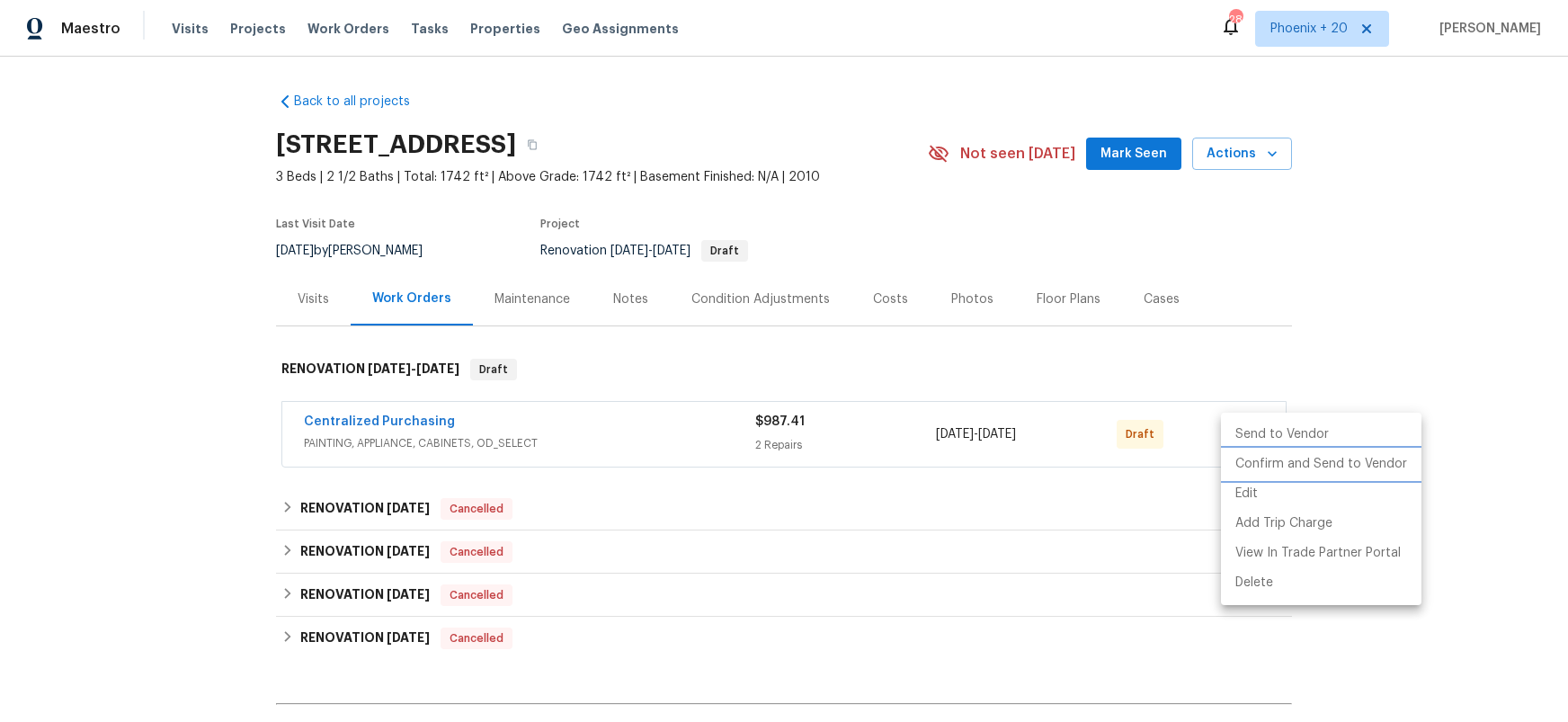
click at [1262, 462] on li "Confirm and Send to Vendor" at bounding box center [1321, 464] width 201 height 30
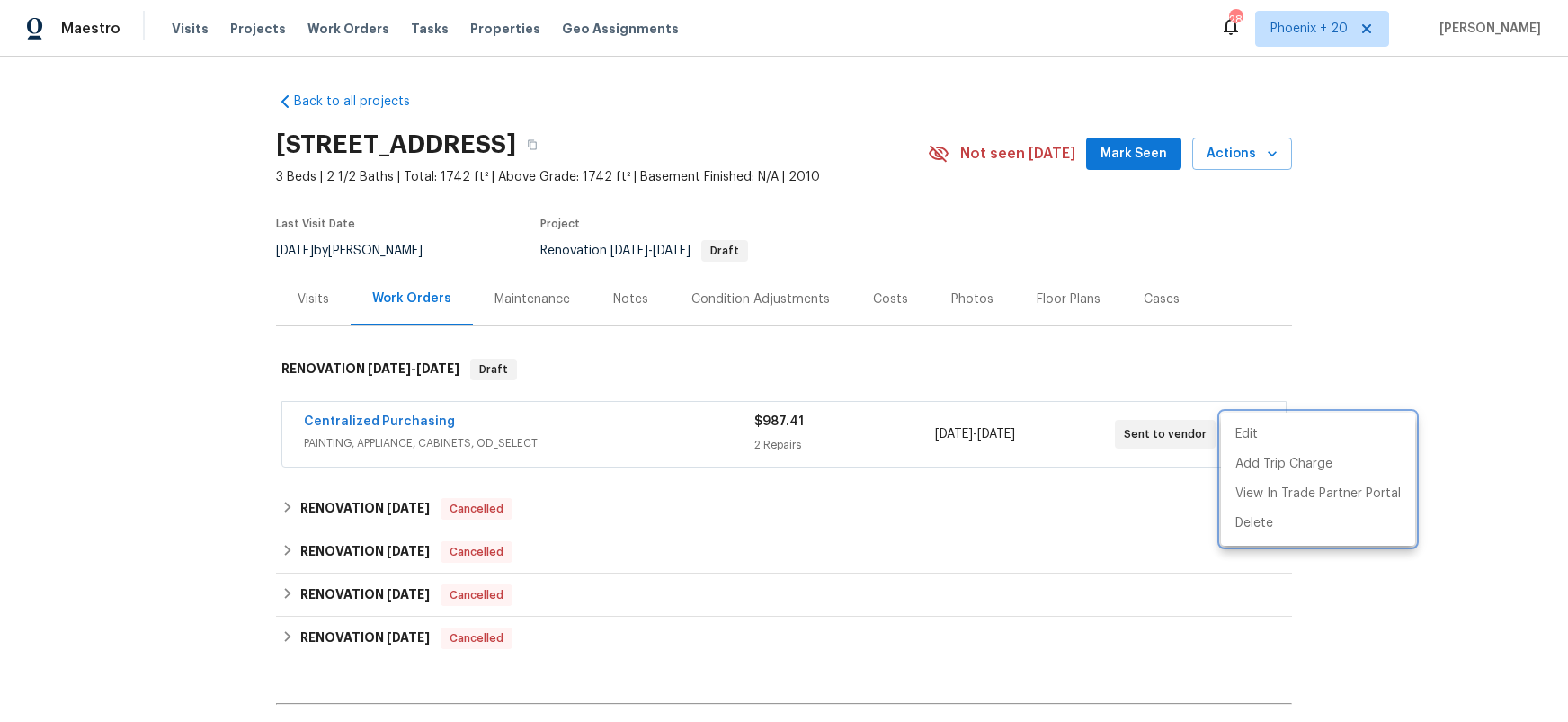
drag, startPoint x: 458, startPoint y: 457, endPoint x: 374, endPoint y: 418, distance: 92.6
click at [420, 438] on div at bounding box center [784, 361] width 1568 height 722
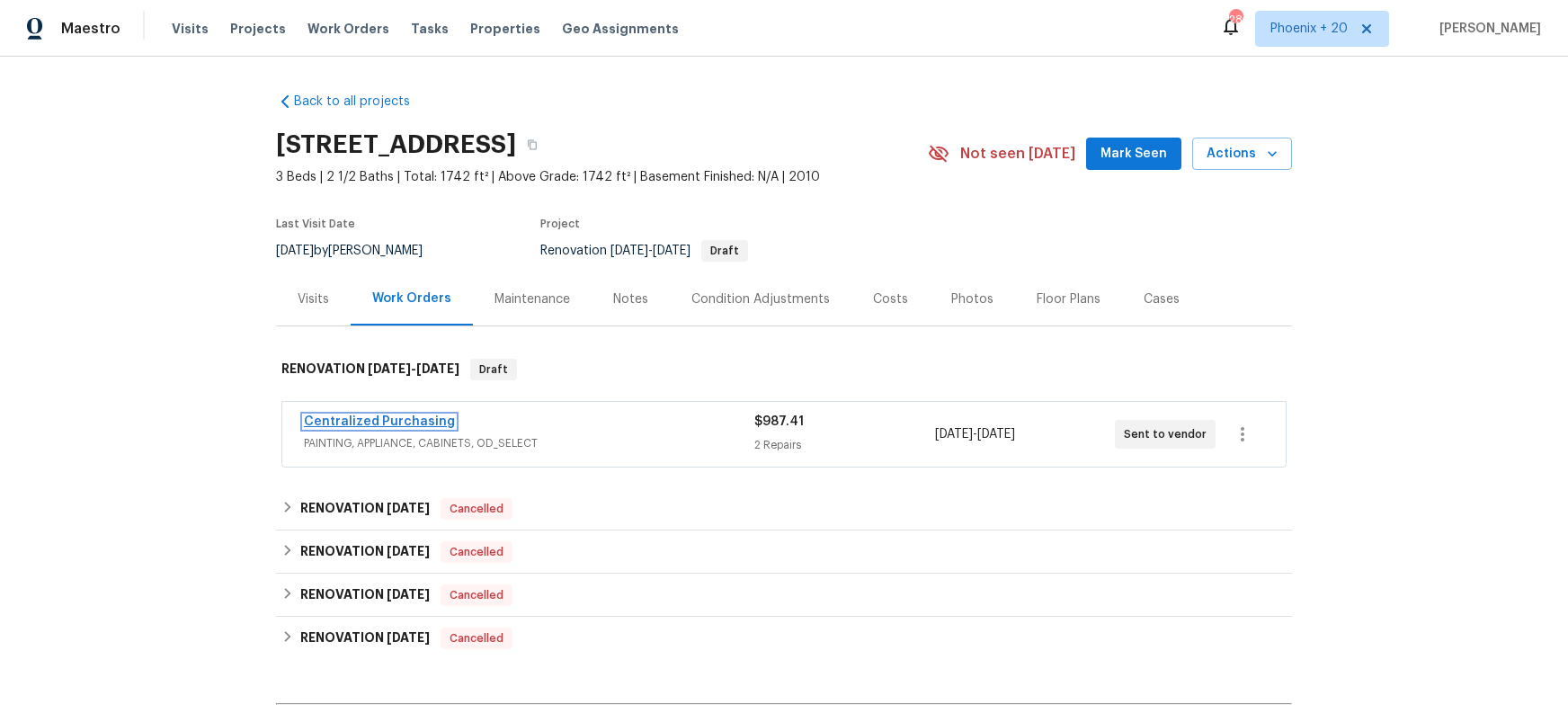
click at [373, 421] on link "Centralized Purchasing" at bounding box center [379, 422] width 151 height 13
